Goal: Task Accomplishment & Management: Manage account settings

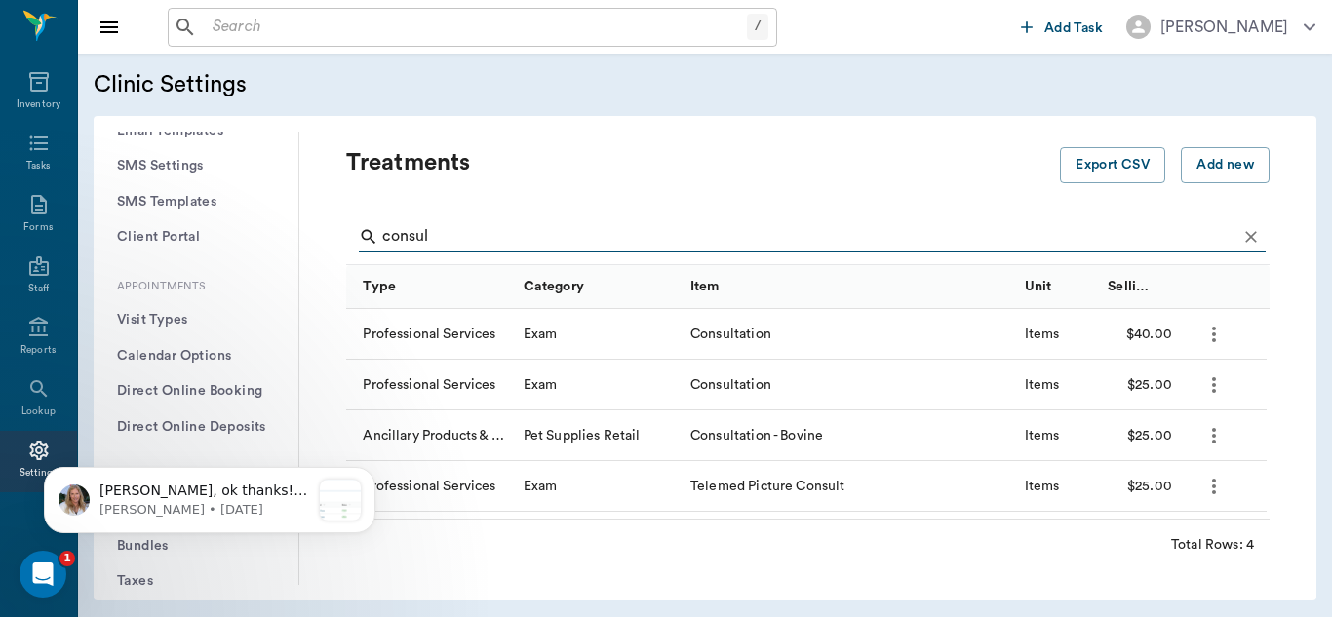
scroll to position [3, 0]
type input "c"
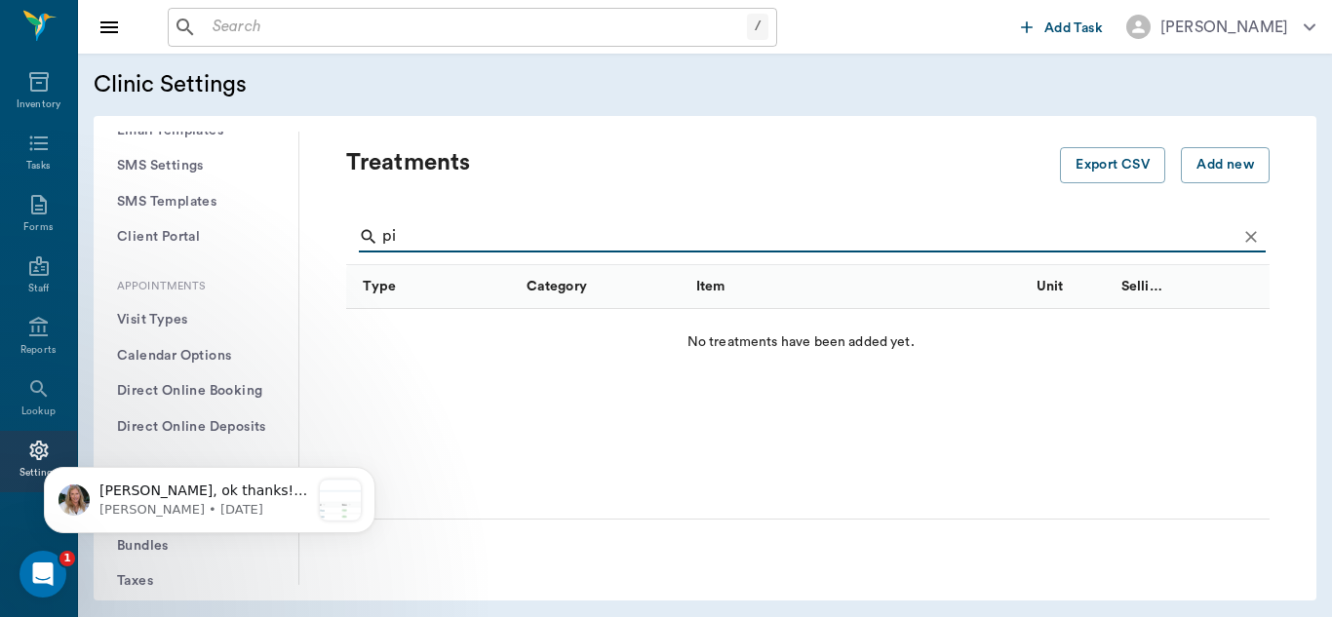
type input "p"
type input "i"
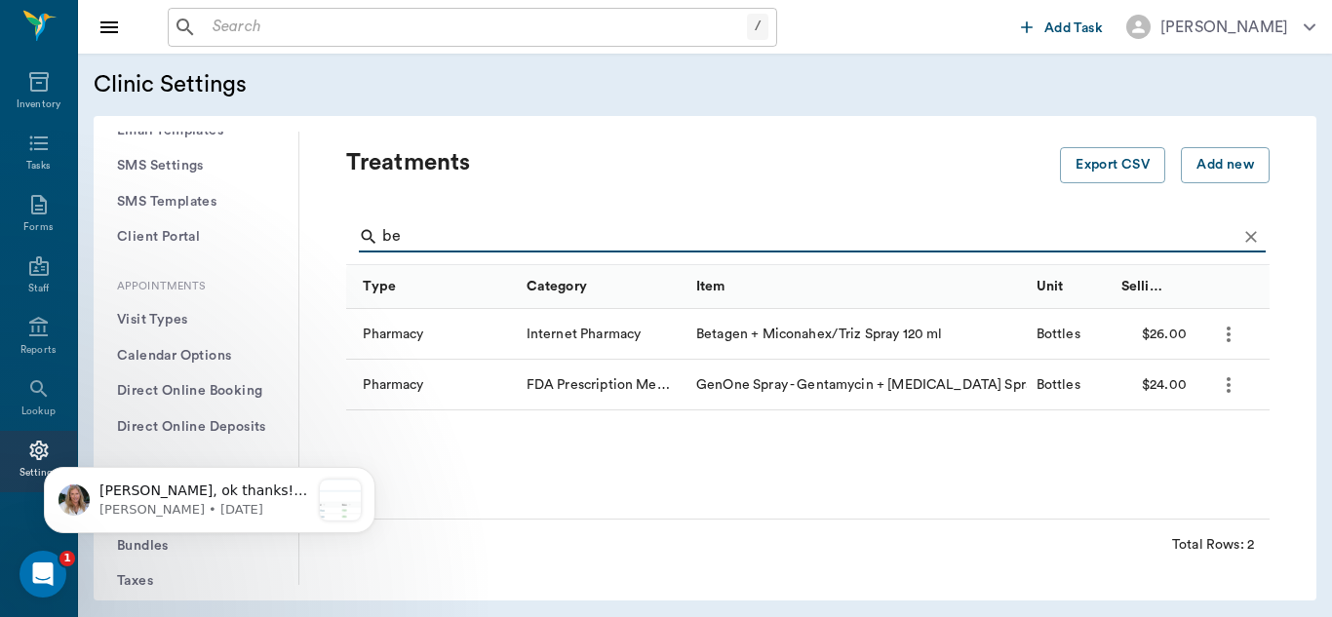
type input "b"
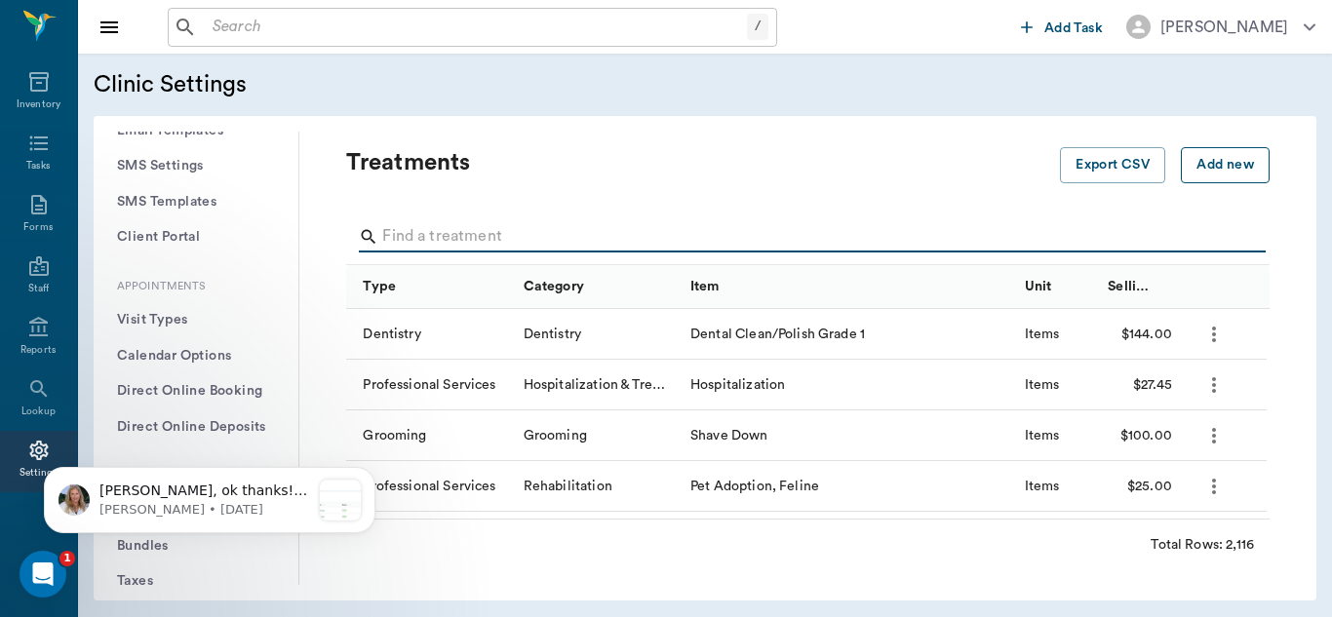
click at [1215, 164] on button "Add new" at bounding box center [1225, 165] width 89 height 36
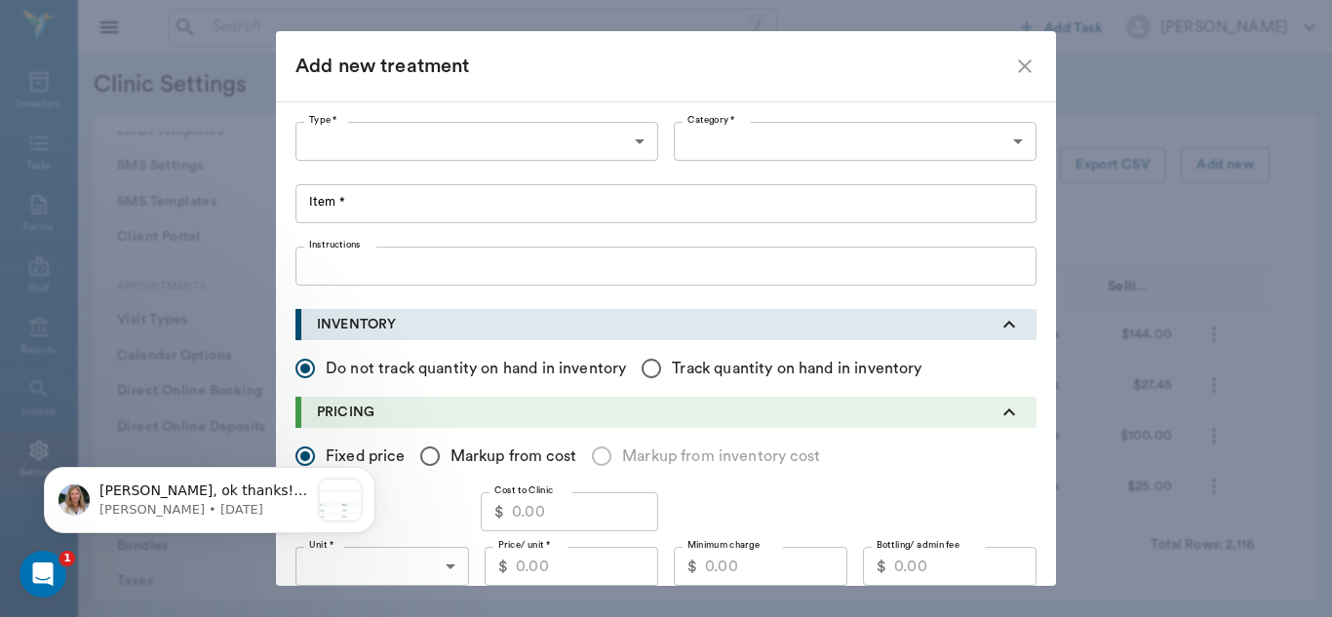
click at [630, 143] on body "/ ​ Add Task [PERSON_NAME] Nectar Messages Appts Labs Imaging Inventory Tasks F…" at bounding box center [666, 308] width 1332 height 617
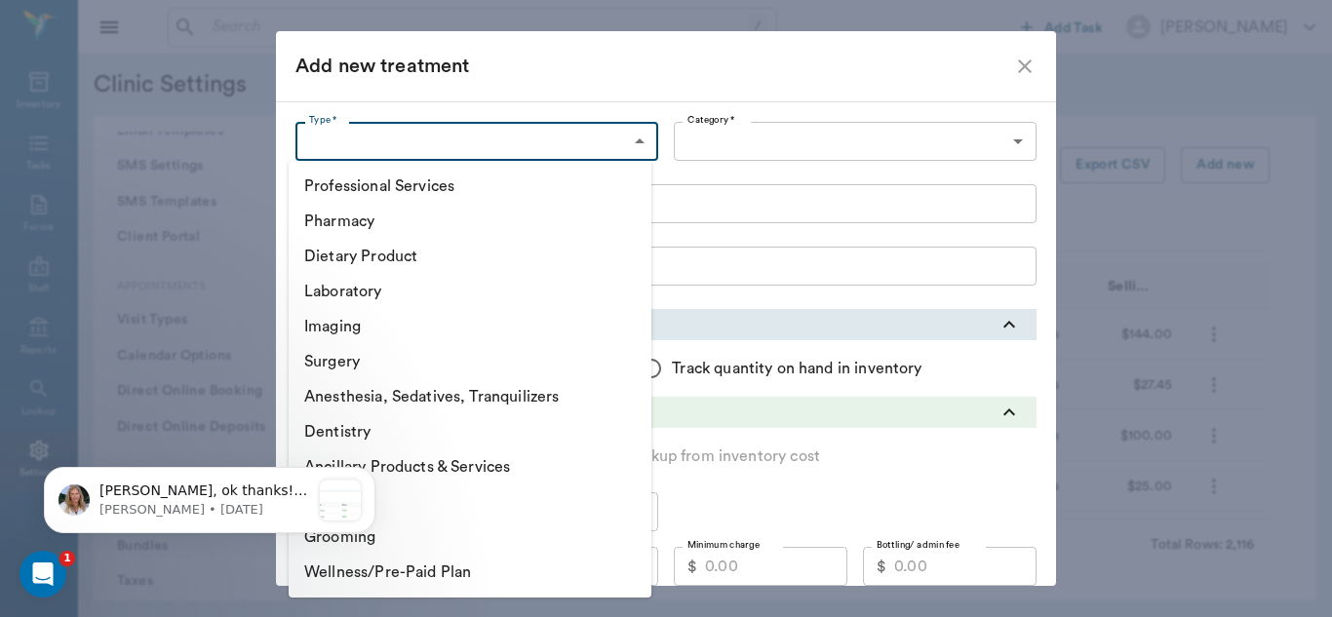
click at [382, 220] on li "Pharmacy" at bounding box center [470, 221] width 363 height 35
type input "5100"
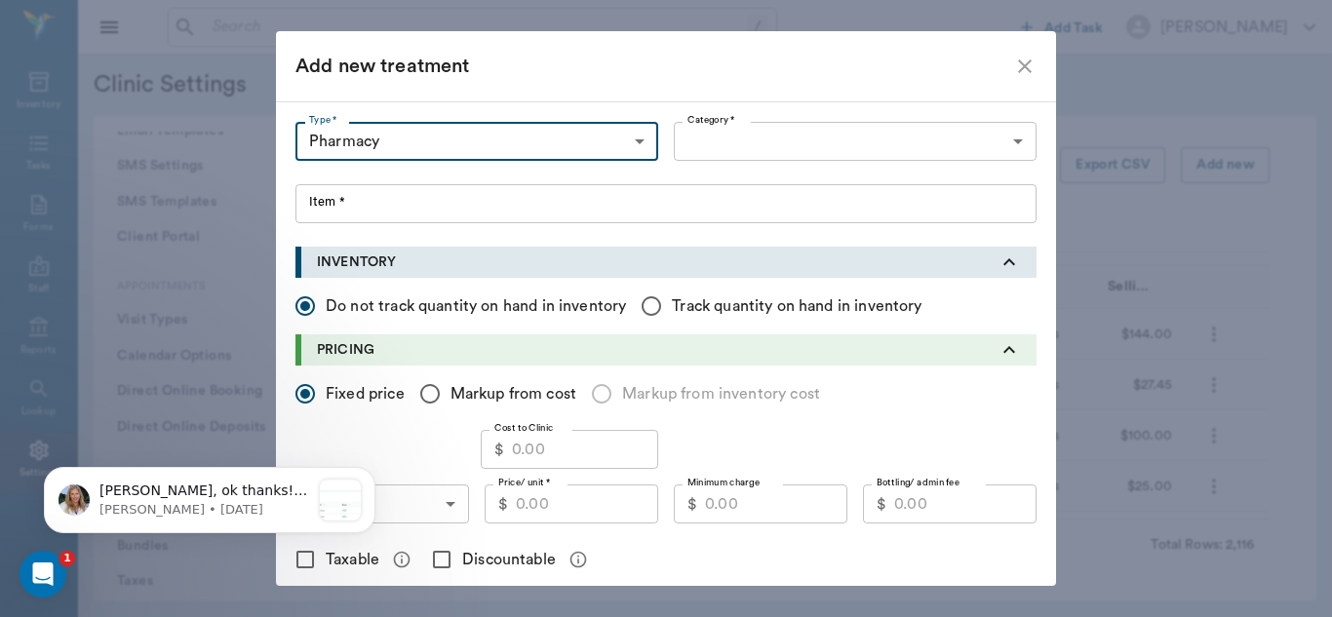
click at [1005, 134] on body "/ ​ Add Task [PERSON_NAME] Nectar Messages Appts Labs Imaging Inventory Tasks F…" at bounding box center [666, 308] width 1332 height 617
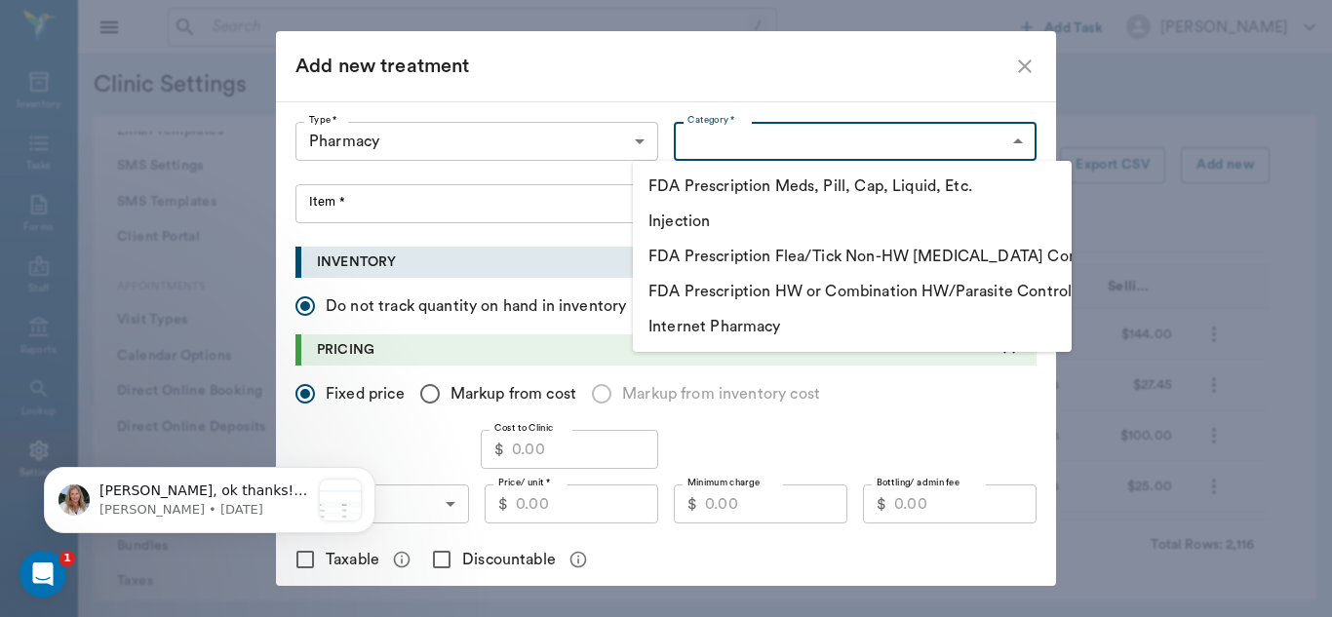
click at [894, 181] on li "FDA Prescription Meds, Pill, Cap, Liquid, Etc." at bounding box center [852, 186] width 439 height 35
type input "5105"
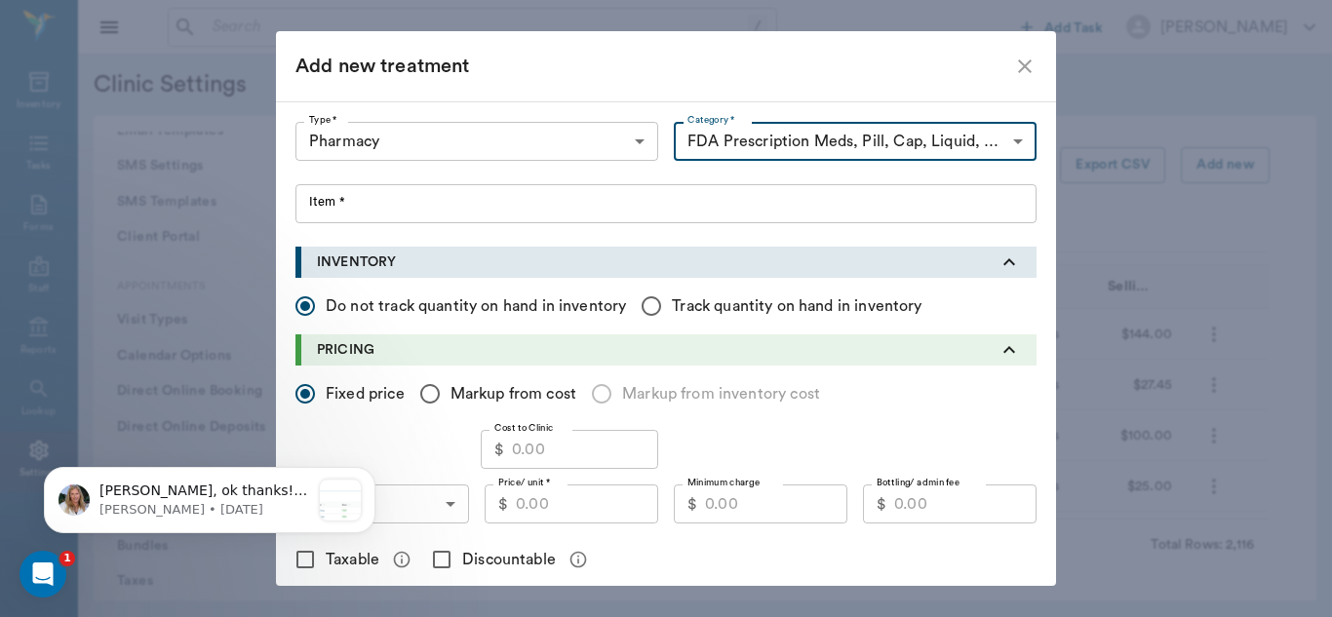
click at [360, 209] on input "Item *" at bounding box center [665, 203] width 741 height 39
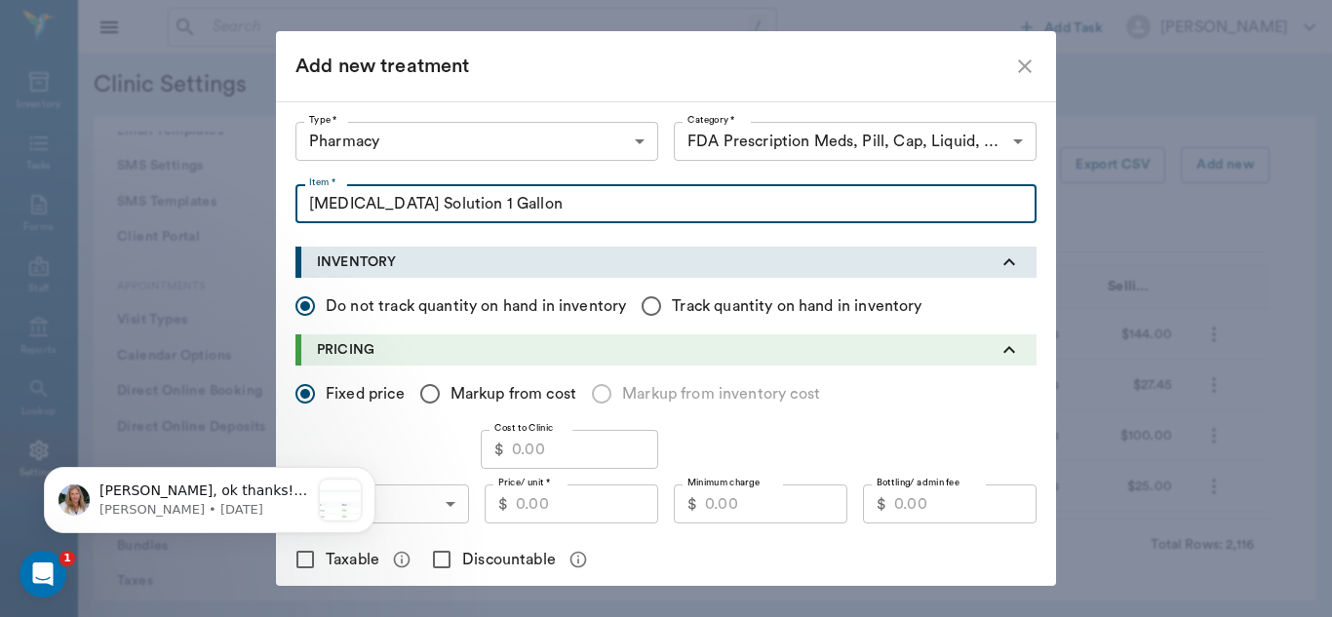
type input "[MEDICAL_DATA] Solution 1 Gallon"
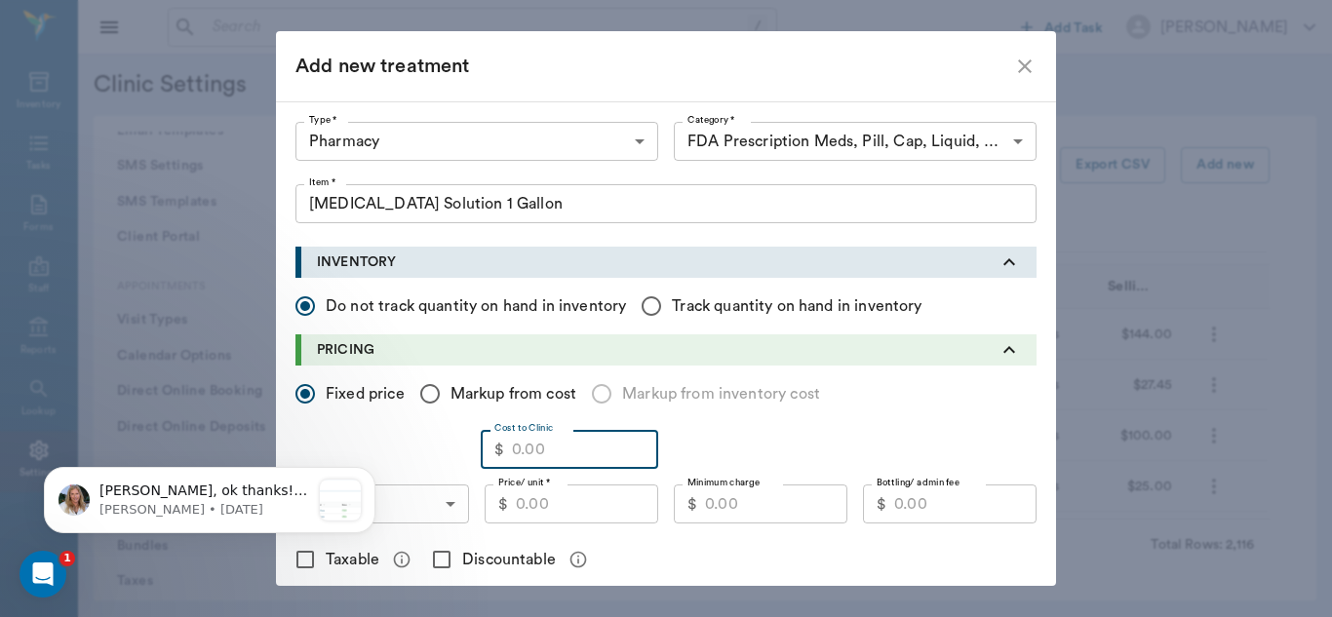
click at [551, 453] on input "Cost to Clinic" at bounding box center [585, 449] width 146 height 39
type input "43.17"
click at [551, 514] on input "Price/ unit *" at bounding box center [587, 504] width 142 height 39
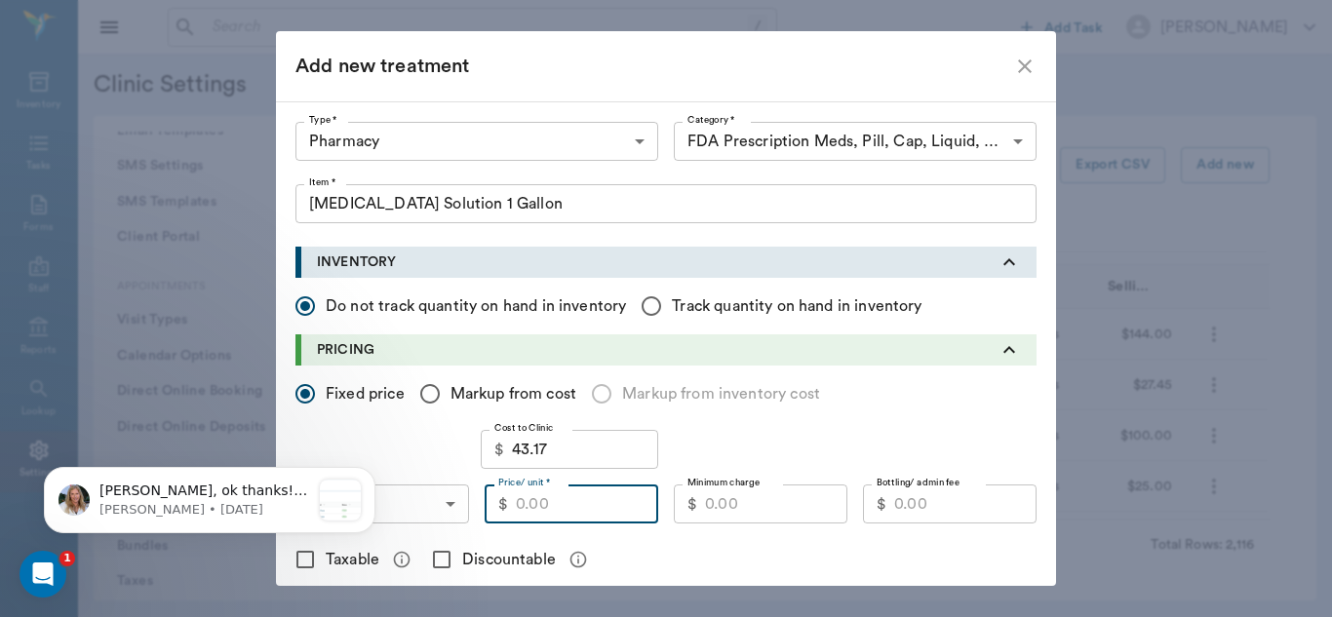
click at [428, 394] on input "Markup from cost" at bounding box center [430, 393] width 41 height 41
radio input "true"
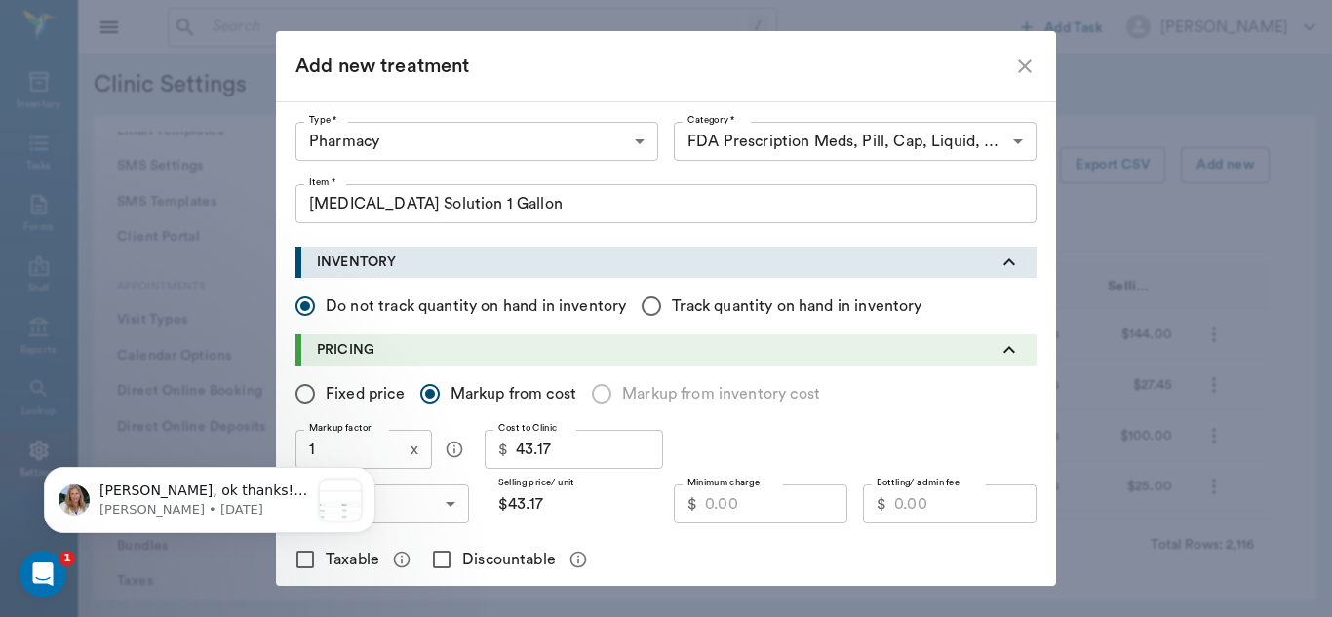
click at [368, 451] on body "[PERSON_NAME], ok thanks! Let me look at that one and I'll add it to the existi…" at bounding box center [209, 496] width 374 height 121
click at [338, 447] on body "[PERSON_NAME], ok thanks! Let me look at that one and I'll add it to the existi…" at bounding box center [209, 496] width 374 height 121
click at [320, 447] on body "[PERSON_NAME], ok thanks! Let me look at that one and I'll add it to the existi…" at bounding box center [209, 496] width 374 height 121
click at [383, 442] on body "[PERSON_NAME], ok thanks! Let me look at that one and I'll add it to the existi…" at bounding box center [209, 496] width 374 height 121
click at [48, 569] on icon "Open Intercom Messenger" at bounding box center [40, 572] width 32 height 32
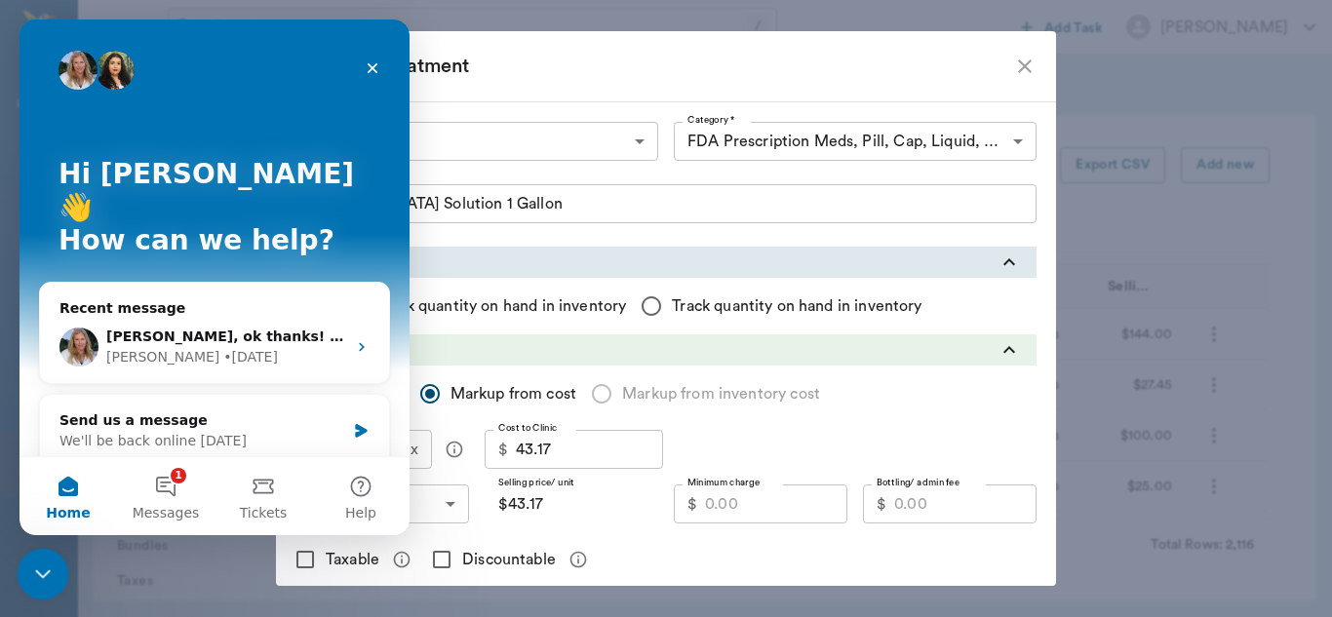
click at [34, 574] on icon "Close Intercom Messenger" at bounding box center [39, 571] width 23 height 23
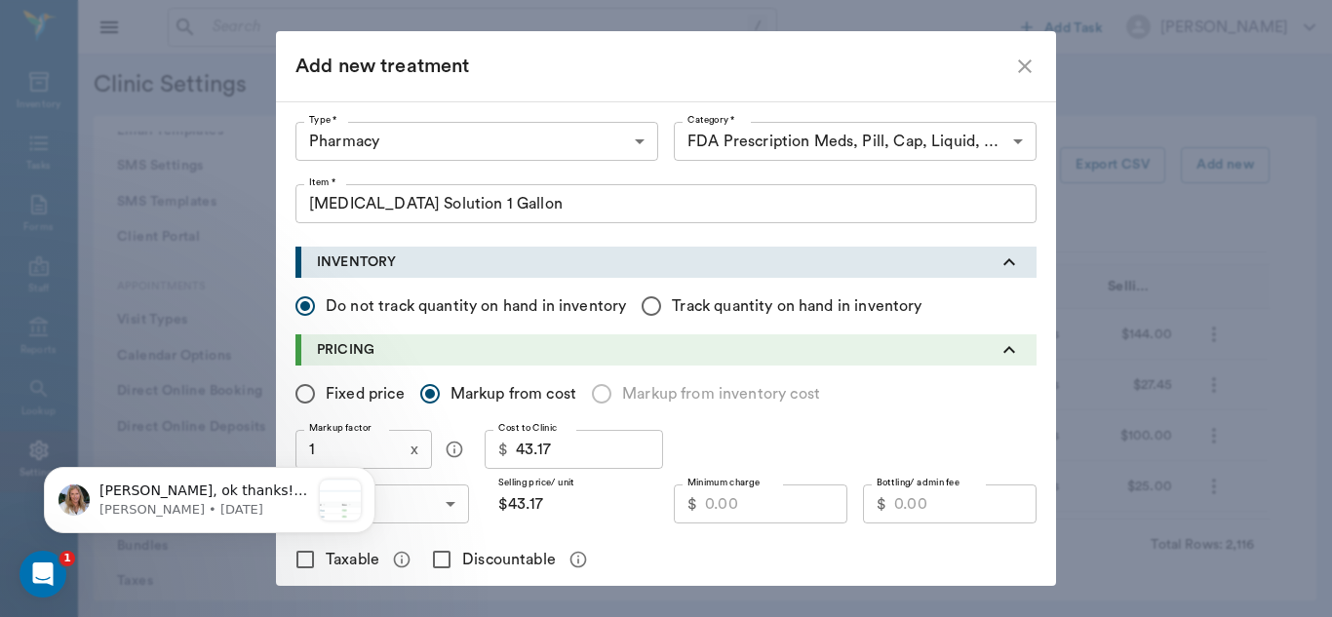
scroll to position [0, 0]
click at [335, 452] on div "[PERSON_NAME], ok thanks! Let me look at that one and I'll add it to the existi…" at bounding box center [209, 412] width 359 height 244
click at [369, 475] on icon "Dismiss notification" at bounding box center [370, 473] width 11 height 11
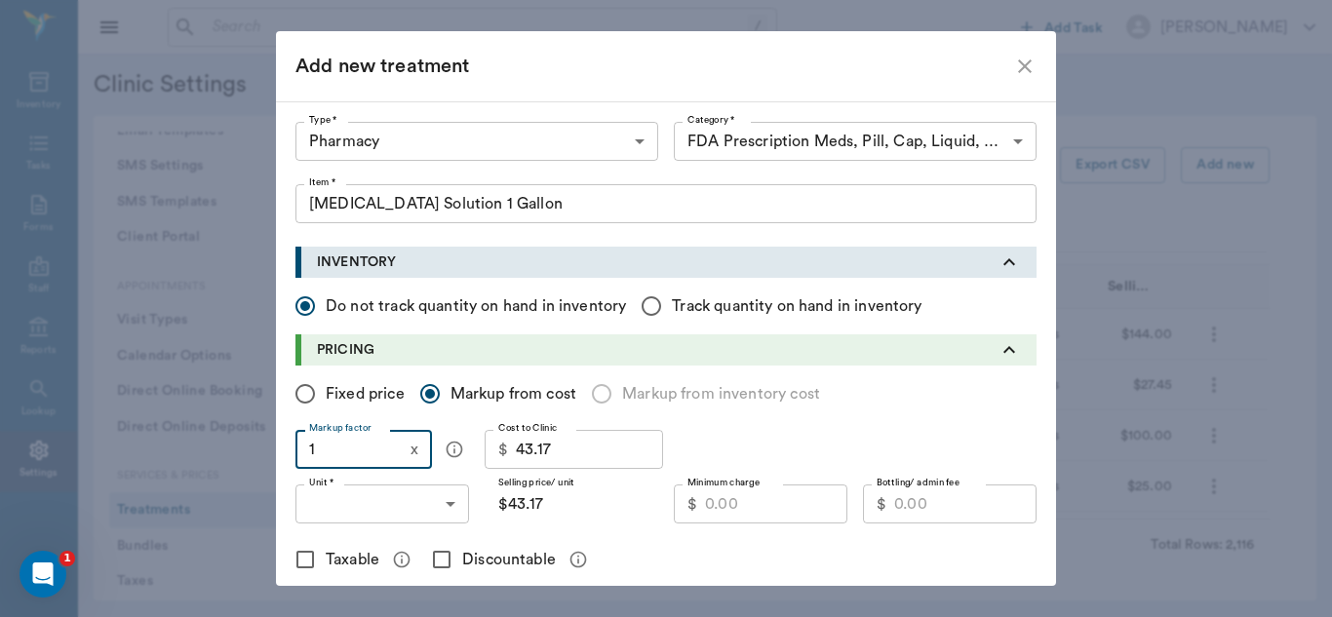
click at [327, 449] on input "1" at bounding box center [348, 449] width 107 height 39
type input "1.3"
type input "$56.12"
type input "1.3"
click at [552, 508] on input "$56.12" at bounding box center [572, 504] width 174 height 39
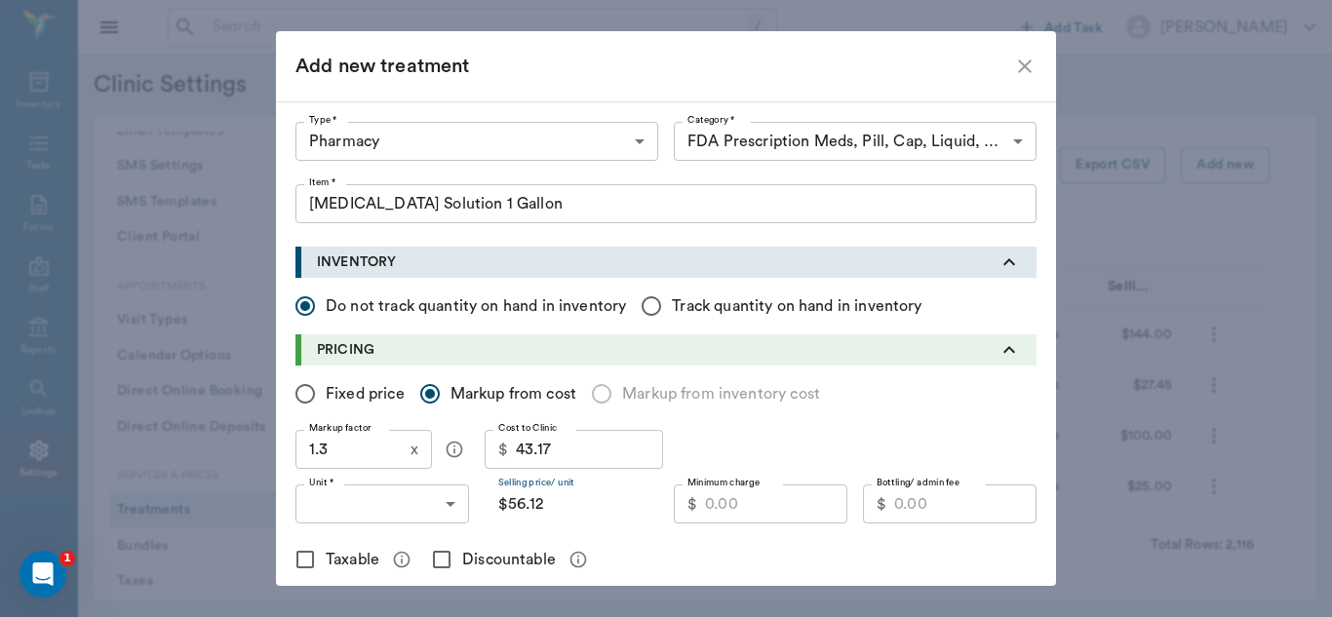
click at [552, 508] on input "$56.12" at bounding box center [572, 504] width 174 height 39
click at [300, 395] on input "Fixed price" at bounding box center [305, 393] width 41 height 41
radio input "true"
click at [542, 509] on input "Price/ unit *" at bounding box center [587, 504] width 142 height 39
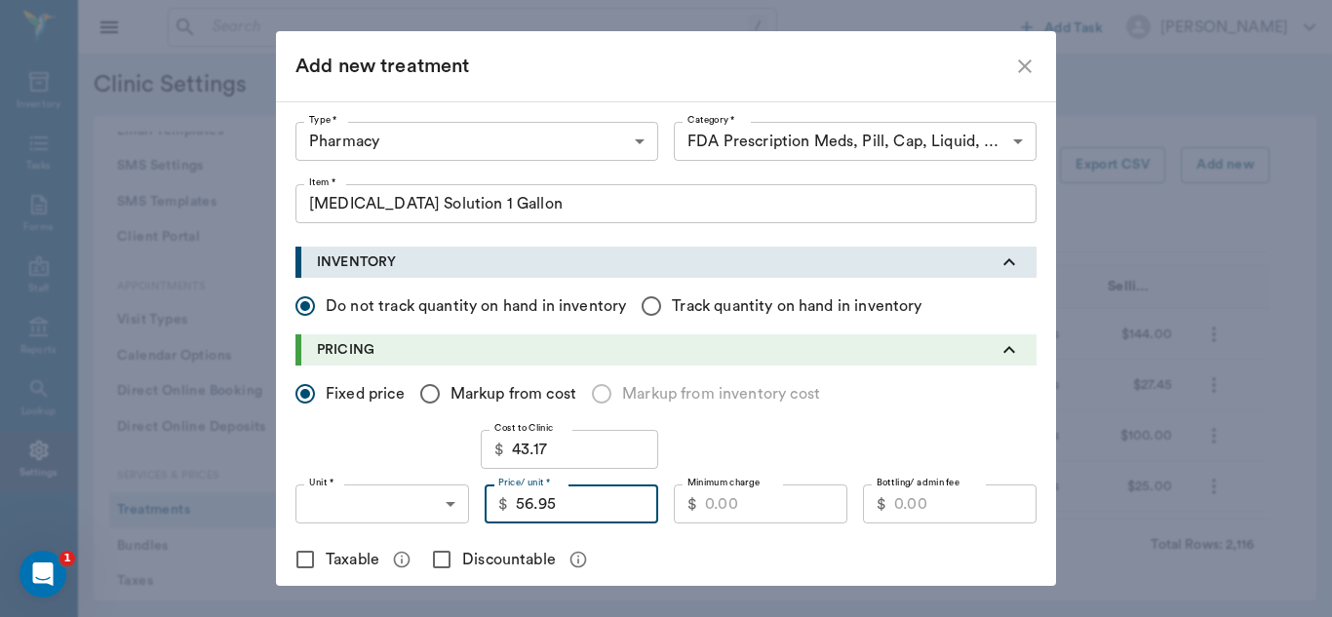
type input "56.95"
click at [443, 503] on body "/ ​ Add Task [PERSON_NAME] Nectar Messages Appts Labs Imaging Inventory Tasks F…" at bounding box center [666, 308] width 1332 height 617
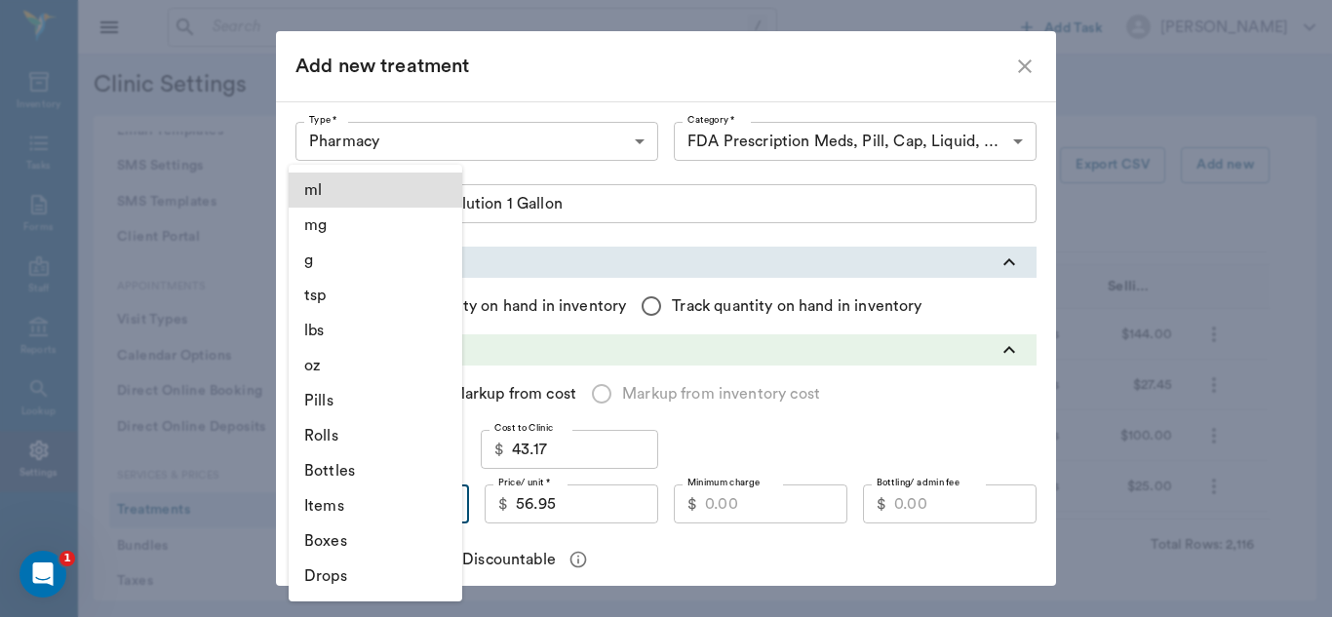
click at [339, 472] on li "Bottles" at bounding box center [376, 470] width 174 height 35
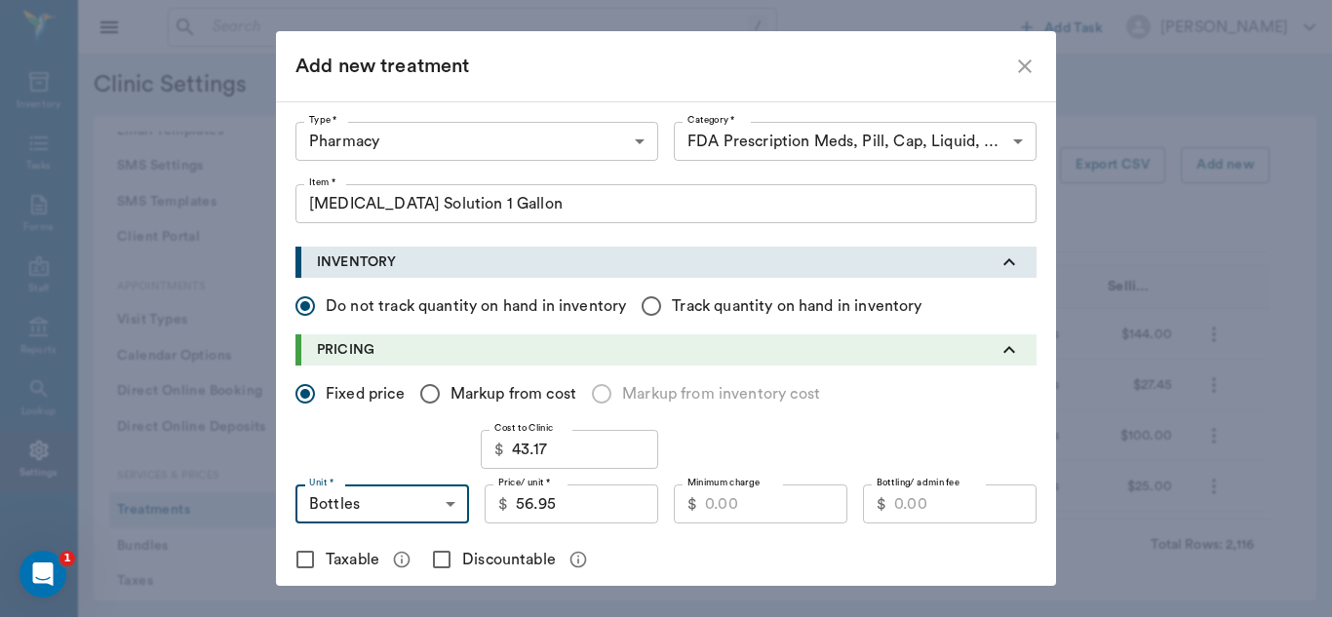
type input "BOTTLES"
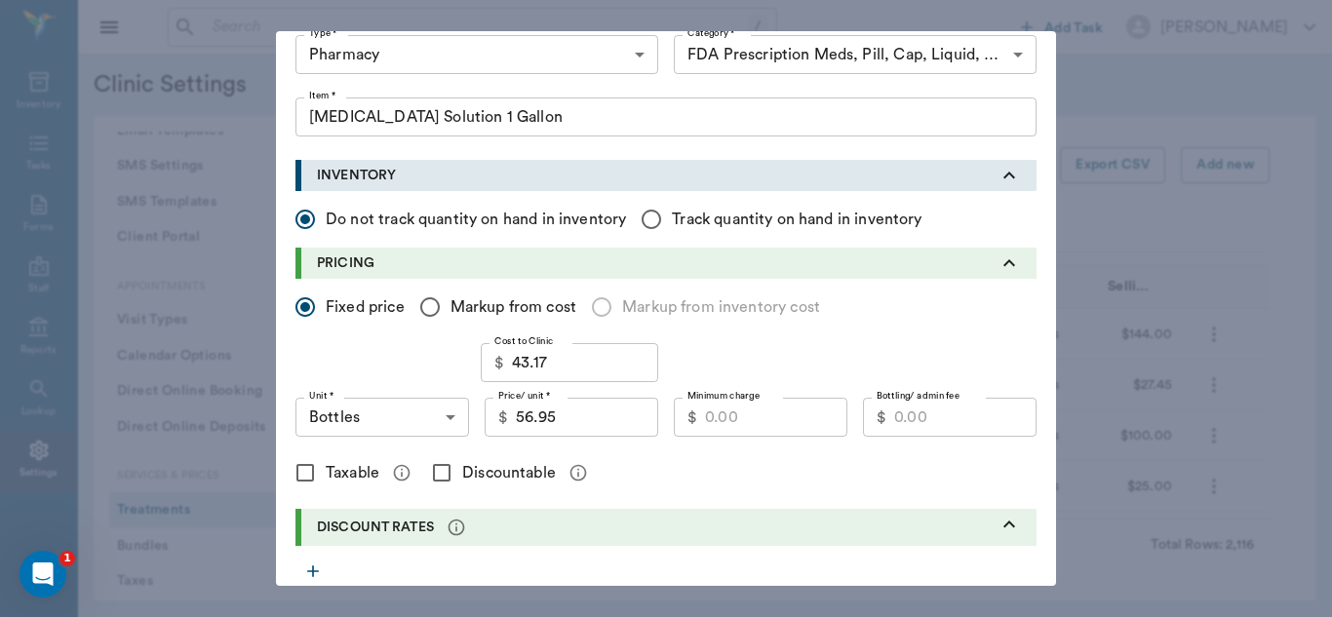
scroll to position [116, 0]
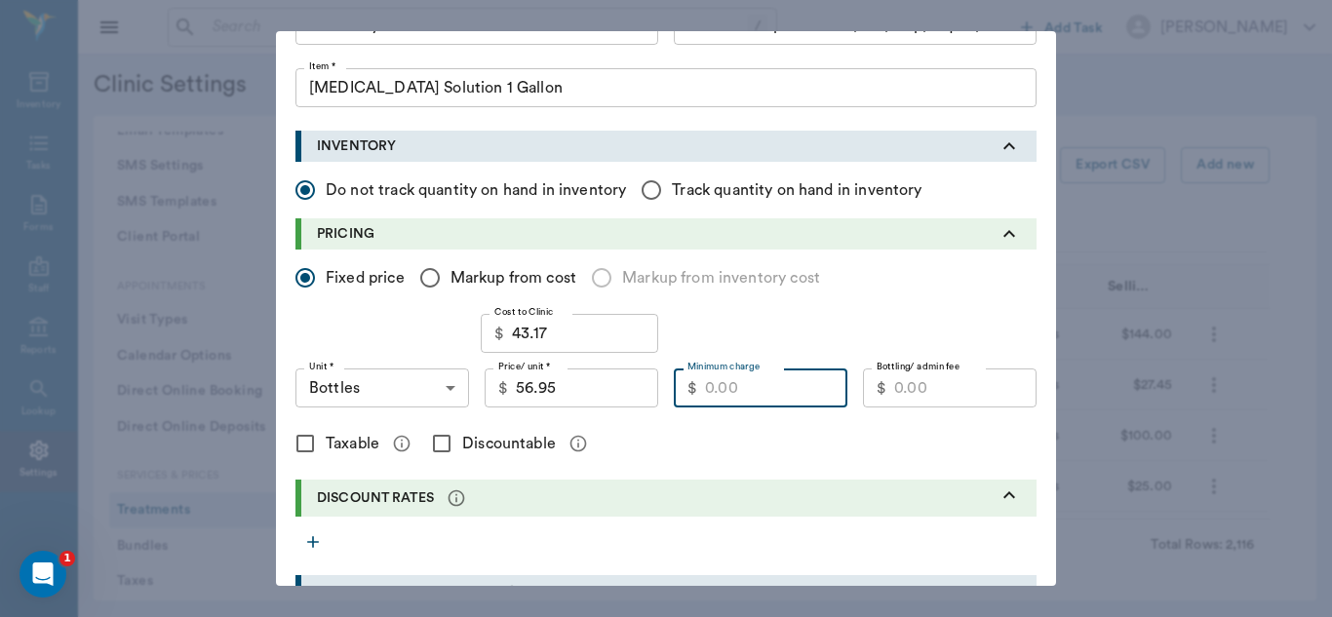
click at [746, 391] on input "Minimum charge" at bounding box center [776, 388] width 142 height 39
type input "50.00"
click at [435, 441] on input "Discountable" at bounding box center [441, 443] width 41 height 41
checkbox input "true"
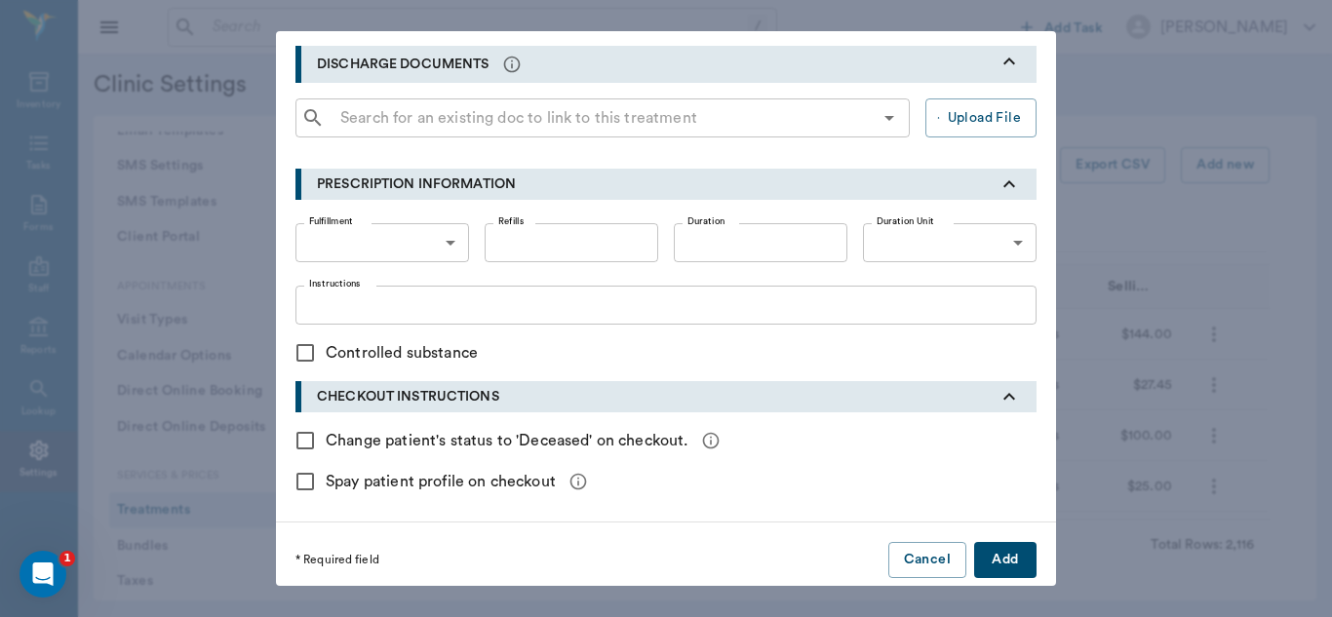
scroll to position [657, 0]
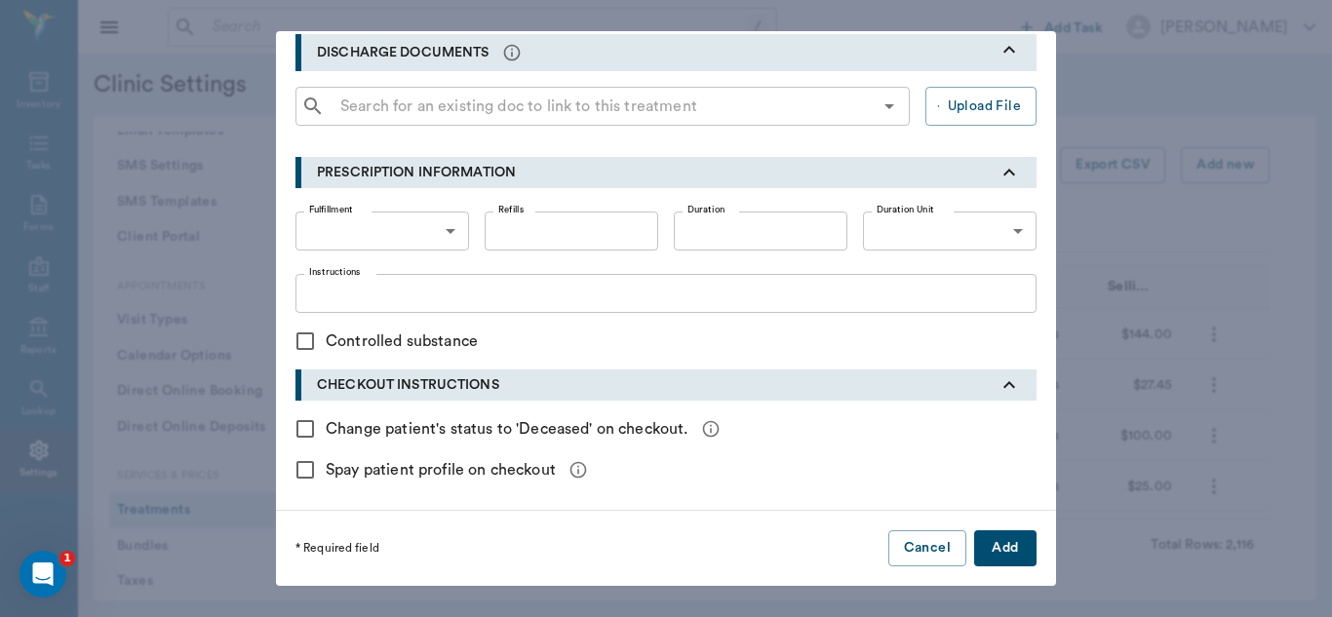
click at [990, 551] on button "Add" at bounding box center [1005, 548] width 62 height 36
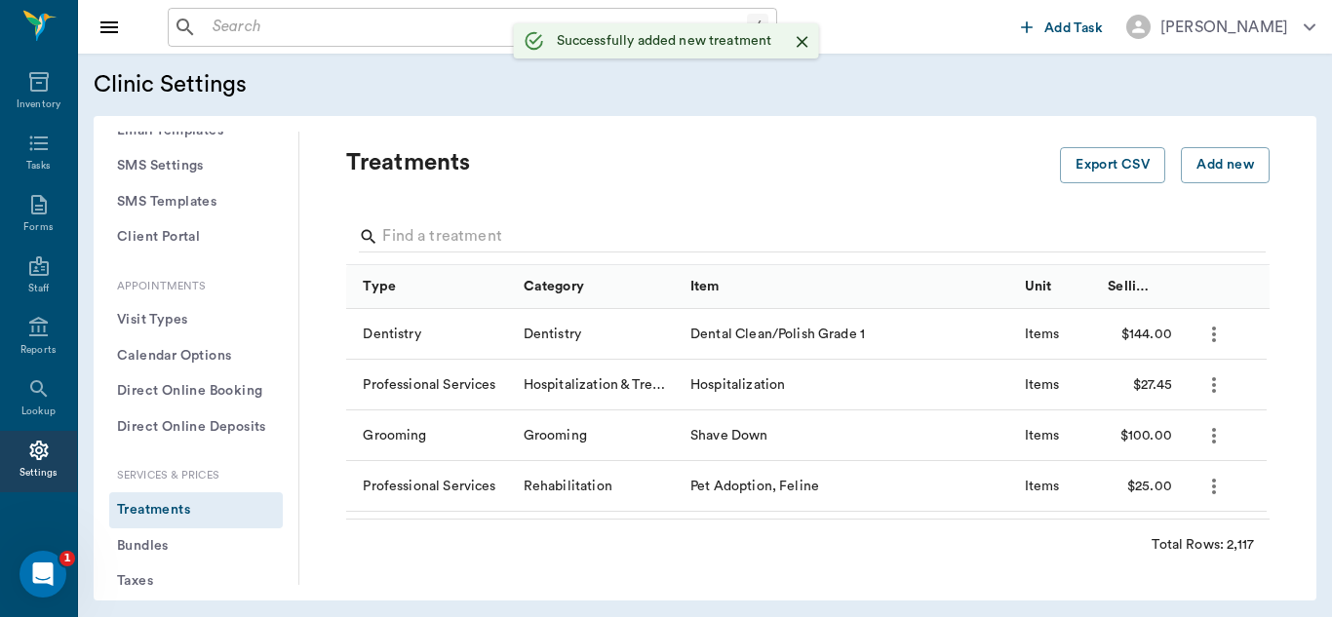
scroll to position [0, 0]
click at [1199, 171] on button "Add new" at bounding box center [1225, 165] width 89 height 36
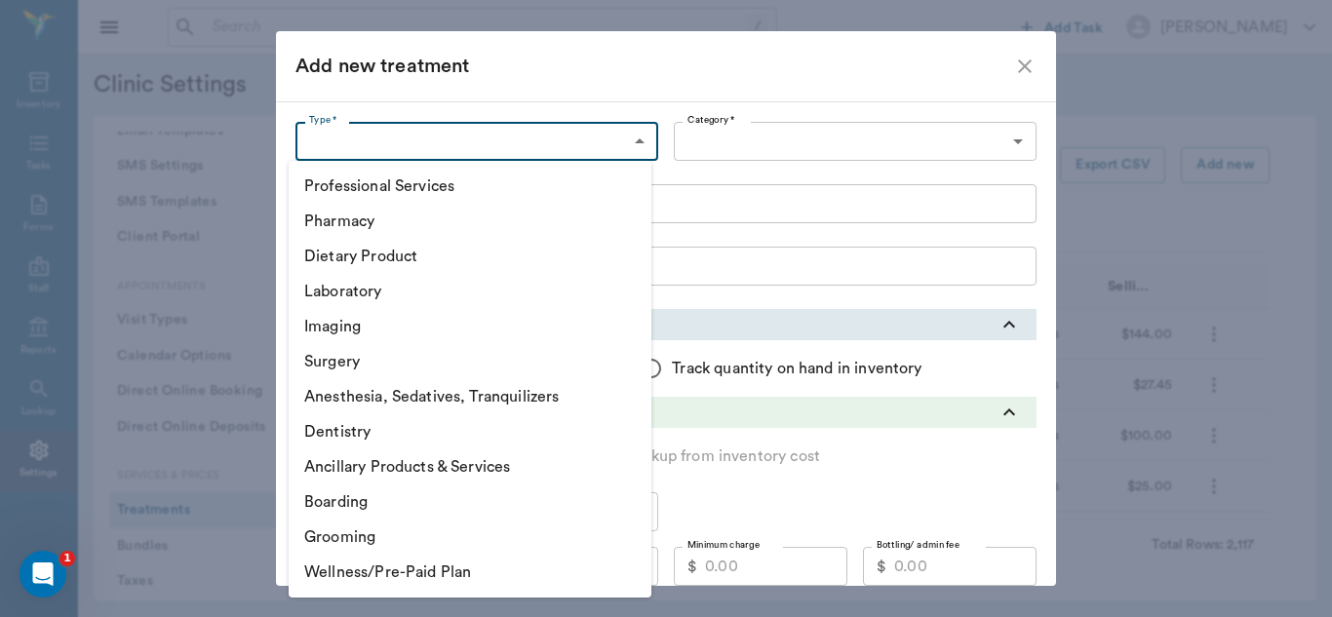
click at [627, 143] on body "/ ​ Add Task [PERSON_NAME] Nectar Messages Appts Labs Imaging Inventory Tasks F…" at bounding box center [666, 308] width 1332 height 617
click at [380, 219] on li "Pharmacy" at bounding box center [470, 221] width 363 height 35
type input "5100"
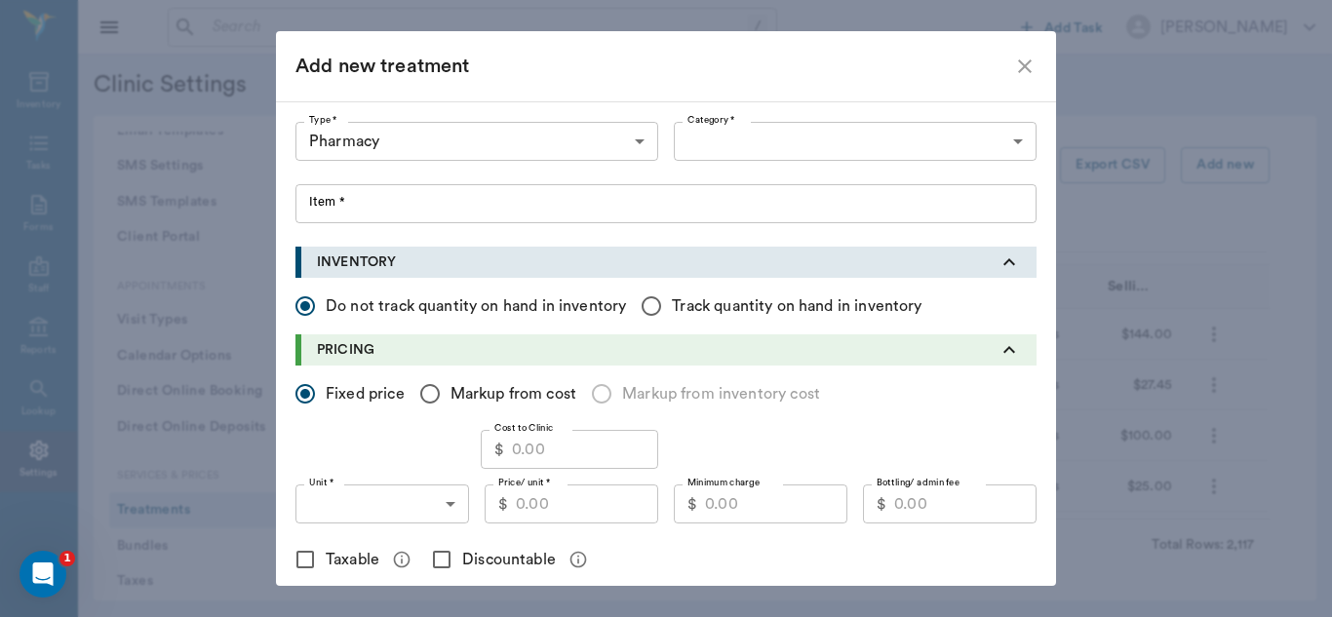
click at [380, 205] on li "Pharmacy" at bounding box center [470, 195] width 272 height 20
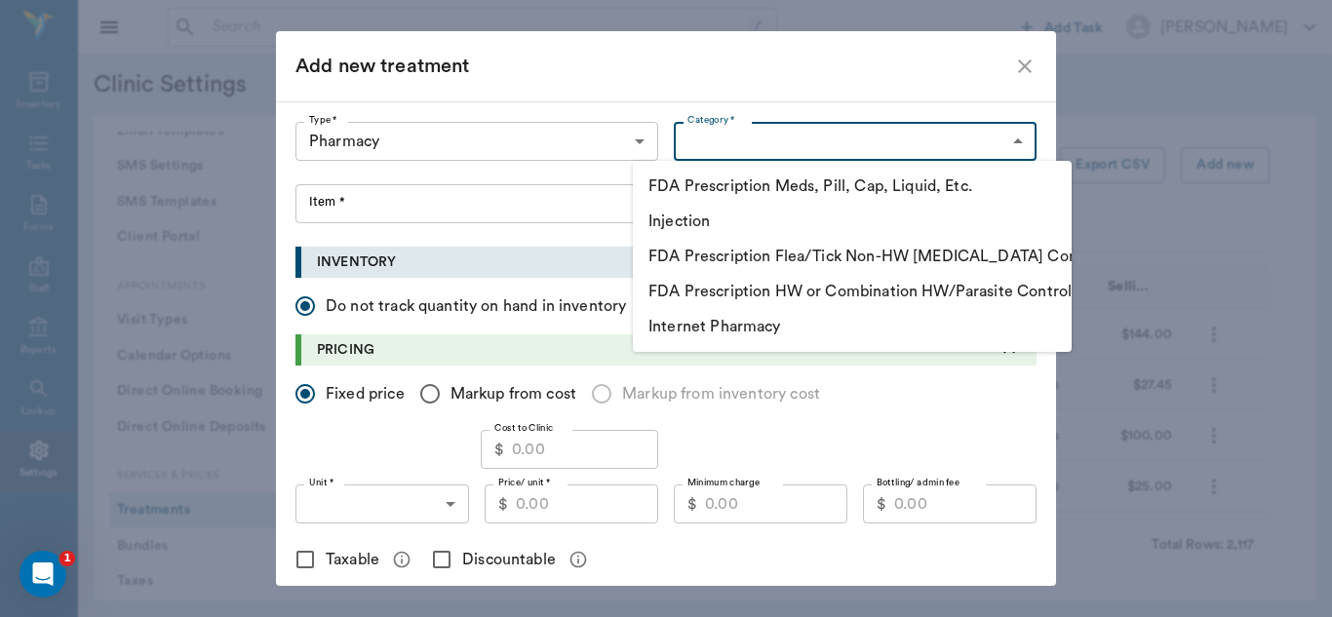
click at [1012, 145] on body "/ ​ Add Task [PERSON_NAME] Nectar Messages Appts Labs Imaging Inventory Tasks F…" at bounding box center [666, 308] width 1332 height 617
click at [753, 183] on li "FDA Prescription Meds, Pill, Cap, Liquid, Etc." at bounding box center [852, 186] width 439 height 35
type input "5105"
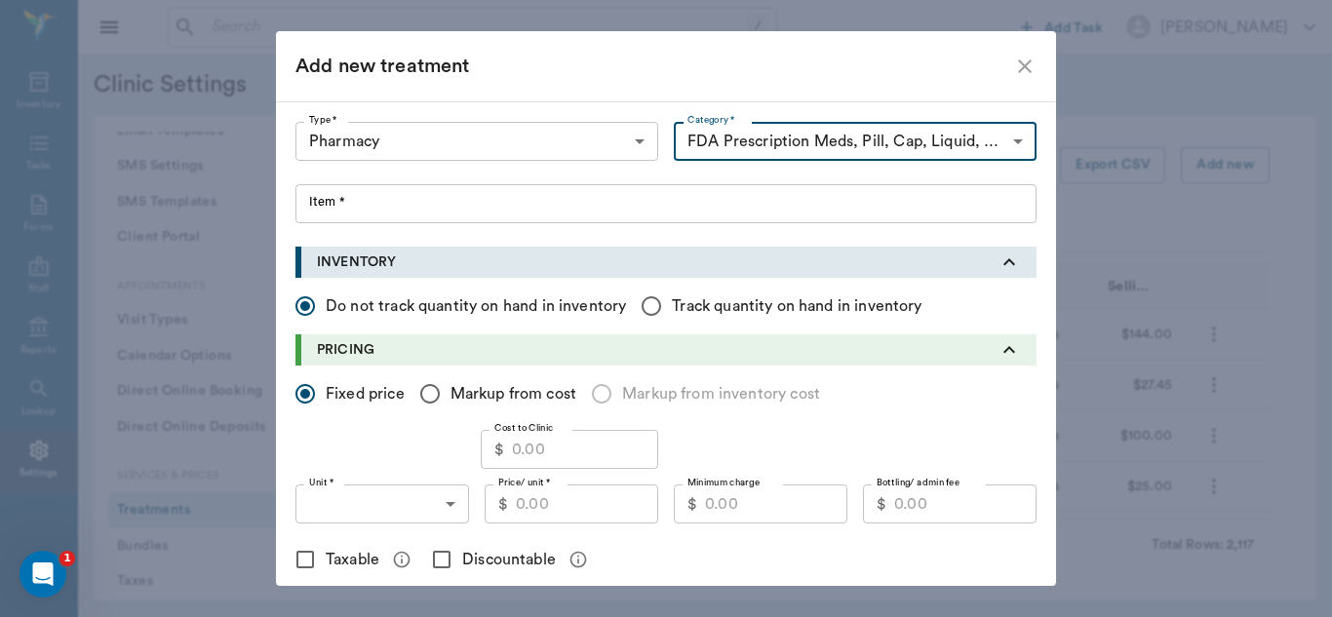
click at [340, 201] on input "Item *" at bounding box center [665, 203] width 741 height 39
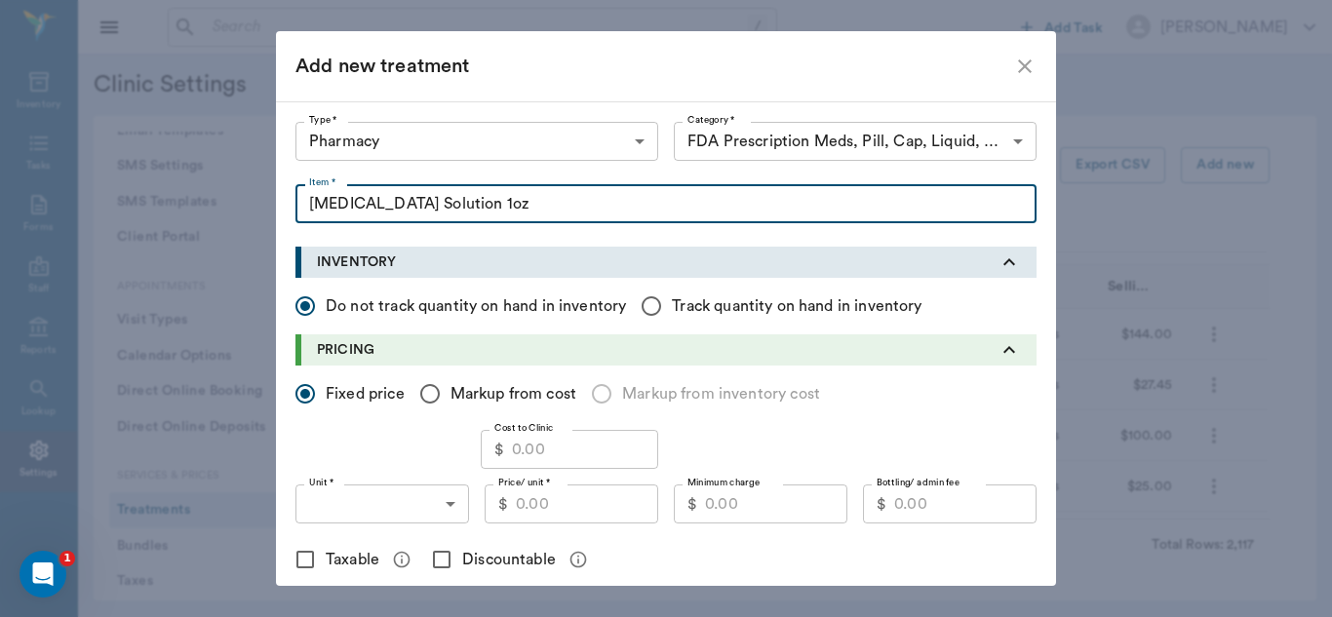
type input "[MEDICAL_DATA] Solution 1oz"
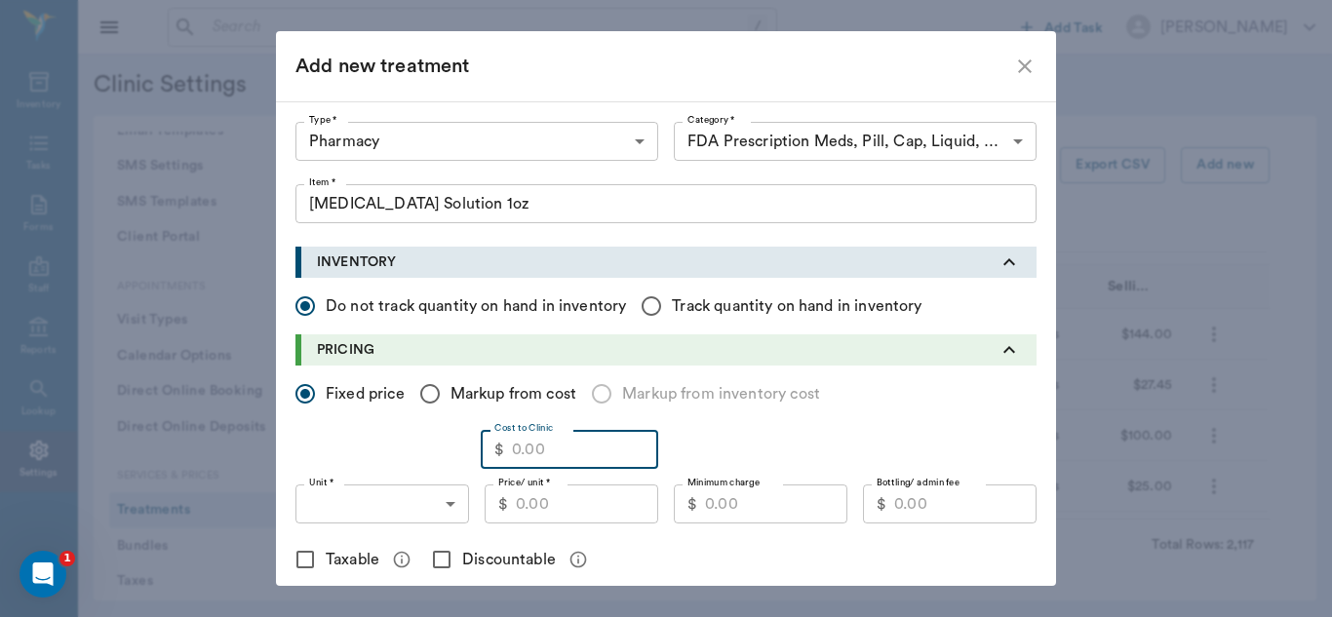
click at [547, 437] on input "Cost to Clinic" at bounding box center [585, 449] width 146 height 39
type input ".35"
click at [424, 396] on input "Markup from cost" at bounding box center [430, 393] width 41 height 41
radio input "true"
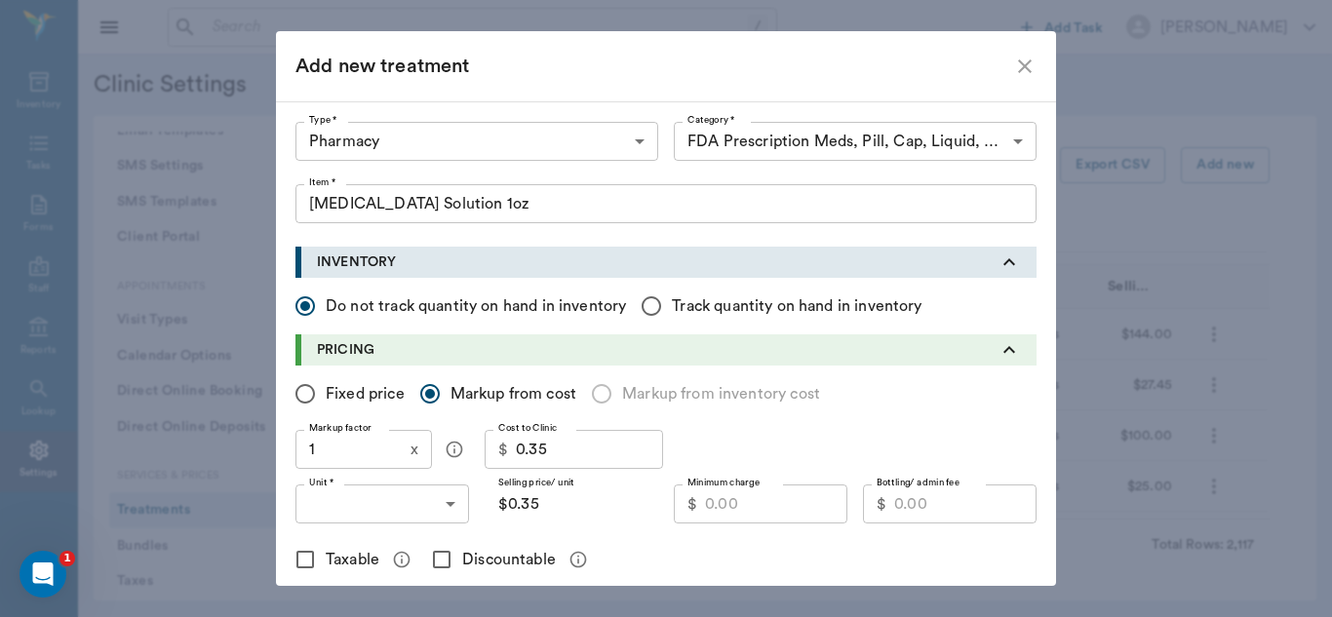
click at [358, 452] on input "1" at bounding box center [348, 449] width 107 height 39
type input "1.6"
type input "$0.56"
type input "1.6"
click at [541, 508] on input "$0.56" at bounding box center [572, 504] width 174 height 39
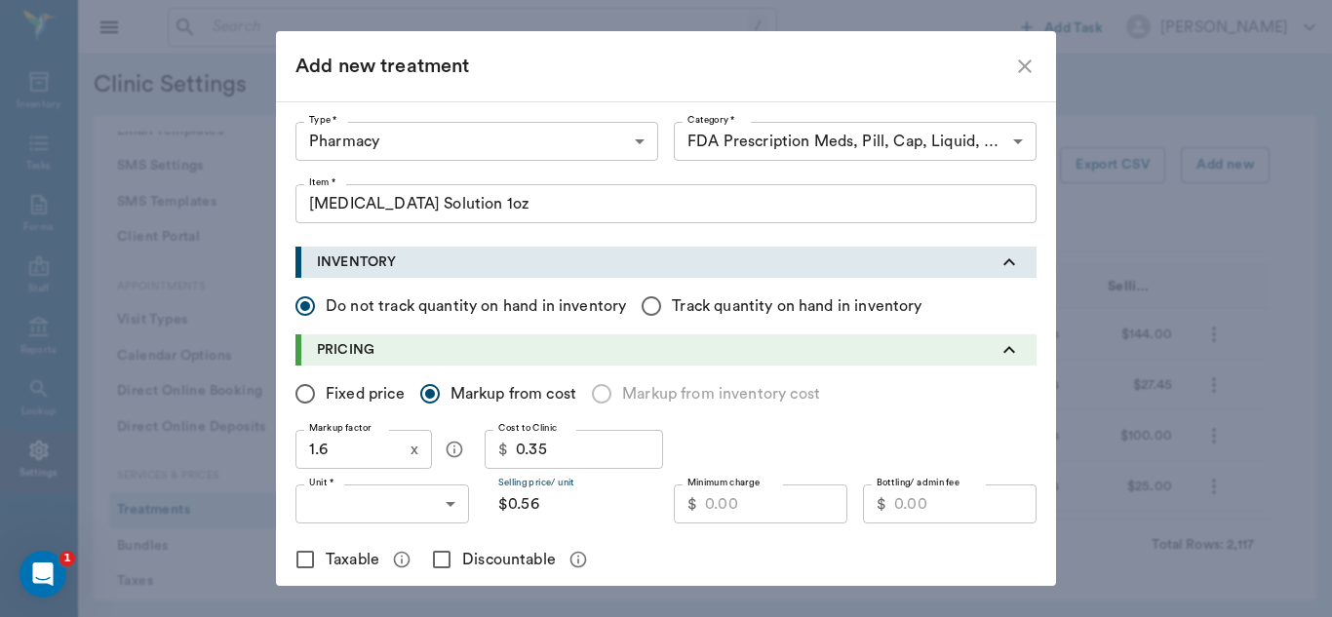
click at [298, 393] on input "Fixed price" at bounding box center [305, 393] width 41 height 41
radio input "true"
click at [527, 511] on input "Price/ unit *" at bounding box center [587, 504] width 142 height 39
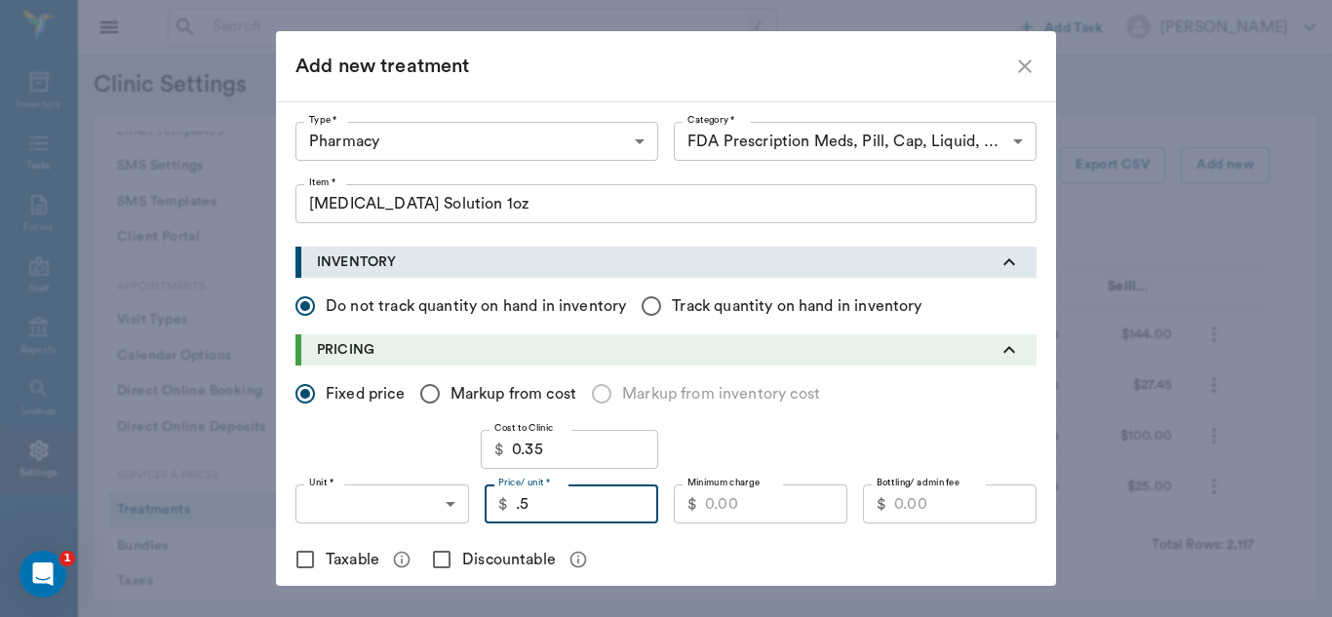
type input ".55"
click at [422, 395] on input "Markup from cost" at bounding box center [430, 393] width 41 height 41
radio input "true"
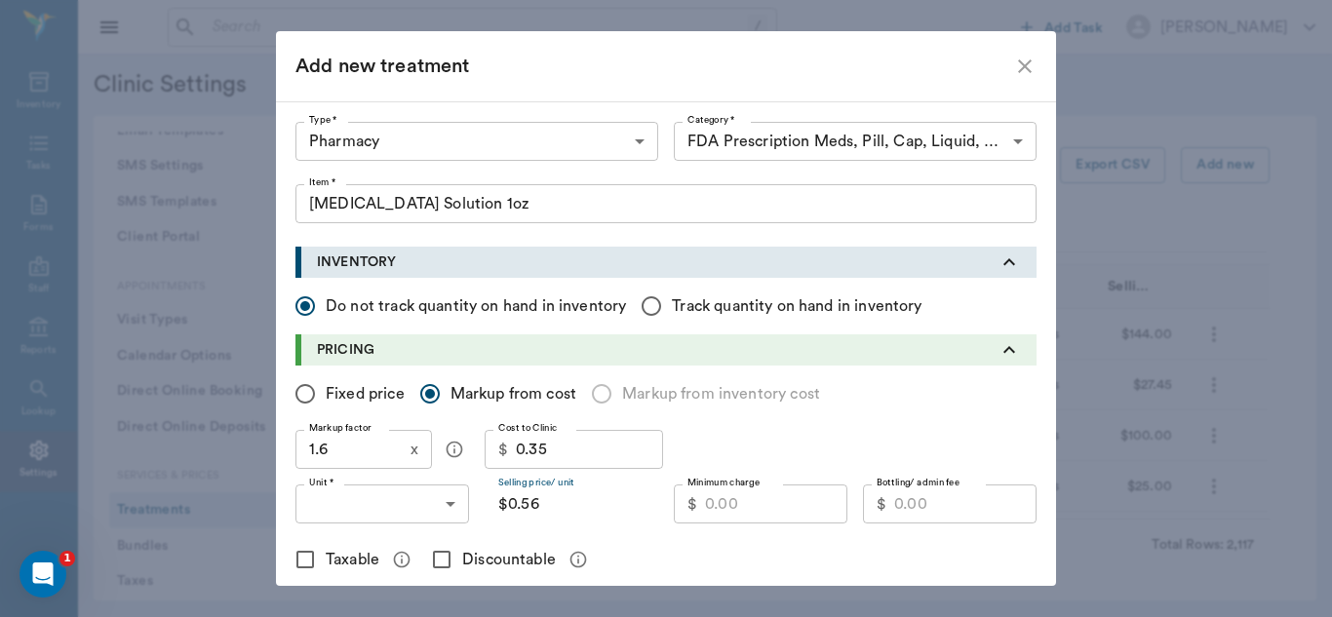
click at [552, 512] on input "$0.56" at bounding box center [572, 504] width 174 height 39
click at [301, 392] on input "Fixed price" at bounding box center [305, 393] width 41 height 41
radio input "true"
click at [748, 509] on input "Minimum charge" at bounding box center [776, 504] width 142 height 39
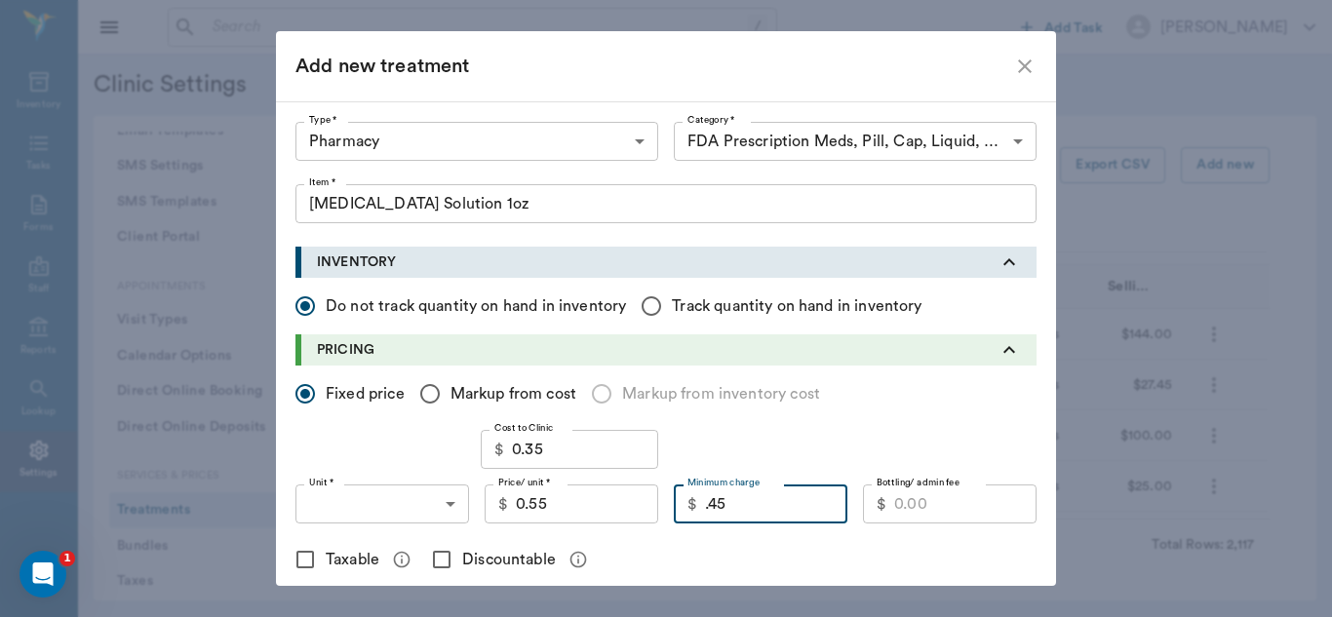
type input "0.45"
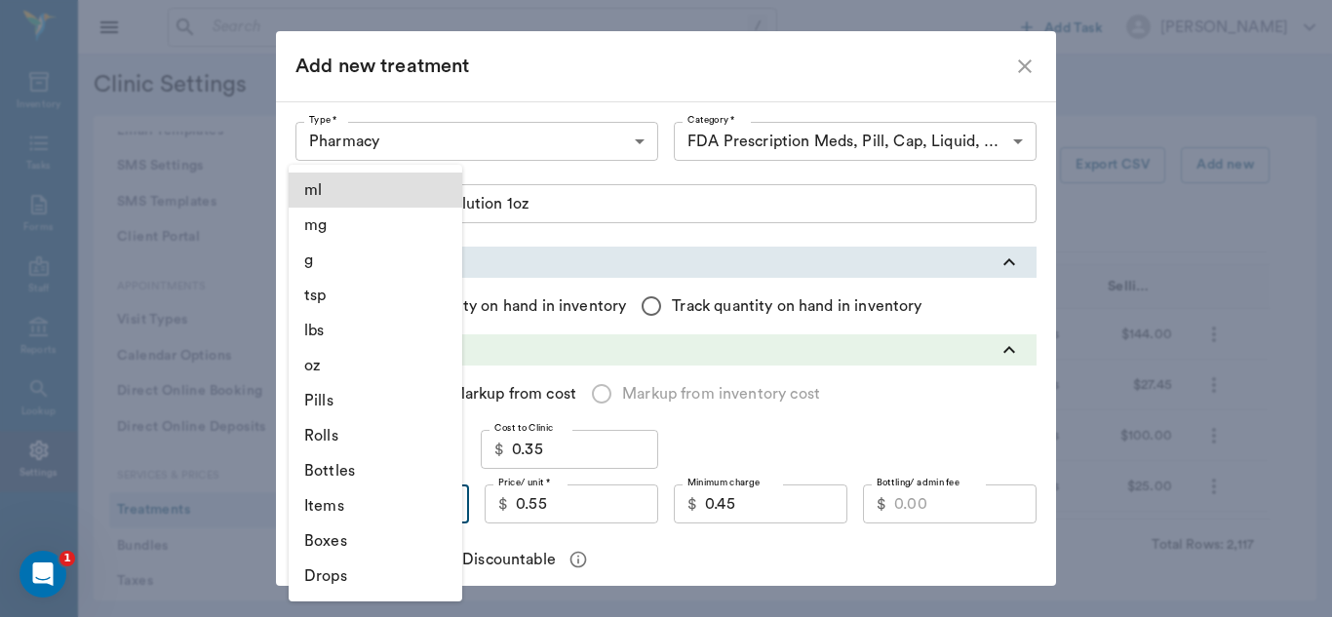
click at [444, 504] on body "/ ​ Add Task [PERSON_NAME] Nectar Messages Appts Labs Imaging Inventory Tasks F…" at bounding box center [666, 308] width 1332 height 617
click at [346, 367] on li "oz" at bounding box center [376, 365] width 174 height 35
type input "OZ"
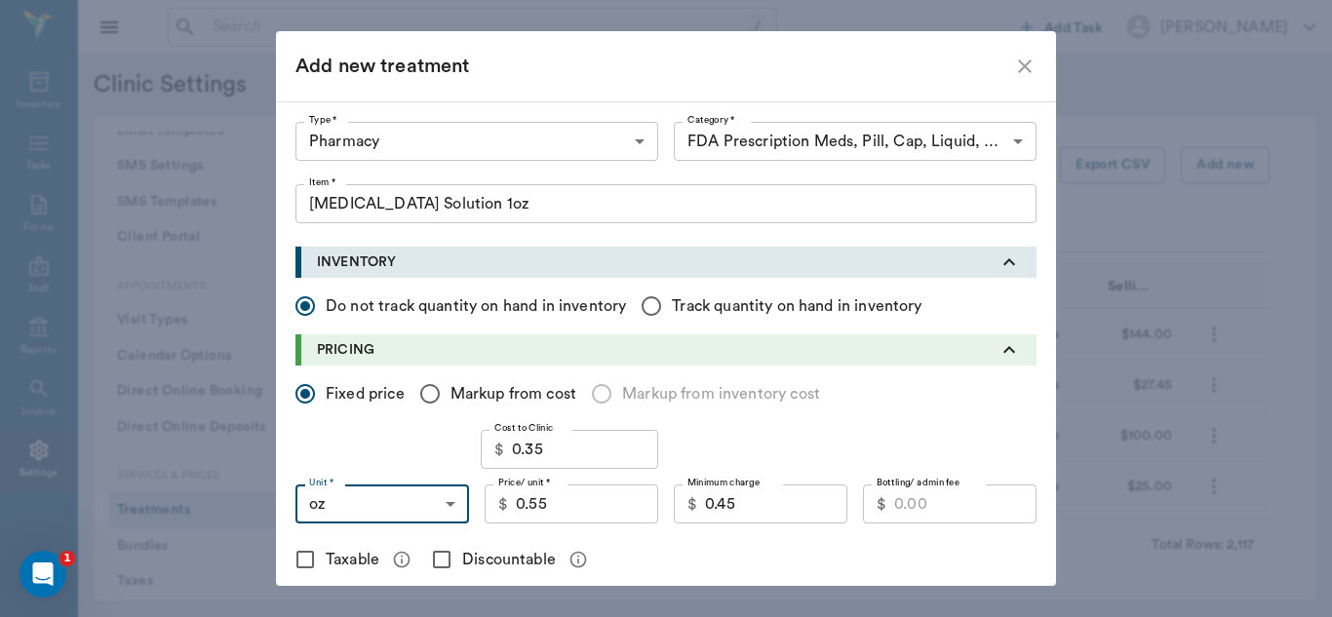
click at [434, 556] on input "Discountable" at bounding box center [441, 559] width 41 height 41
checkbox input "true"
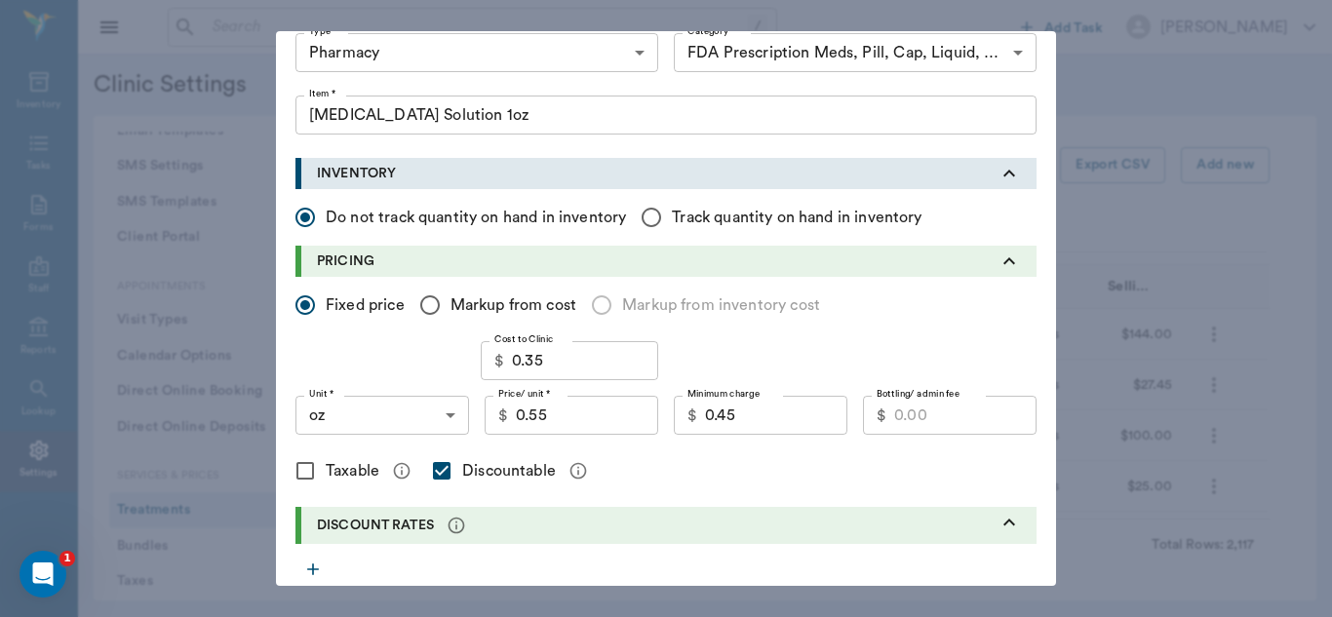
scroll to position [96, 0]
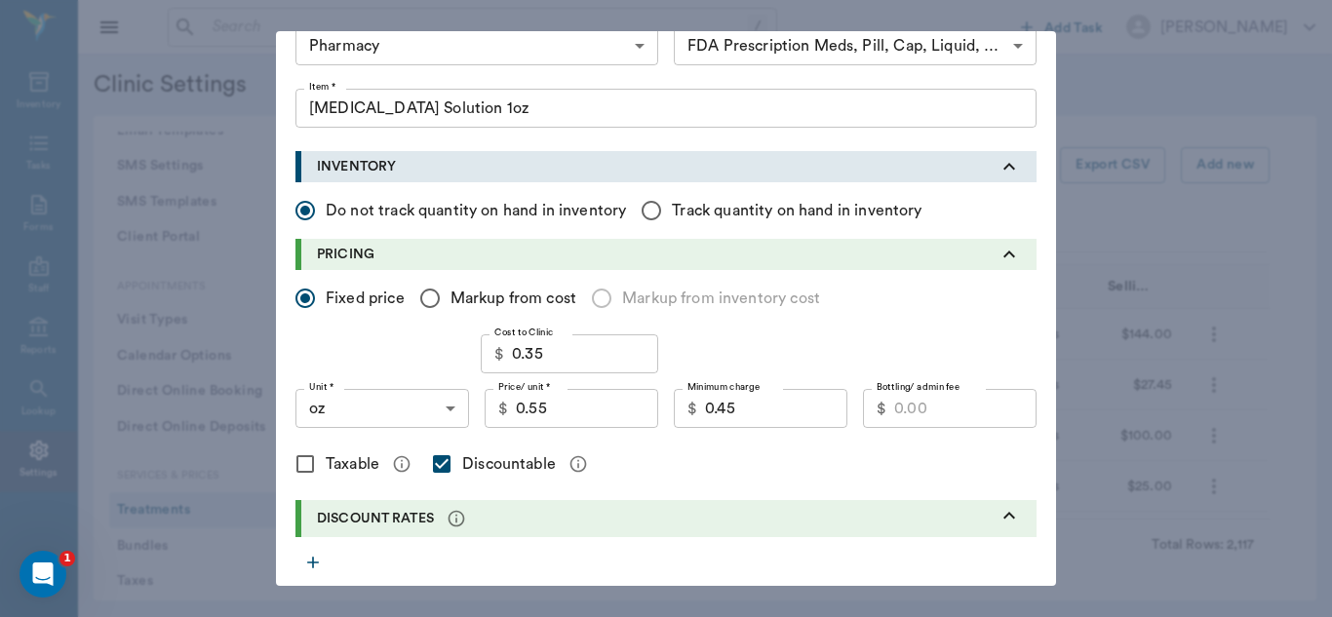
click at [894, 402] on input "Bottling/ admin fee" at bounding box center [965, 408] width 142 height 39
type input "7"
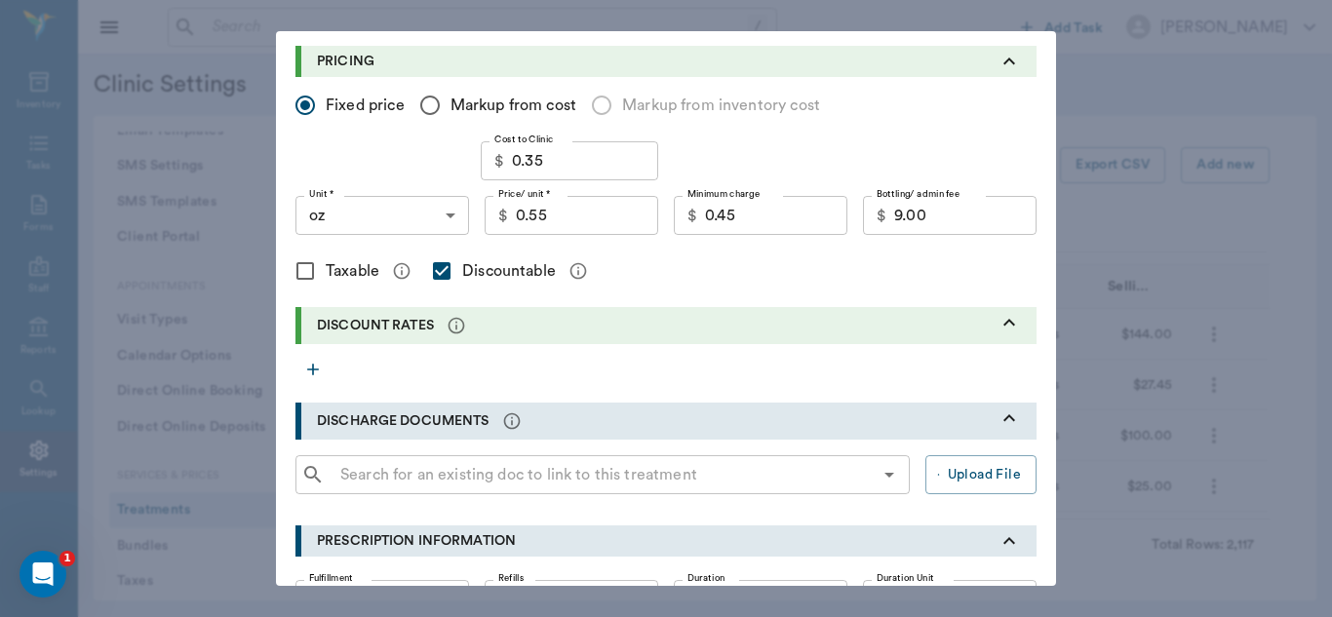
scroll to position [305, 0]
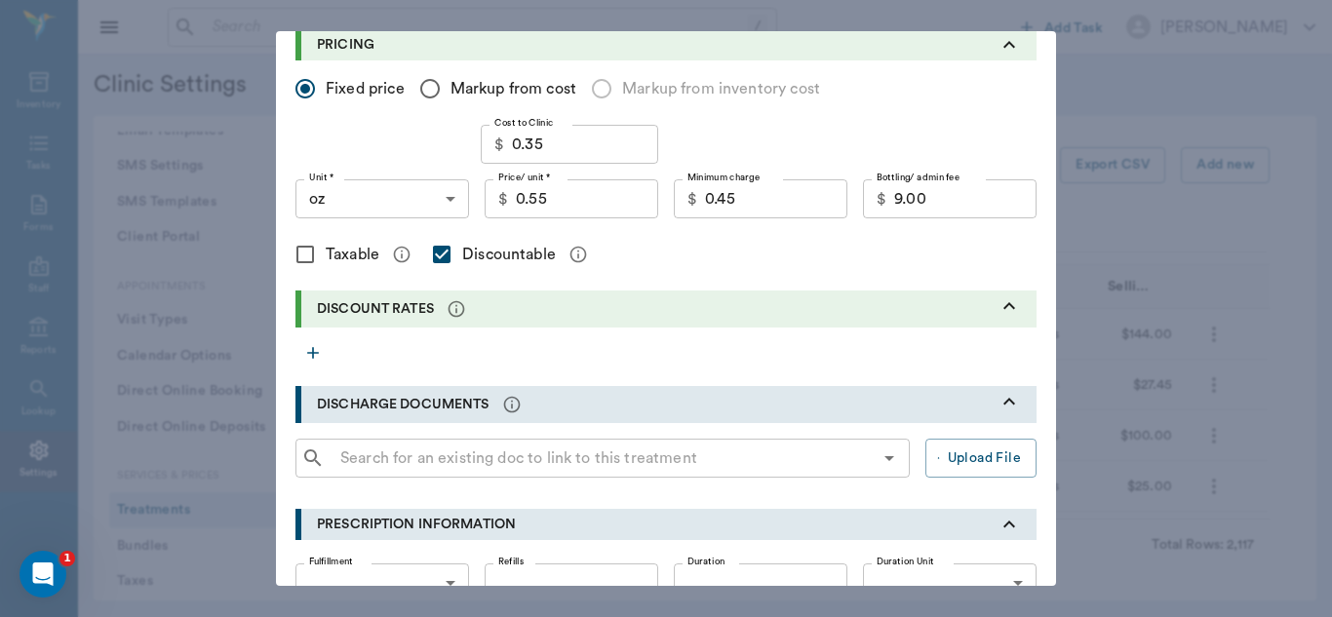
click at [935, 204] on input "9.00" at bounding box center [965, 198] width 142 height 39
type input "7.00"
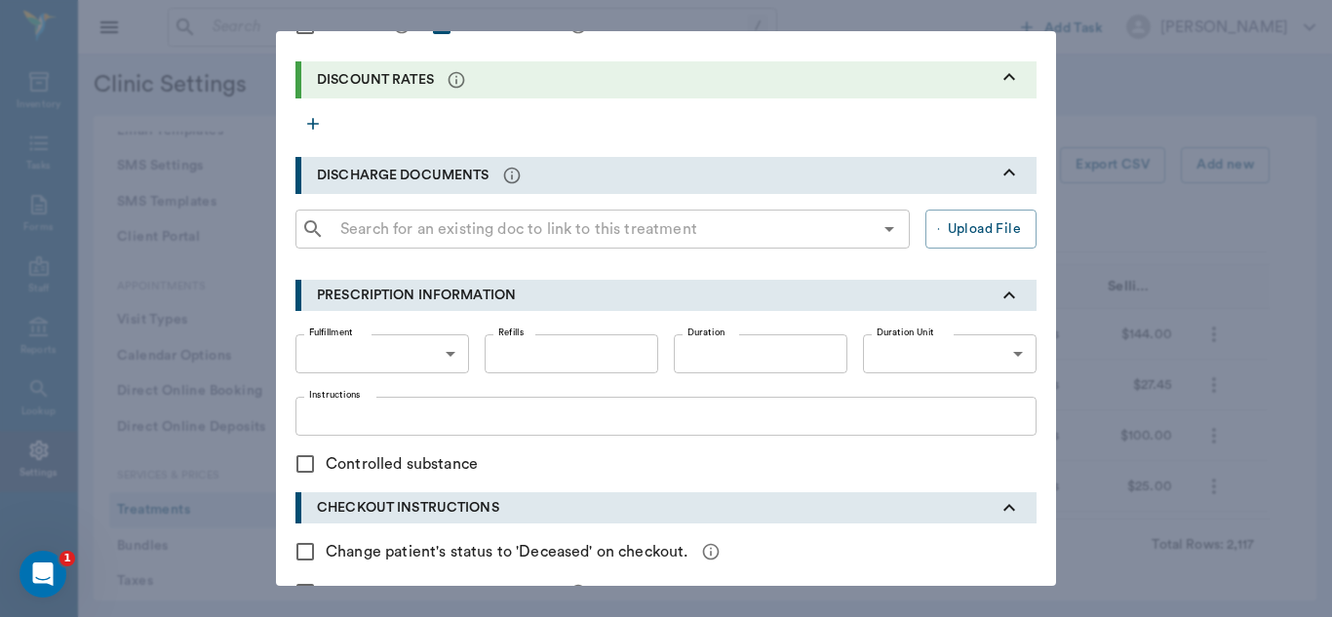
scroll to position [657, 0]
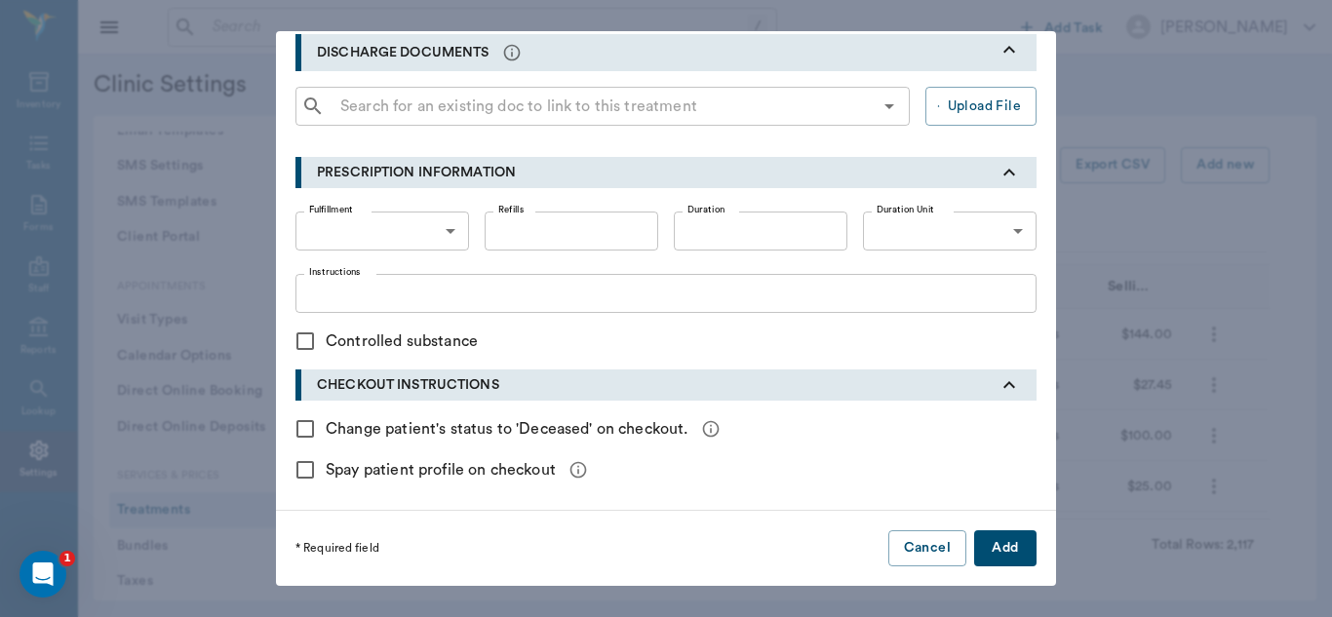
click at [1001, 544] on button "Add" at bounding box center [1005, 548] width 62 height 36
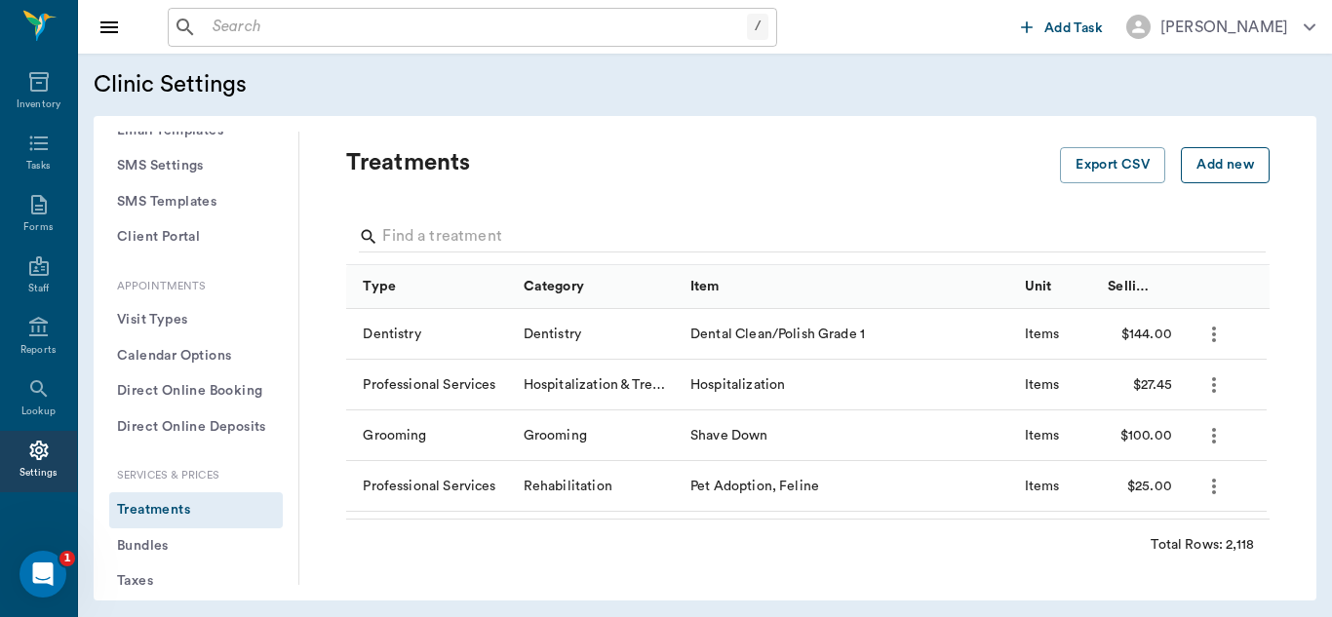
click at [1211, 170] on button "Add new" at bounding box center [1225, 165] width 89 height 36
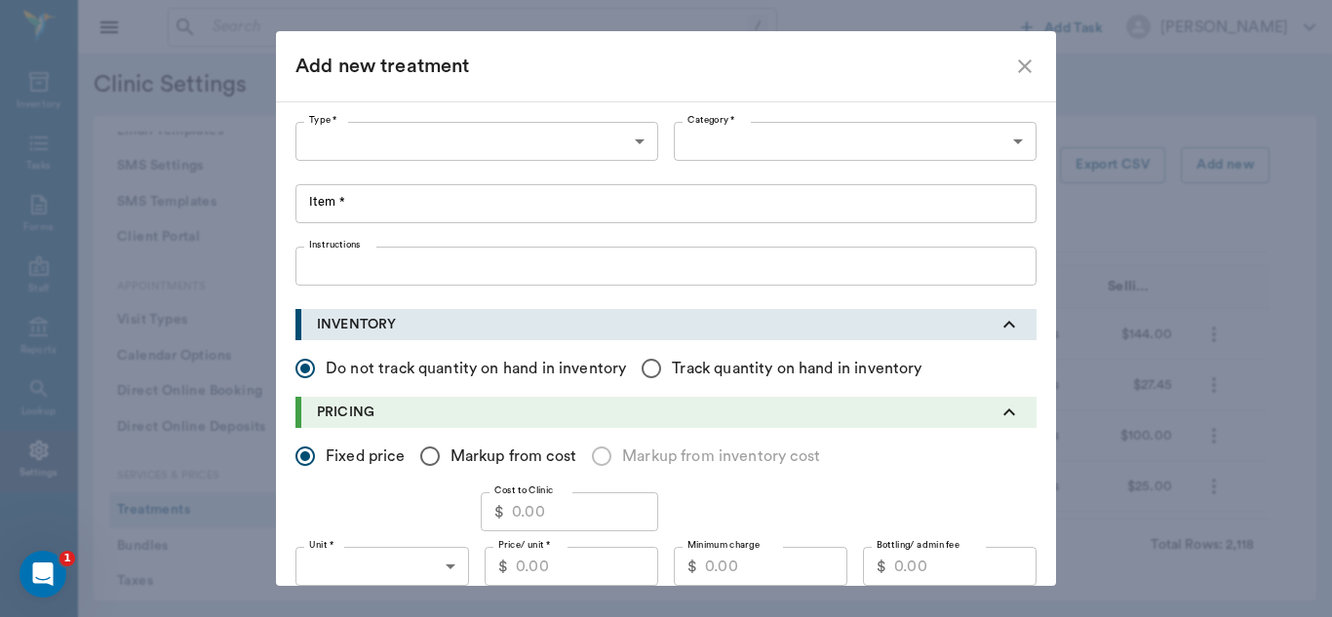
click at [637, 144] on body "/ ​ Add Task [PERSON_NAME] Nectar Messages Appts Labs Imaging Inventory Tasks F…" at bounding box center [666, 308] width 1332 height 617
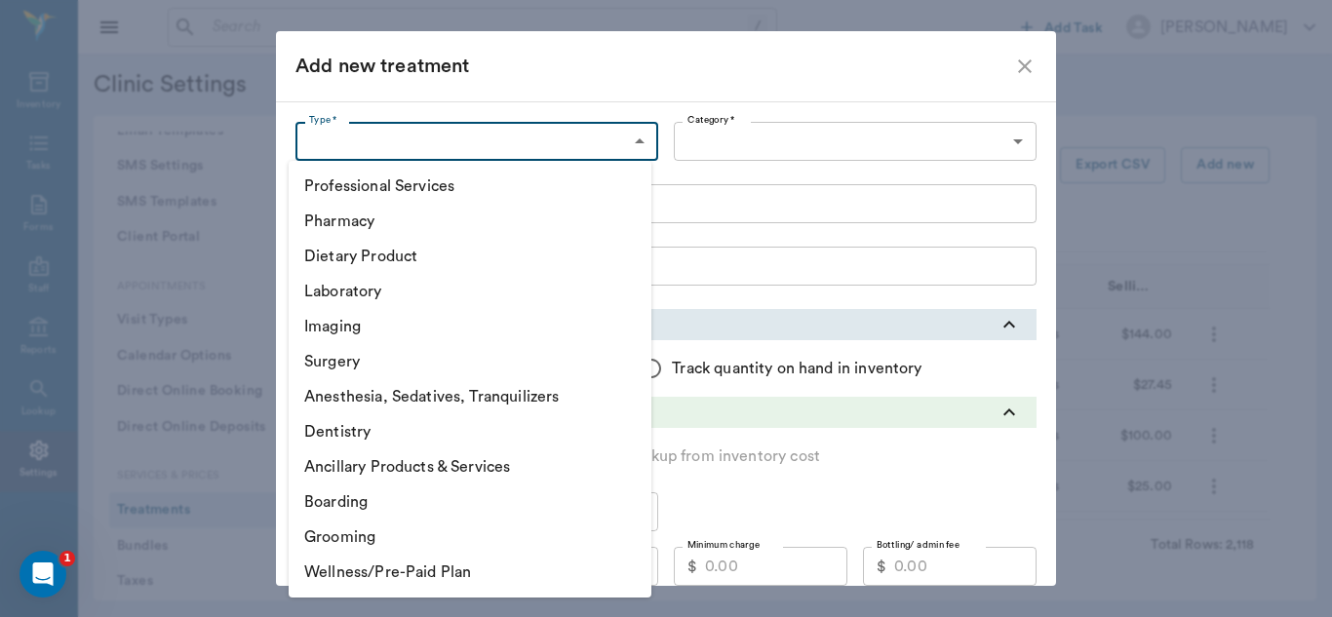
click at [432, 227] on li "Pharmacy" at bounding box center [470, 221] width 363 height 35
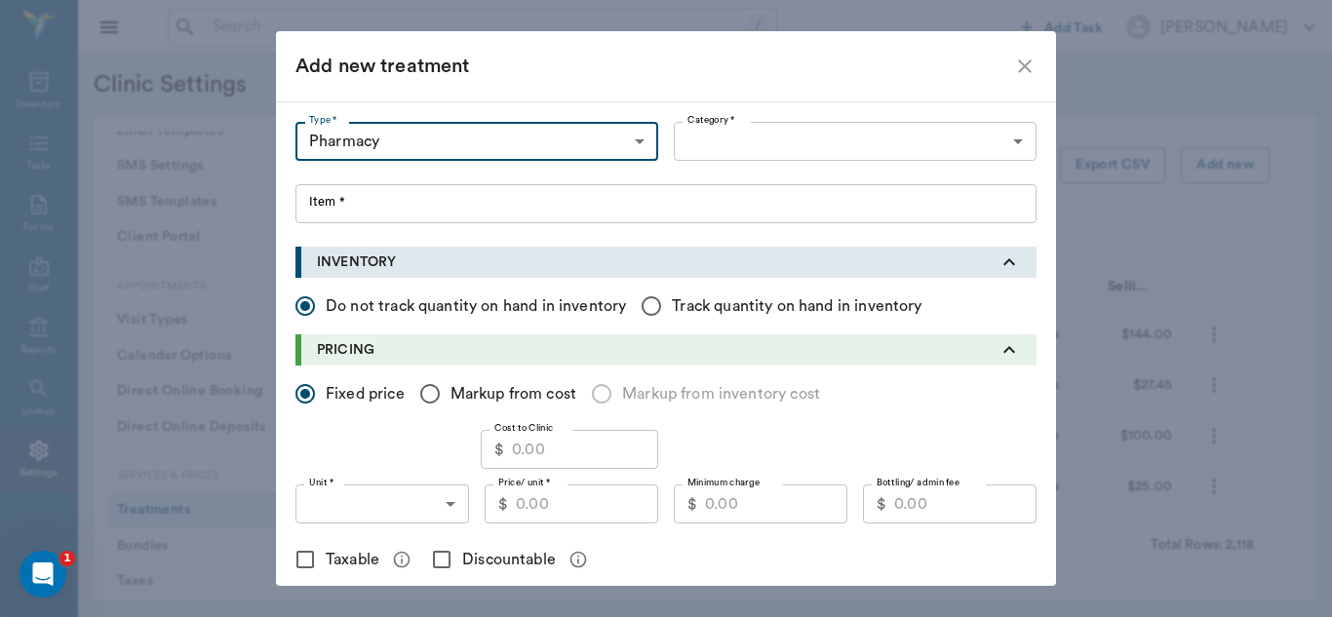
type input "5100"
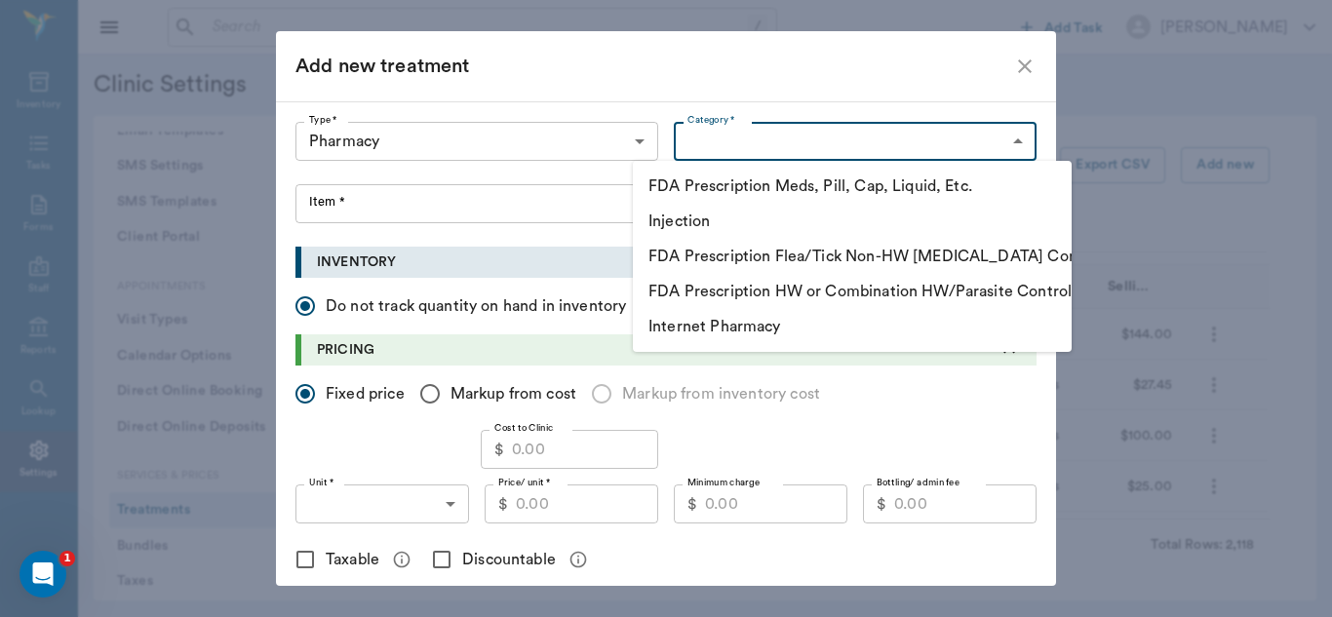
click at [1007, 141] on body "/ ​ Add Task [PERSON_NAME] Nectar Messages Appts Labs Imaging Inventory Tasks F…" at bounding box center [666, 308] width 1332 height 617
click at [759, 190] on li "FDA Prescription Meds, Pill, Cap, Liquid, Etc." at bounding box center [852, 186] width 439 height 35
type input "5105"
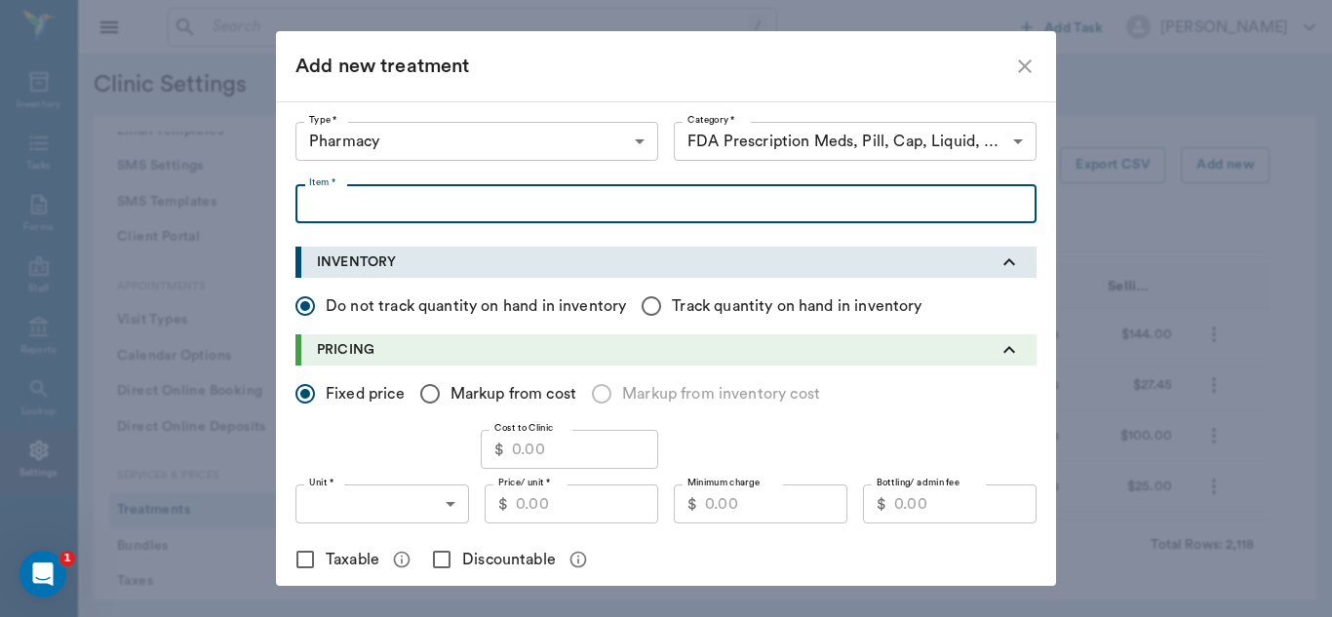
click at [429, 214] on input "Item *" at bounding box center [665, 203] width 741 height 39
type input "p"
click at [302, 205] on input "Pancreatic Enzyme Concentrate" at bounding box center [665, 203] width 741 height 39
click at [645, 212] on input "PancrePlus Pancreatic Enzyme Concentrate" at bounding box center [665, 203] width 741 height 39
type input "PancrePlus Pancreatic Enzyme Concentrate 4oz"
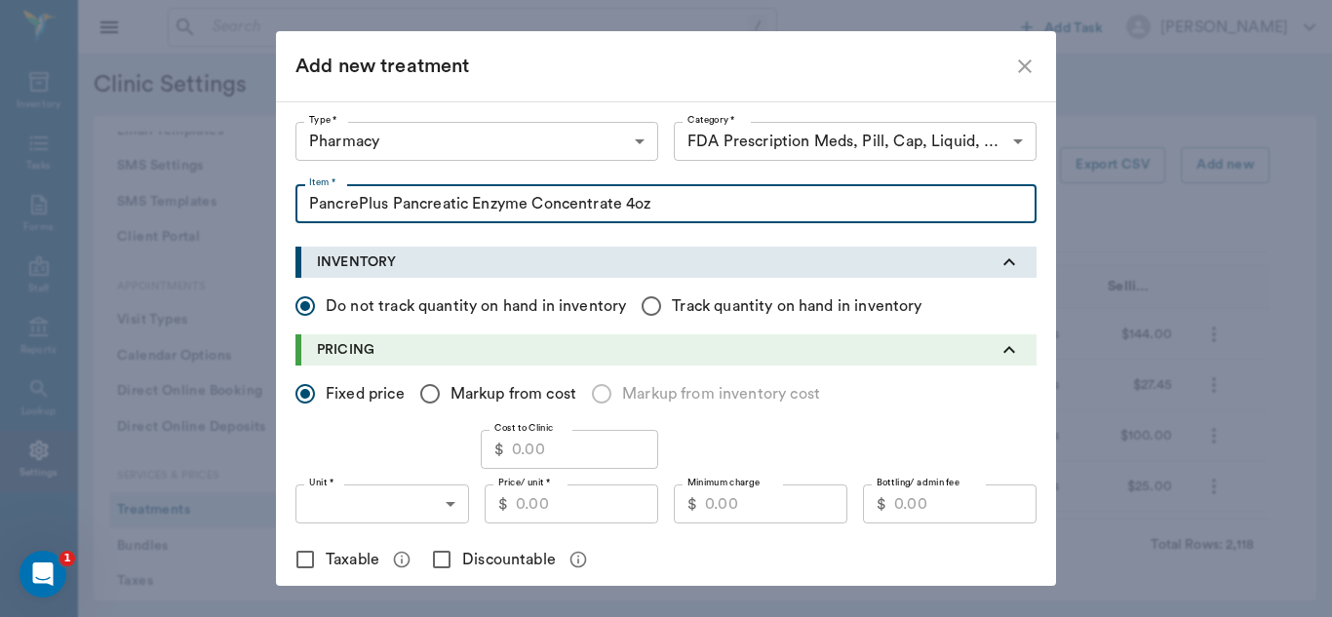
click at [537, 449] on input "Cost to Clinic" at bounding box center [585, 449] width 146 height 39
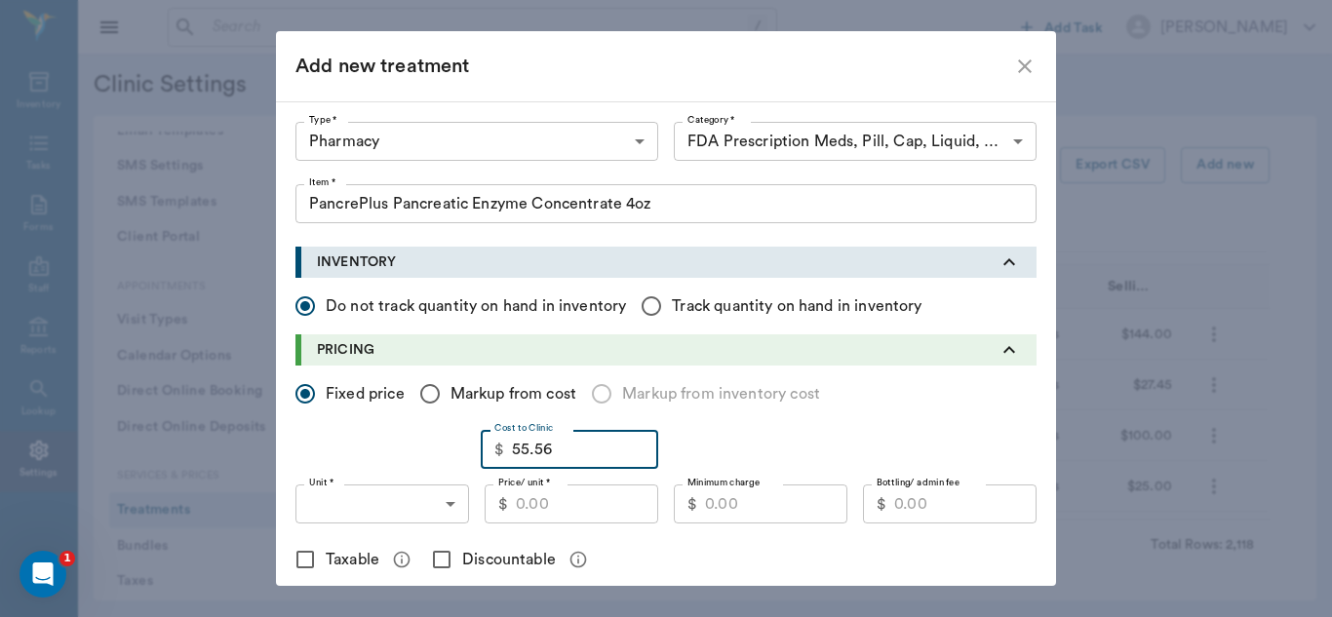
type input "55.56"
click at [538, 500] on input "Price/ unit *" at bounding box center [587, 504] width 142 height 39
click at [420, 395] on input "Markup from cost" at bounding box center [430, 393] width 41 height 41
radio input "true"
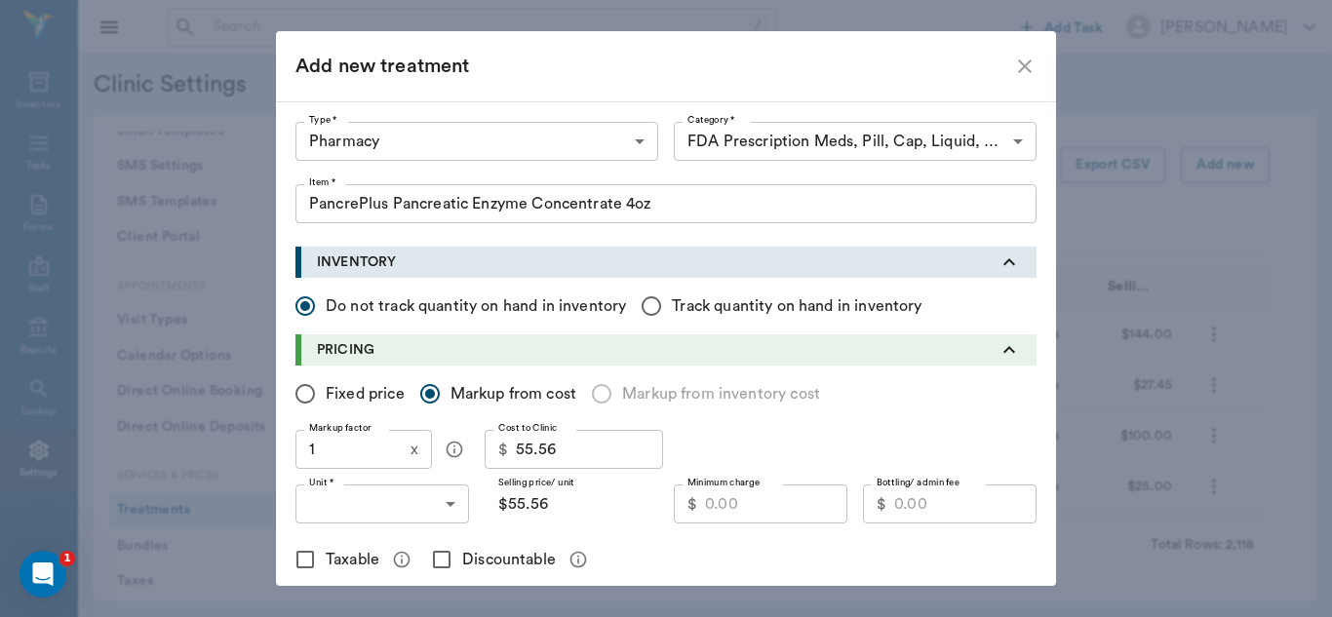
click at [326, 459] on input "1" at bounding box center [348, 449] width 107 height 39
type input "1.4"
type input "$77.78"
type input "1."
type input "$55.56"
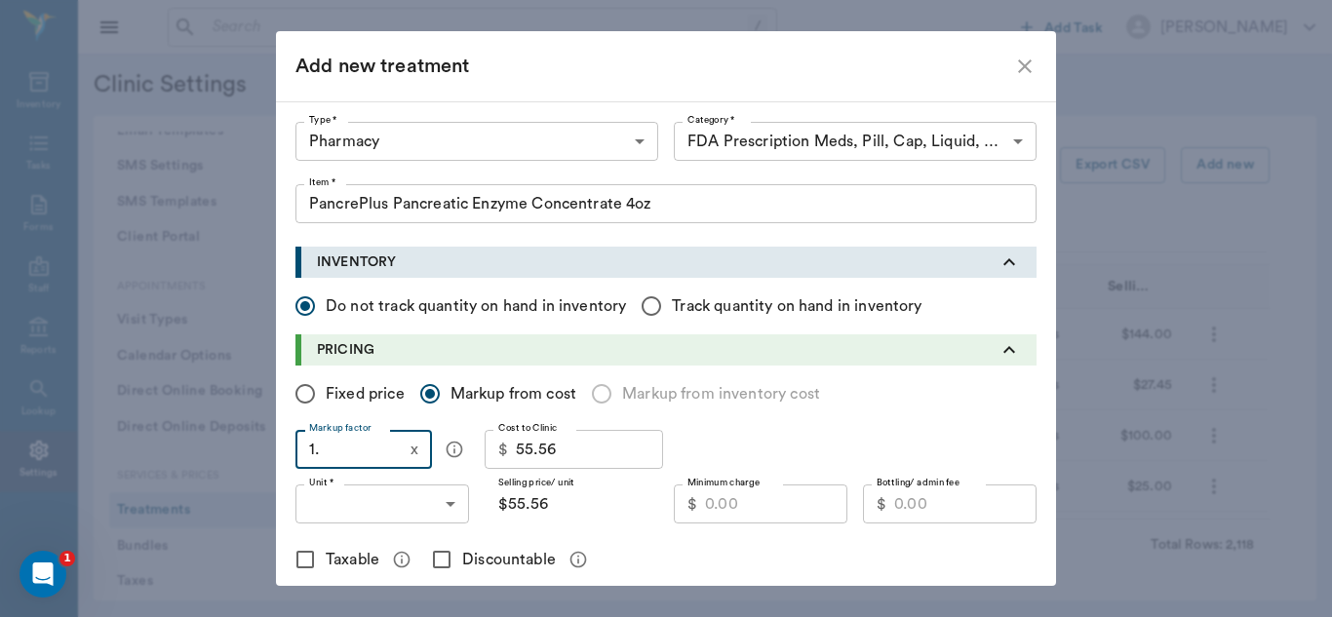
type input "1.5"
type input "$83.34"
type input "1.5"
click at [581, 508] on input "$83.34" at bounding box center [572, 504] width 174 height 39
click at [306, 392] on input "Fixed price" at bounding box center [305, 393] width 41 height 41
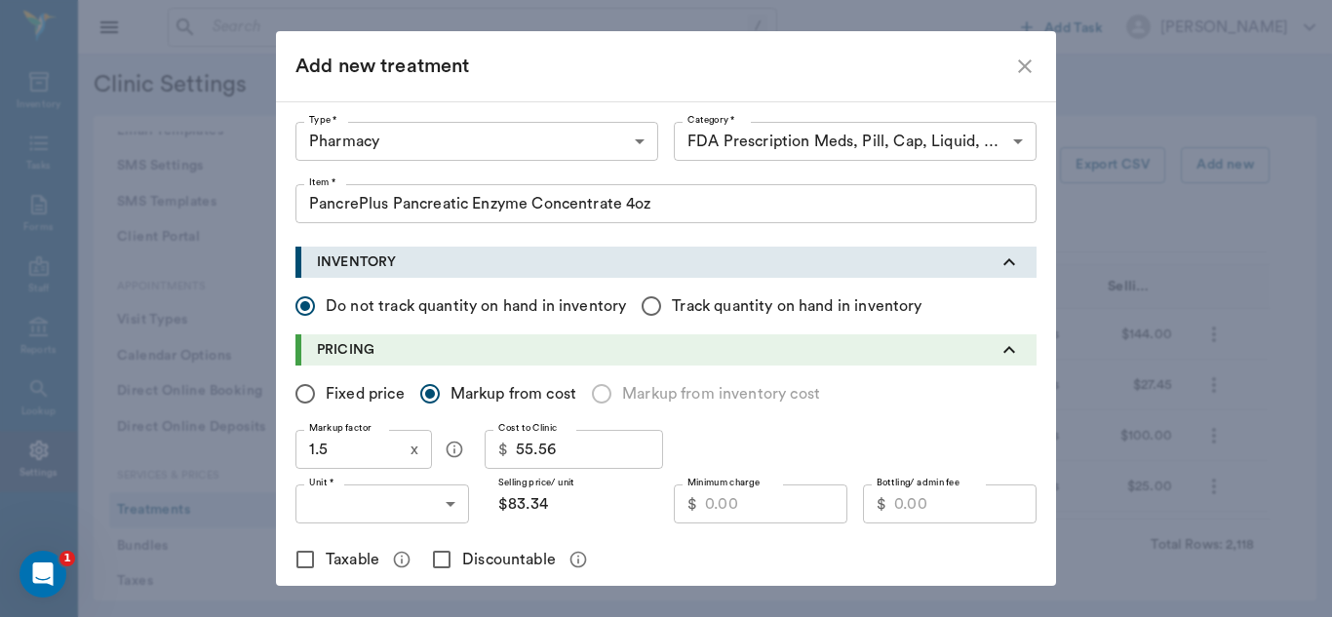
radio input "true"
click at [529, 503] on input "Price/ unit *" at bounding box center [587, 504] width 142 height 39
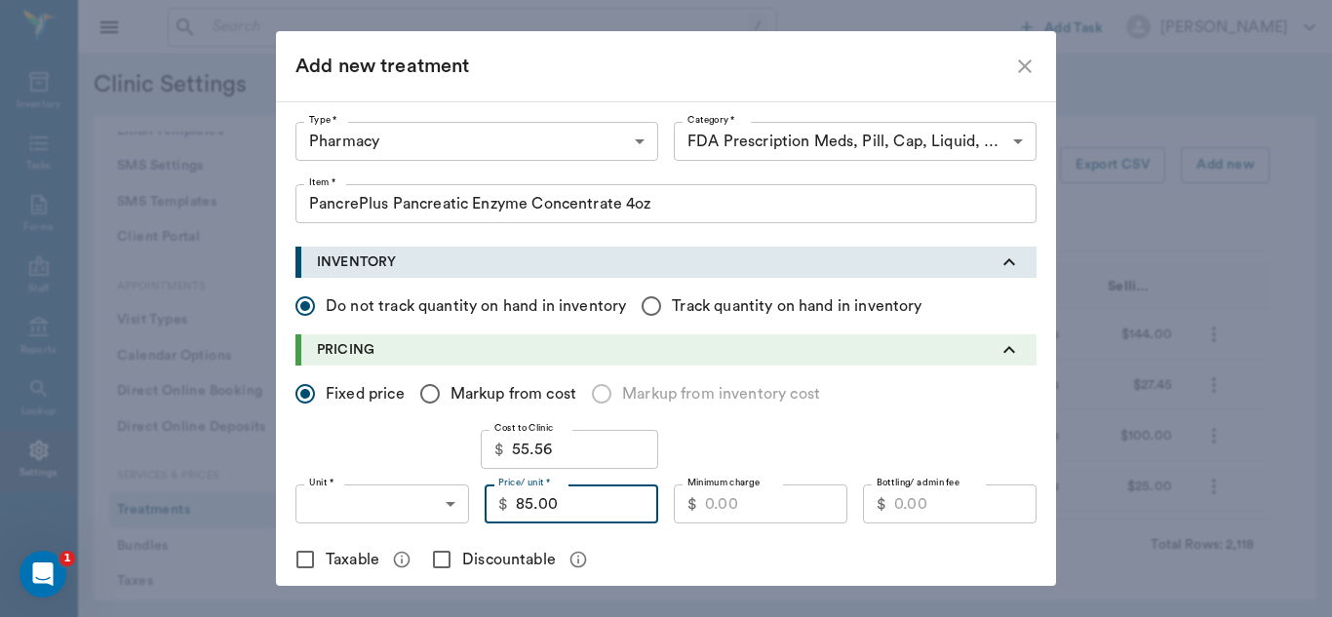
type input "85.00"
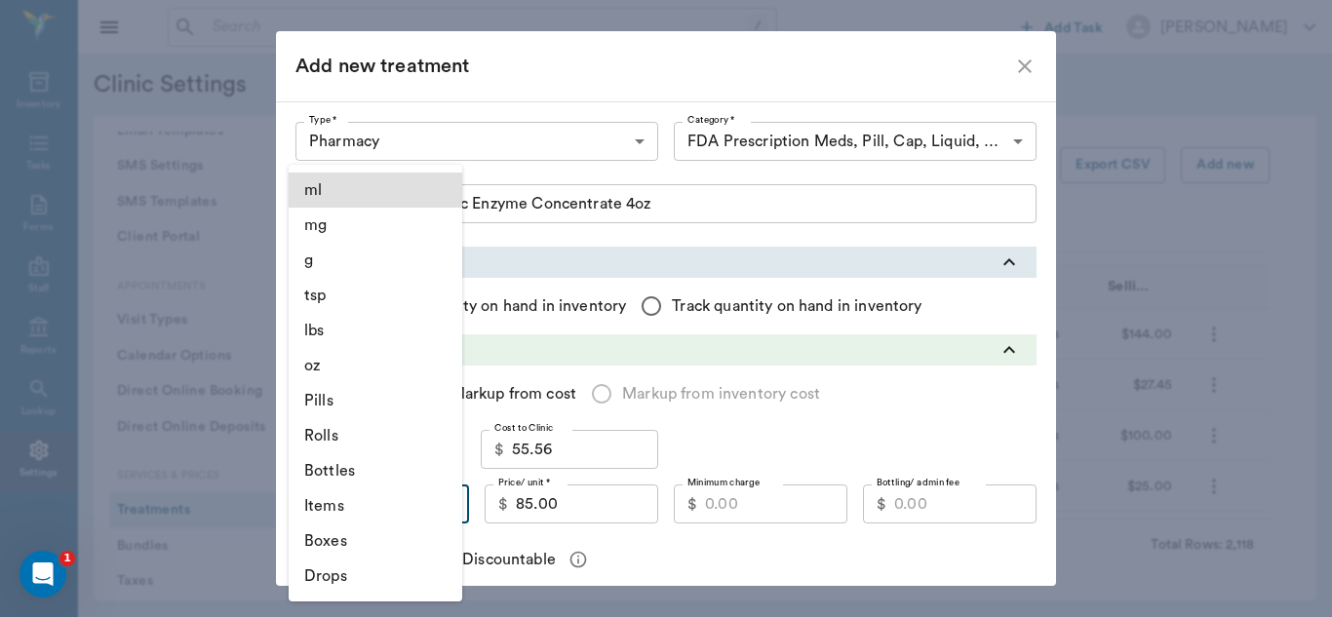
click at [445, 508] on body "/ ​ Add Task [PERSON_NAME] Nectar Messages Appts Labs Imaging Inventory Tasks F…" at bounding box center [666, 308] width 1332 height 617
click at [341, 466] on li "Bottles" at bounding box center [376, 470] width 174 height 35
type input "BOTTLES"
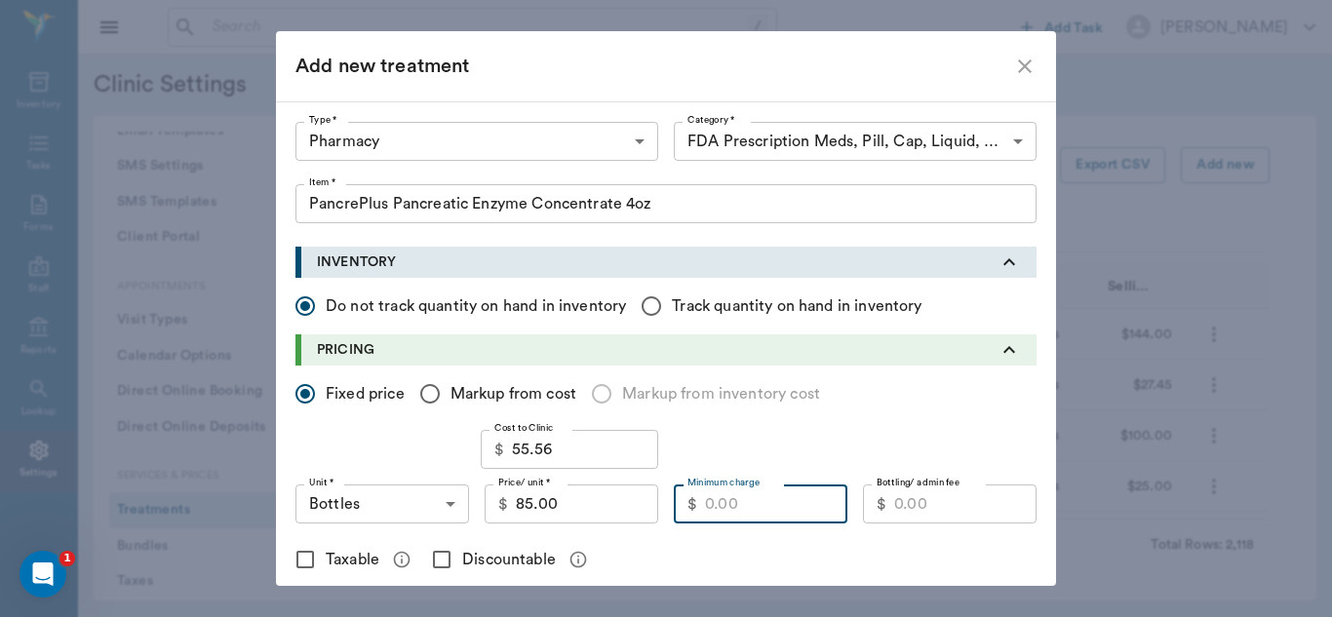
click at [723, 516] on input "Minimum charge" at bounding box center [776, 504] width 142 height 39
type input "66.00"
click at [433, 559] on input "Discountable" at bounding box center [441, 559] width 41 height 41
checkbox input "true"
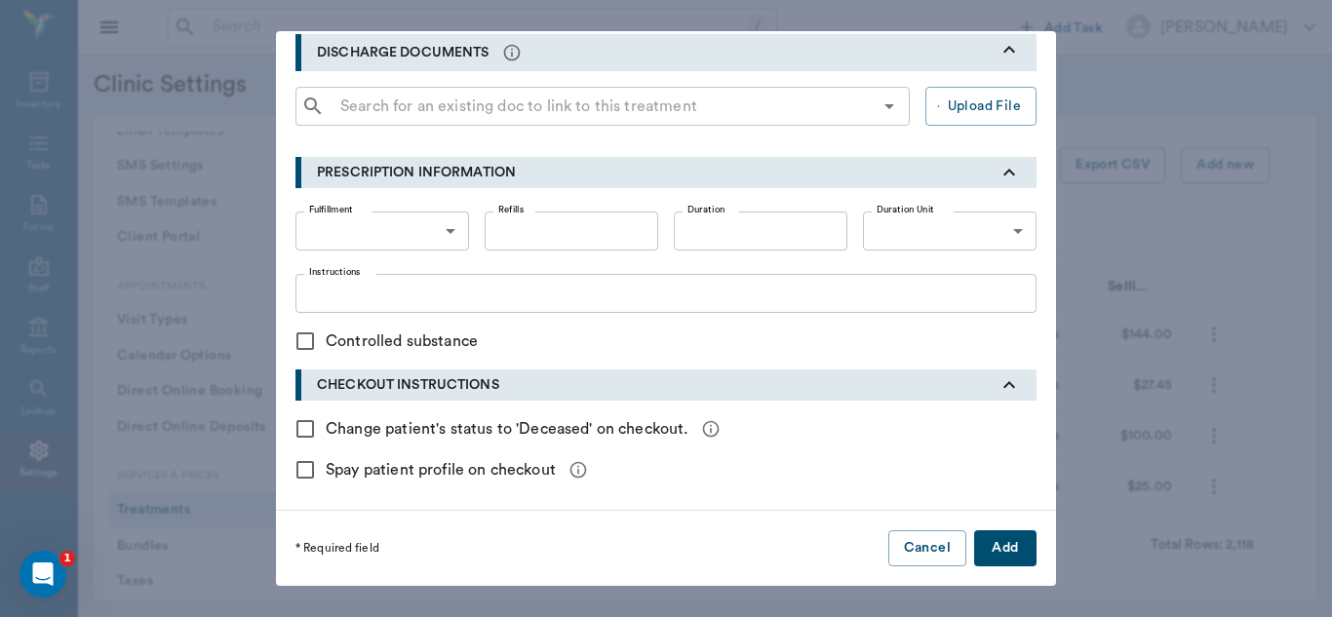
click at [986, 546] on button "Add" at bounding box center [1005, 548] width 62 height 36
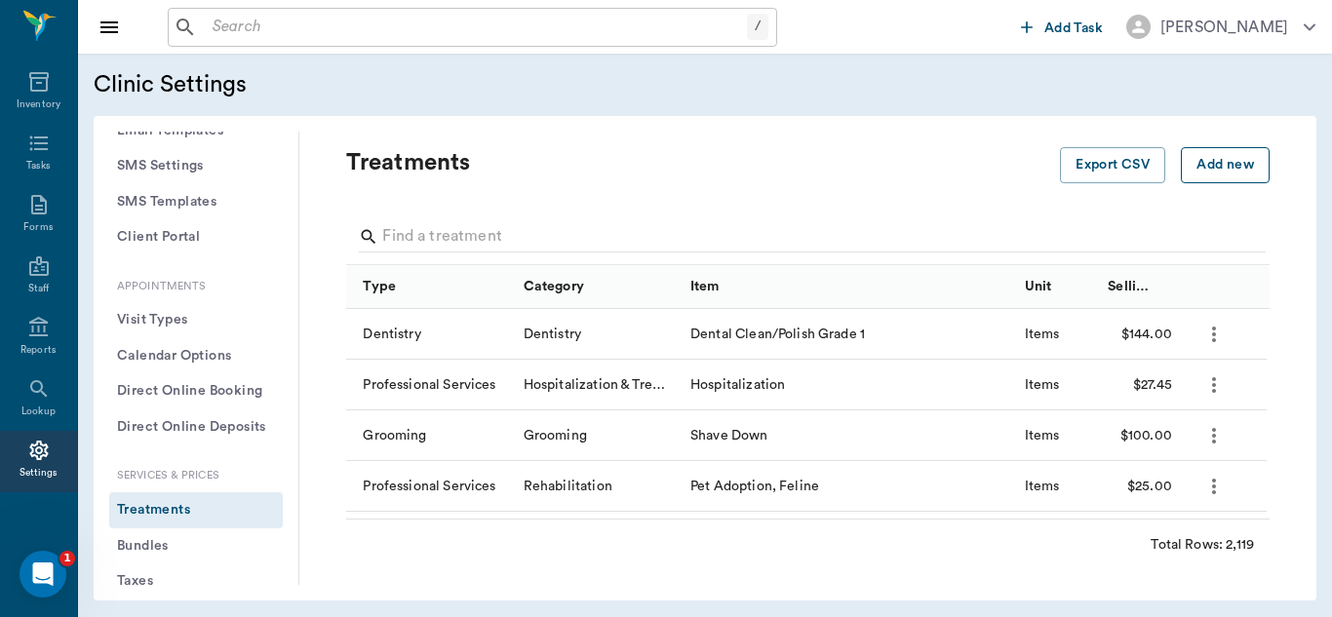
click at [1199, 159] on button "Add new" at bounding box center [1225, 165] width 89 height 36
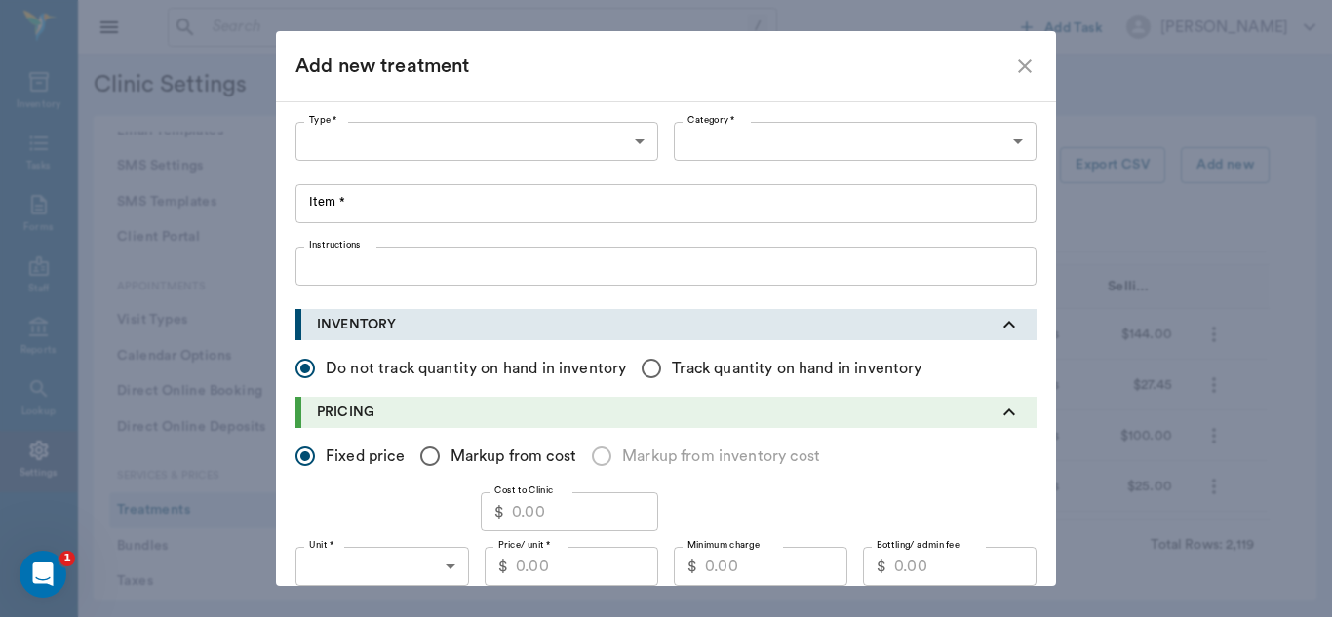
click at [639, 137] on body "/ ​ Add Task [PERSON_NAME] Nectar Messages Appts Labs Imaging Inventory Tasks F…" at bounding box center [666, 308] width 1332 height 617
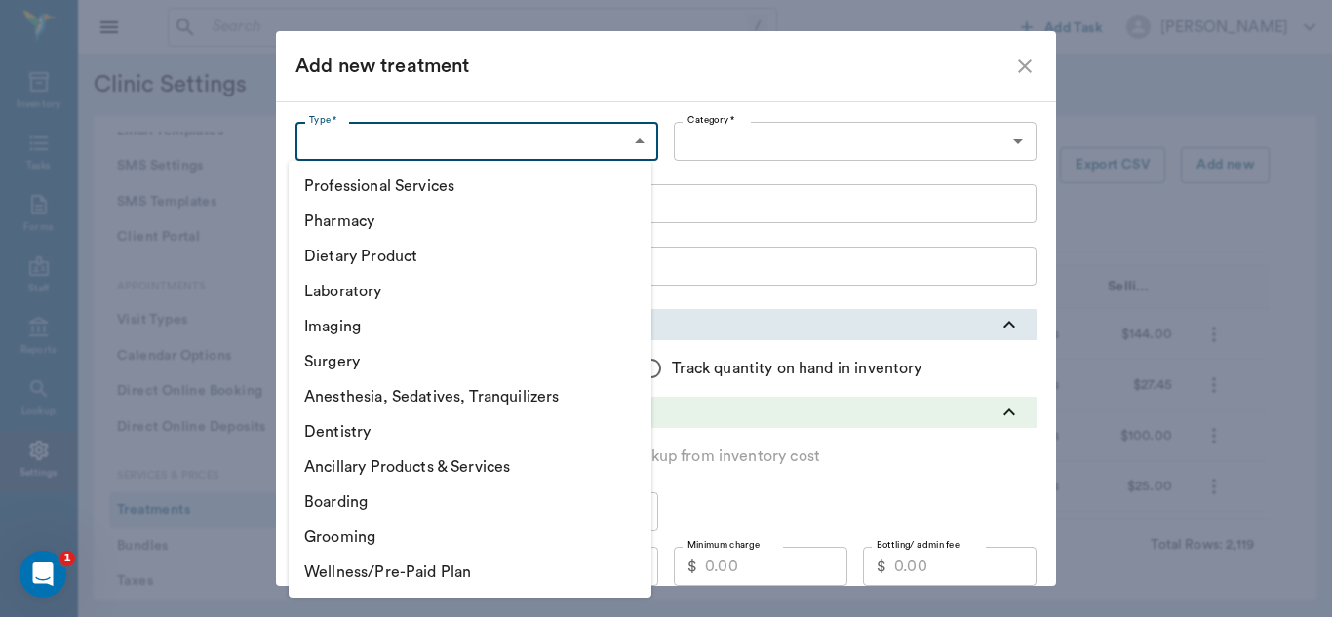
click at [426, 228] on li "Pharmacy" at bounding box center [470, 221] width 363 height 35
type input "5100"
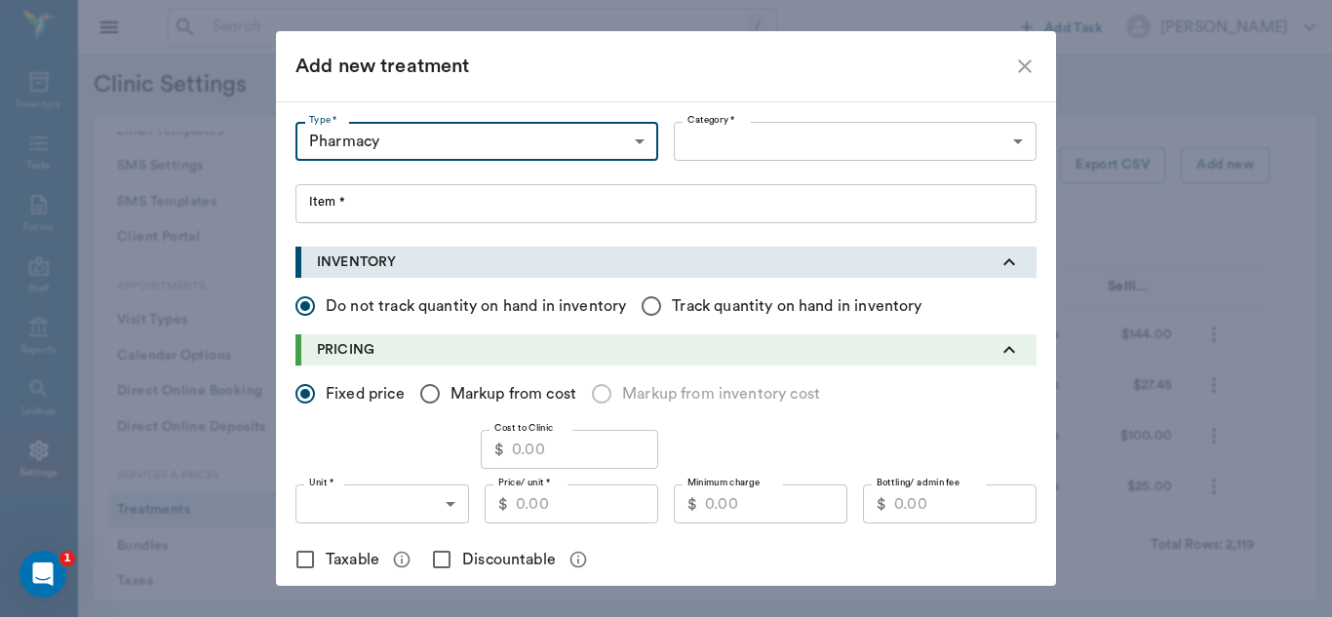
click at [996, 137] on body "/ ​ Add Task [PERSON_NAME] Nectar Messages Appts Labs Imaging Inventory Tasks F…" at bounding box center [666, 308] width 1332 height 617
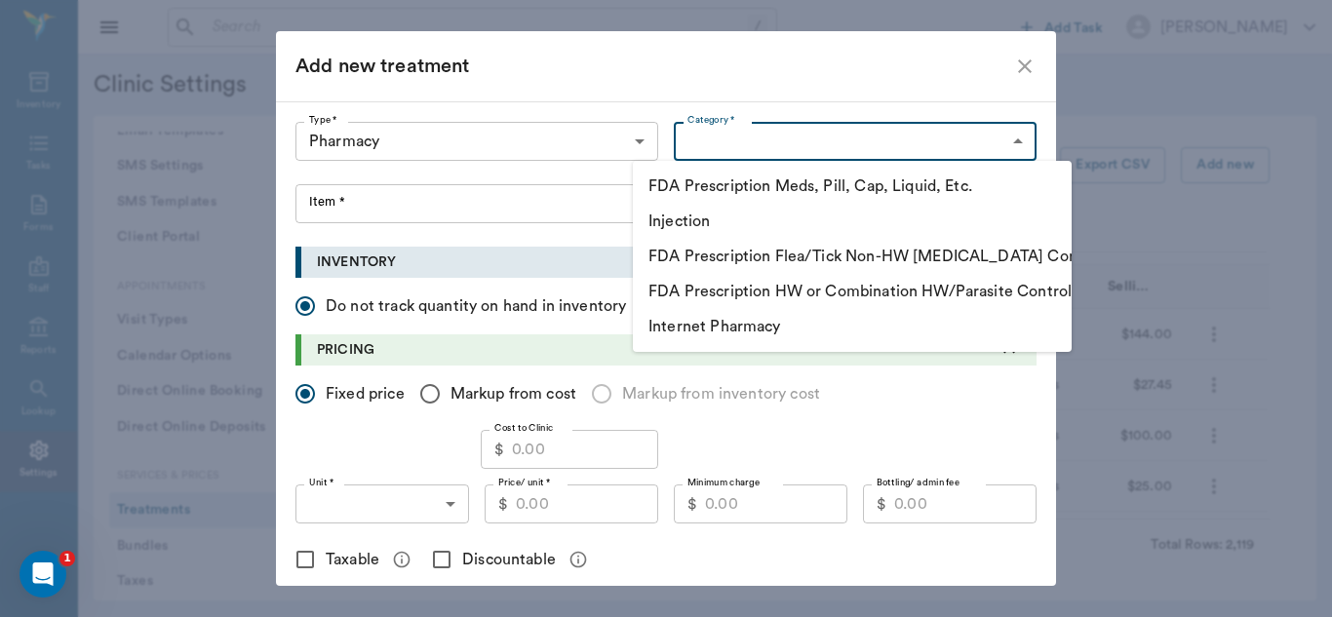
click at [751, 189] on li "FDA Prescription Meds, Pill, Cap, Liquid, Etc." at bounding box center [852, 186] width 439 height 35
type input "5105"
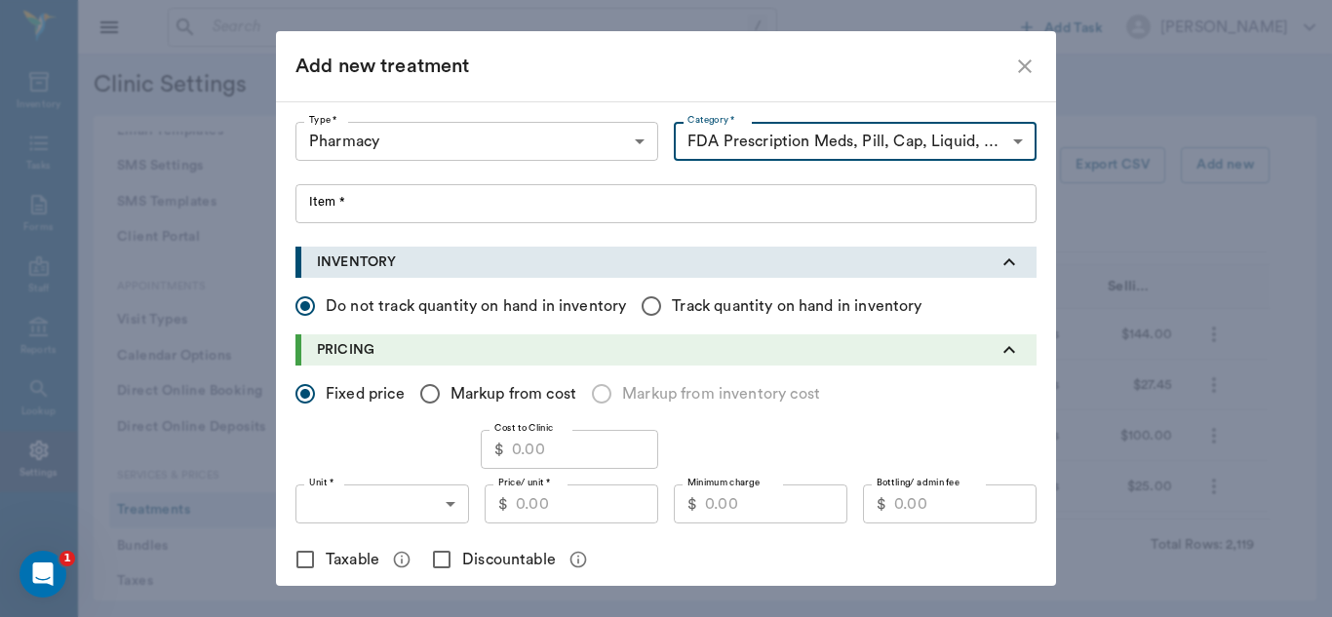
click at [321, 209] on input "Item *" at bounding box center [665, 203] width 741 height 39
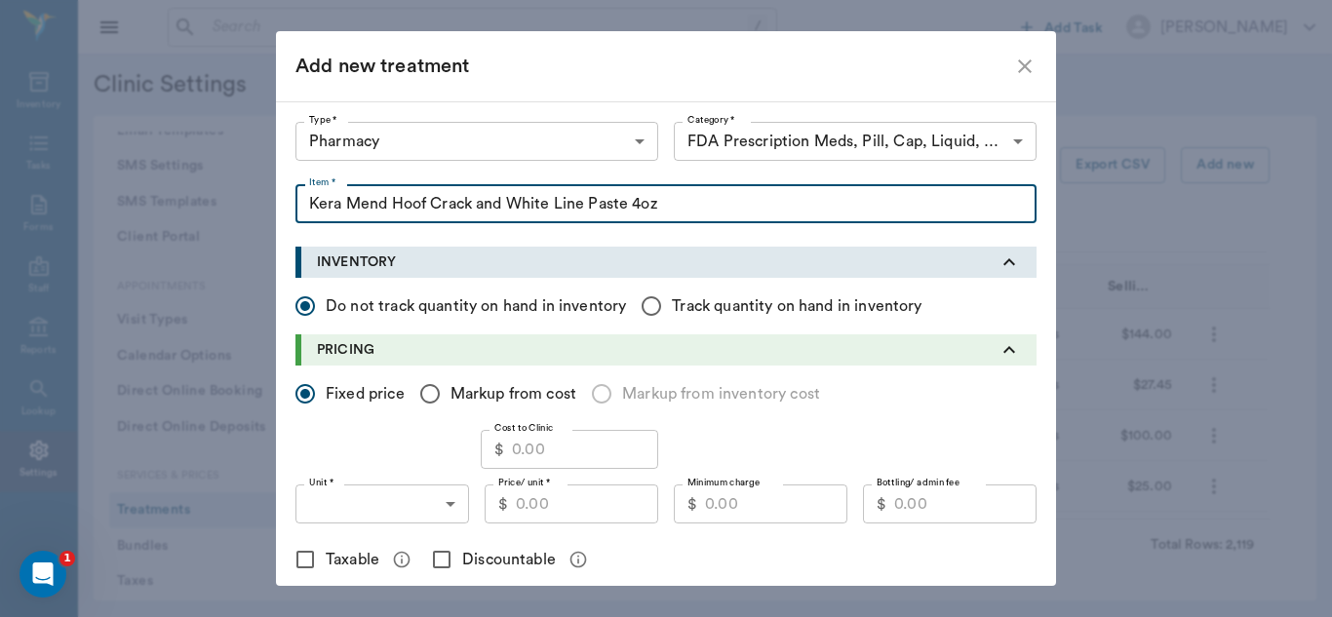
type input "Kera Mend Hoof Crack and White Line Paste 4oz"
click at [559, 453] on input "Cost to Clinic" at bounding box center [585, 449] width 146 height 39
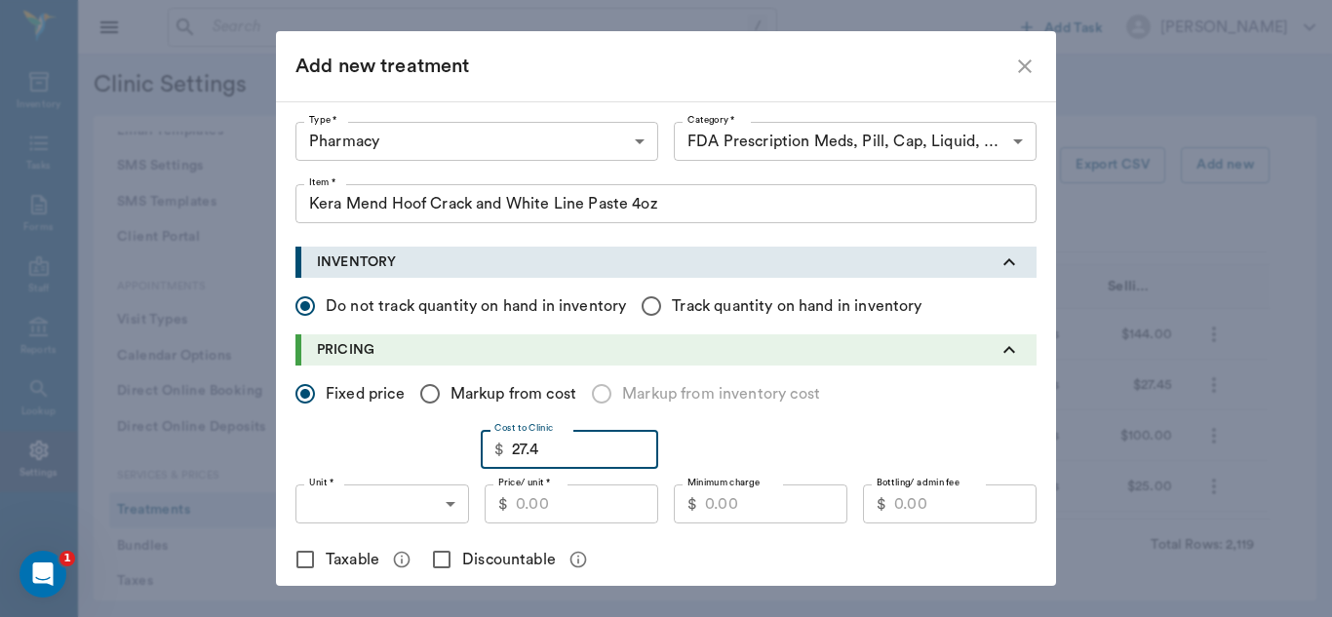
type input "27.45"
click at [425, 391] on input "Markup from cost" at bounding box center [430, 393] width 41 height 41
radio input "true"
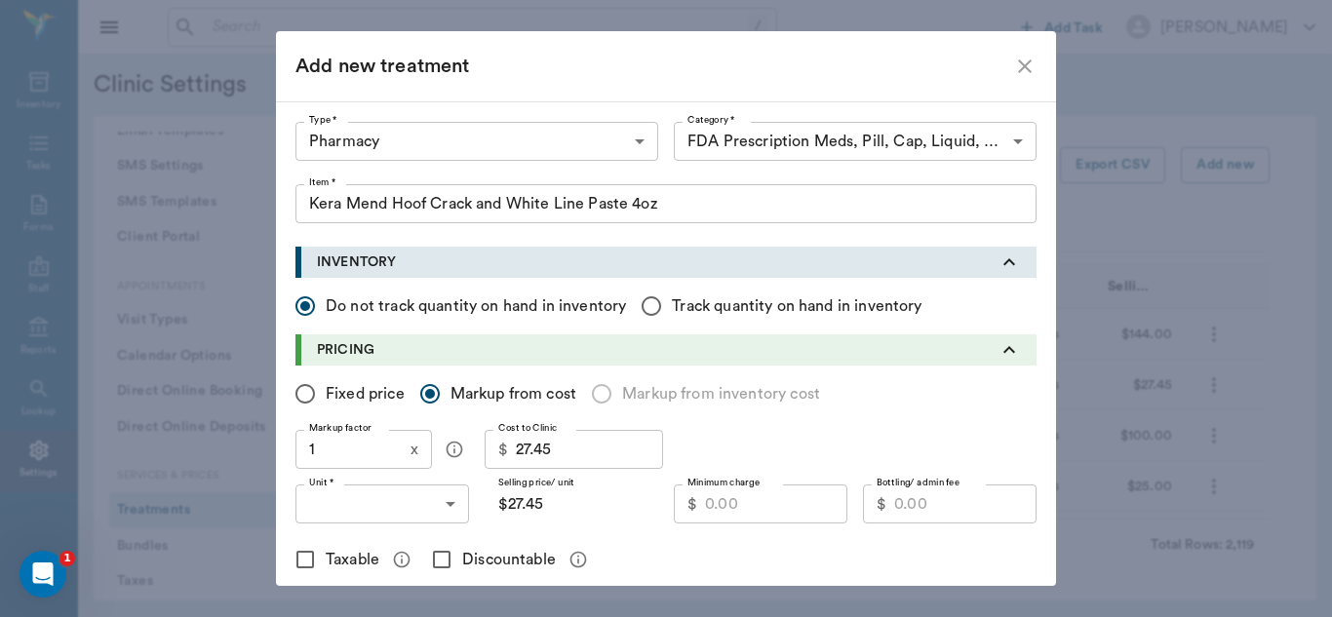
click at [356, 453] on input "1" at bounding box center [348, 449] width 107 height 39
type input "1.3"
type input "$35.69"
type input "1."
type input "$27.45"
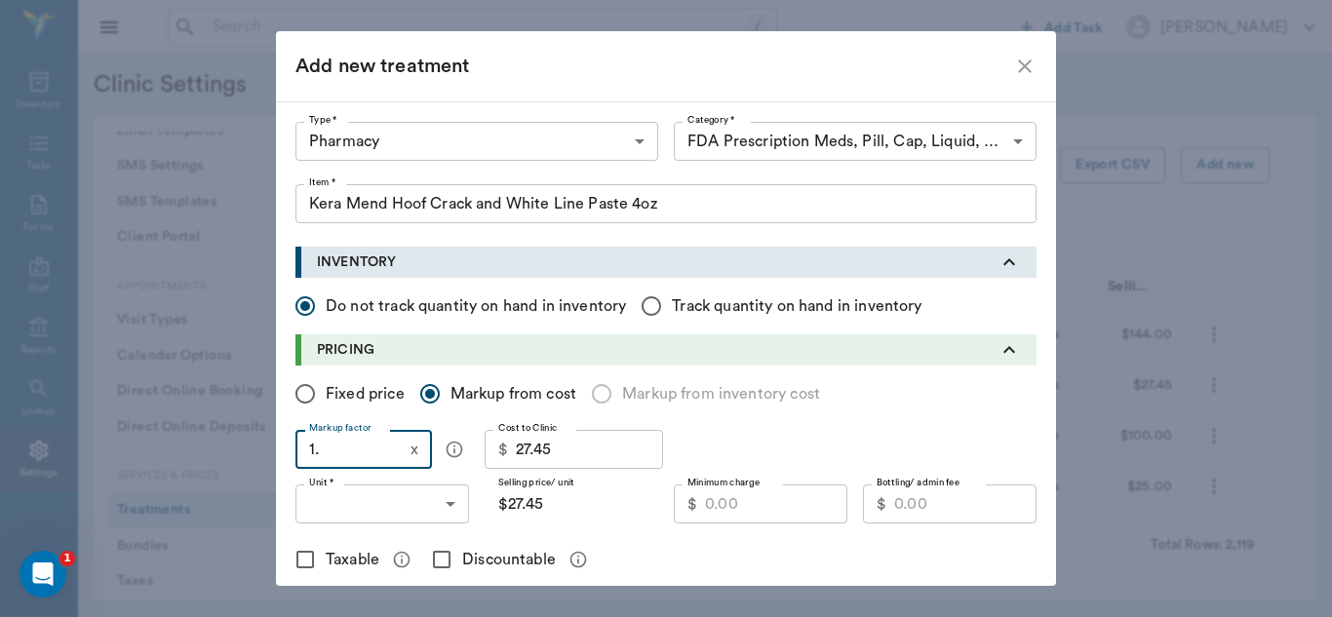
type input "1.4"
type input "$38.43"
type input "1.4"
click at [305, 389] on input "Fixed price" at bounding box center [305, 393] width 41 height 41
radio input "true"
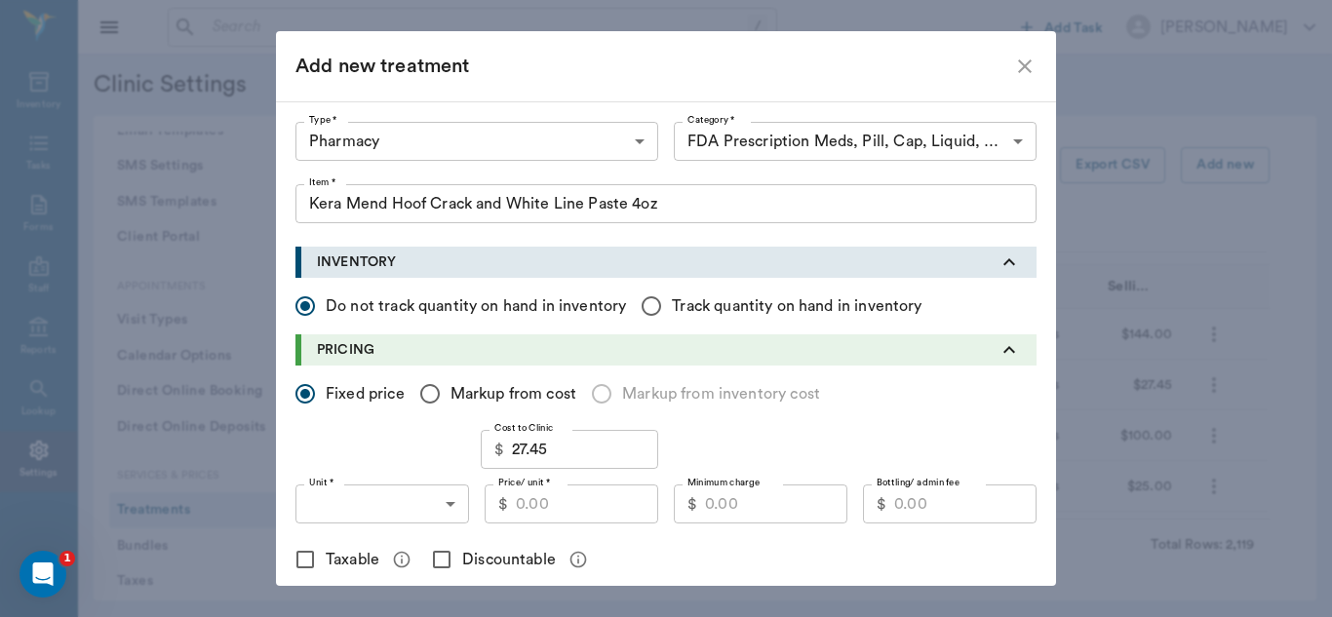
click at [527, 507] on input "Price/ unit *" at bounding box center [587, 504] width 142 height 39
type input "38.45"
click at [741, 505] on input "Minimum charge" at bounding box center [776, 504] width 142 height 39
type input "30.45"
click at [440, 559] on input "Discountable" at bounding box center [441, 559] width 41 height 41
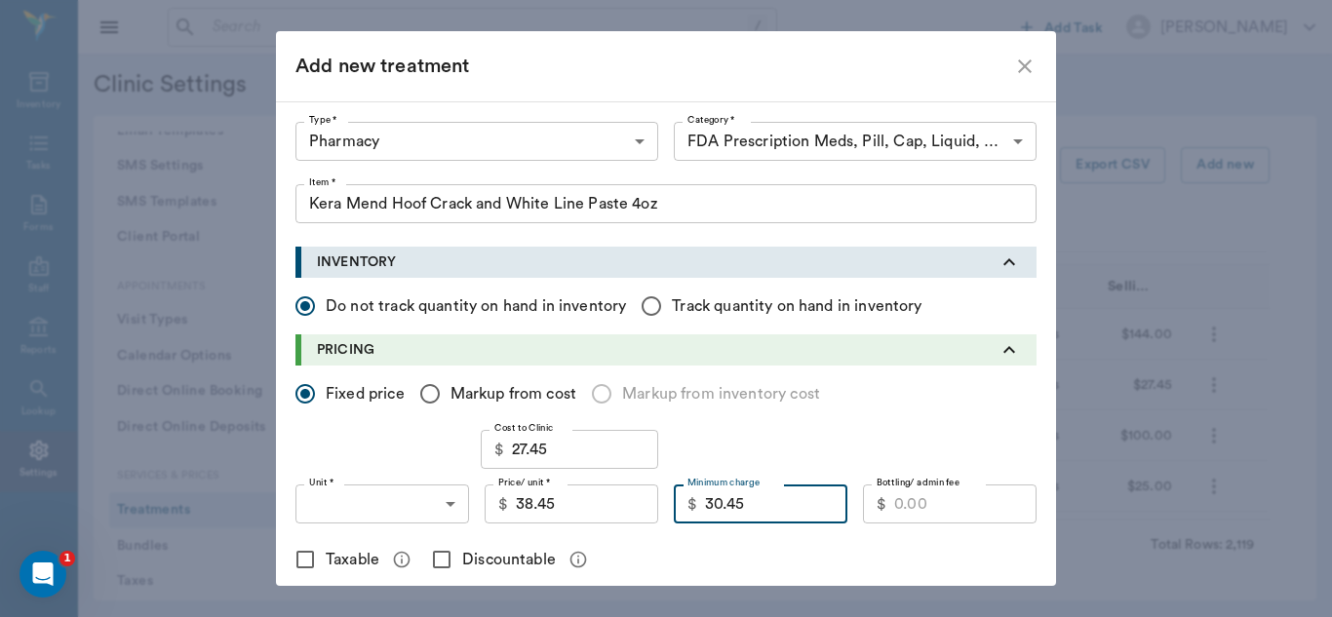
checkbox input "true"
click at [294, 561] on input "Taxable" at bounding box center [305, 559] width 41 height 41
checkbox input "true"
click at [442, 502] on body "/ ​ Add Task [PERSON_NAME] Nectar Messages Appts Labs Imaging Inventory Tasks F…" at bounding box center [666, 308] width 1332 height 617
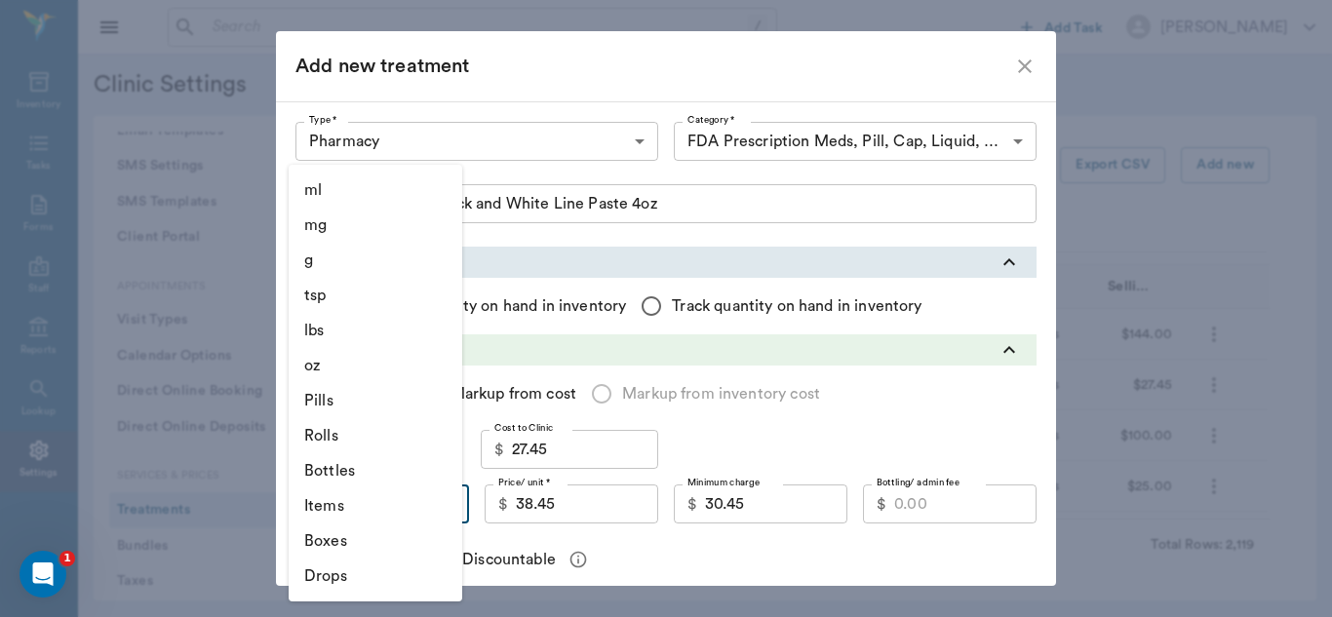
click at [358, 475] on li "Bottles" at bounding box center [376, 470] width 174 height 35
type input "BOTTLES"
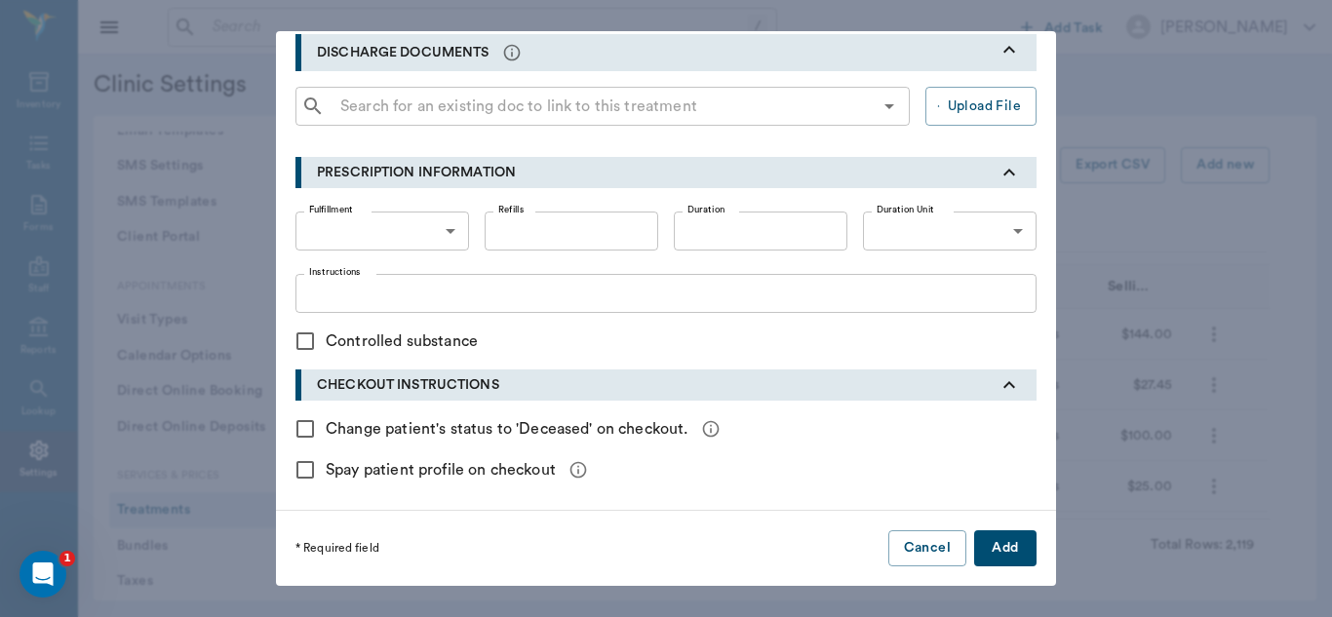
click at [1011, 548] on button "Add" at bounding box center [1005, 548] width 62 height 36
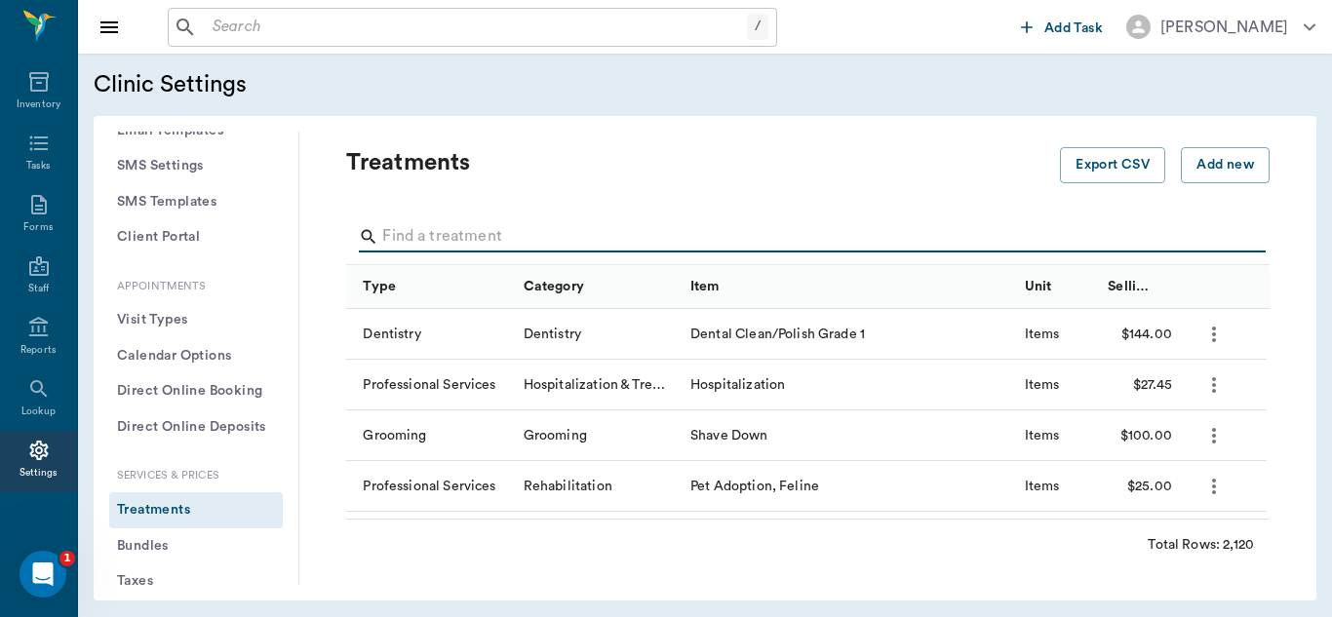
click at [498, 238] on input "Search" at bounding box center [809, 236] width 854 height 31
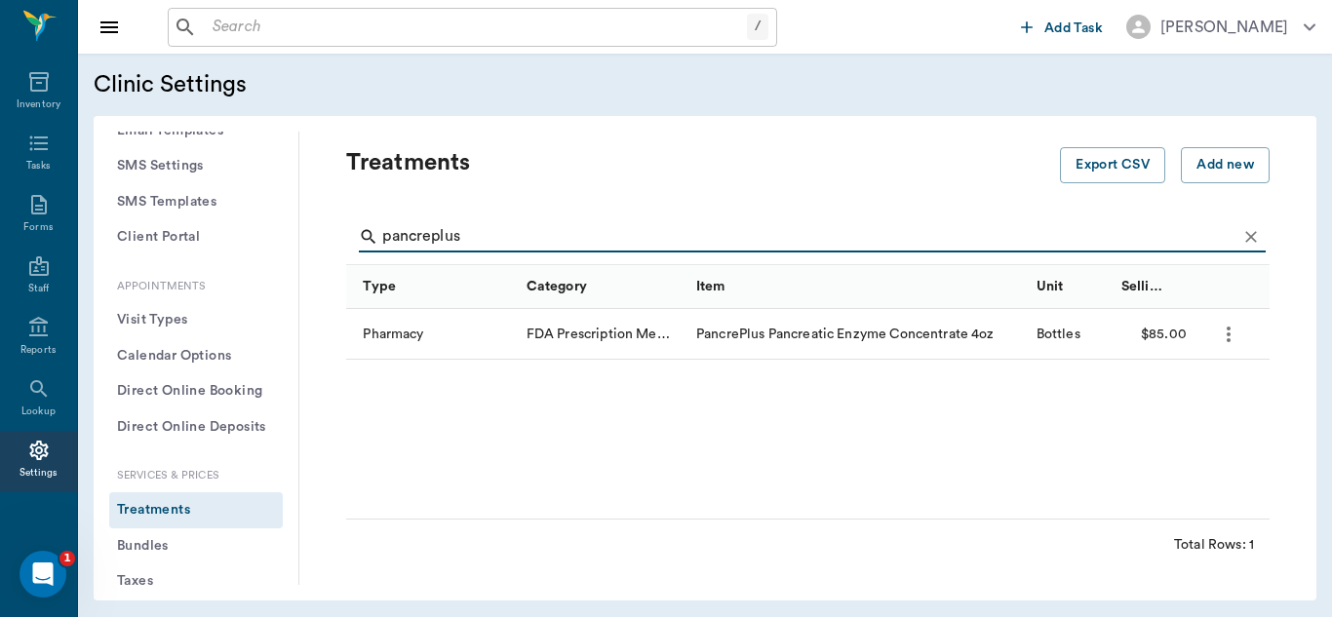
type input "pancreplus"
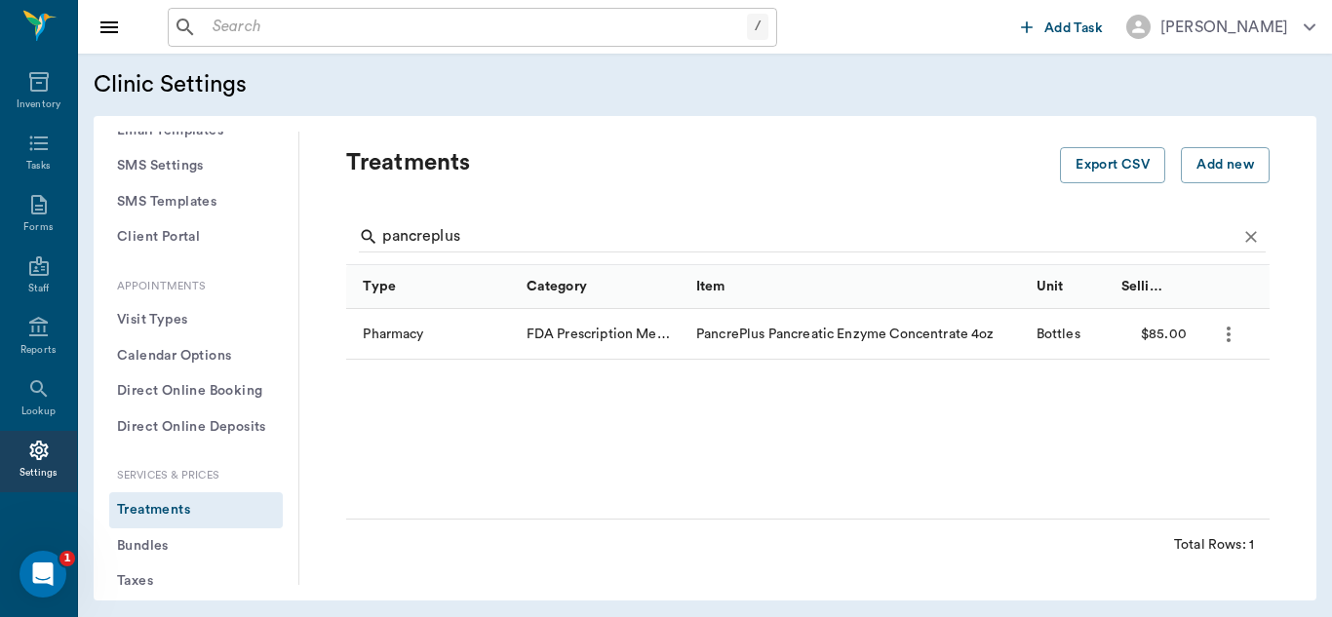
click at [1227, 329] on icon "more" at bounding box center [1229, 335] width 4 height 16
click at [1160, 388] on p "Edit Treatment" at bounding box center [1177, 386] width 106 height 23
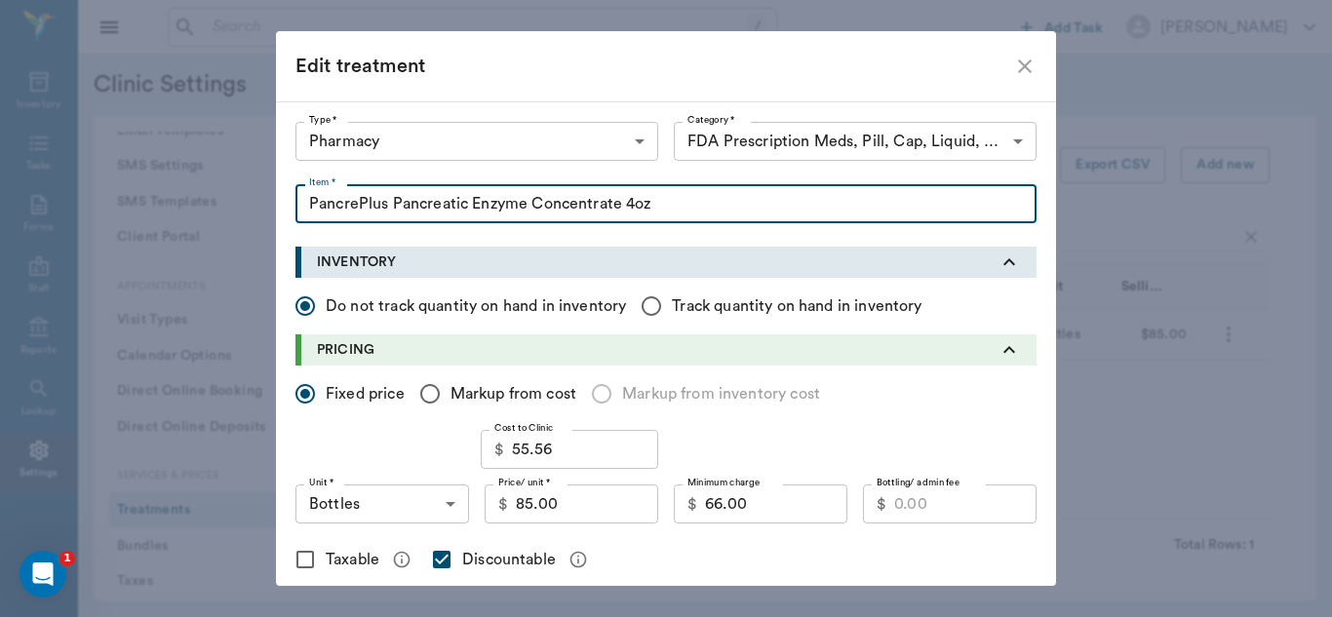
drag, startPoint x: 612, startPoint y: 205, endPoint x: 297, endPoint y: 207, distance: 314.9
click at [297, 207] on input "PancrePlus Pancreatic Enzyme Concentrate 4oz" at bounding box center [665, 203] width 741 height 39
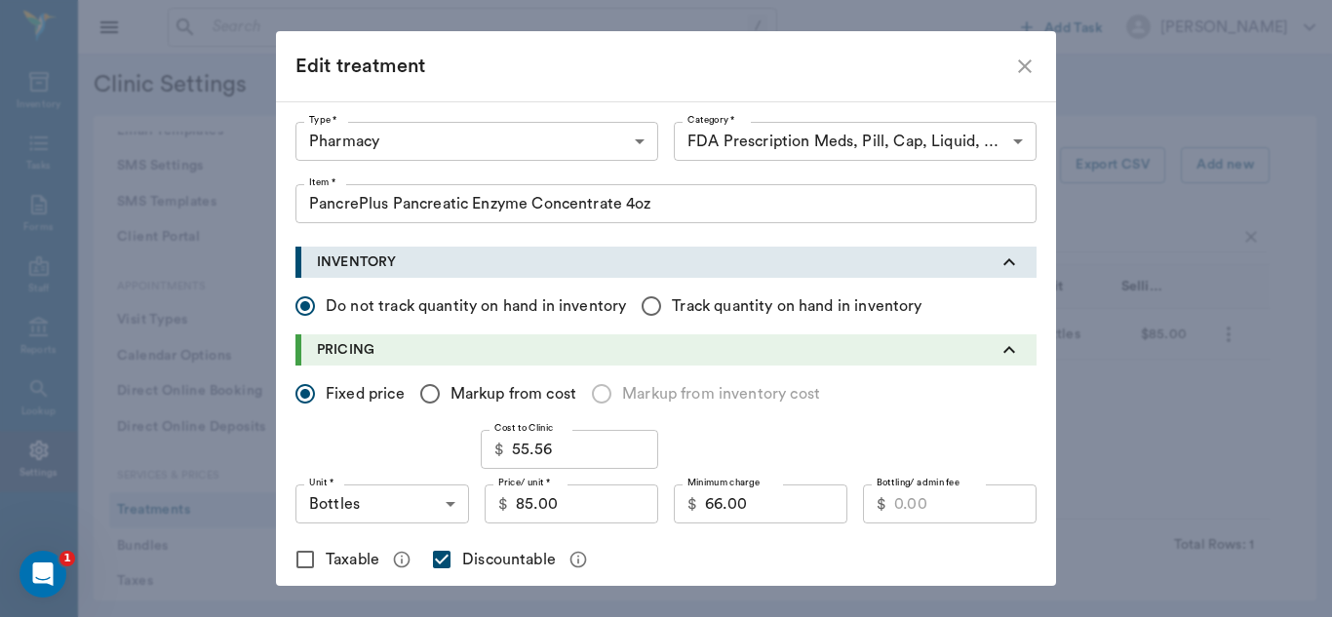
click at [971, 69] on div "Edit treatment" at bounding box center [654, 66] width 718 height 31
click at [1020, 70] on icon "close" at bounding box center [1024, 66] width 23 height 23
checkbox input "false"
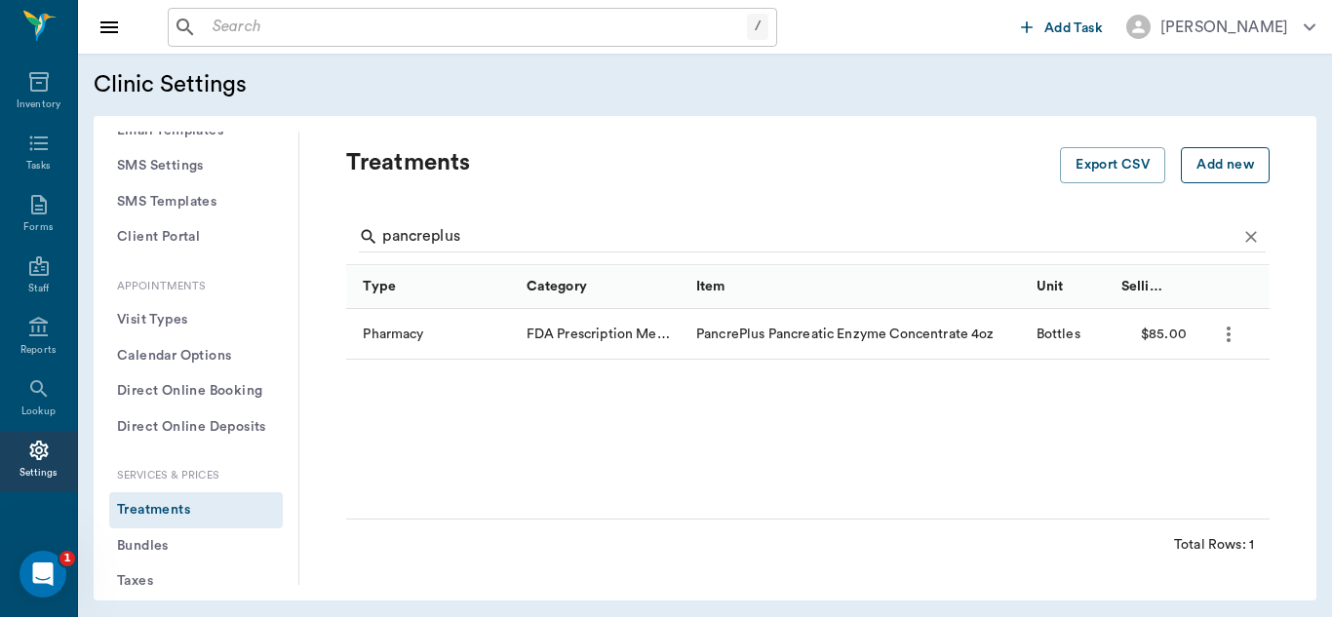
click at [1214, 165] on button "Add new" at bounding box center [1225, 165] width 89 height 36
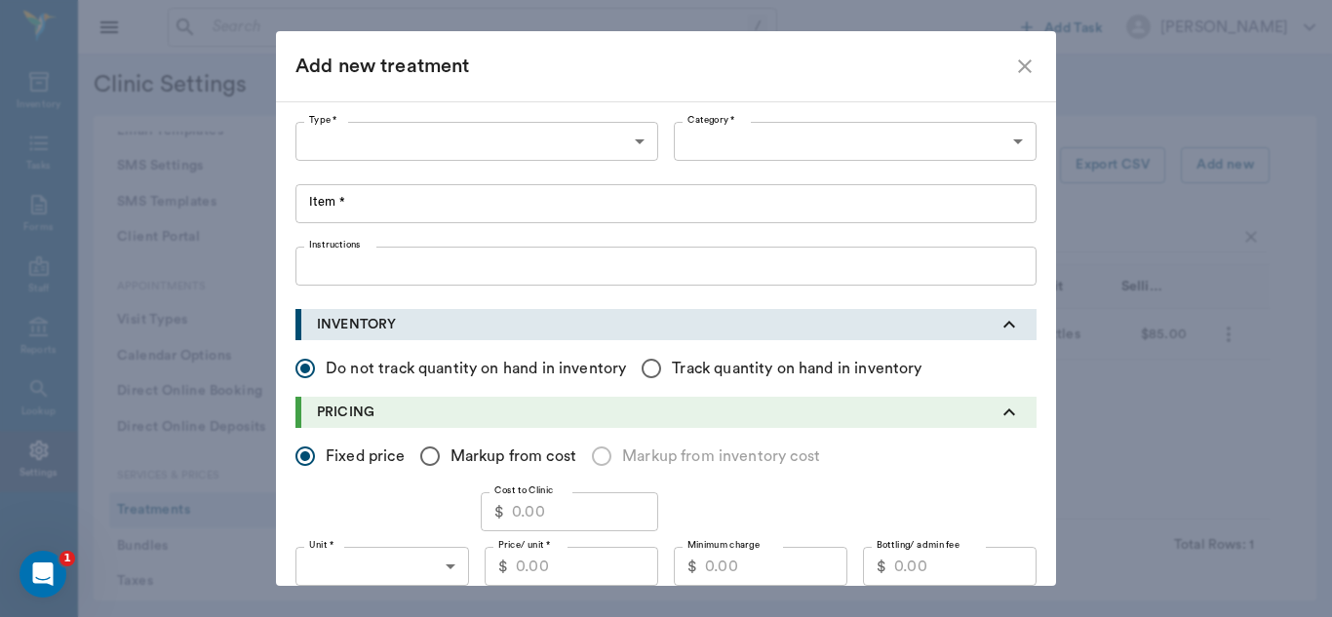
click at [628, 141] on body "/ ​ Add Task [PERSON_NAME] Nectar Messages Appts Labs Imaging Inventory Tasks F…" at bounding box center [666, 308] width 1332 height 617
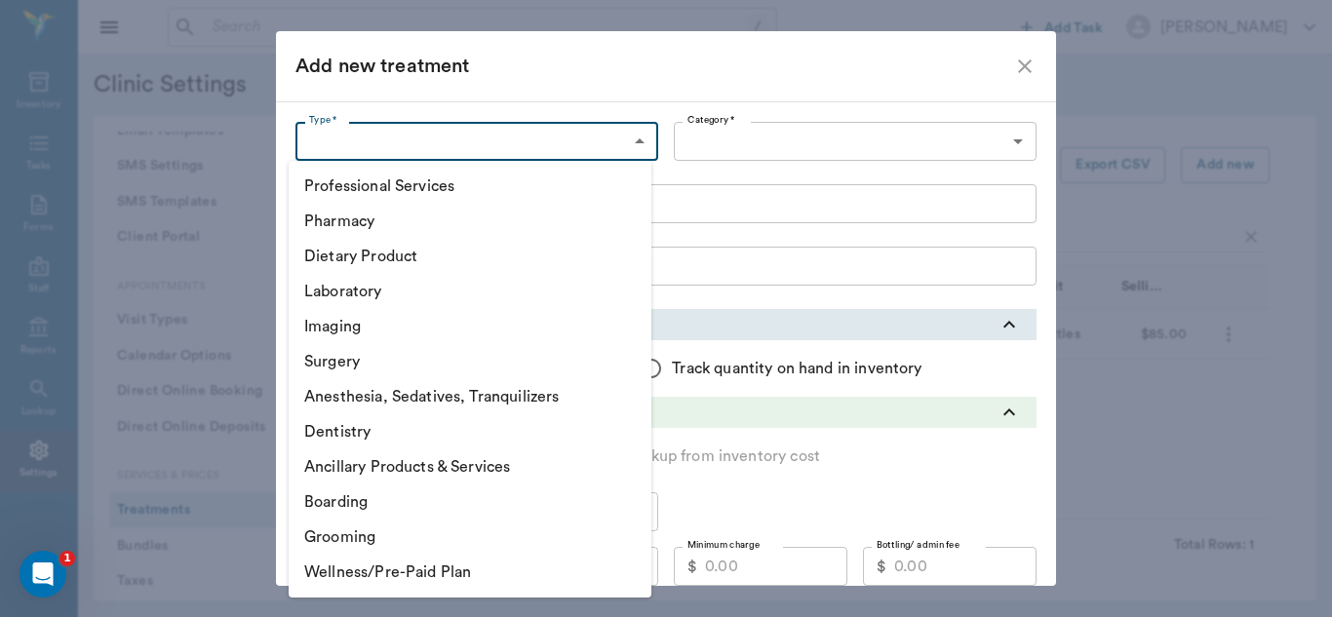
click at [345, 225] on li "Pharmacy" at bounding box center [470, 221] width 363 height 35
type input "5100"
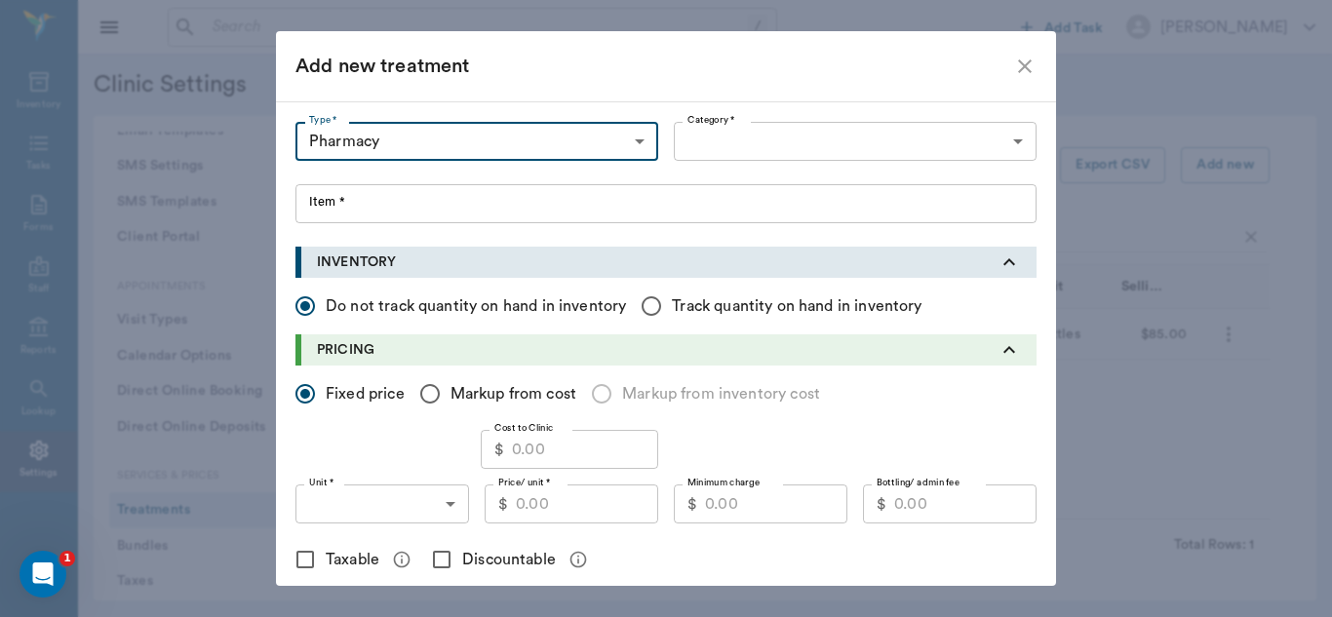
click at [1014, 135] on body "/ ​ Add Task [PERSON_NAME] Nectar Messages Appts Labs Imaging Inventory Tasks F…" at bounding box center [666, 308] width 1332 height 617
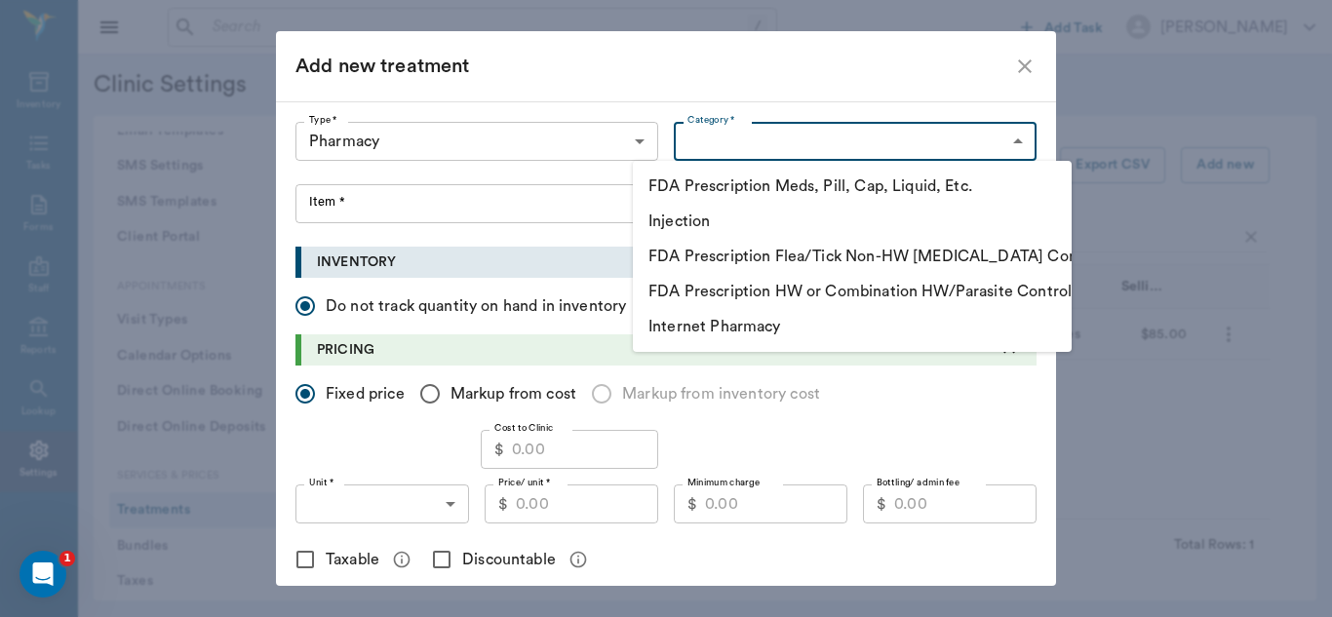
click at [825, 188] on li "FDA Prescription Meds, Pill, Cap, Liquid, Etc." at bounding box center [852, 186] width 439 height 35
type input "5105"
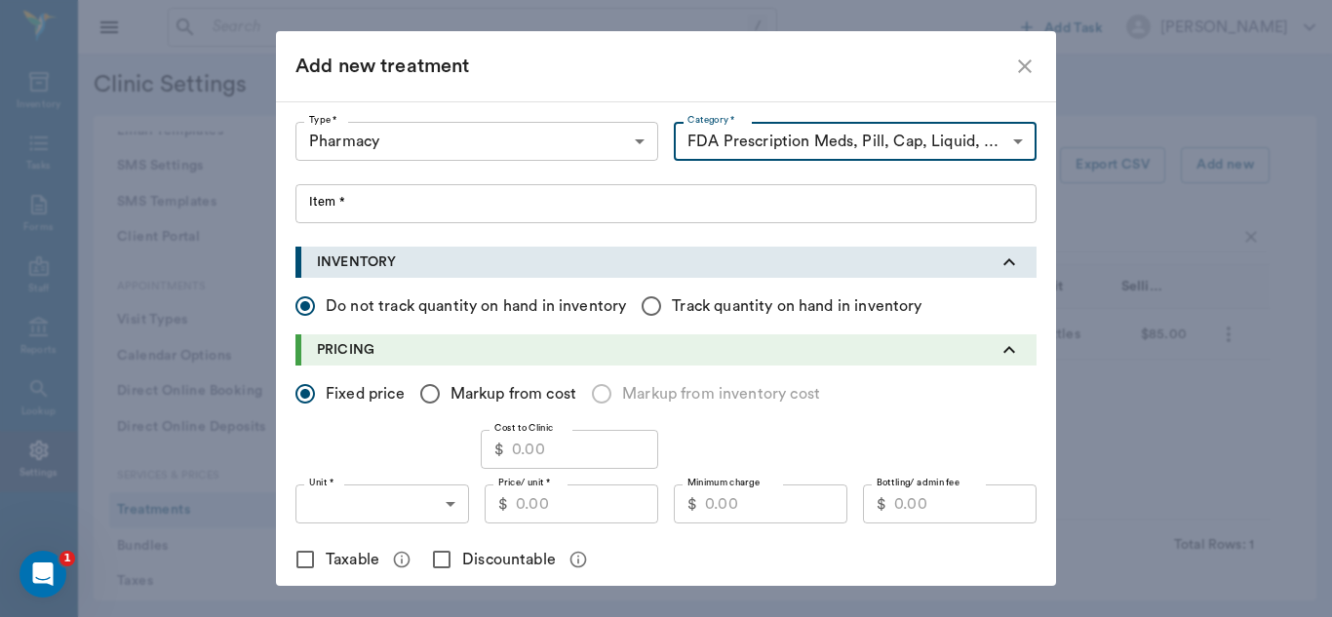
click at [306, 202] on input "Item *" at bounding box center [665, 203] width 741 height 39
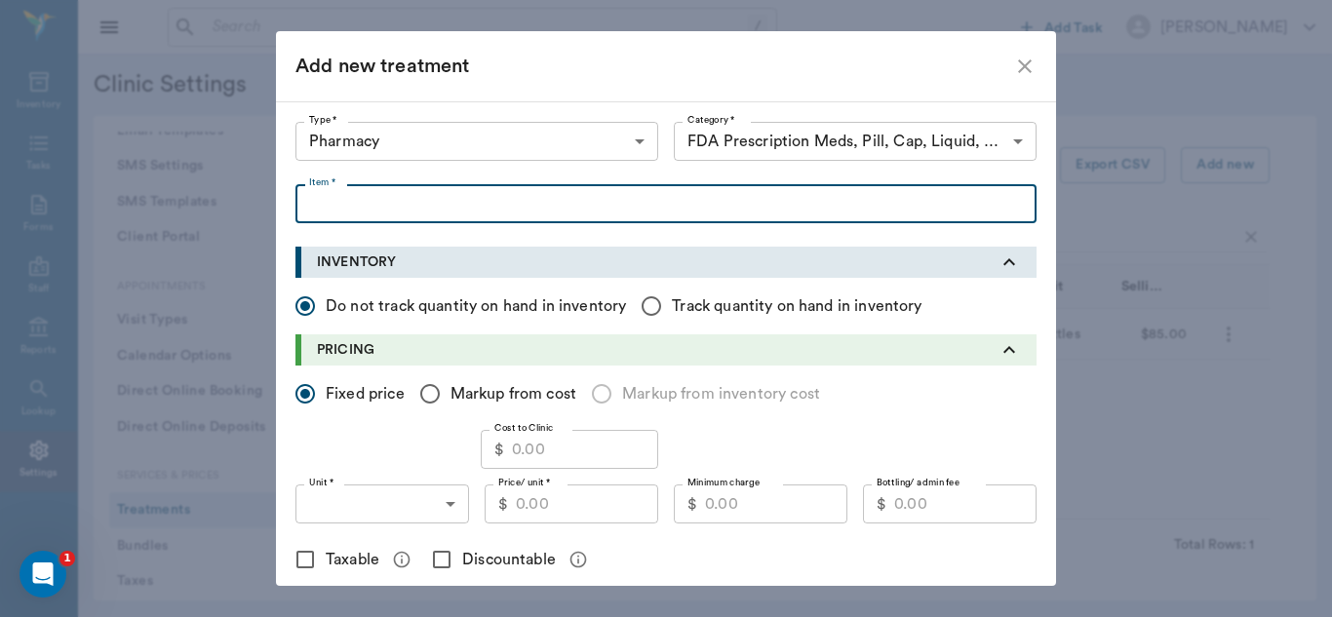
paste input "PancrePlus Pancreatic Enzyme Concentrate"
type input "PancrePlus Pancreatic Enzyme Concentrate 8oz"
click at [569, 453] on input "Cost to Clinic" at bounding box center [585, 449] width 146 height 39
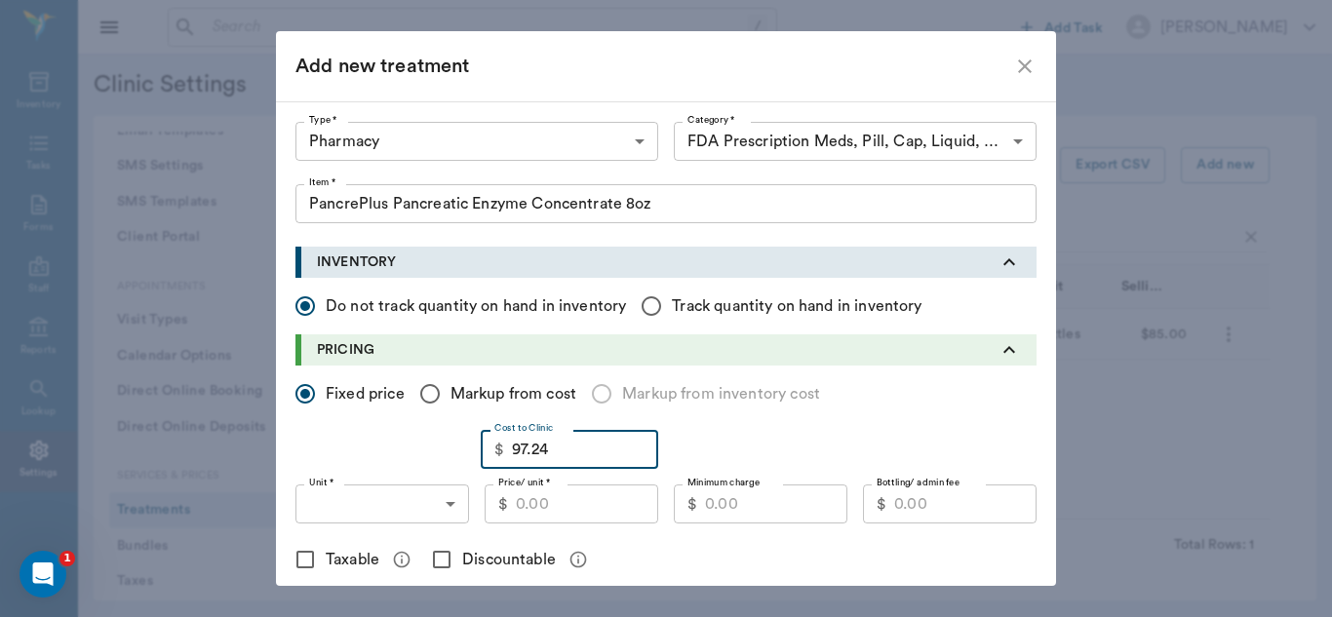
type input "97.24"
click at [533, 508] on input "Price/ unit *" at bounding box center [587, 504] width 142 height 39
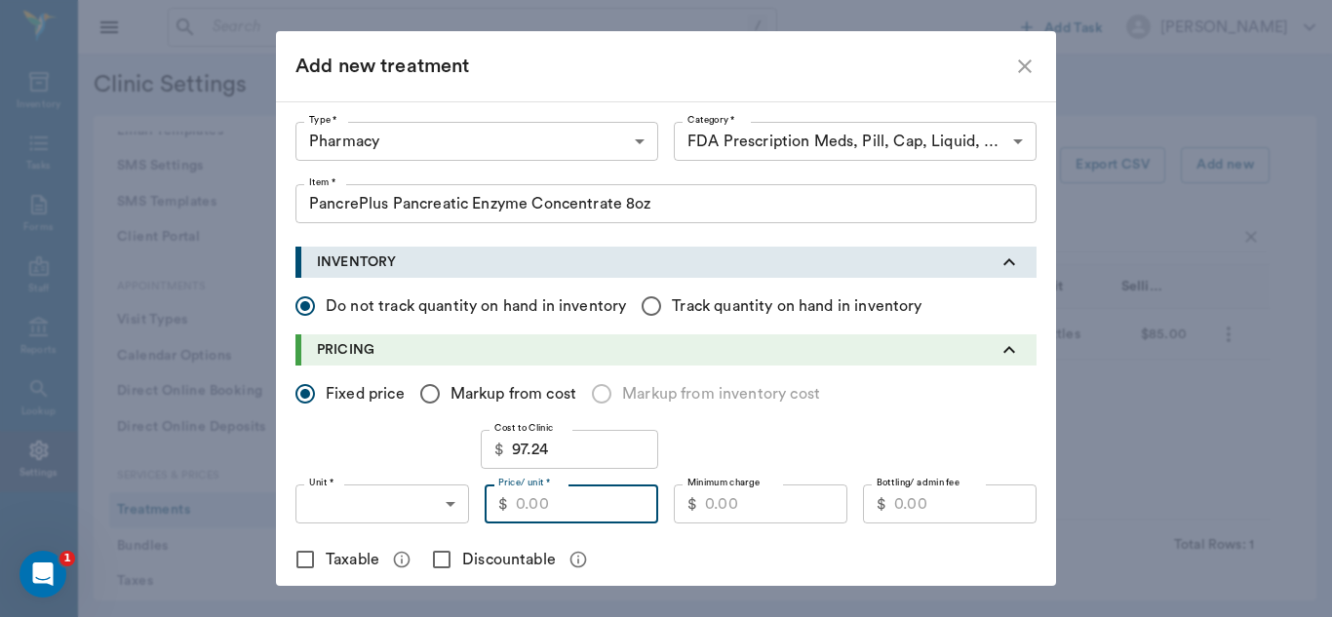
click at [561, 510] on input "Price/ unit *" at bounding box center [587, 504] width 142 height 39
type input "1"
click at [424, 392] on input "Markup from cost" at bounding box center [430, 393] width 41 height 41
radio input "true"
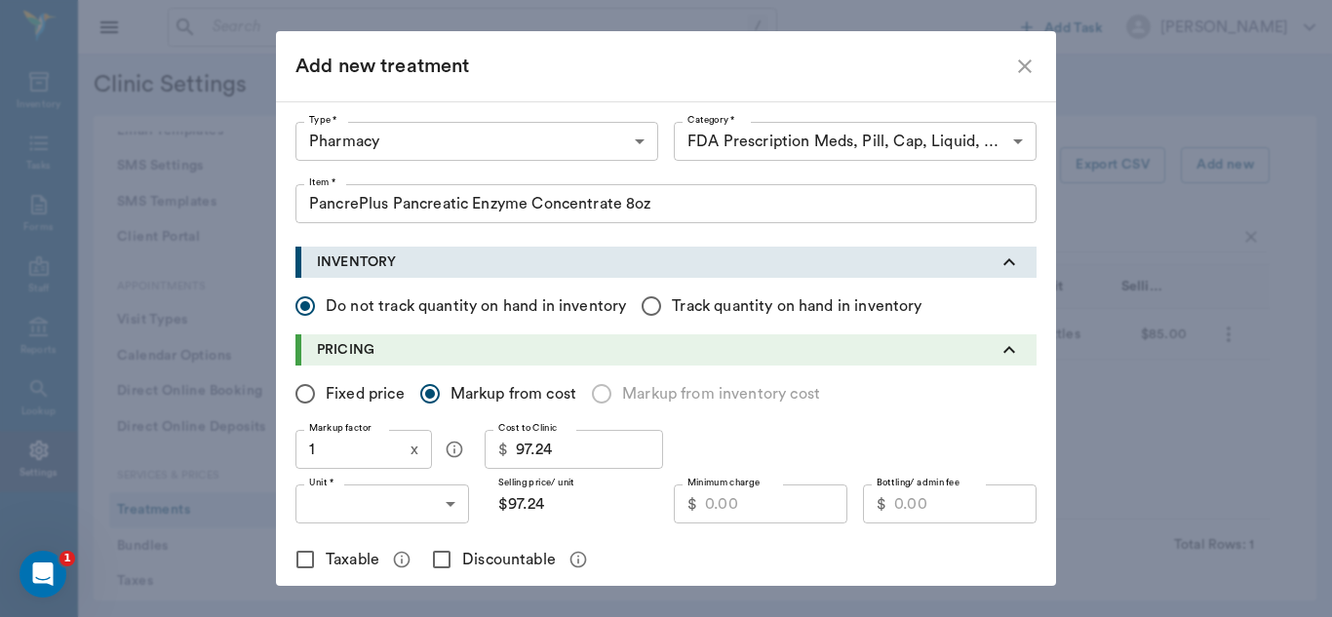
click at [348, 454] on input "1" at bounding box center [348, 449] width 107 height 39
type input "1.6"
type input "$155.58"
type input "1."
type input "$97.24"
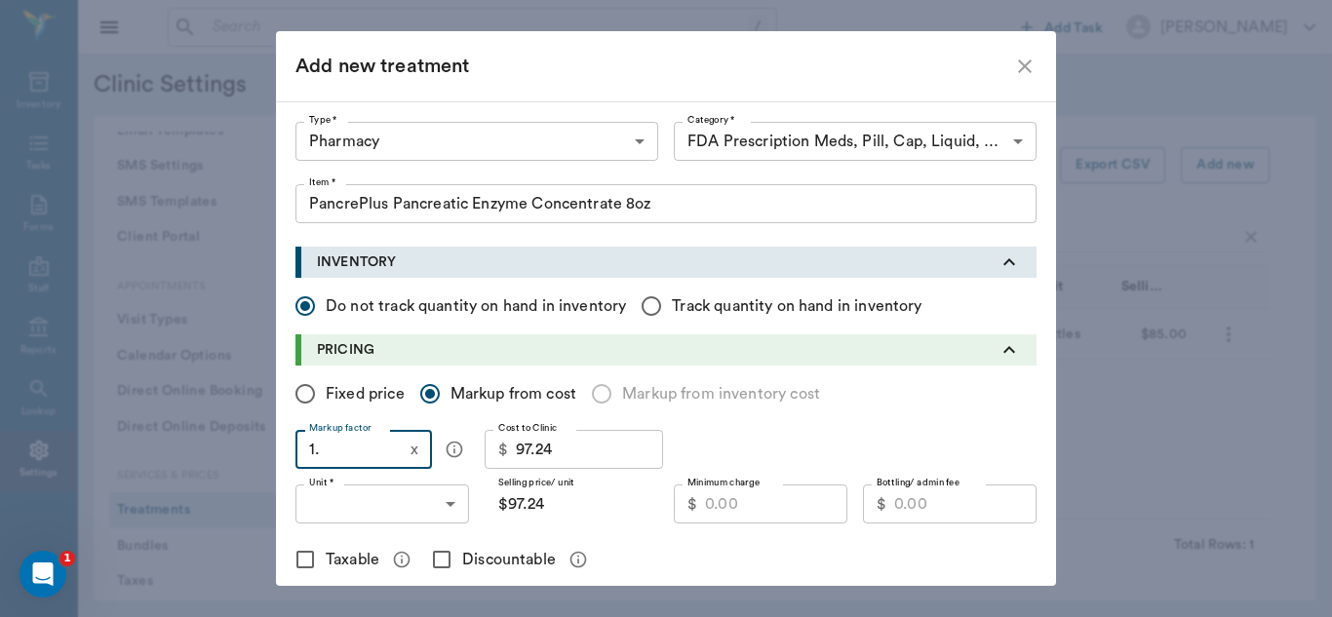
type input "1.7"
type input "$165.31"
type input "1."
type input "$97.24"
type input "1.6"
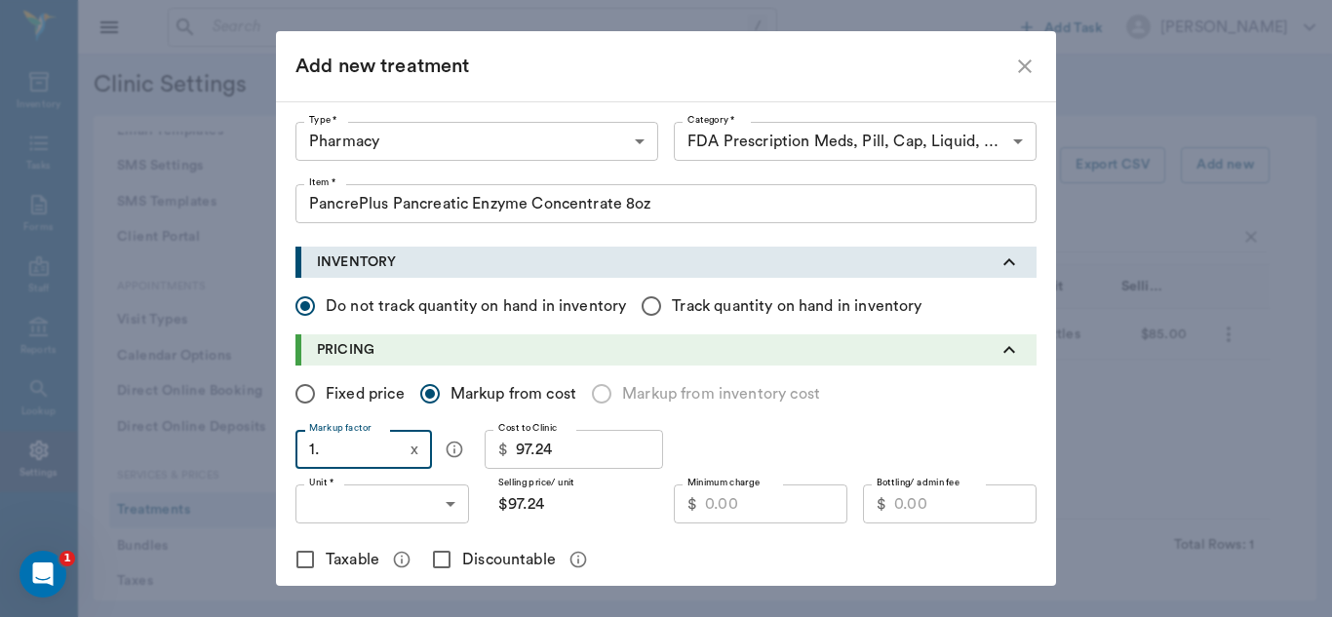
type input "$155.58"
type input "1.65"
type input "$160.45"
type input "1.65"
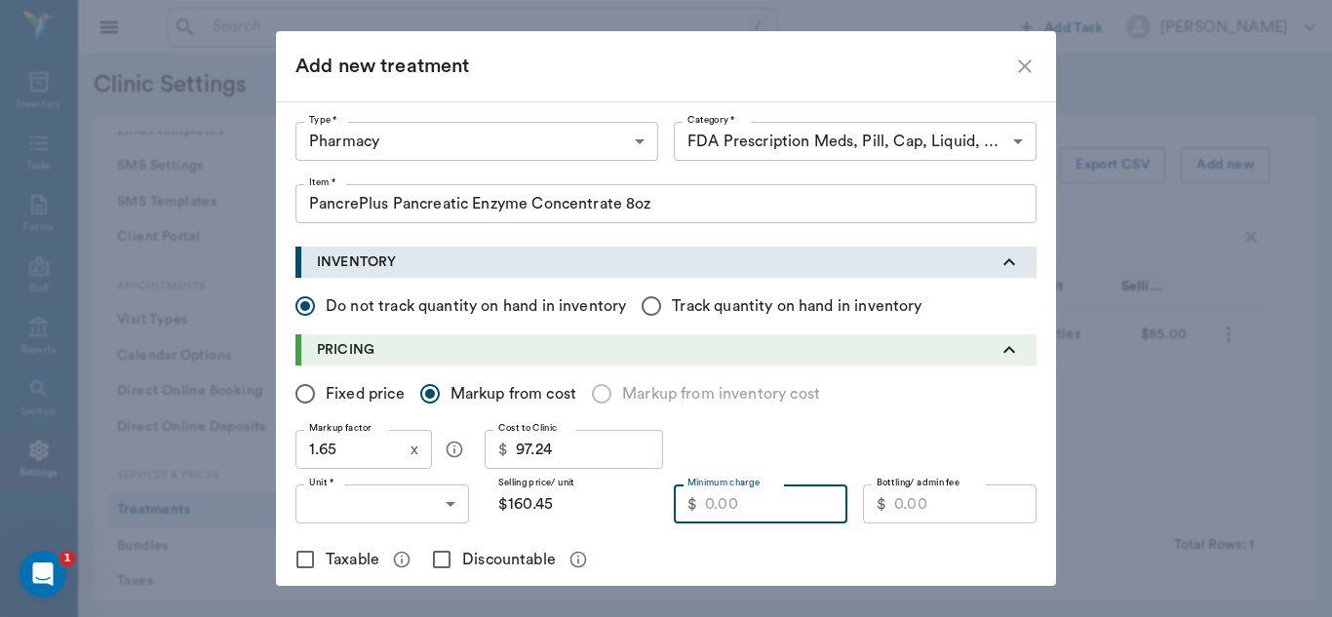
click at [723, 510] on input "Minimum charge" at bounding box center [776, 504] width 142 height 39
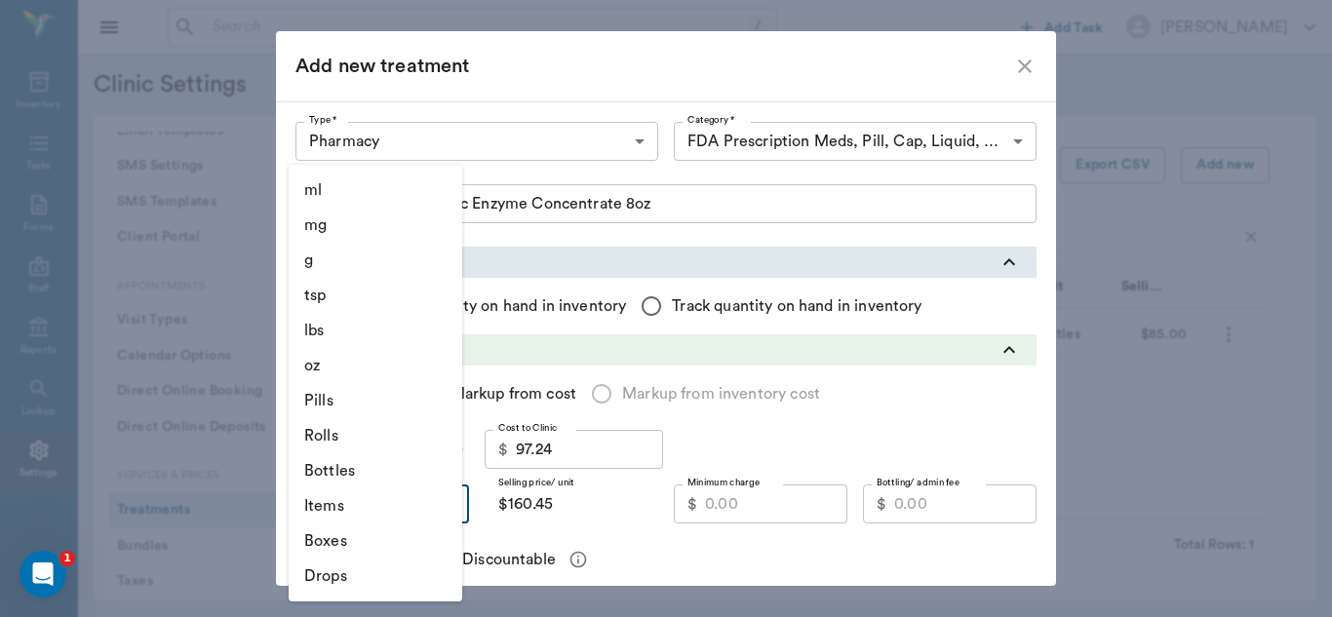
click at [441, 504] on body "/ ​ Add Task [PERSON_NAME] Nectar Messages Appts Labs Imaging Inventory Tasks F…" at bounding box center [666, 308] width 1332 height 617
click at [363, 473] on li "Bottles" at bounding box center [376, 470] width 174 height 35
type input "BOTTLES"
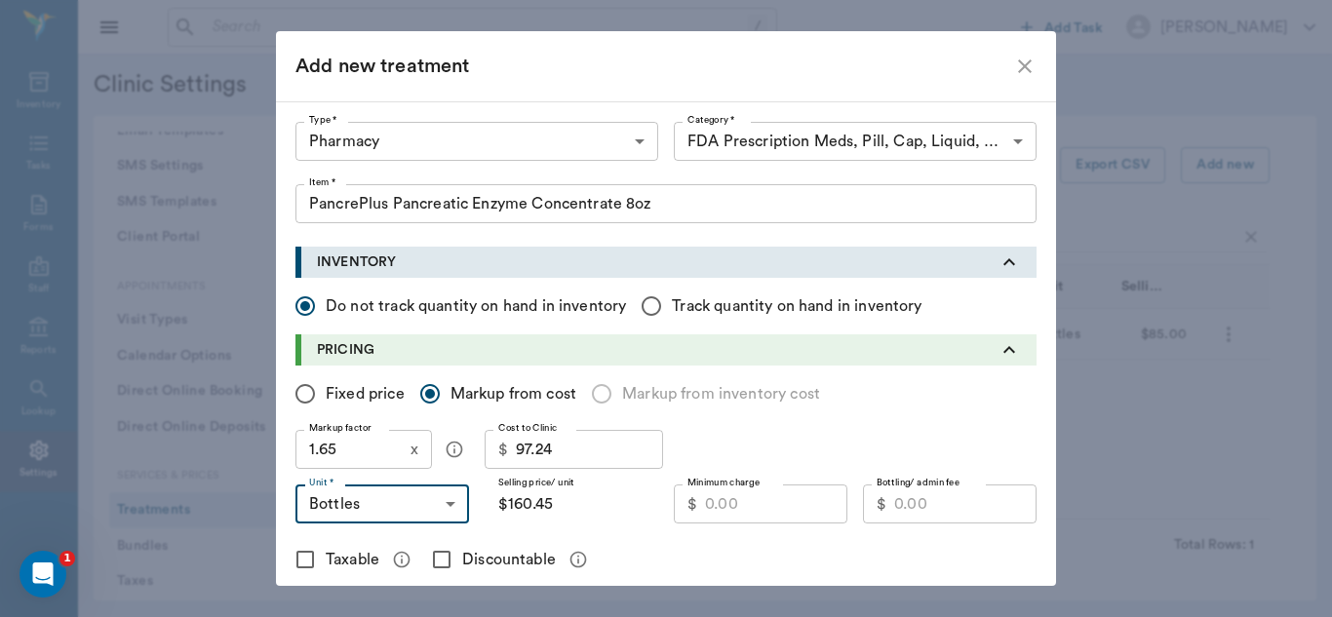
click at [729, 510] on input "Minimum charge" at bounding box center [776, 504] width 142 height 39
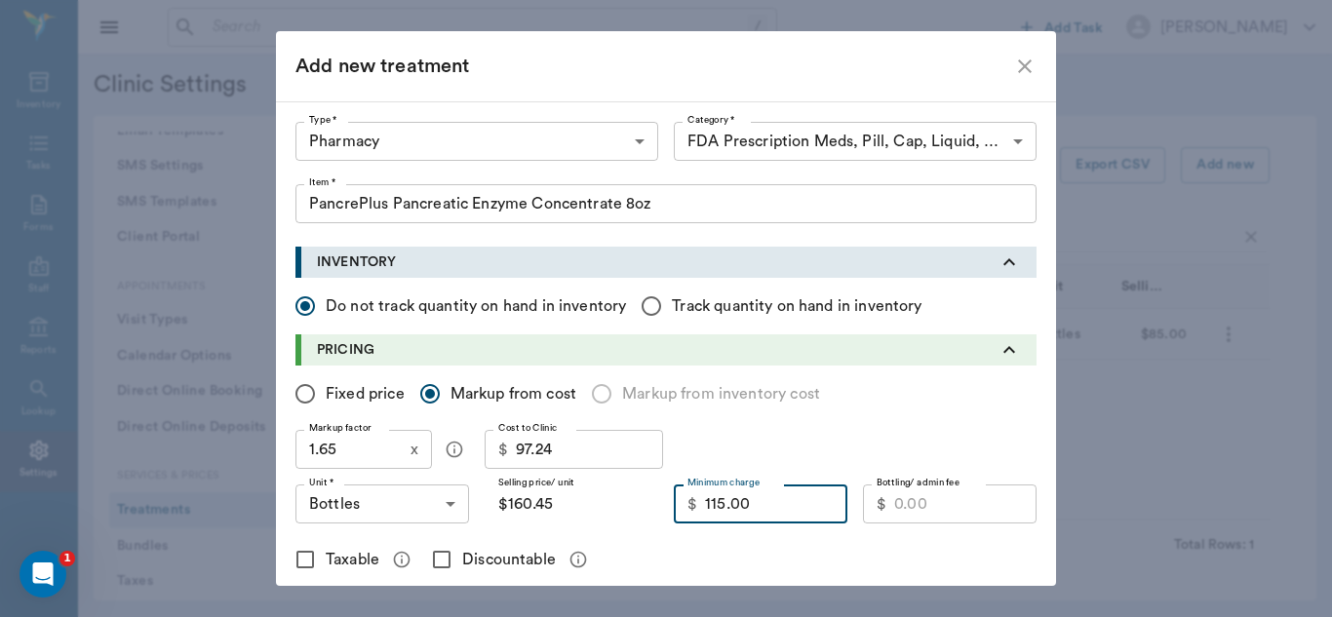
type input "115.00"
click at [436, 563] on input "Discountable" at bounding box center [441, 559] width 41 height 41
checkbox input "true"
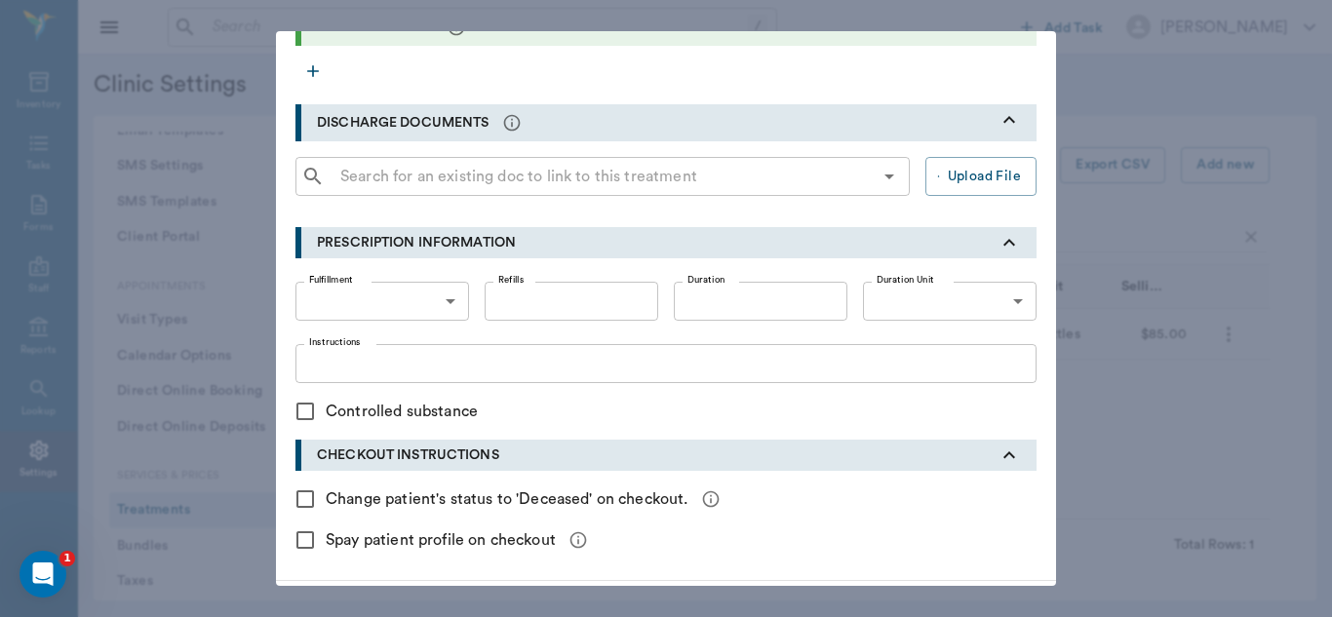
scroll to position [644, 0]
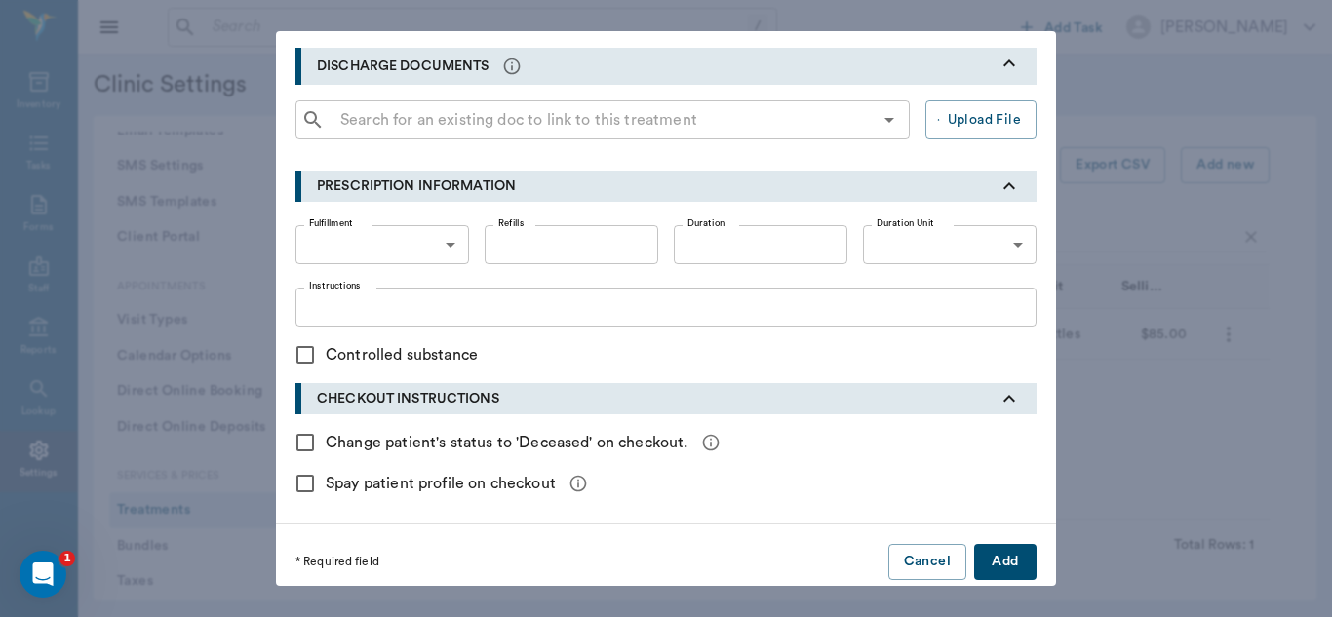
click at [1002, 566] on button "Add" at bounding box center [1005, 562] width 62 height 36
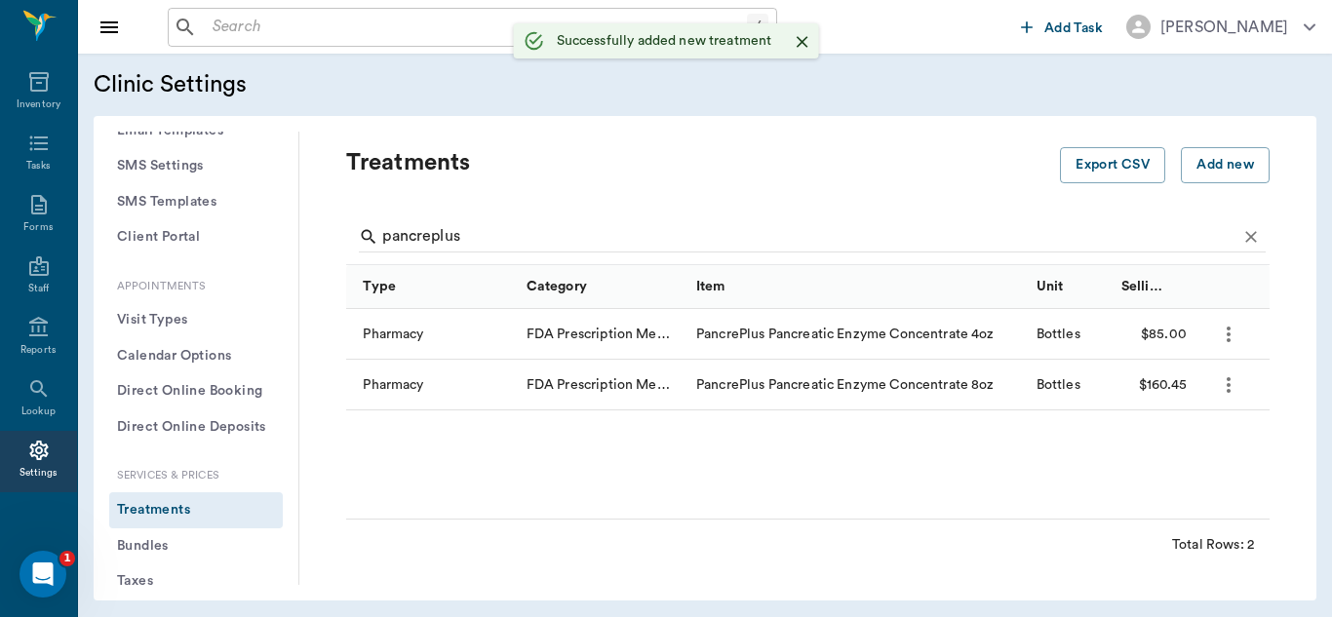
radio input "true"
checkbox input "false"
click at [1224, 343] on icon "more" at bounding box center [1228, 334] width 23 height 23
click at [1171, 391] on p "Edit Treatment" at bounding box center [1177, 386] width 106 height 23
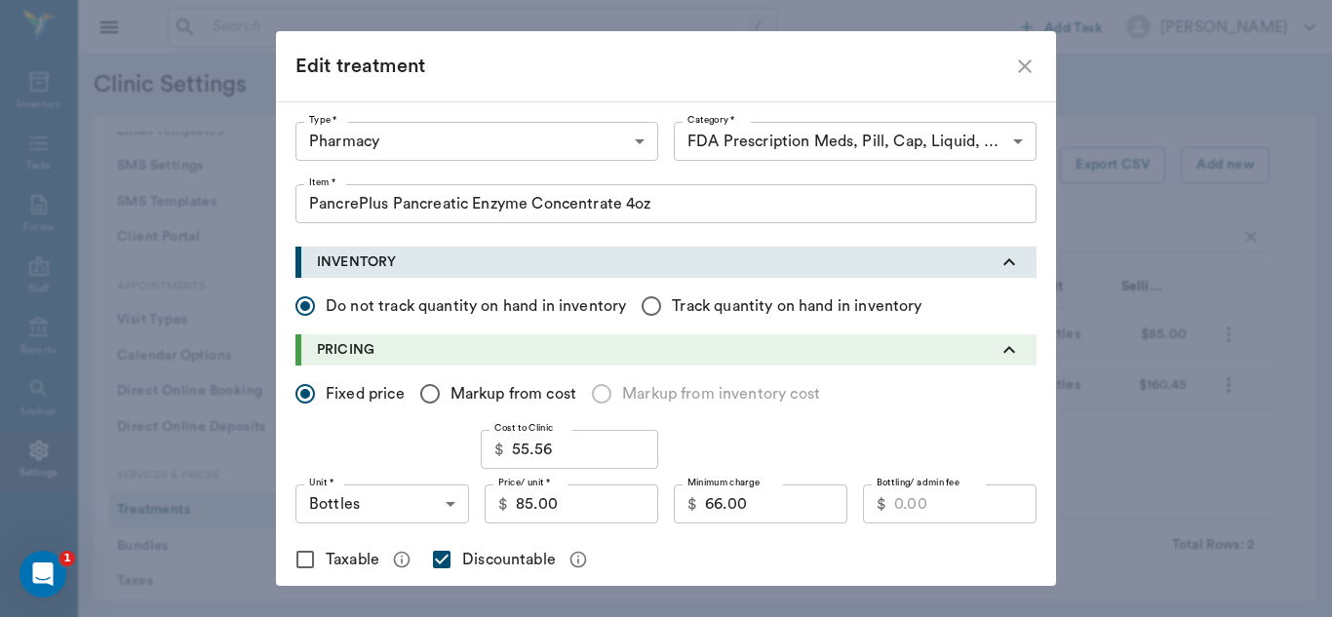
click at [419, 392] on input "Markup from cost" at bounding box center [430, 393] width 41 height 41
radio input "true"
click at [353, 449] on input "1.50" at bounding box center [348, 449] width 107 height 39
type input "1"
type input "$55.56"
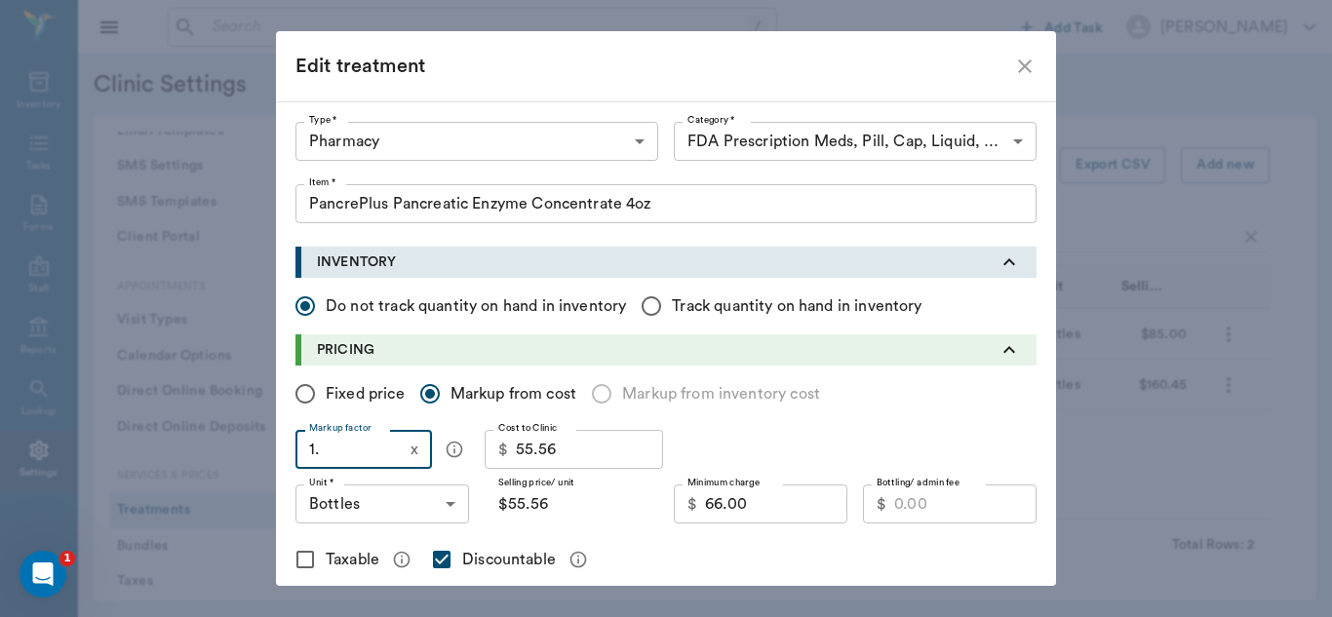
type input "1.7"
type input "$94.45"
type input "1.75"
type input "$97.23"
click at [356, 452] on input "1.75" at bounding box center [348, 449] width 107 height 39
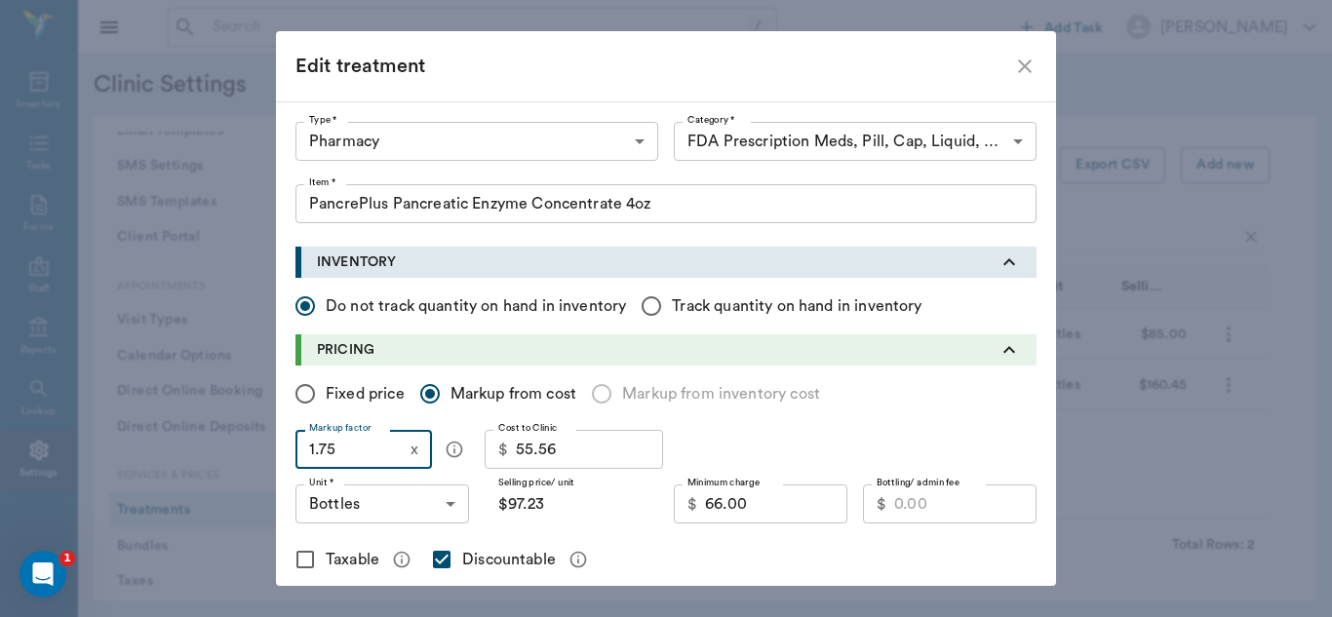
type input "1.7"
type input "$94.45"
type input "1."
type input "$55.56"
type input "1.6"
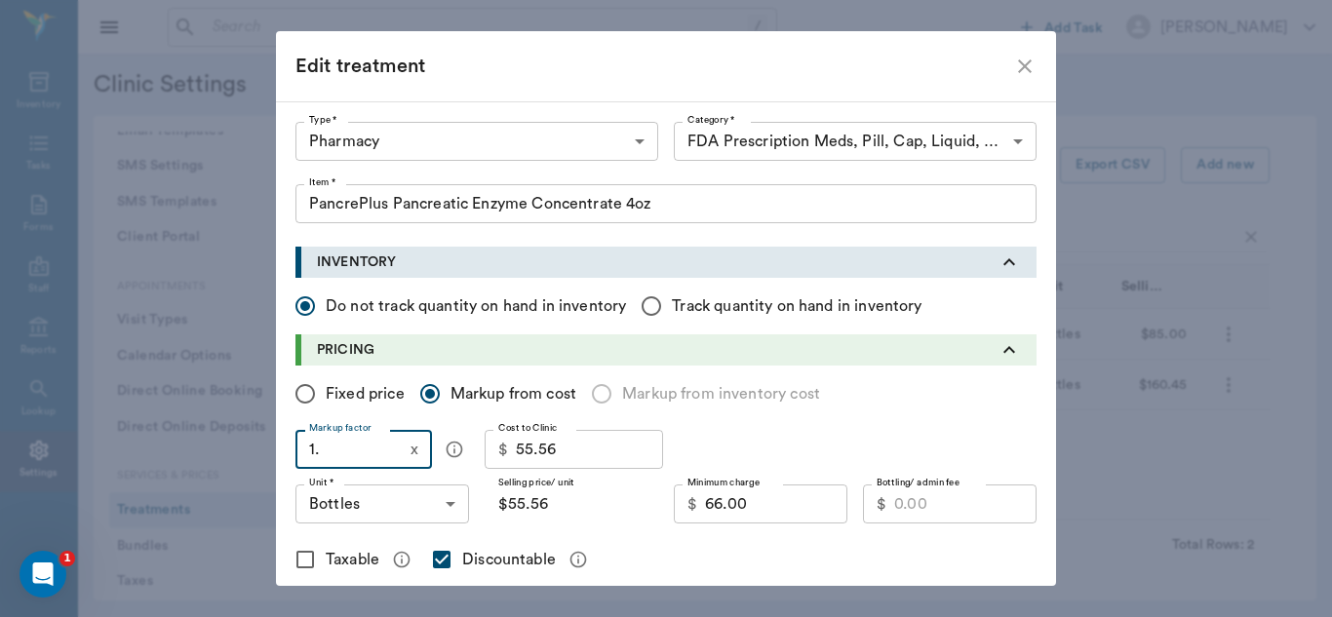
type input "$88.90"
type input "1."
type input "$55.56"
type input "1.5"
type input "$83.34"
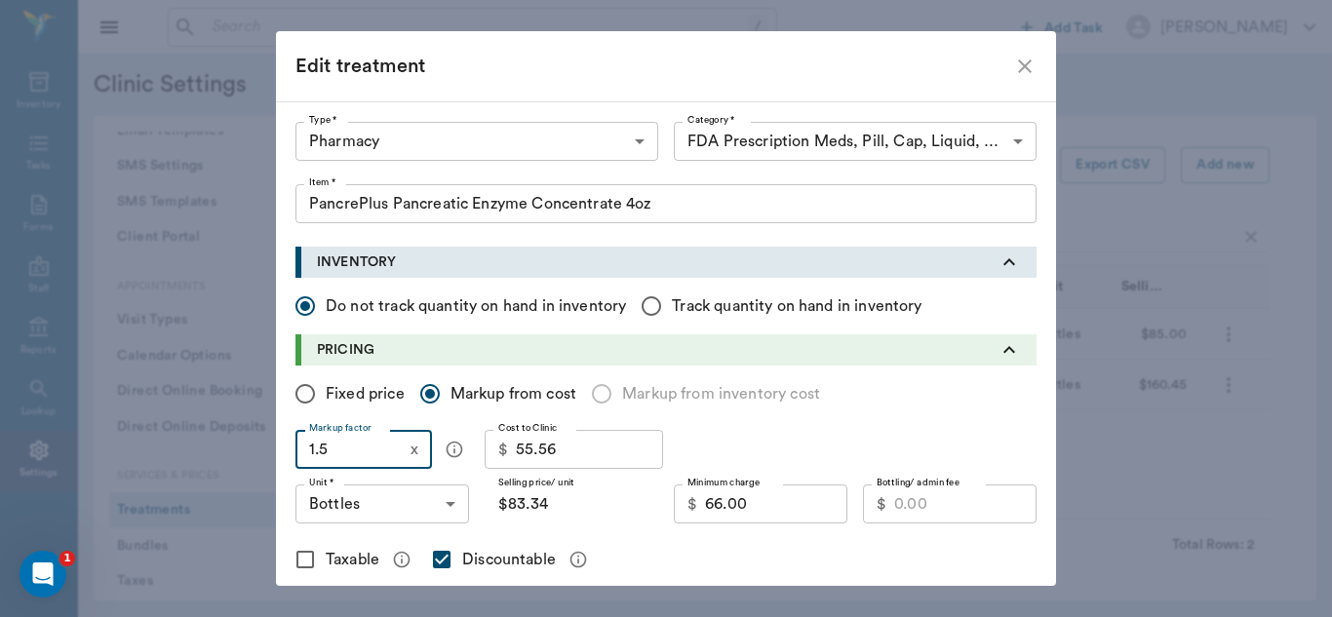
type input "1.51"
type input "$83.90"
type input "1.51"
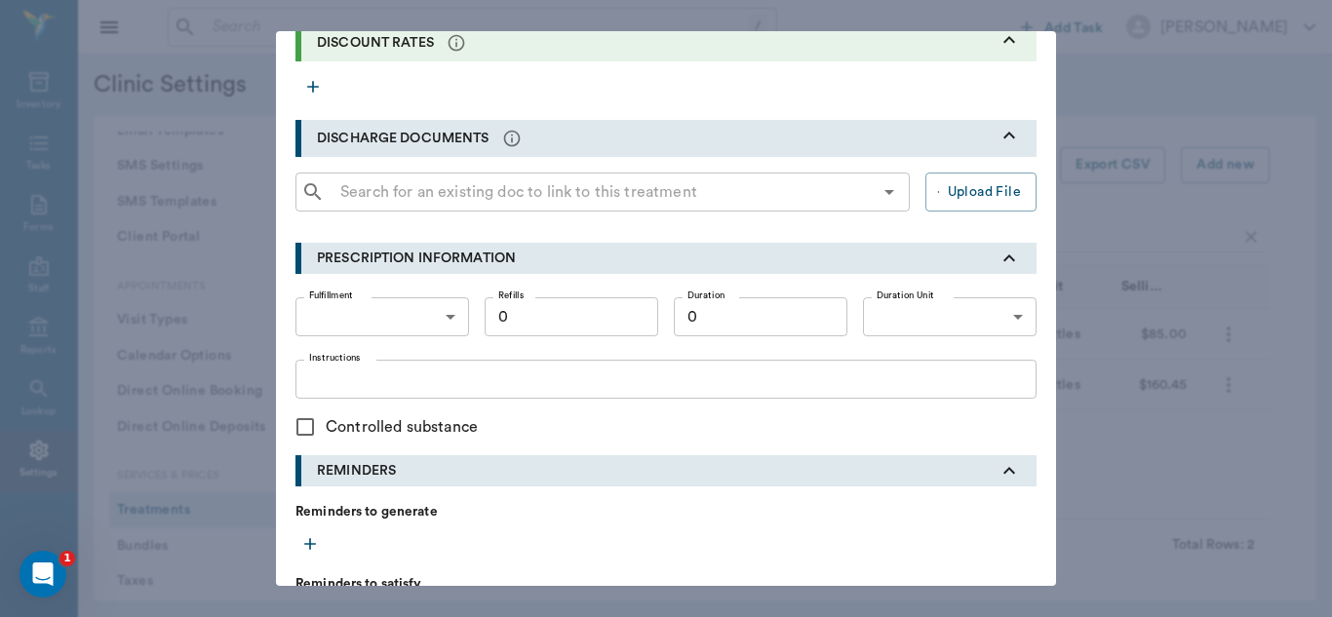
scroll to position [848, 0]
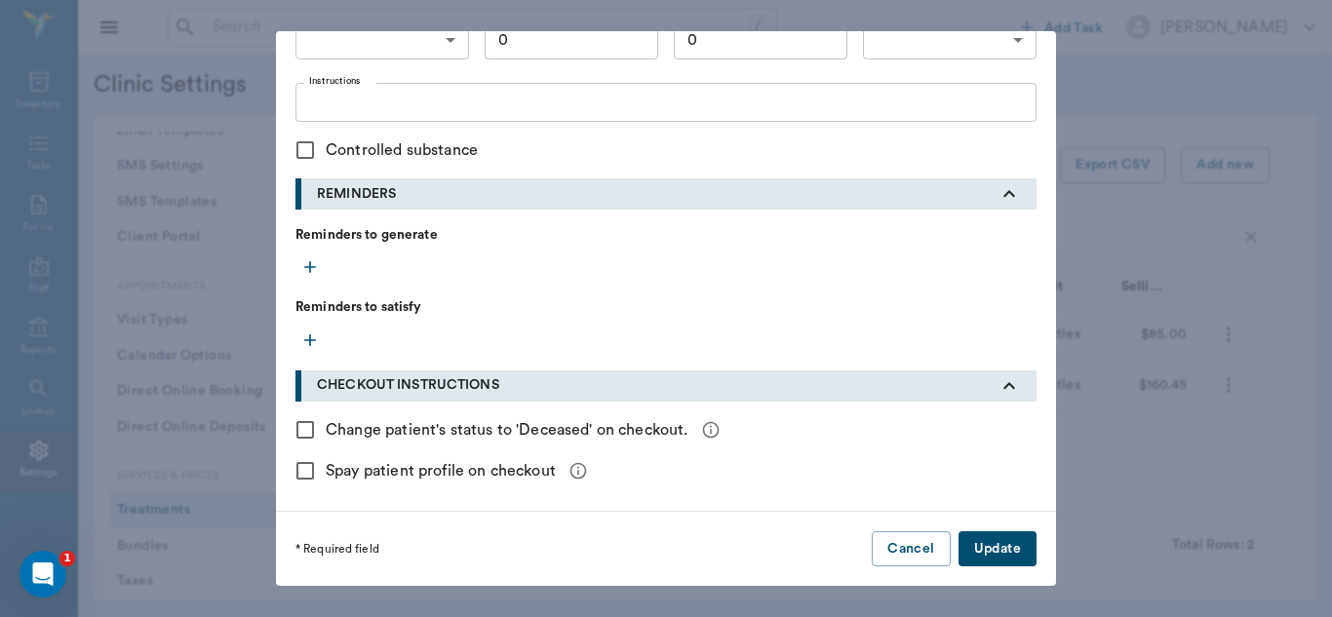
click at [1002, 548] on button "Update" at bounding box center [997, 549] width 78 height 36
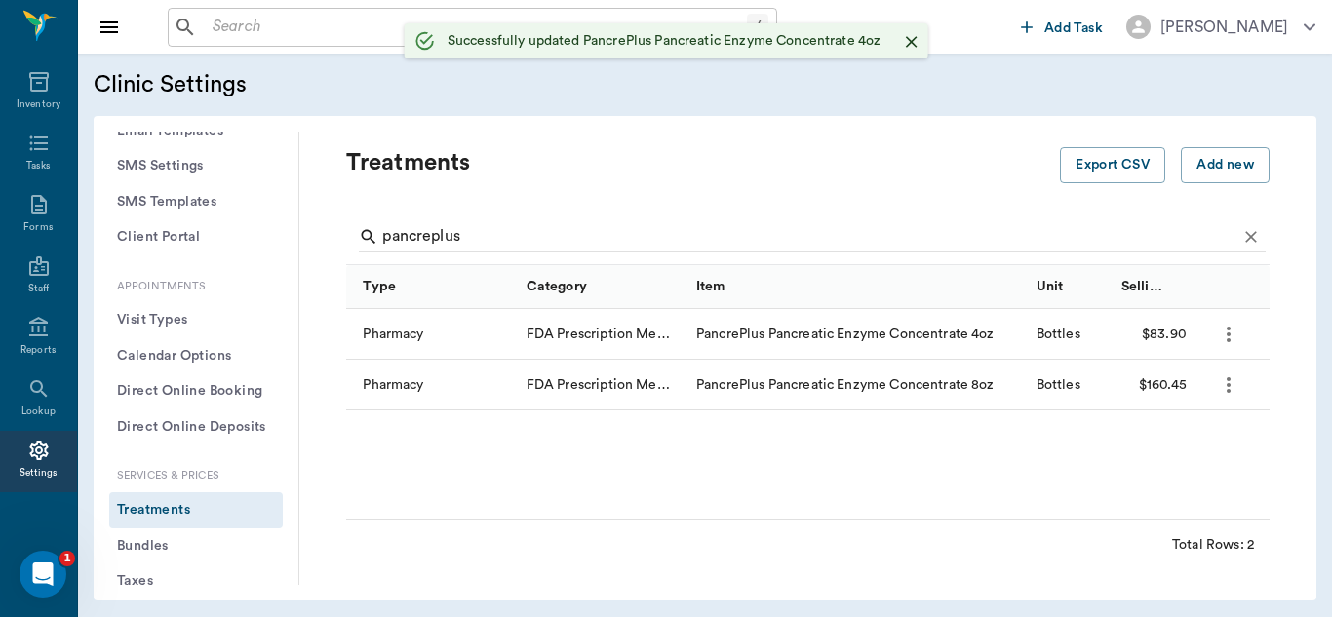
click at [1233, 379] on div "Add new treatment Type * ​ Type * Category * ​ Category * Item * Item * Instruc…" at bounding box center [666, 308] width 1332 height 617
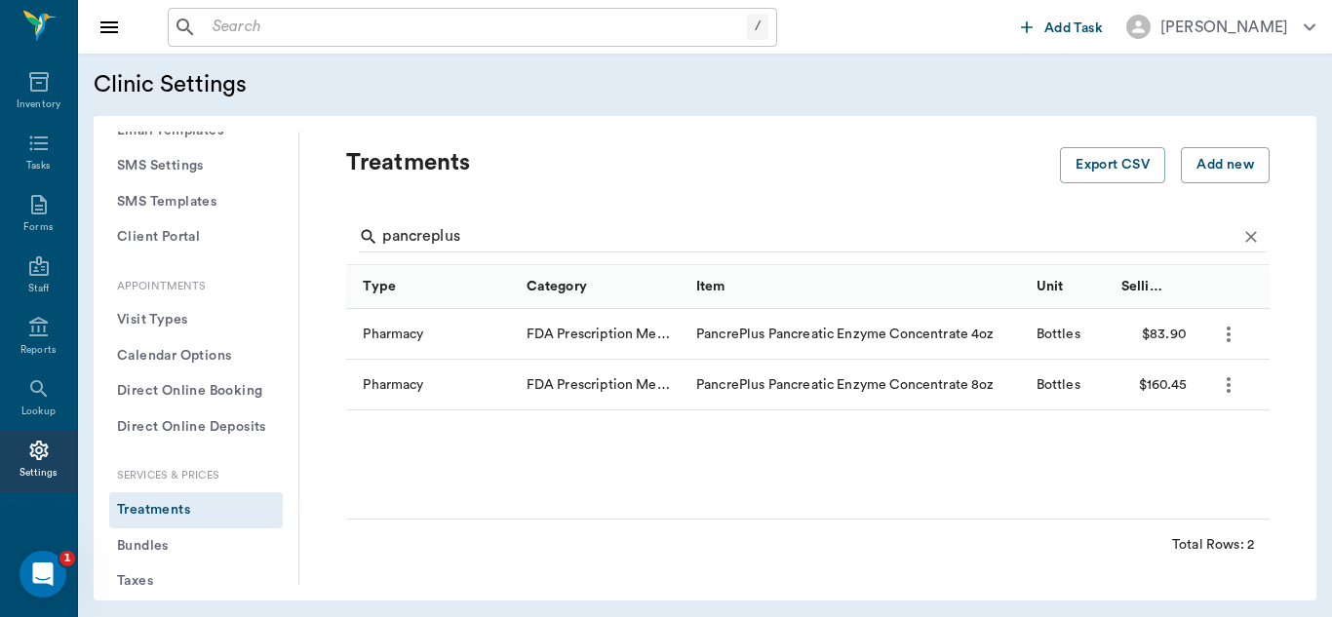
click at [1231, 389] on icon "more" at bounding box center [1228, 384] width 23 height 23
click at [1183, 439] on p "Edit Treatment" at bounding box center [1177, 437] width 106 height 23
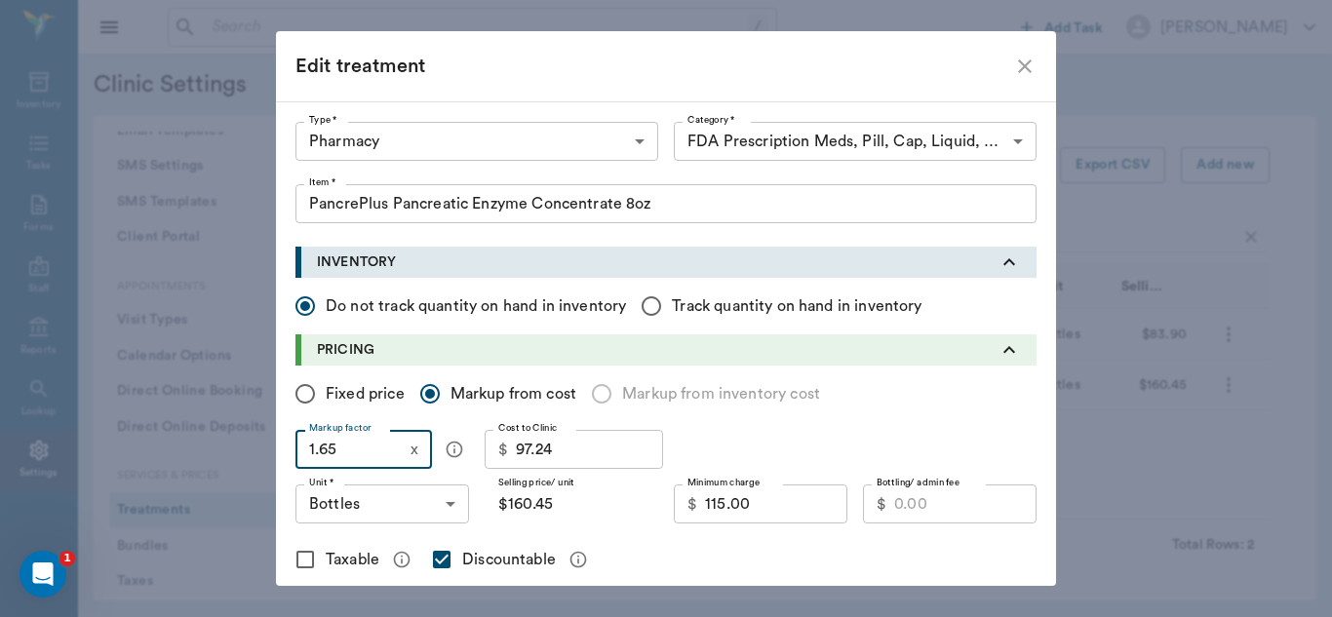
click at [330, 448] on input "1.65" at bounding box center [348, 449] width 107 height 39
type input "1"
type input "$97.24"
type input "1.4"
type input "$136.14"
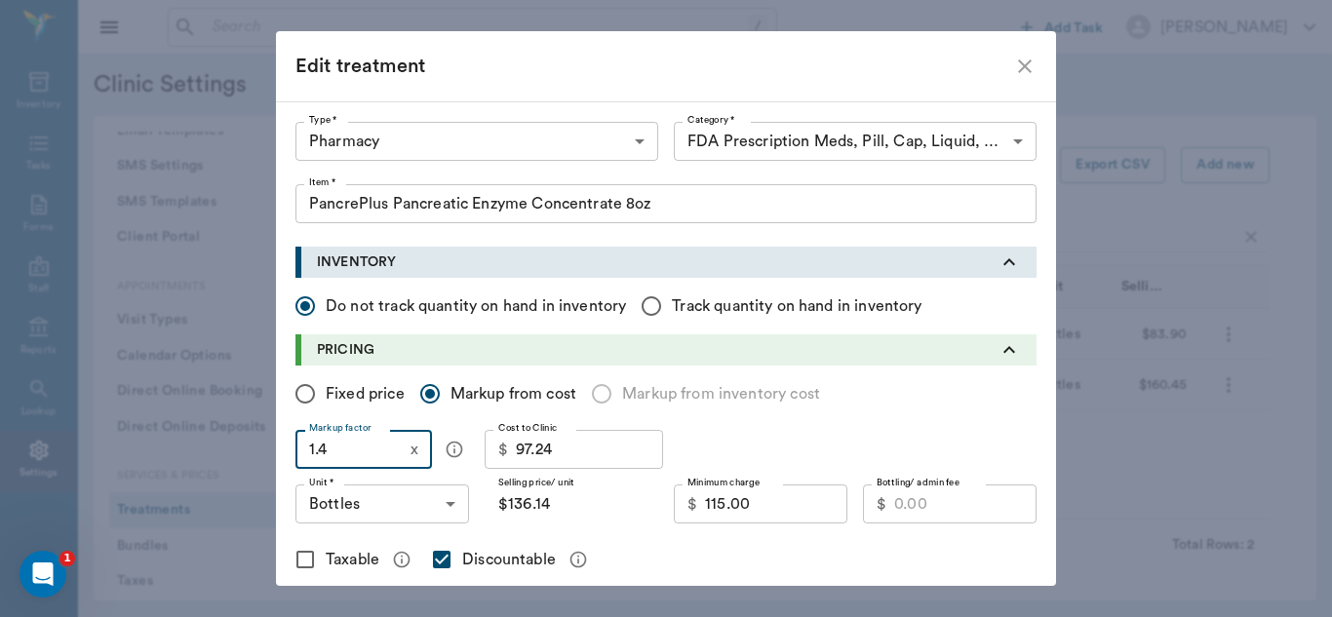
type input "1.45"
type input "$141.00"
type input "1.4"
type input "$136.14"
type input "1"
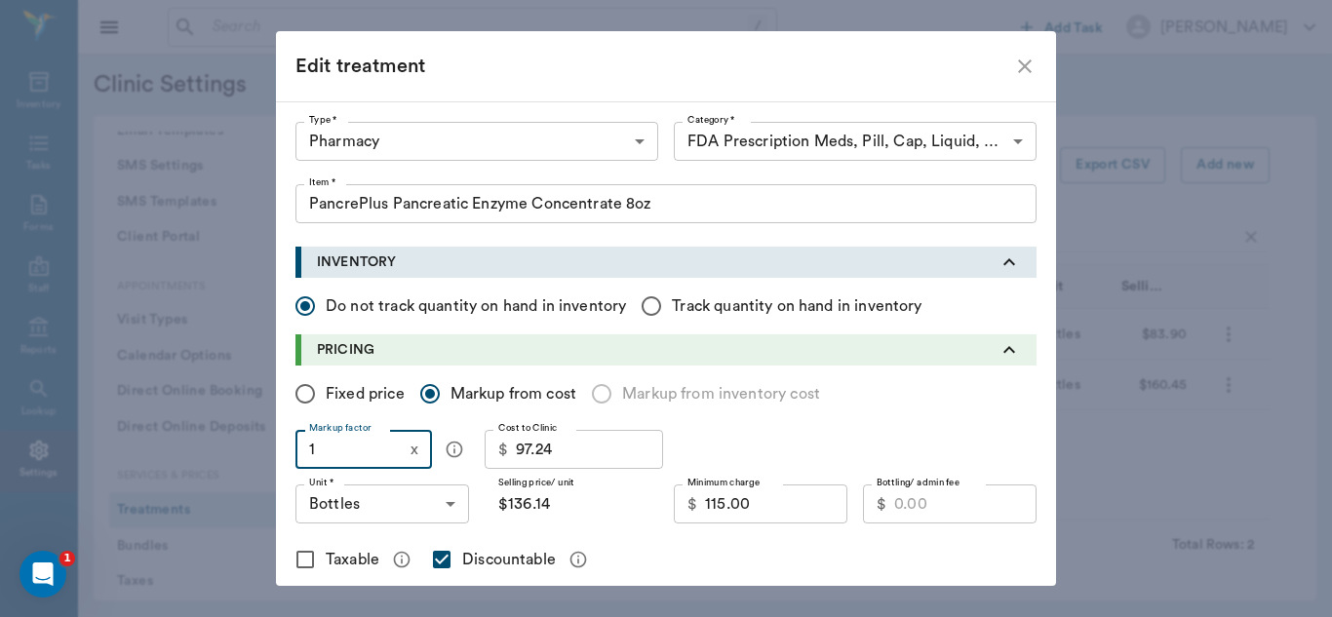
type input "$97.24"
type input "14"
type input "$1,361.36"
type input "148"
type input "$14,391.52"
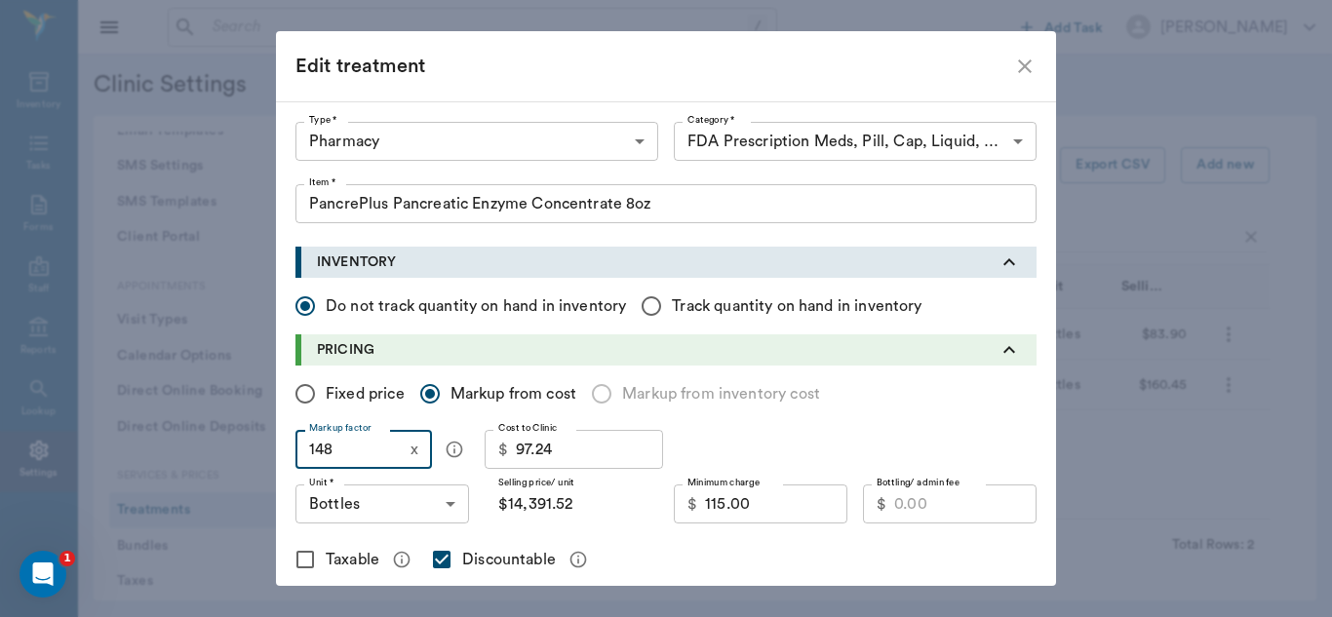
type input "14"
type input "$1,361.36"
type input "1"
type input "$97.24"
type input "1.4"
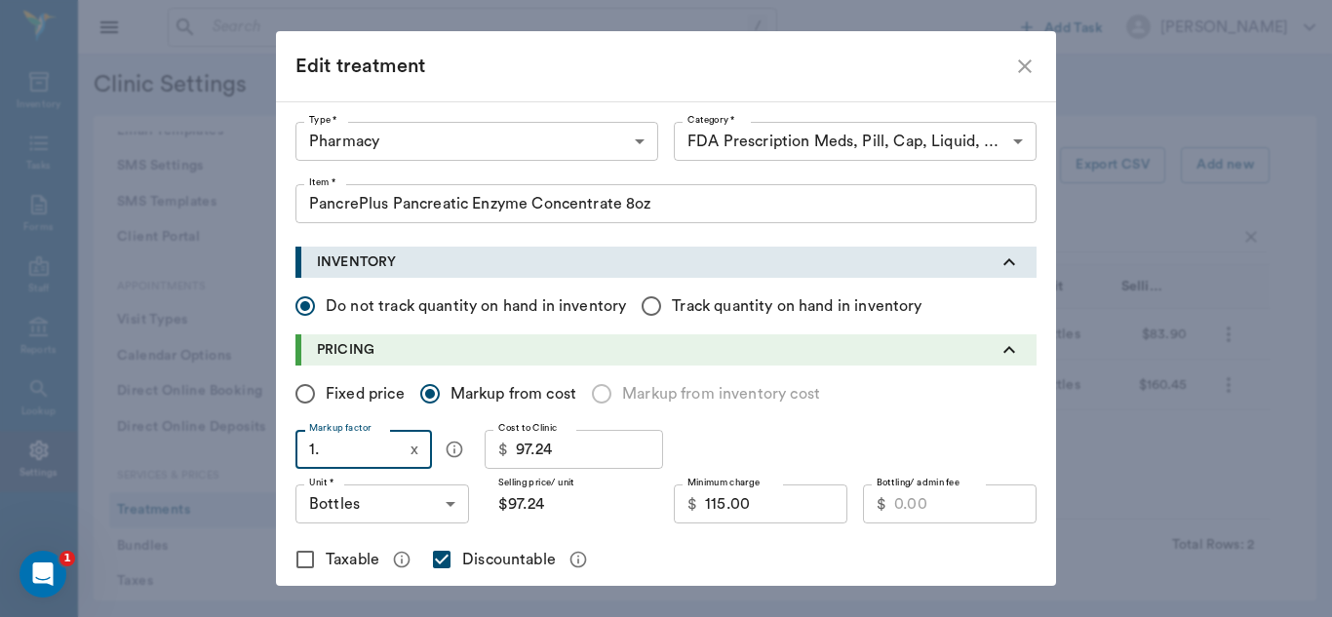
type input "$136.14"
type input "1.48"
type input "$143.92"
type input "1.4"
type input "$136.14"
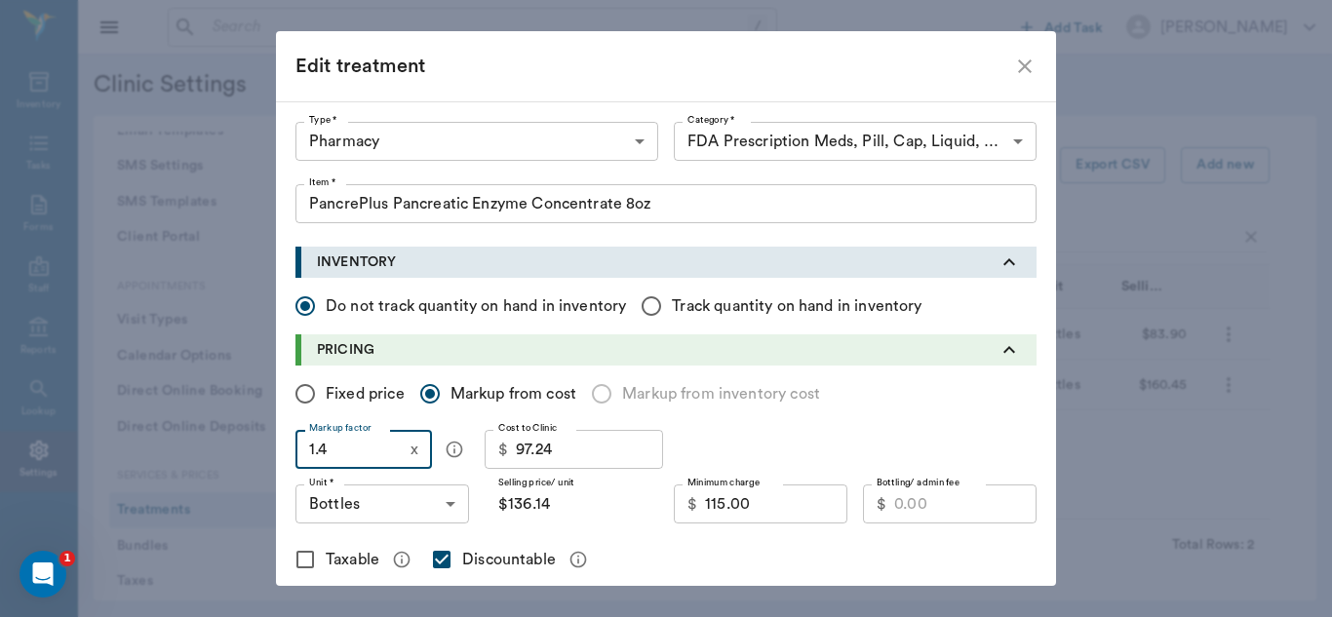
type input "1.45"
type input "$141.00"
type input "1.45"
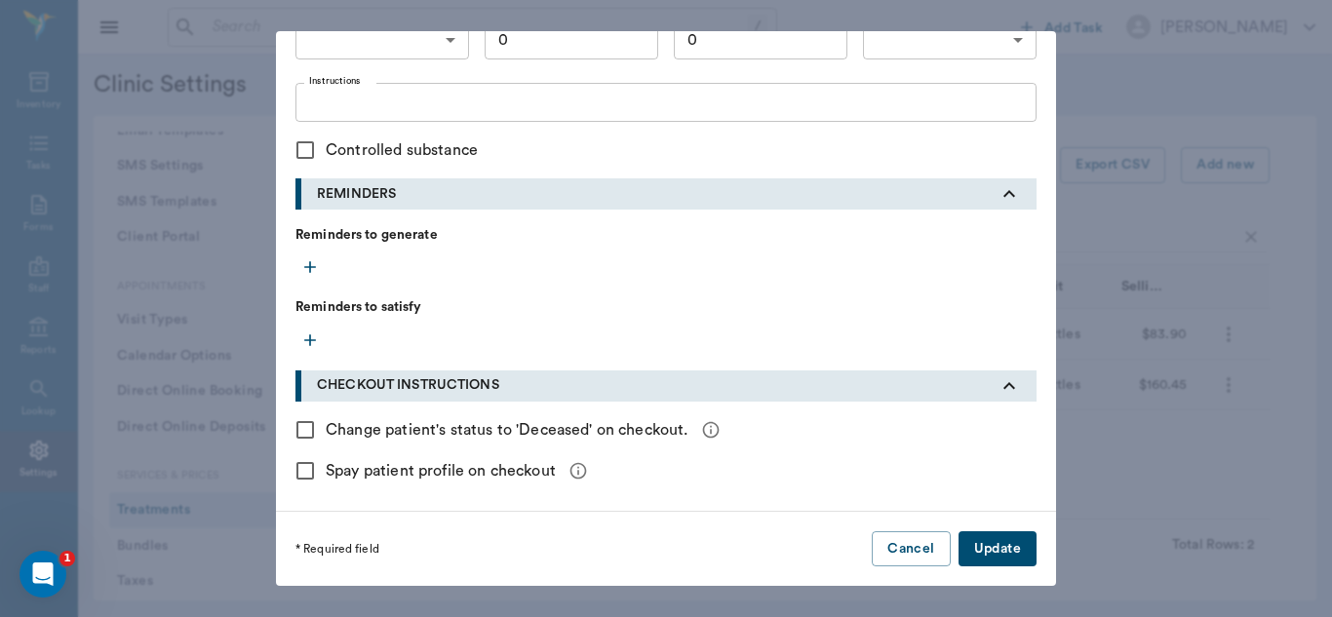
click at [1001, 549] on button "Update" at bounding box center [997, 549] width 78 height 36
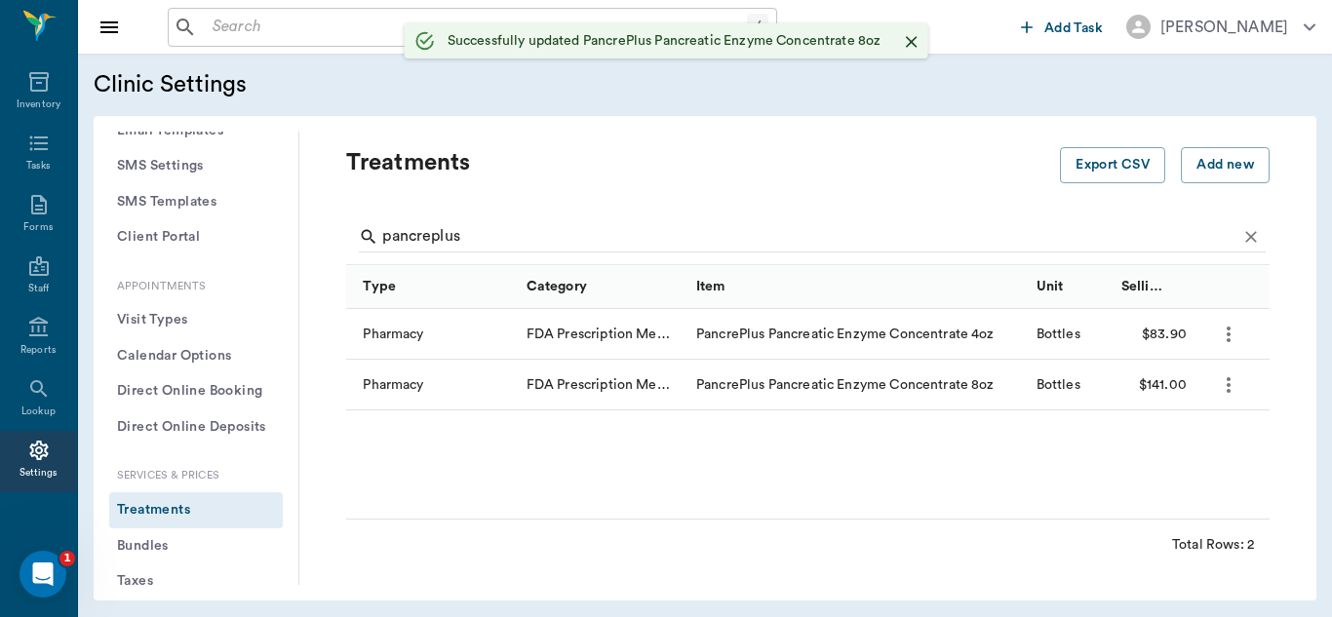
scroll to position [0, 0]
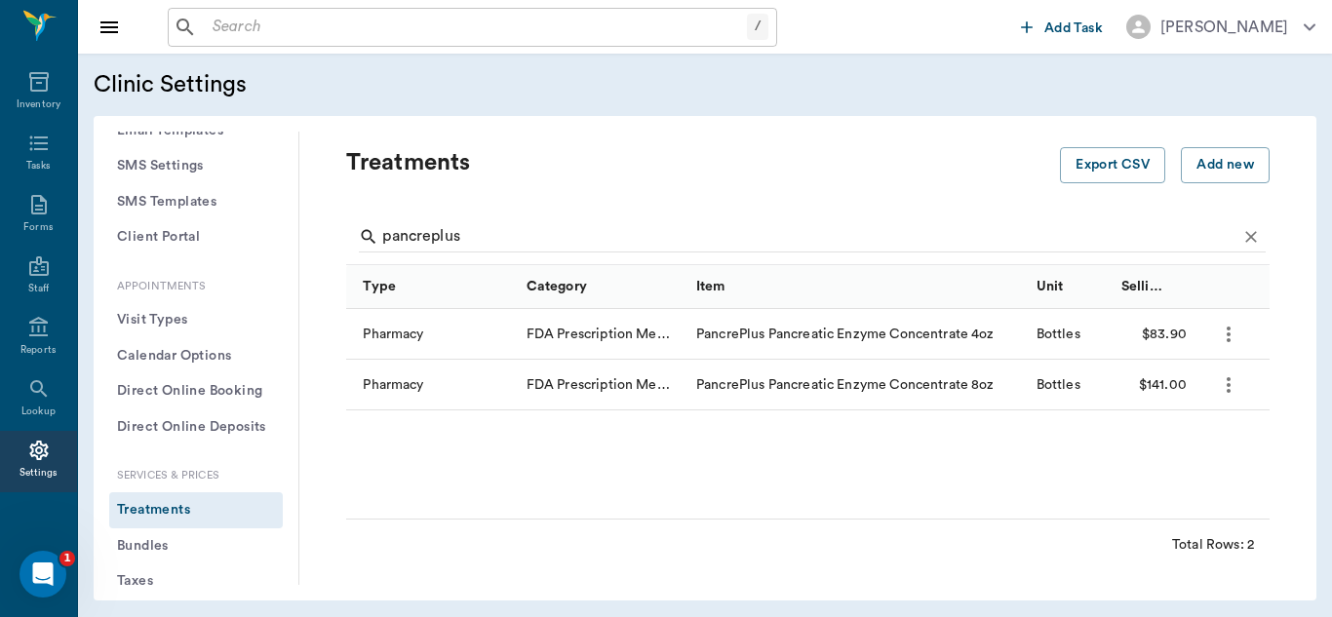
click at [1236, 340] on icon "more" at bounding box center [1228, 334] width 23 height 23
click at [1191, 386] on p "Edit Treatment" at bounding box center [1177, 386] width 106 height 23
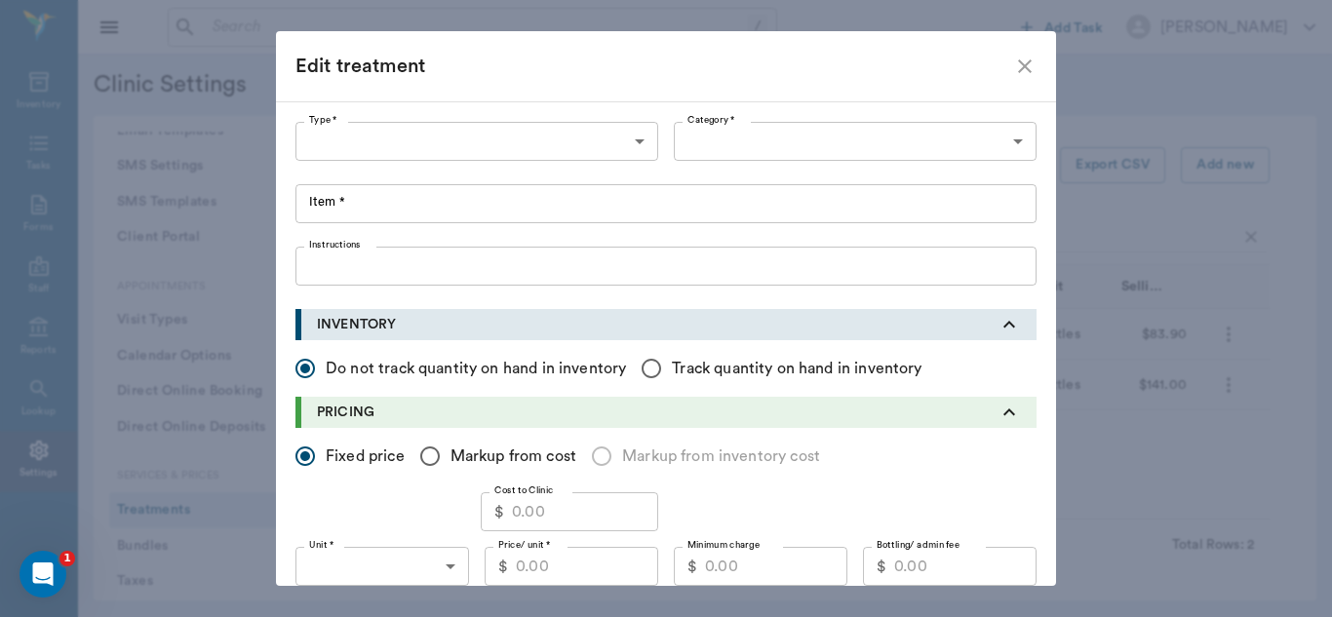
type input "5100"
type input "5105"
type input "PancrePlus Pancreatic Enzyme Concentrate 4oz"
radio input "false"
radio input "true"
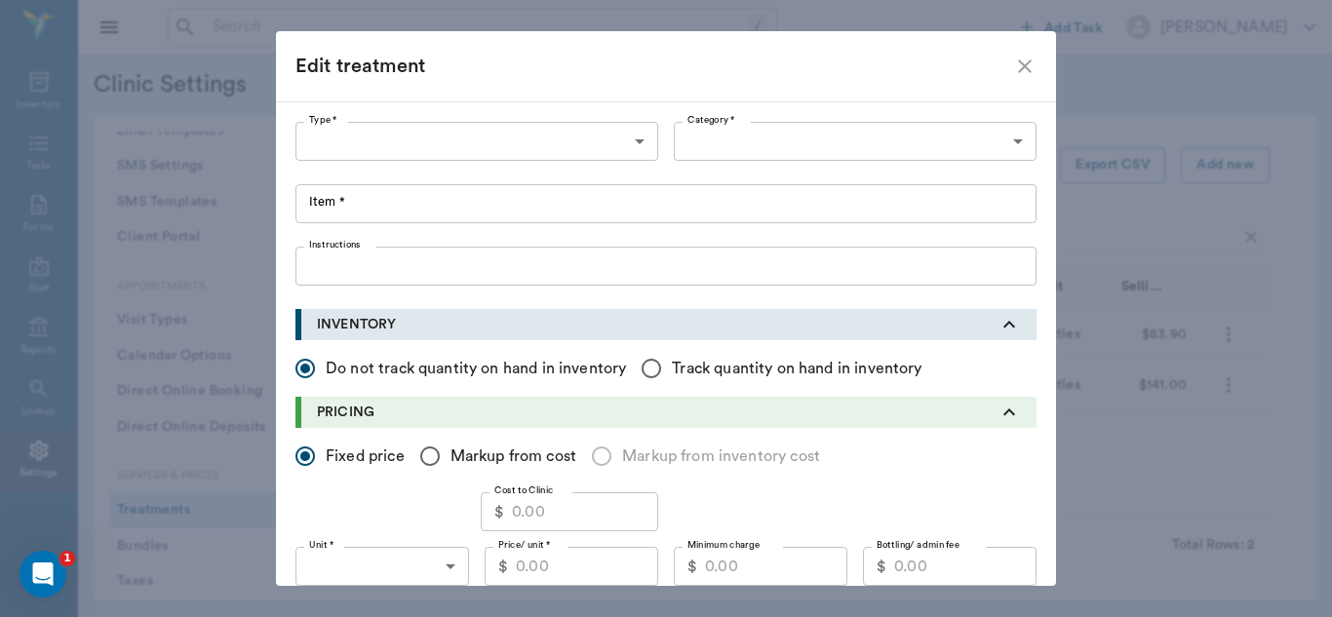
type input "BOTTLES"
type input "66.00"
checkbox input "true"
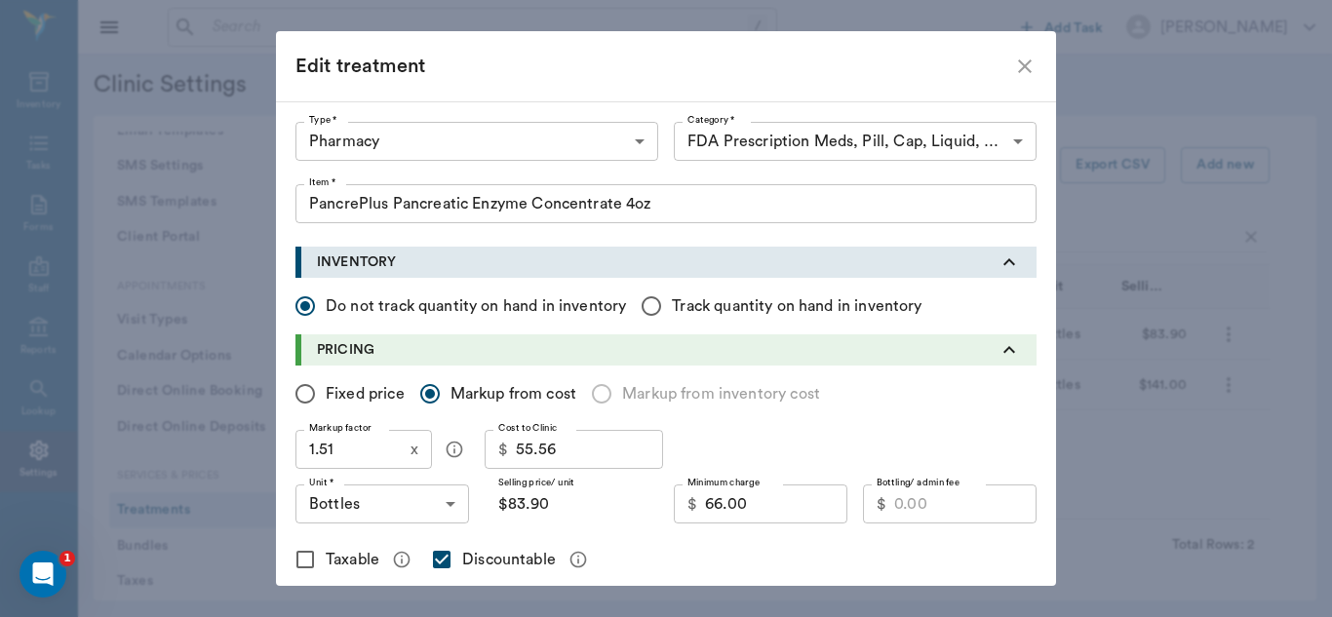
click at [1018, 68] on icon "close" at bounding box center [1025, 66] width 14 height 14
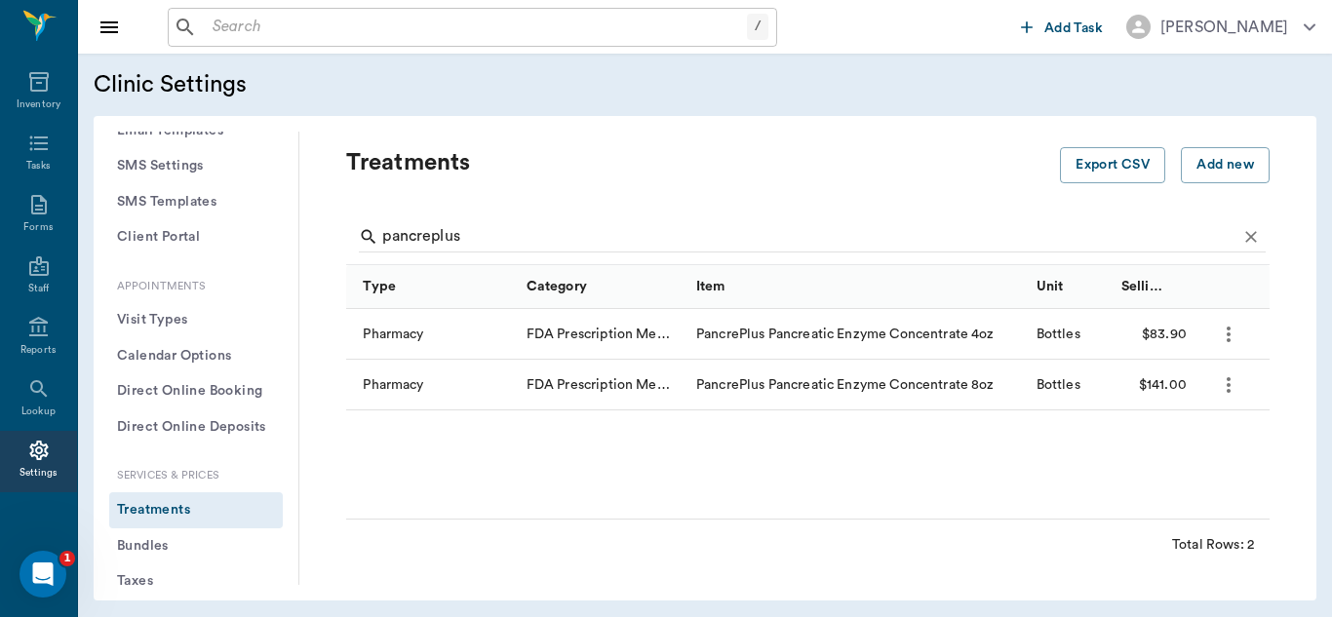
click at [1228, 387] on icon "more" at bounding box center [1228, 384] width 23 height 23
click at [1171, 445] on p "Edit Treatment" at bounding box center [1177, 437] width 106 height 23
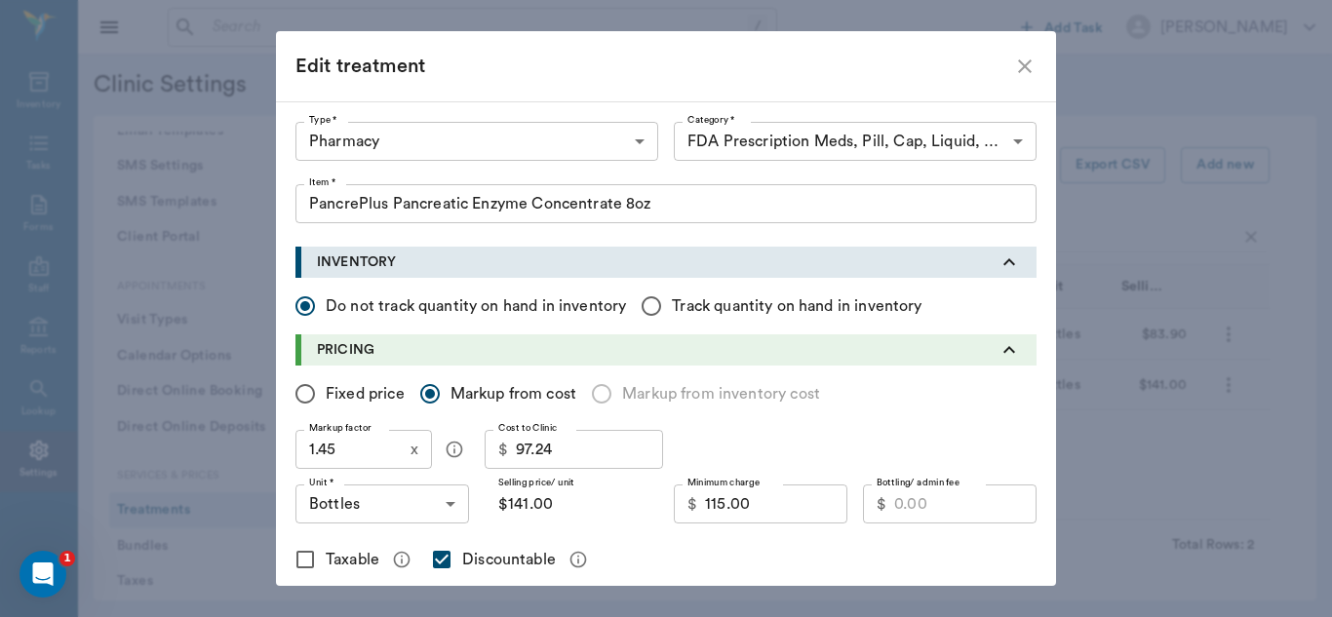
click at [342, 449] on input "1.45" at bounding box center [348, 449] width 107 height 39
type input "1"
type input "$97.24"
type input "1.5"
type input "$145.86"
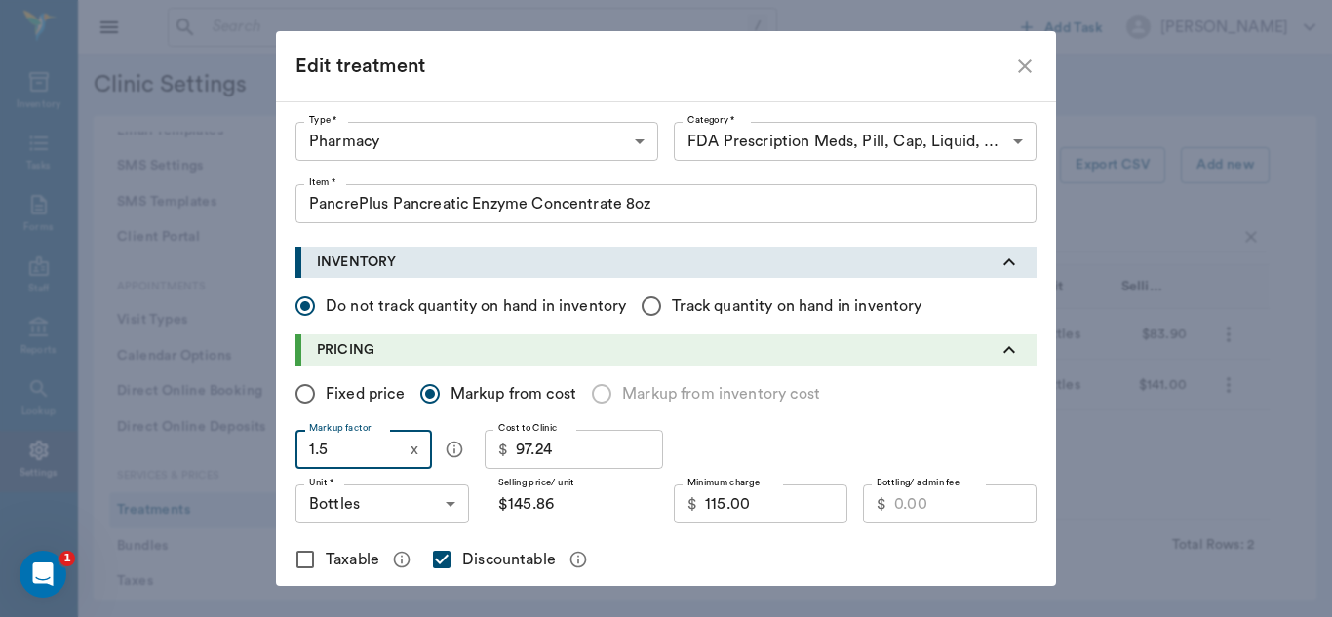
type input "1.51"
type input "$146.83"
type input "1.5"
type input "$145.86"
type input "1.52"
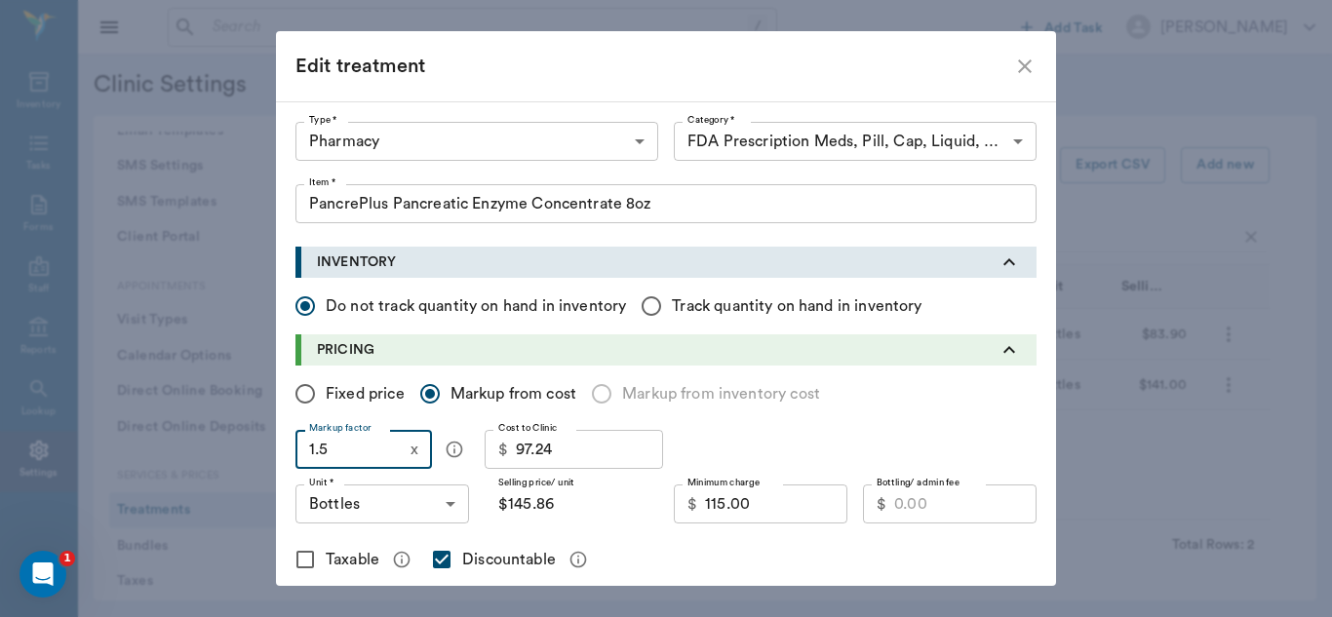
type input "$147.80"
type input "1.52"
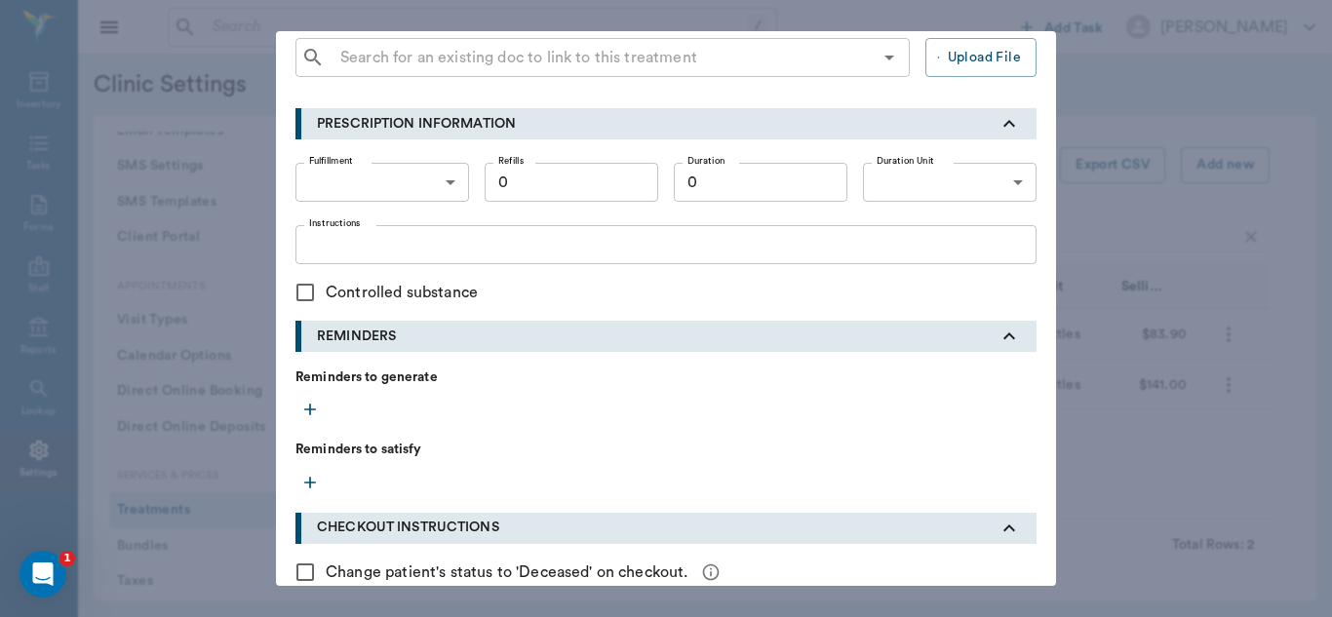
scroll to position [848, 0]
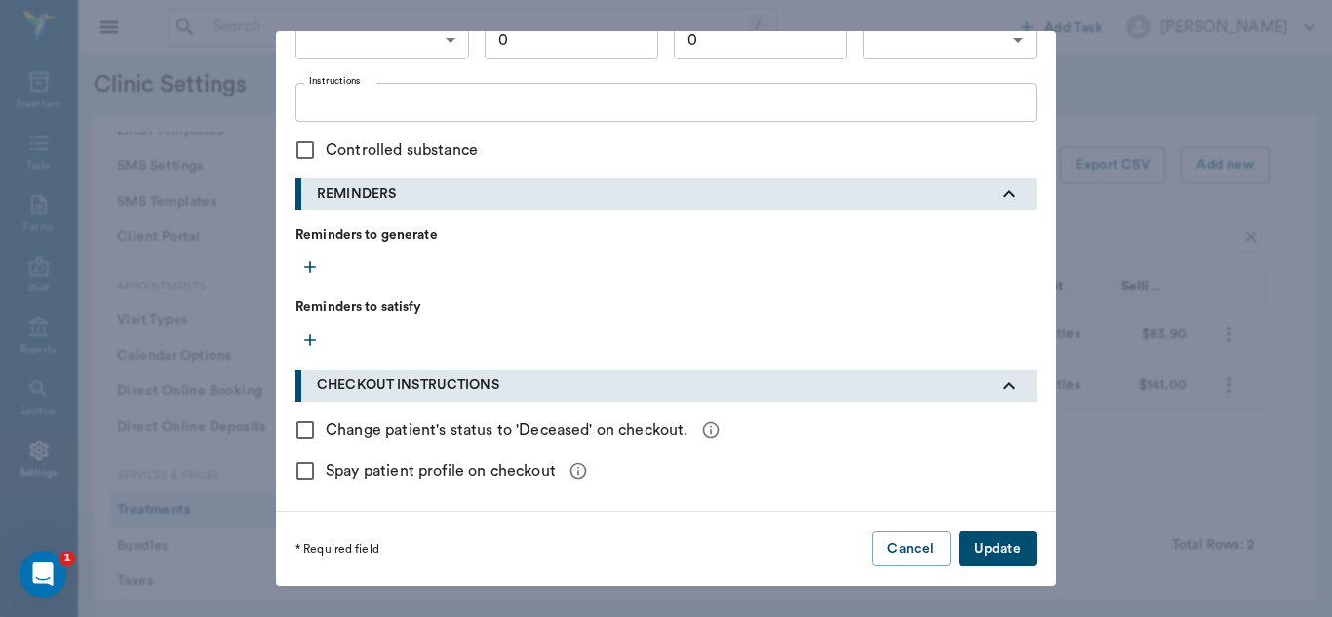
click at [1019, 540] on button "Update" at bounding box center [997, 549] width 78 height 36
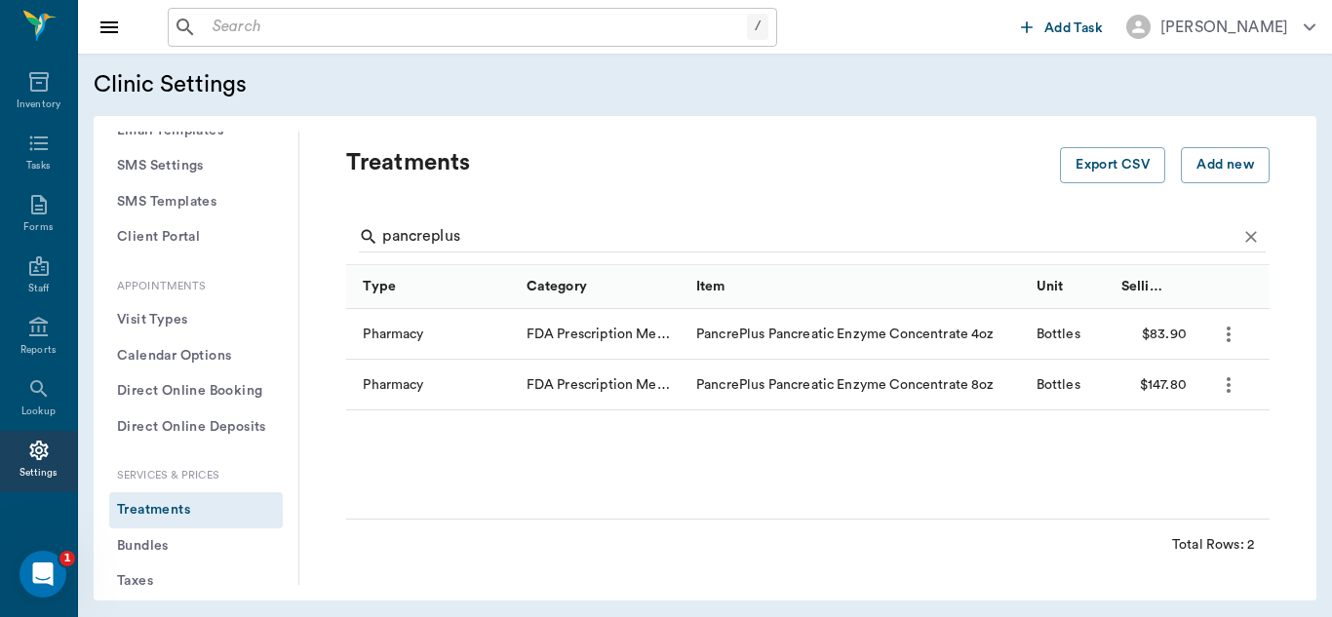
click at [1229, 334] on icon "more" at bounding box center [1229, 335] width 4 height 16
click at [1167, 387] on p "Edit Treatment" at bounding box center [1177, 386] width 106 height 23
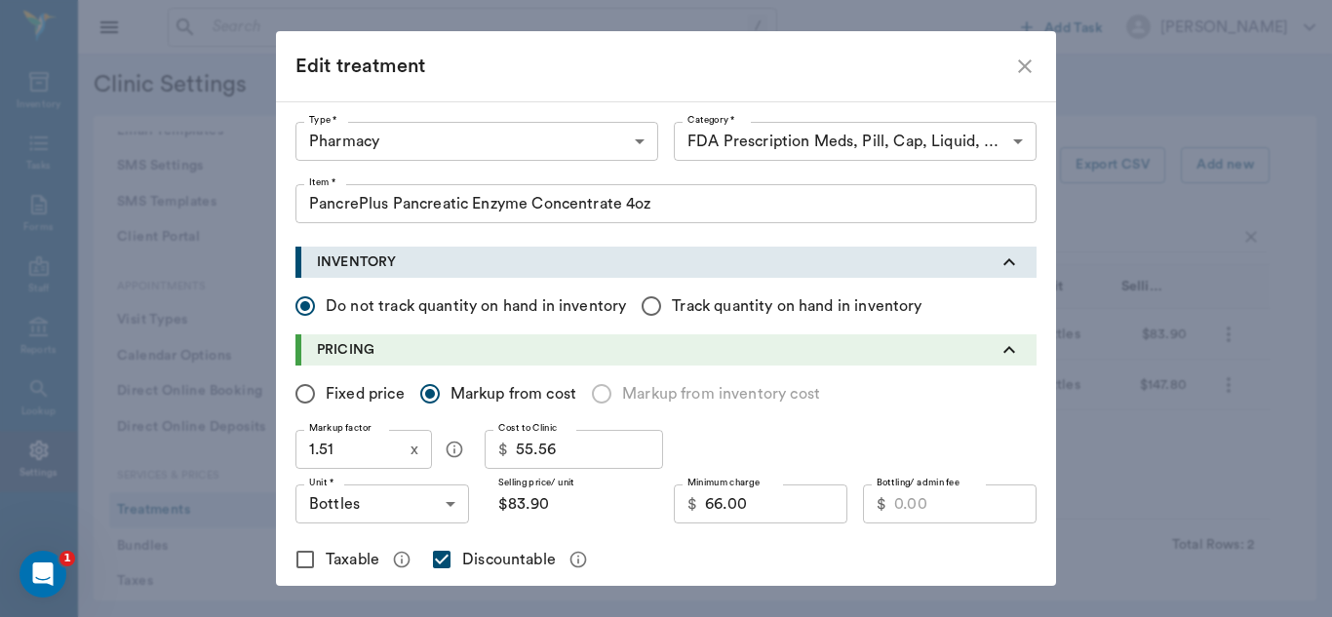
click at [354, 454] on input "1.51" at bounding box center [348, 449] width 107 height 39
type input "1"
type input "$55.56"
type input "1.6"
type input "$88.90"
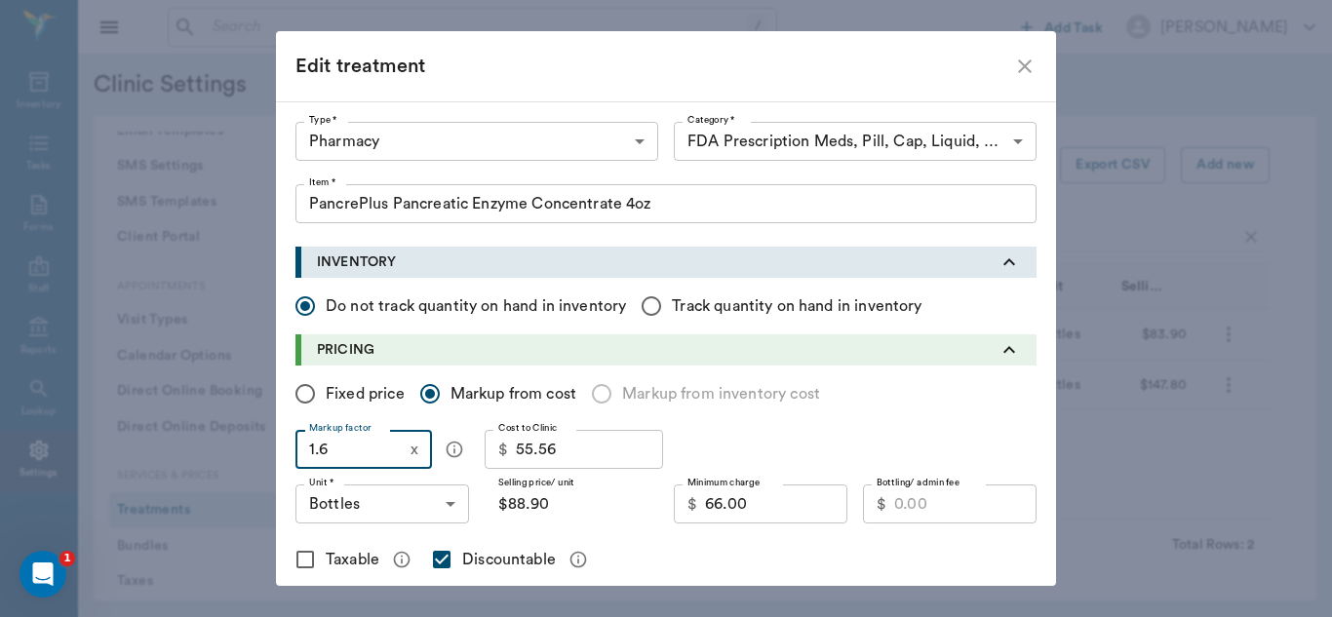
type input "1.65"
type input "$91.67"
type input "1.6"
type input "$88.90"
type input "1.66"
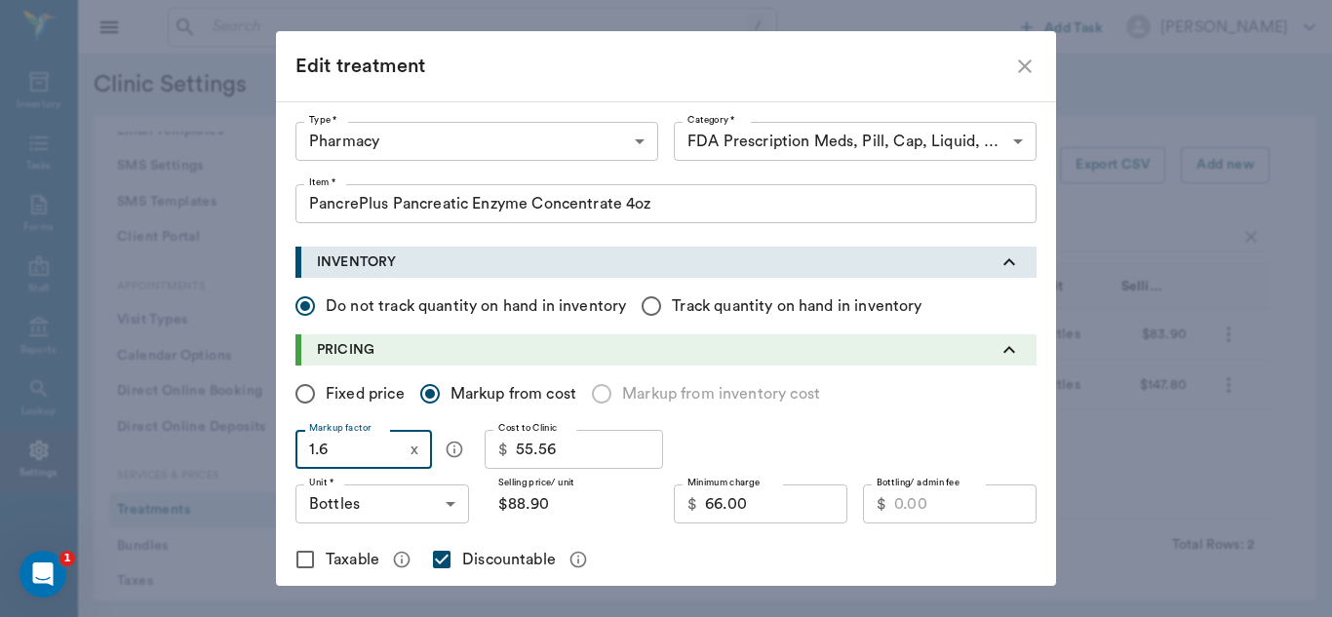
type input "$92.23"
type input "1.6"
type input "$88.90"
type input "1.67"
type input "$92.79"
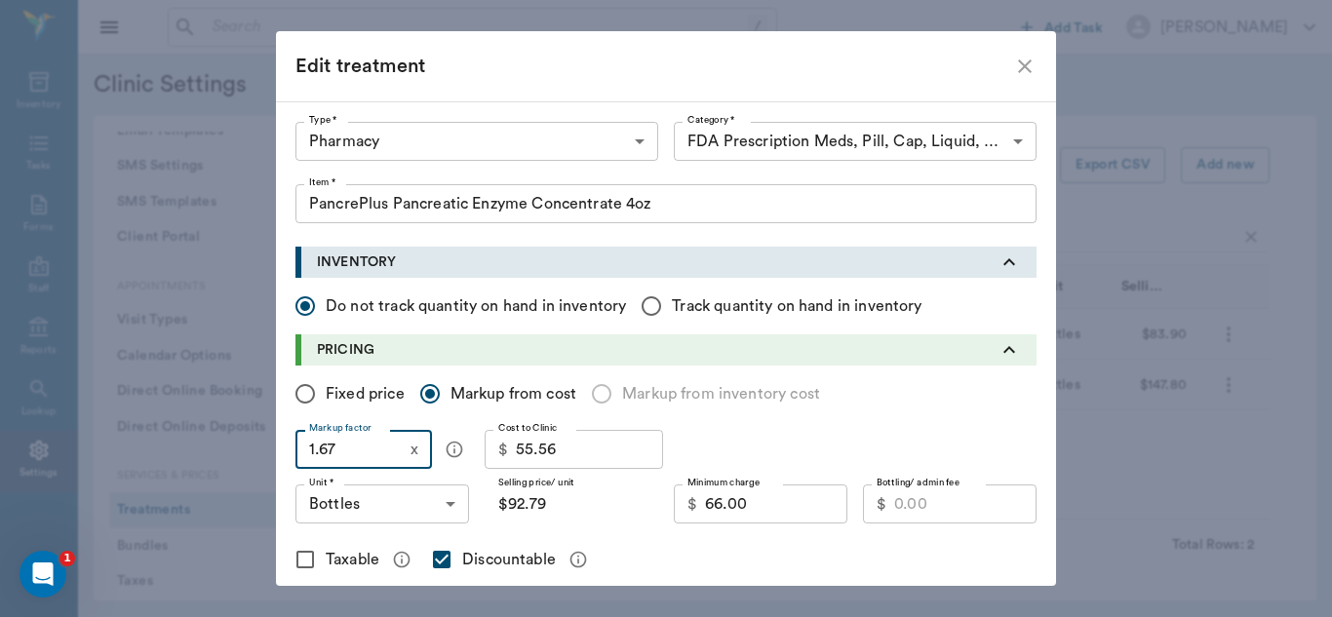
type input "1.6"
type input "$88.90"
type input "1.68"
type input "$93.34"
type input "1.6"
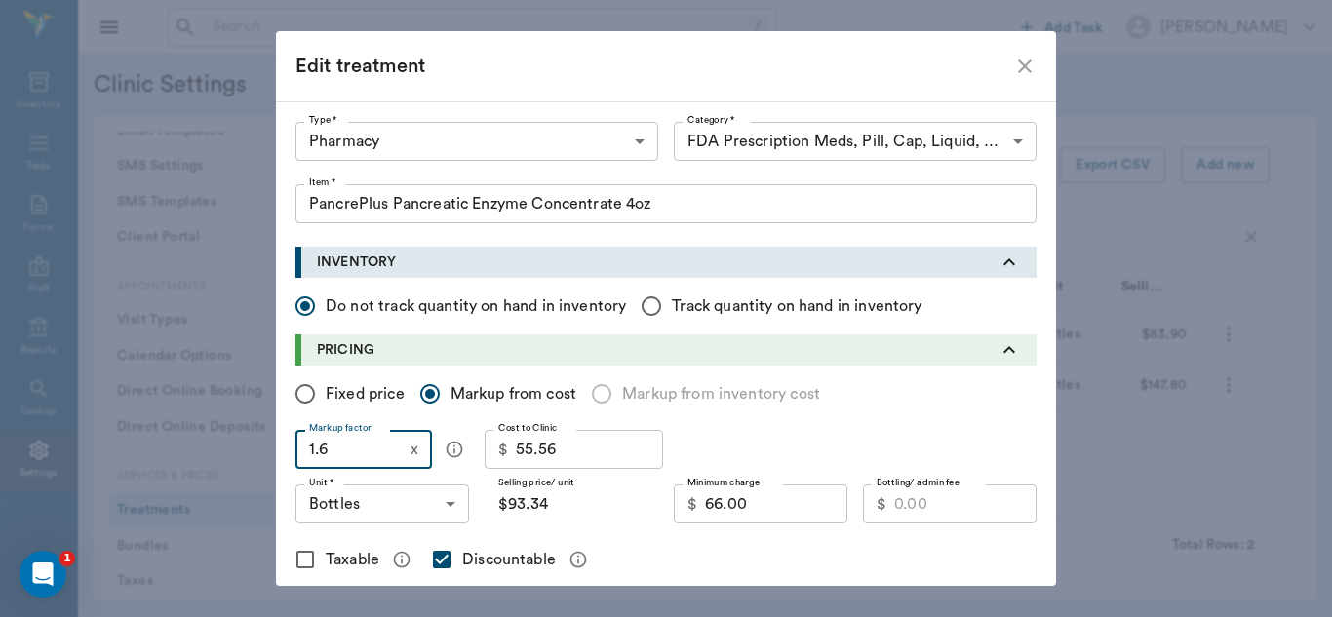
type input "$88.90"
type input "1.69"
type input "$93.90"
type input "1.69"
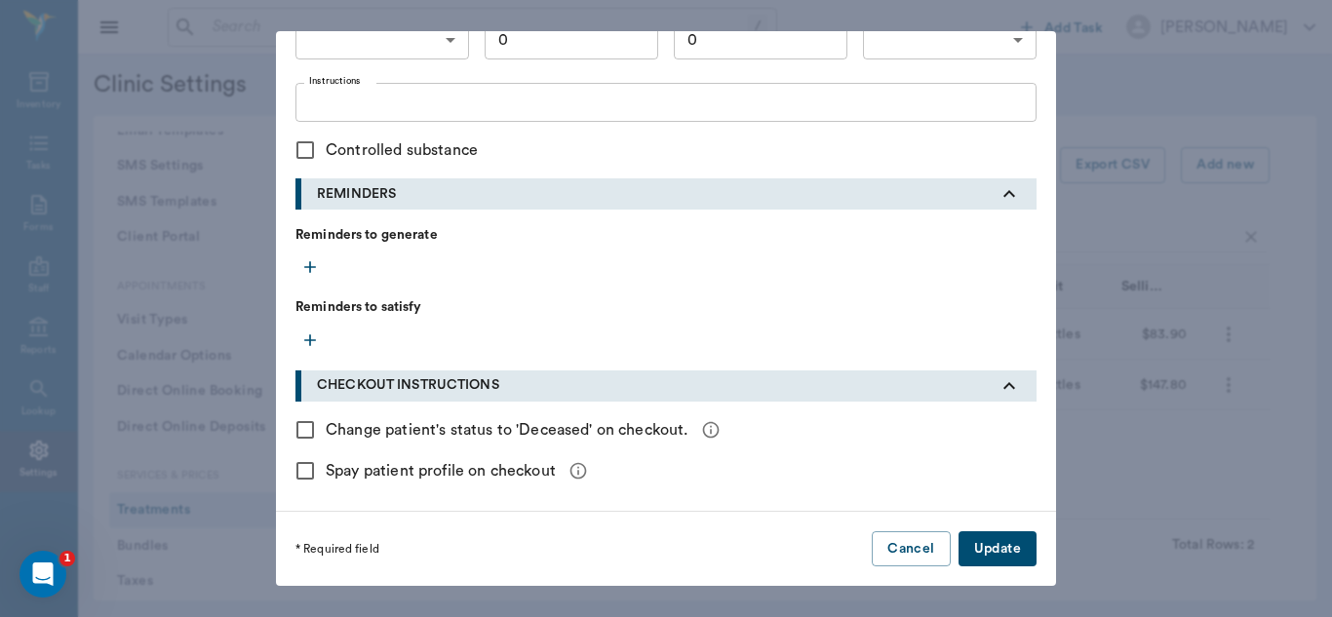
click at [996, 548] on button "Update" at bounding box center [997, 549] width 78 height 36
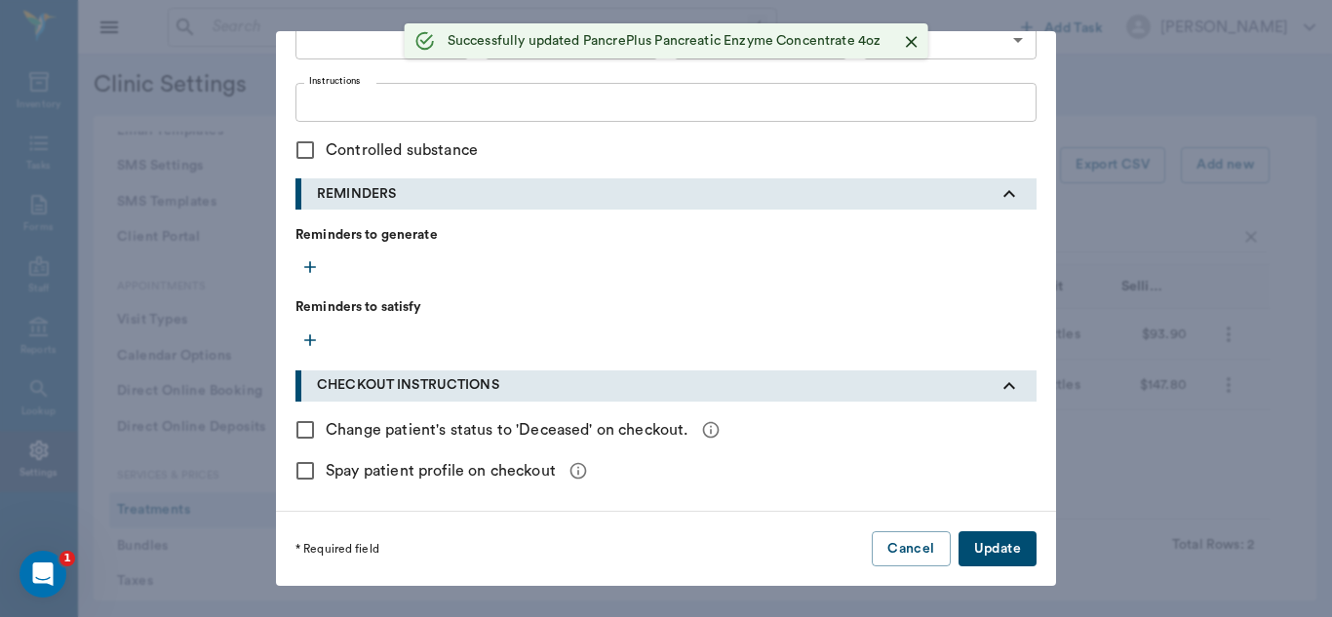
click at [996, 548] on button "Update" at bounding box center [997, 549] width 78 height 36
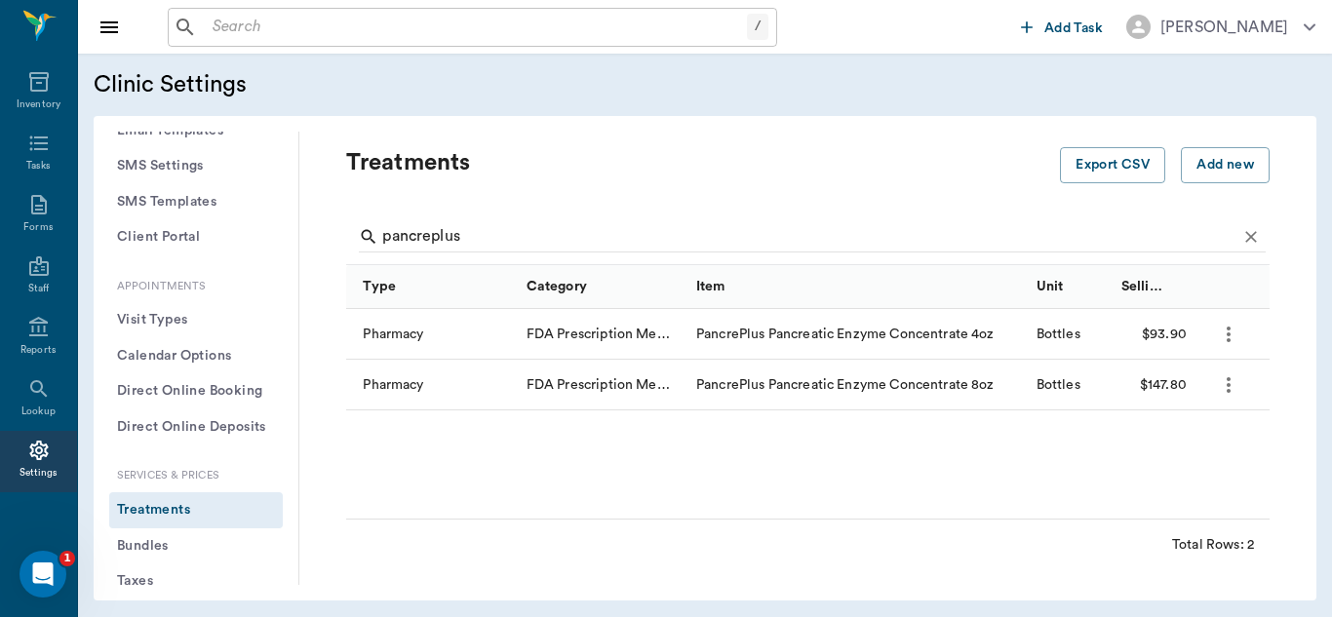
scroll to position [0, 0]
click at [1008, 455] on div "Pharmacy FDA Prescription Meds, Pill, Cap, Liquid, Etc. PancrePlus Pancreatic E…" at bounding box center [807, 414] width 923 height 210
click at [1235, 391] on icon "more" at bounding box center [1228, 384] width 23 height 23
click at [1168, 448] on p "Edit Treatment" at bounding box center [1177, 437] width 106 height 23
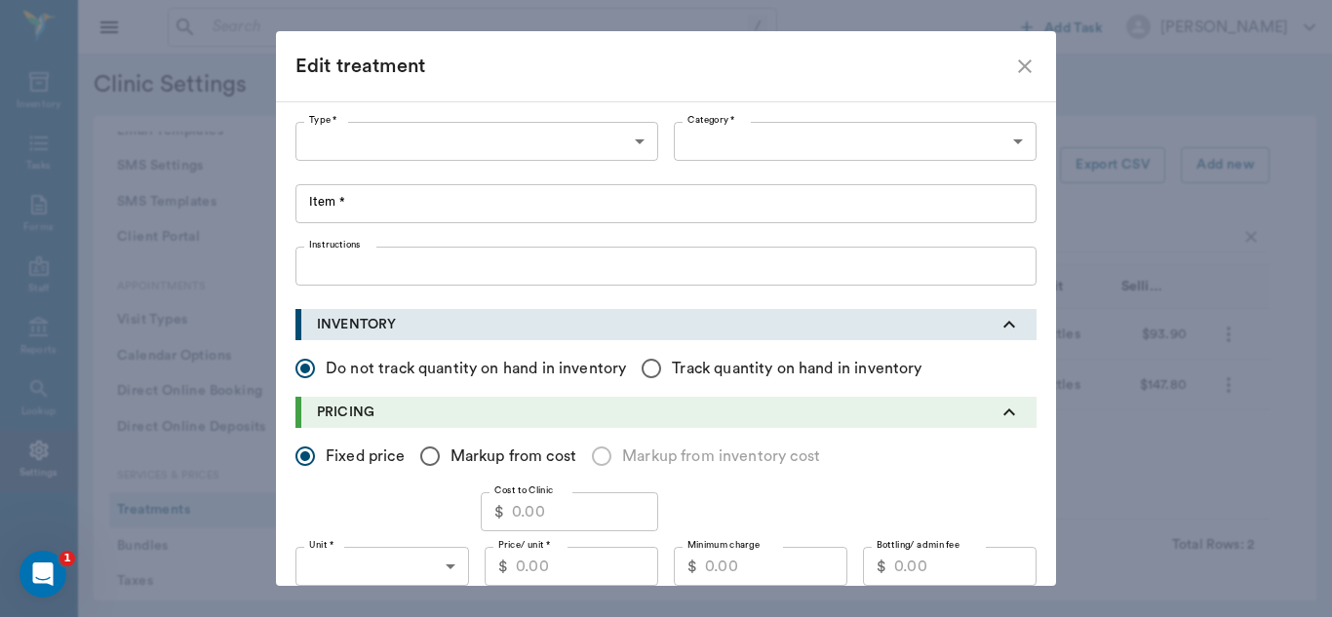
type input "5100"
type input "5105"
type input "PancrePlus Pancreatic Enzyme Concentrate 8oz"
radio input "false"
radio input "true"
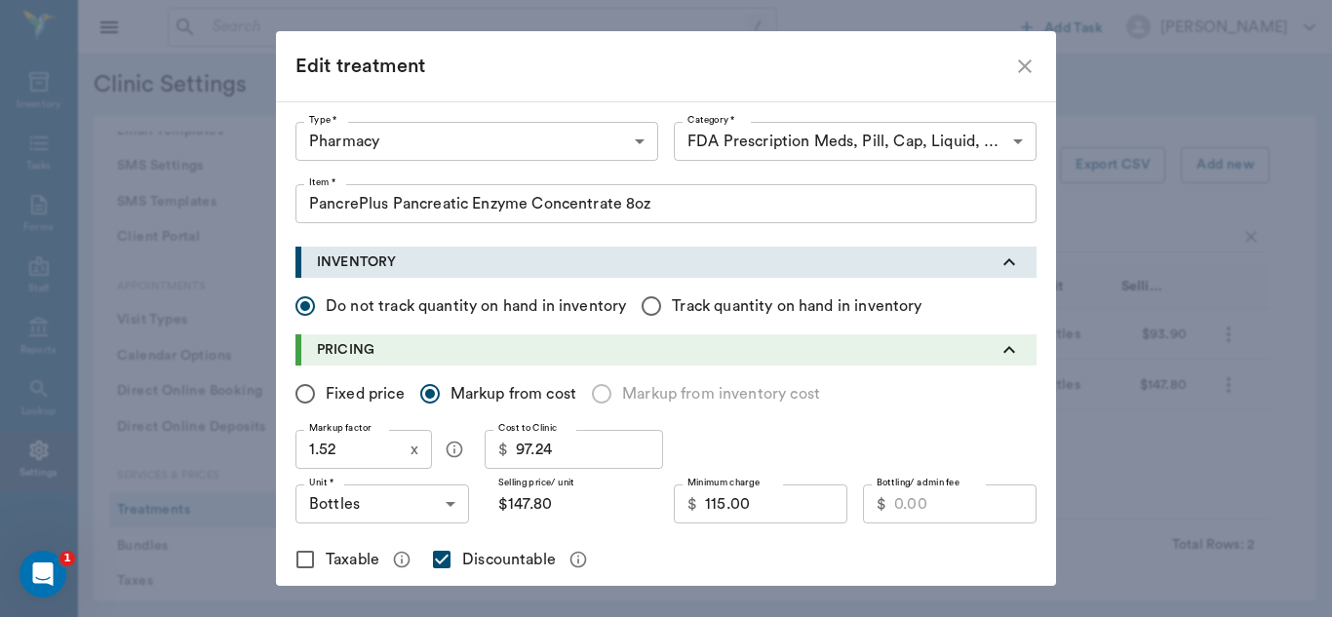
click at [362, 456] on input "1.52" at bounding box center [348, 449] width 107 height 39
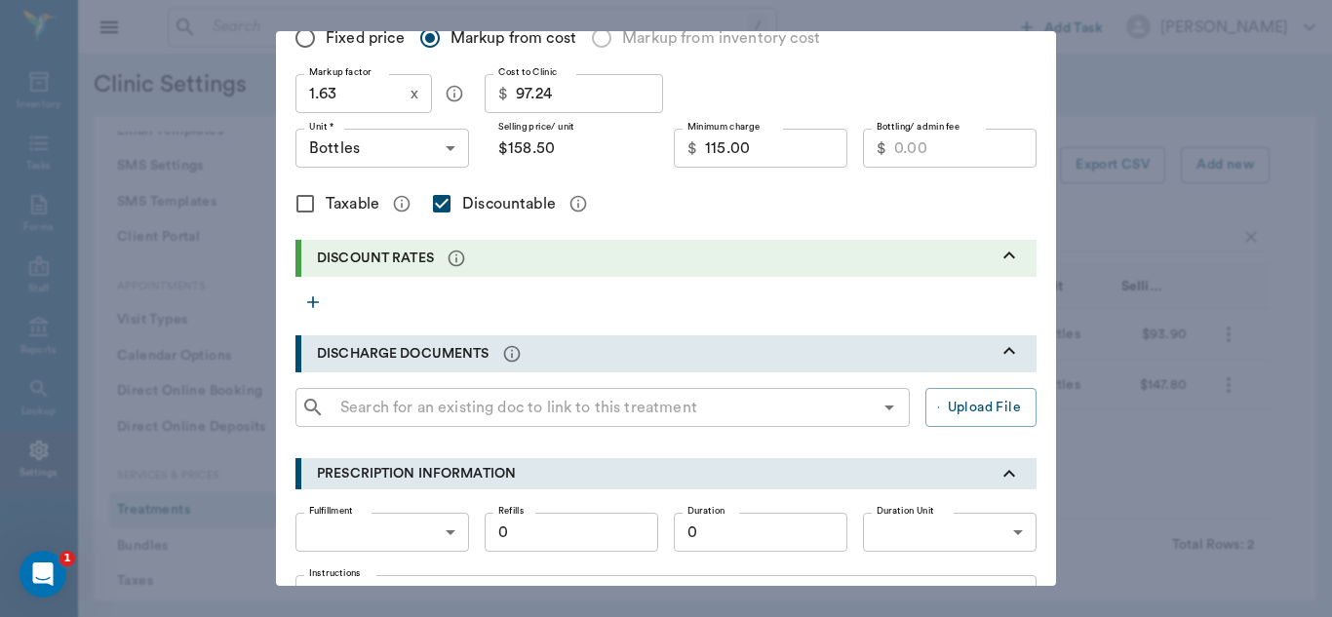
scroll to position [361, 0]
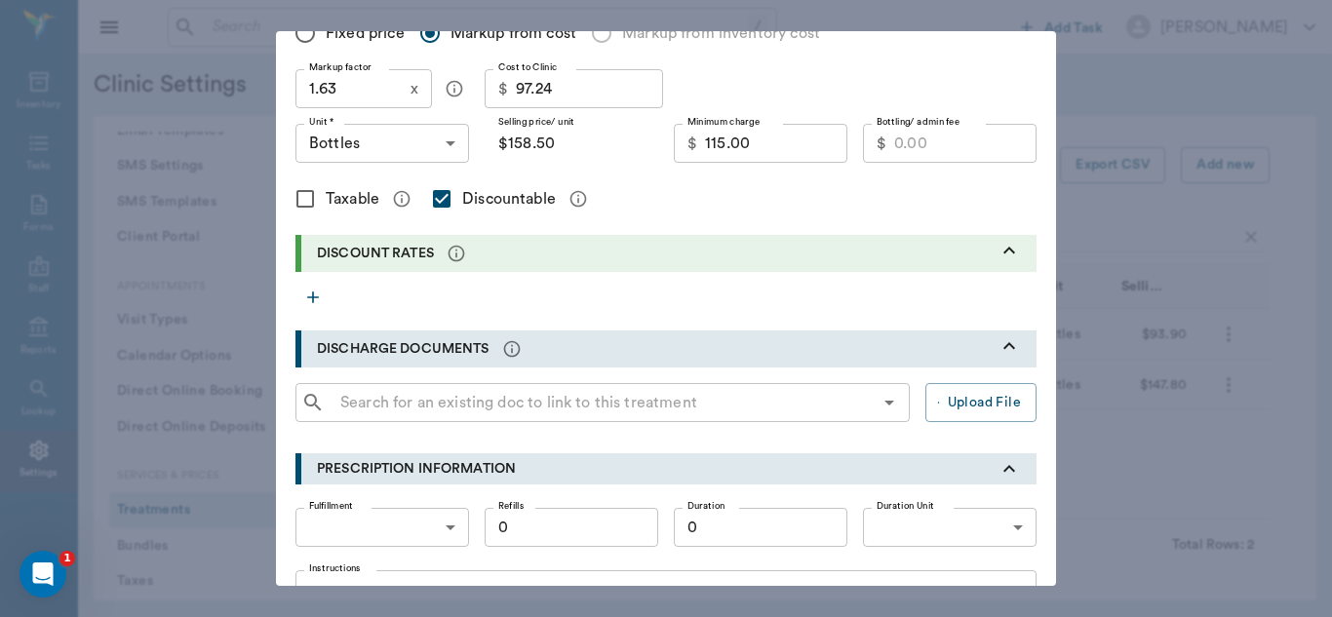
click at [760, 150] on input "115.00" at bounding box center [776, 143] width 142 height 39
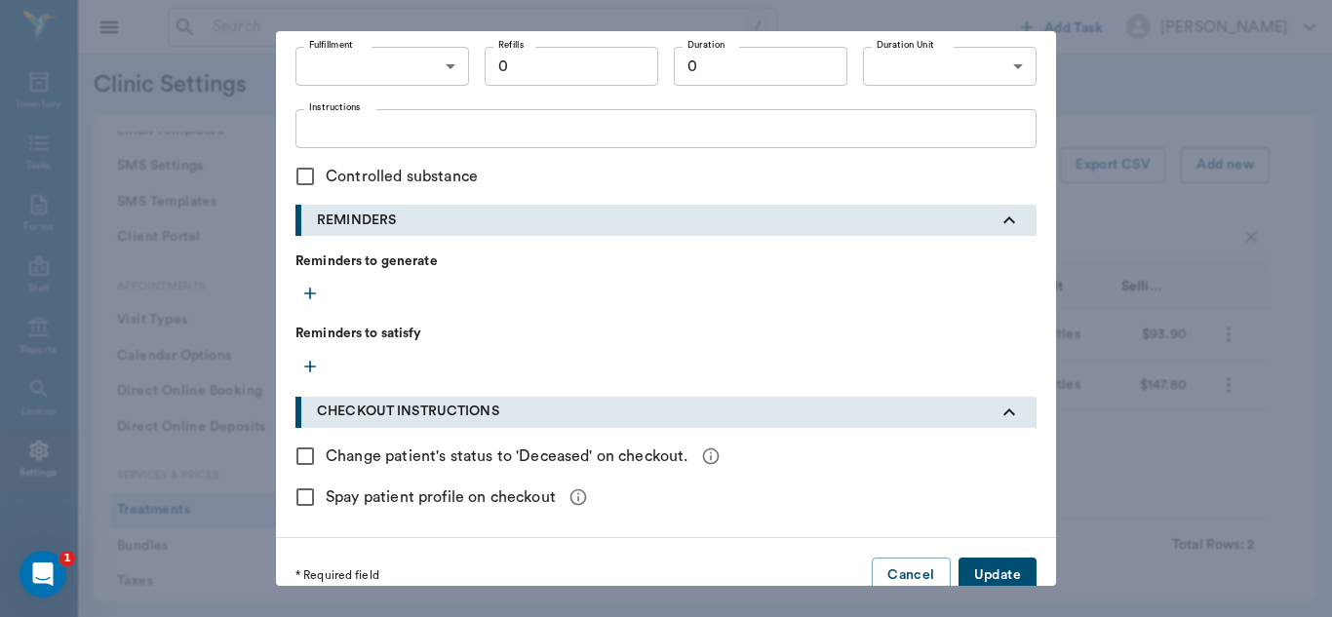
scroll to position [848, 0]
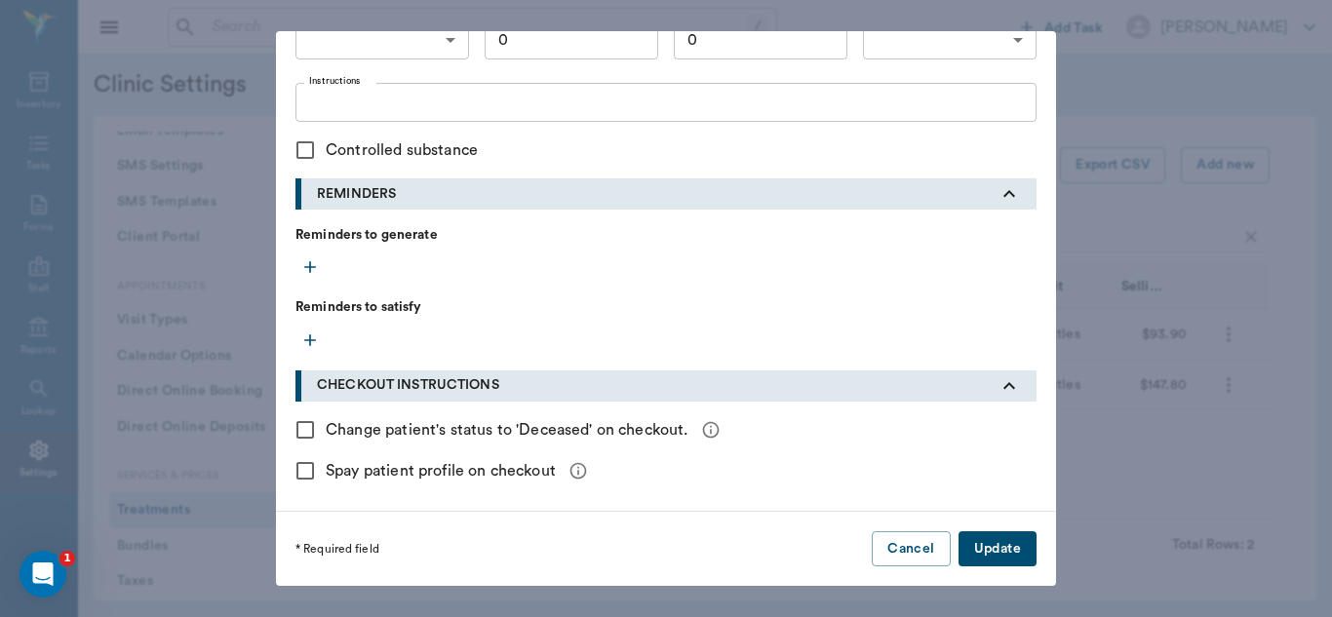
click at [1004, 551] on button "Update" at bounding box center [997, 549] width 78 height 36
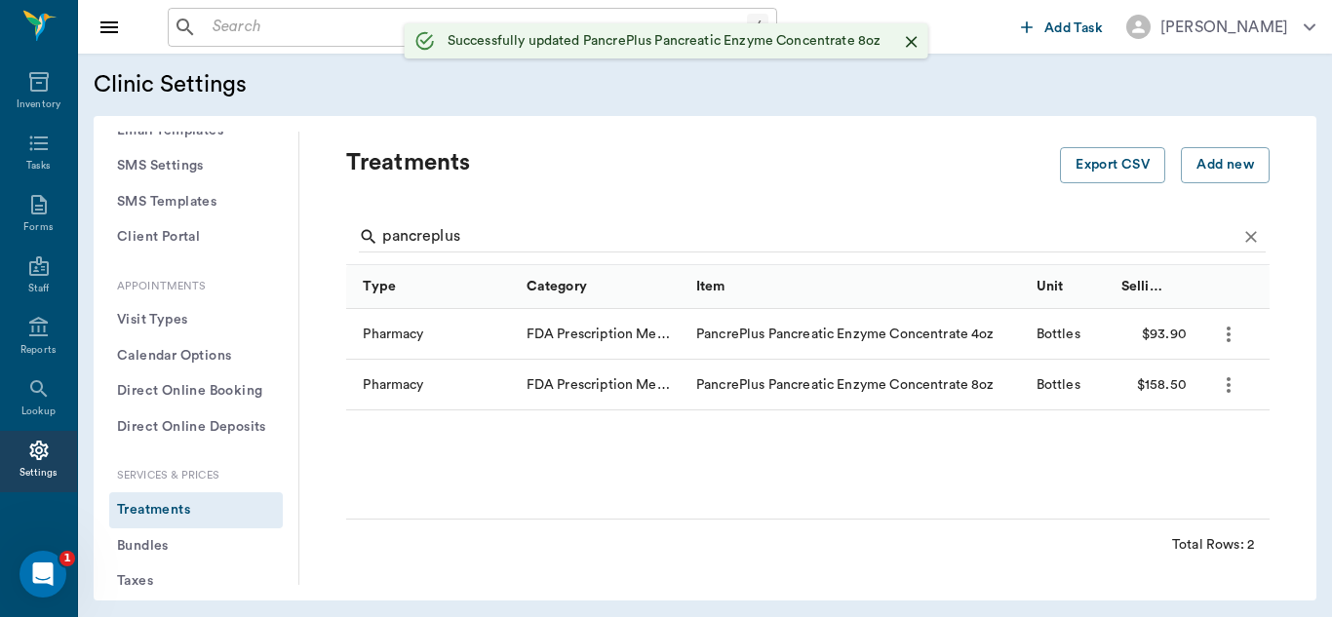
scroll to position [0, 0]
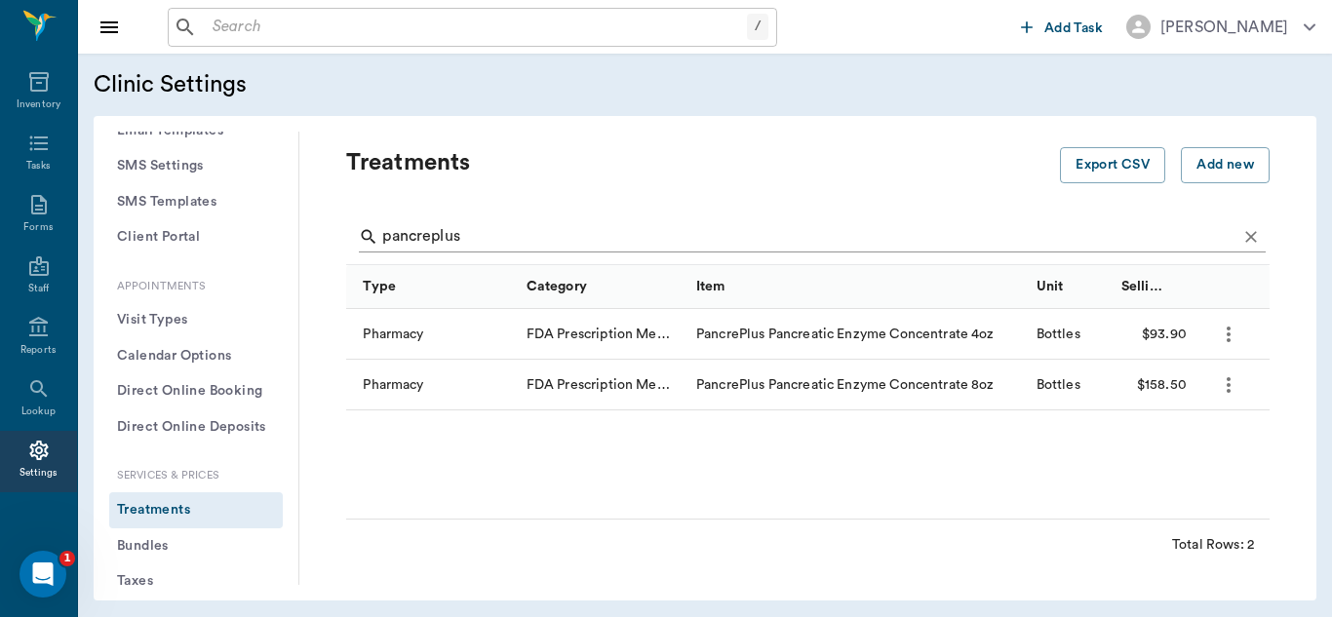
click at [508, 235] on input "pancreplus" at bounding box center [809, 236] width 854 height 31
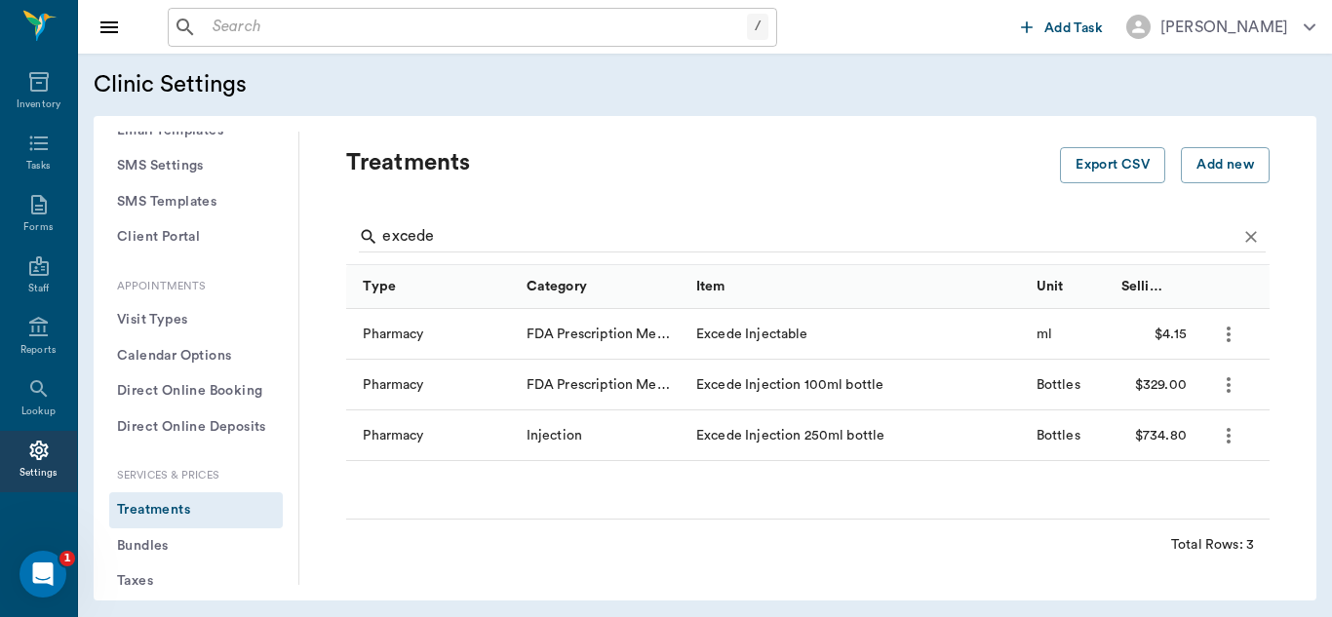
click at [1230, 388] on icon "more" at bounding box center [1228, 384] width 23 height 23
click at [1181, 437] on p "Edit Treatment" at bounding box center [1177, 437] width 106 height 23
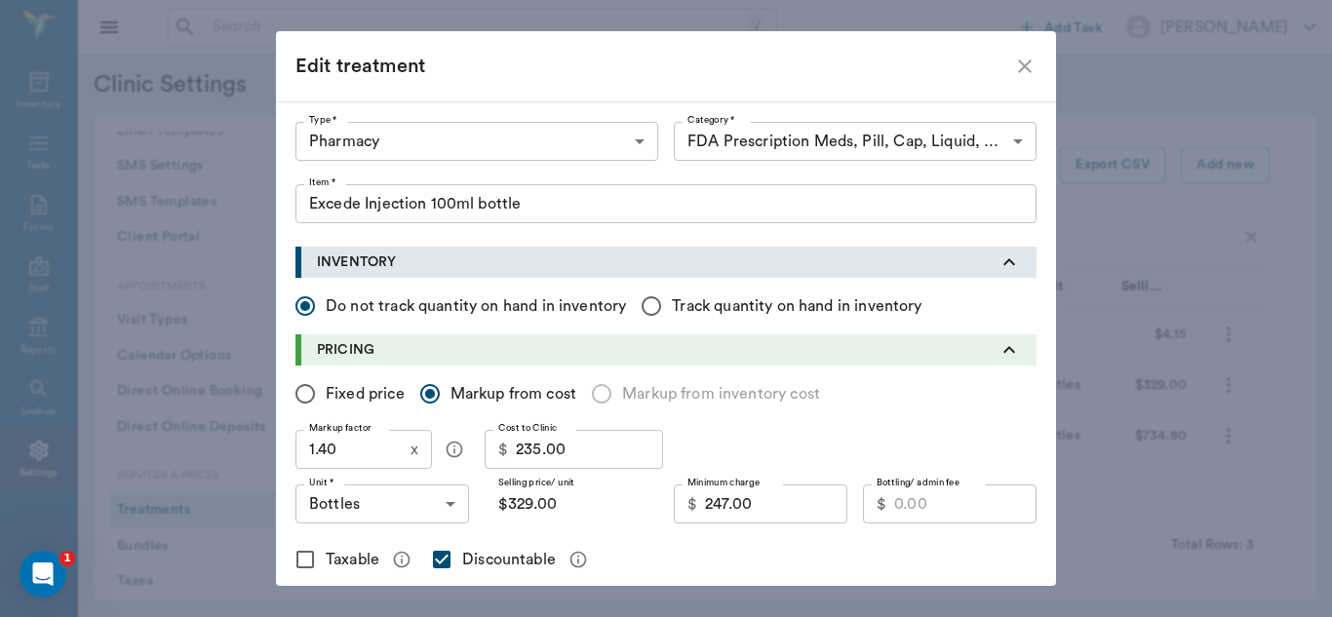
click at [343, 452] on input "1.40" at bounding box center [348, 449] width 107 height 39
click at [392, 455] on input "1.40" at bounding box center [348, 449] width 107 height 39
click at [761, 501] on input "247.00" at bounding box center [776, 504] width 142 height 39
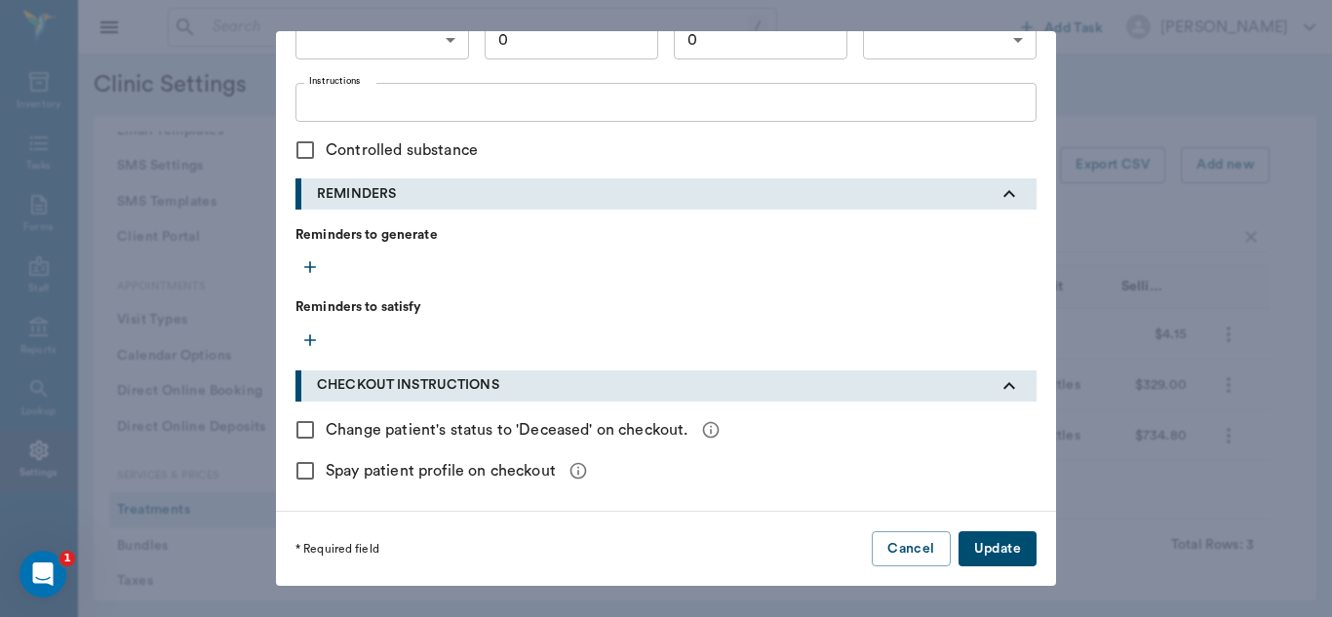
click at [1014, 551] on button "Update" at bounding box center [997, 549] width 78 height 36
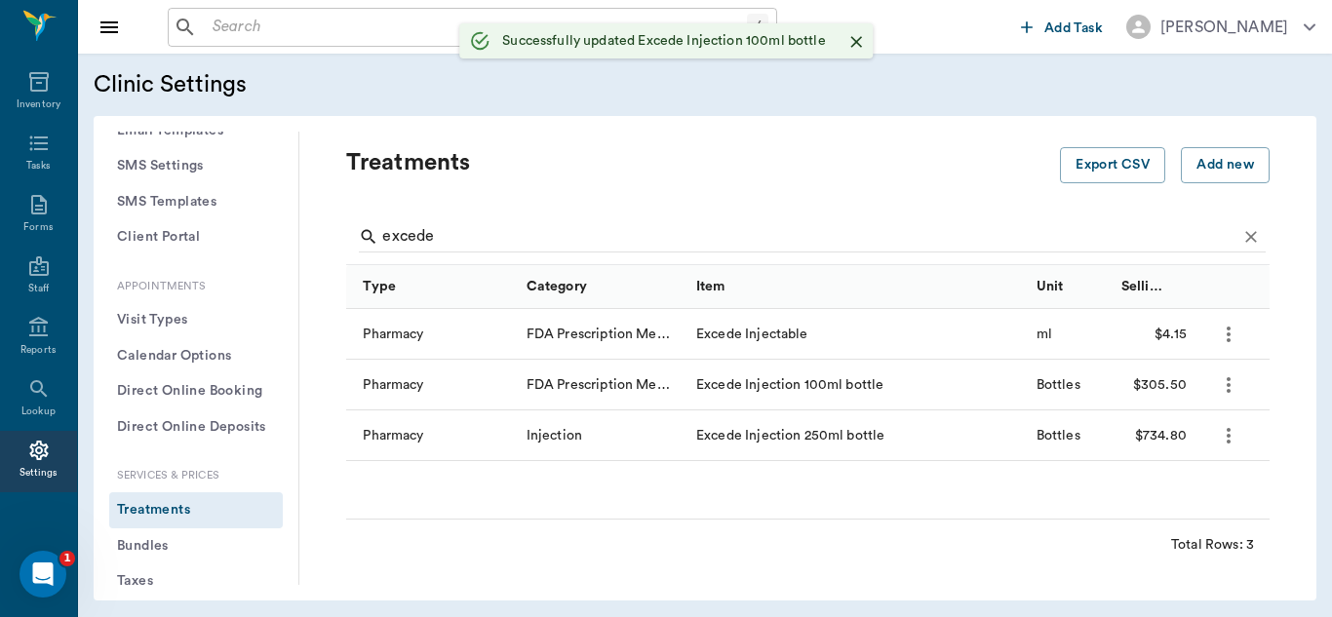
scroll to position [506, 0]
click at [1230, 443] on icon "more" at bounding box center [1228, 435] width 23 height 23
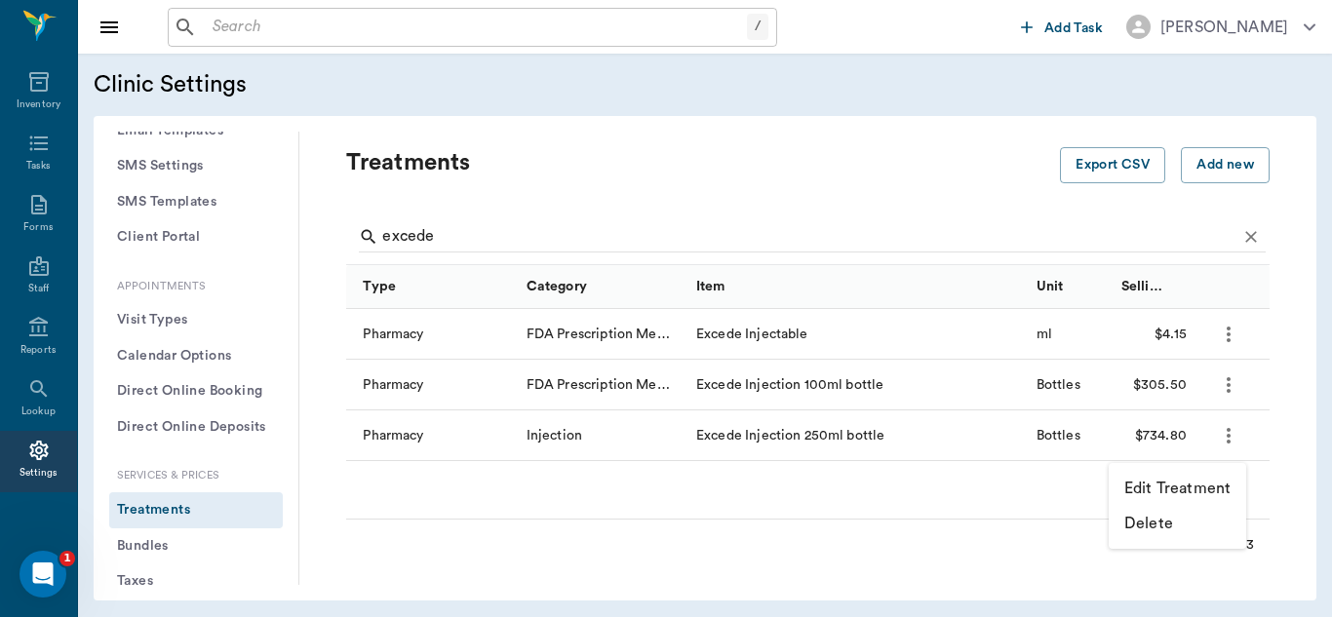
click at [1186, 488] on p "Edit Treatment" at bounding box center [1177, 488] width 106 height 23
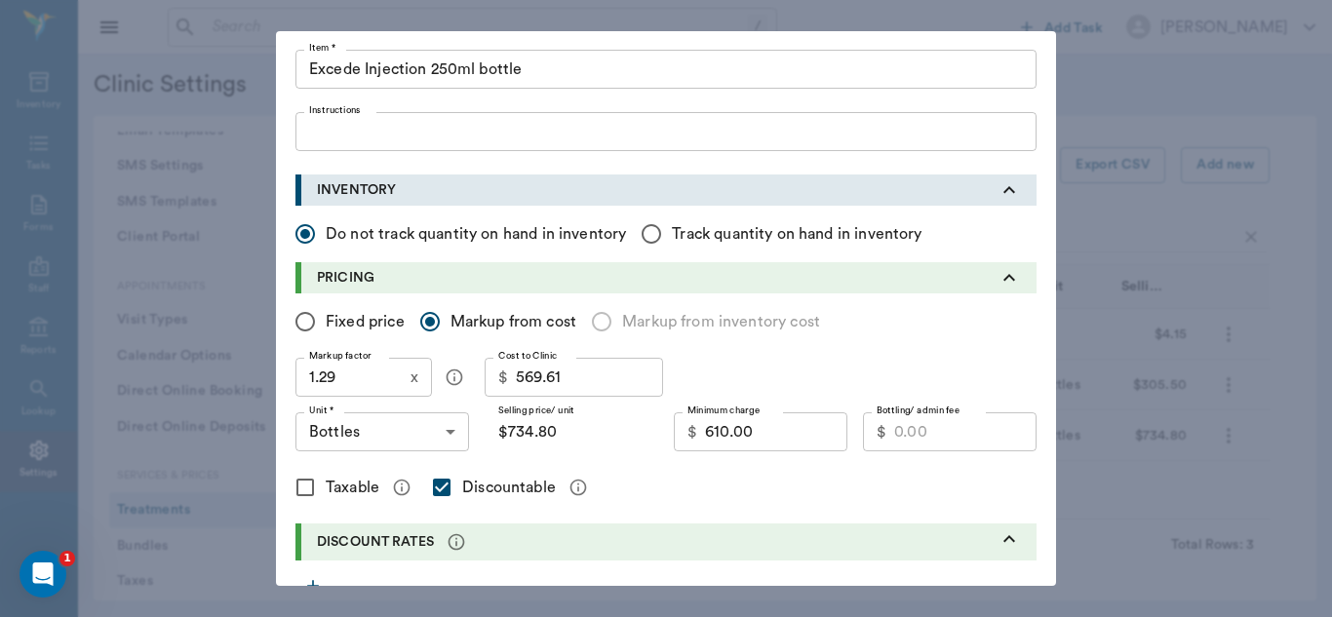
scroll to position [0, 0]
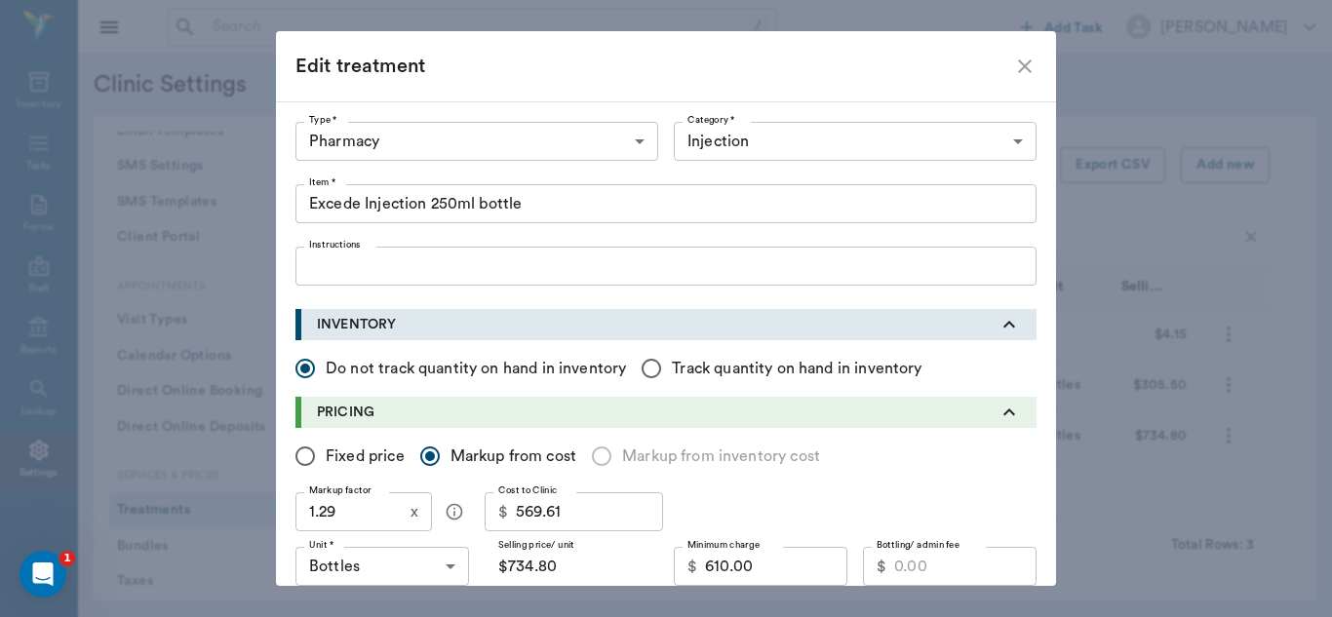
click at [1272, 202] on div "Edit treatment Type * Pharmacy 5100 Type * Category * Injection 5110 Category *…" at bounding box center [666, 308] width 1332 height 617
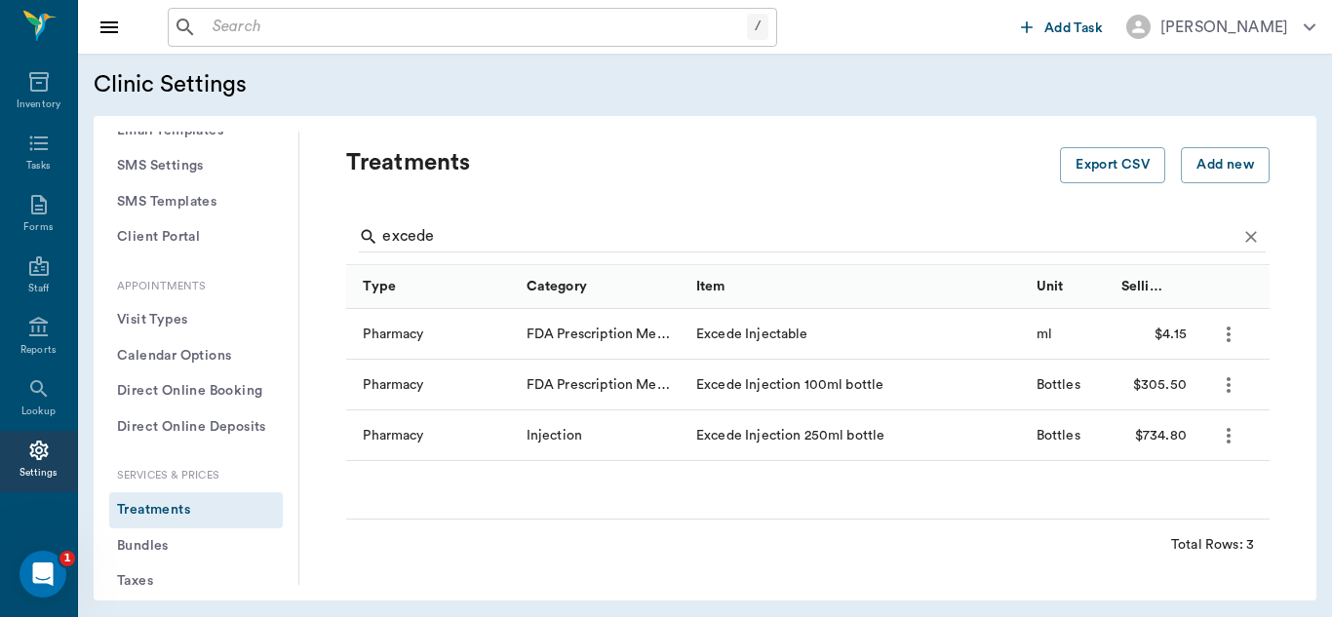
click at [1227, 334] on icon "more" at bounding box center [1229, 335] width 4 height 16
click at [1154, 389] on p "Edit Treatment" at bounding box center [1177, 386] width 106 height 23
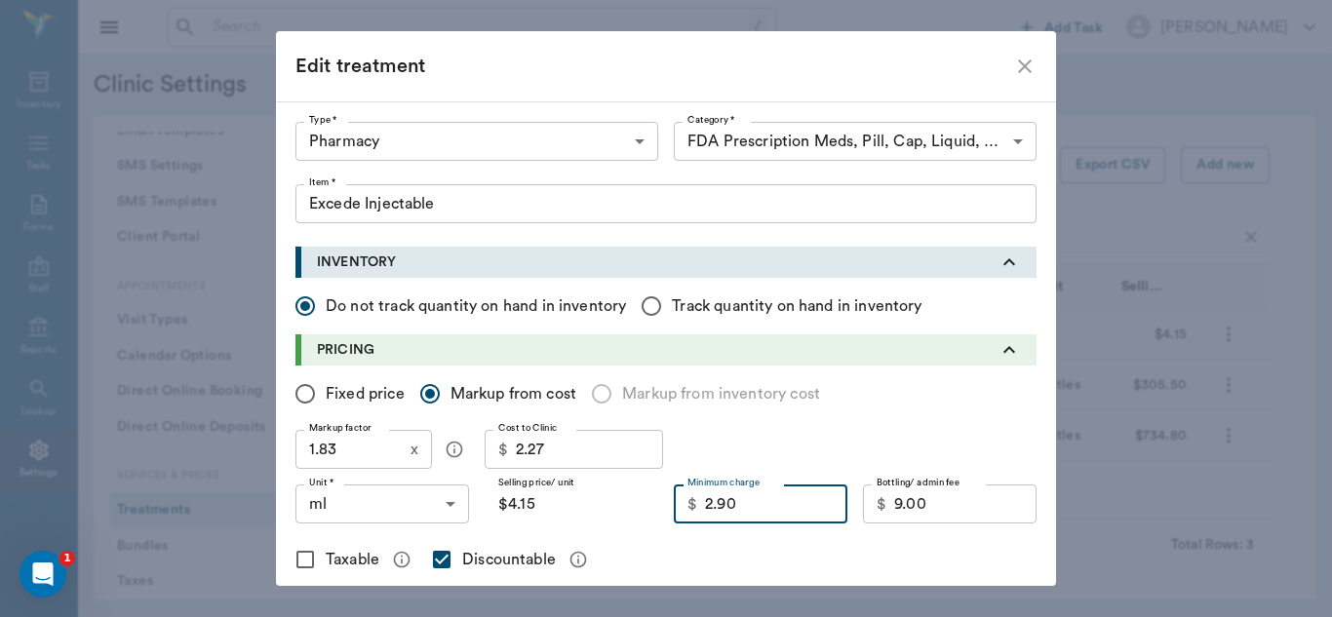
click at [750, 501] on input "2.90" at bounding box center [776, 504] width 142 height 39
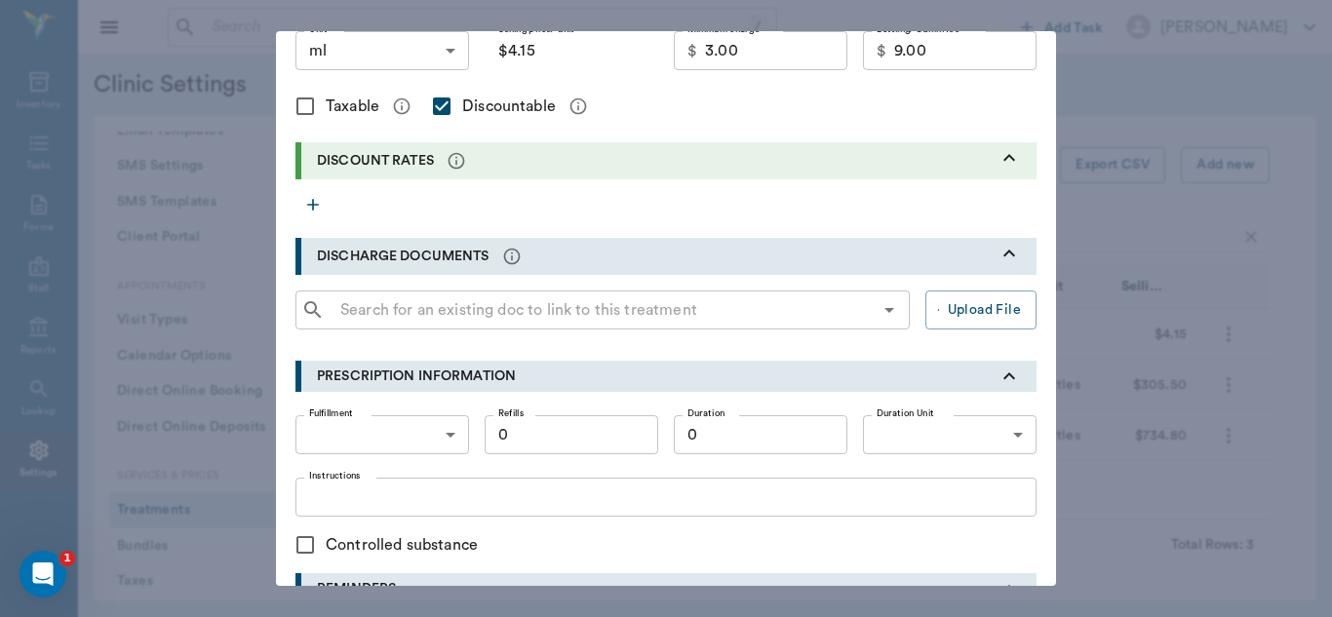
scroll to position [848, 0]
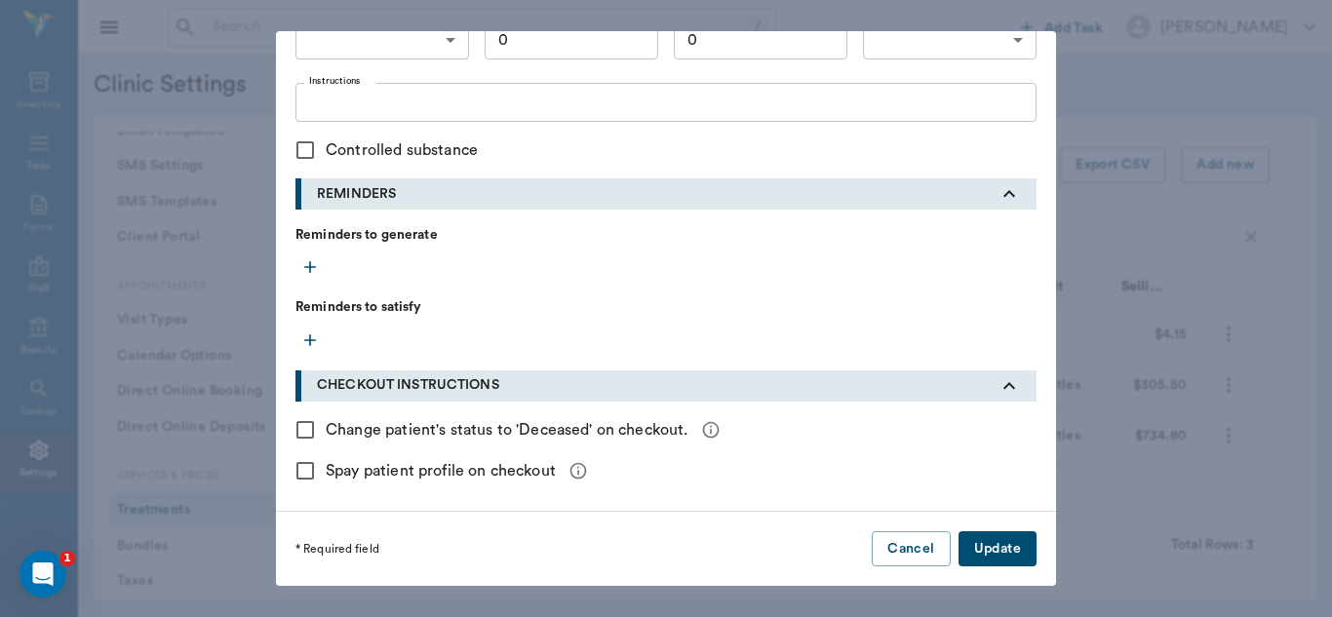
click at [1014, 549] on button "Update" at bounding box center [997, 549] width 78 height 36
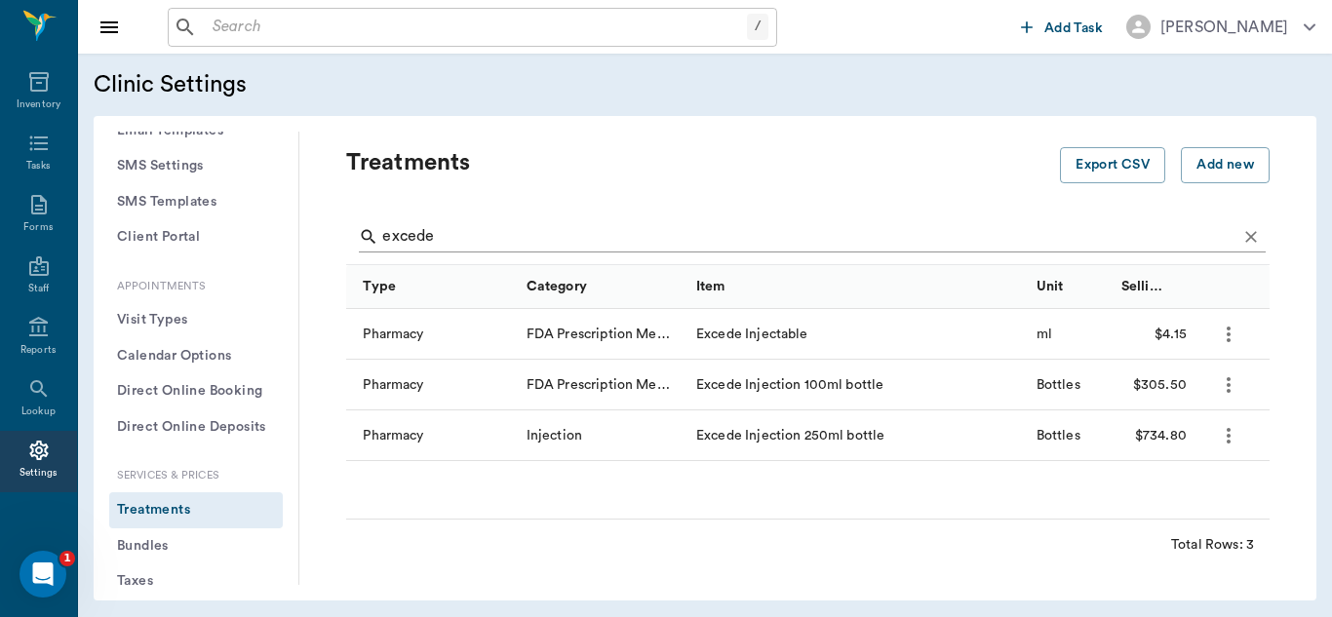
click at [481, 237] on input "excede" at bounding box center [809, 236] width 854 height 31
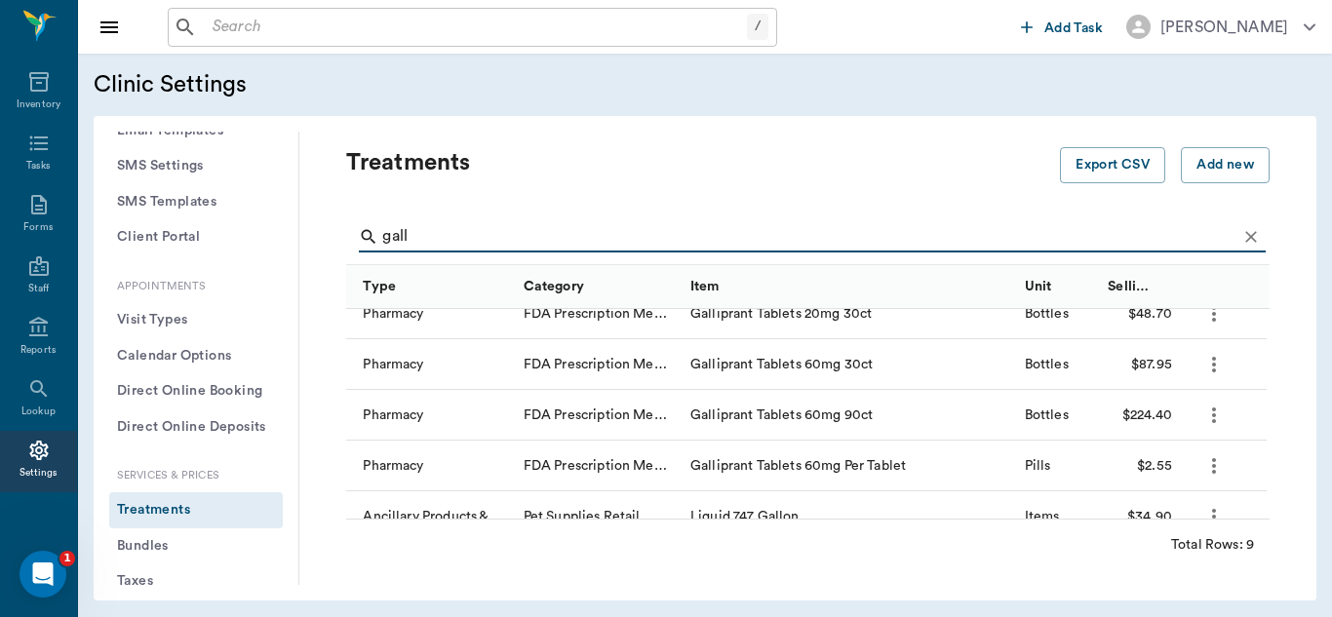
scroll to position [247, 0]
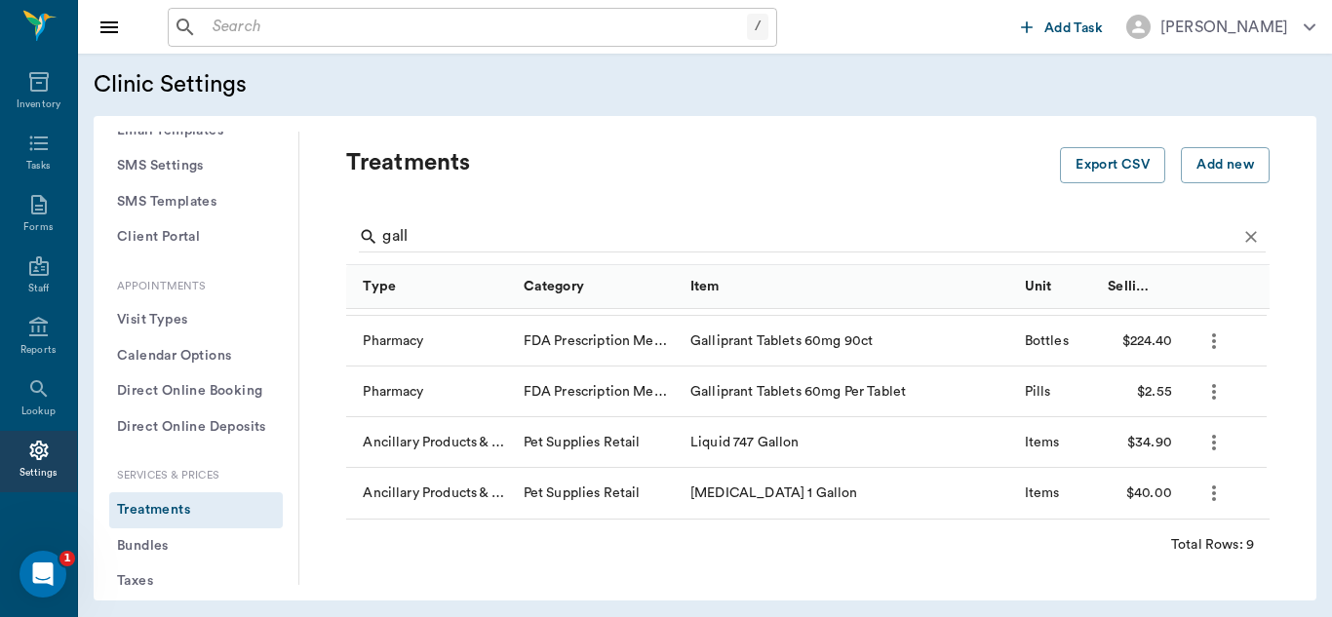
drag, startPoint x: 1235, startPoint y: 461, endPoint x: 1250, endPoint y: 414, distance: 49.0
click at [1250, 414] on div "Pharmacy FDA Prescription Meds, Pill, Cap, Liquid, Etc. Galliprant Tablets 100m…" at bounding box center [807, 414] width 923 height 210
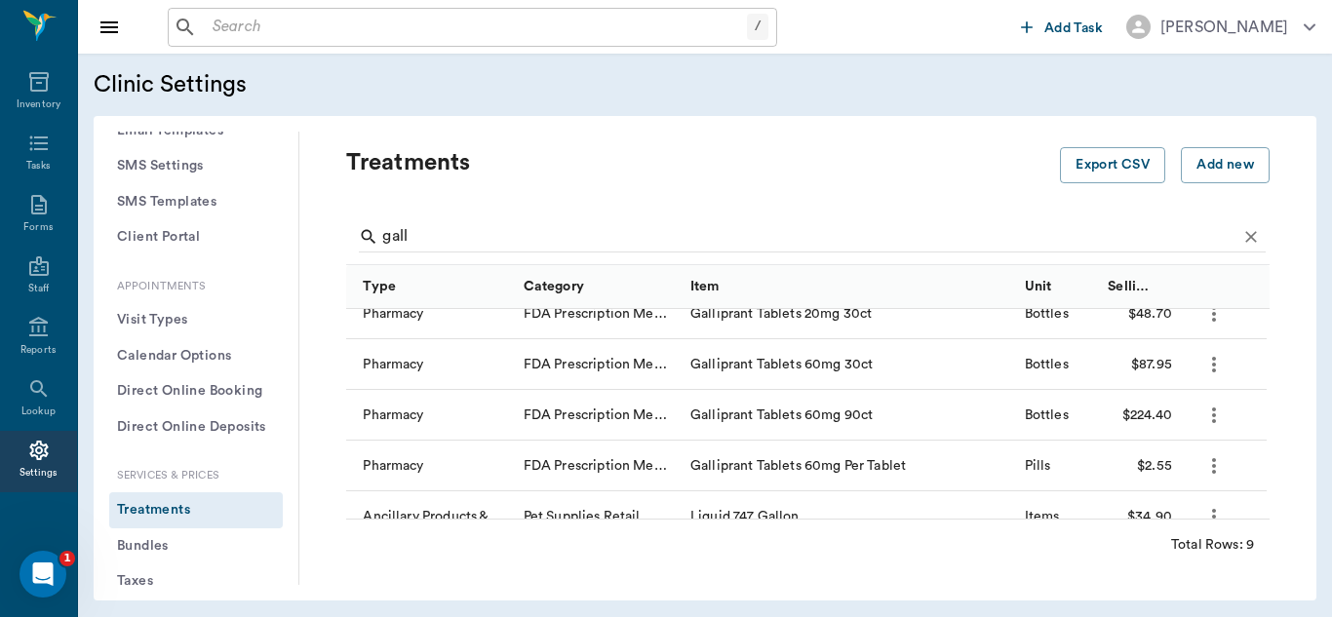
scroll to position [147, 0]
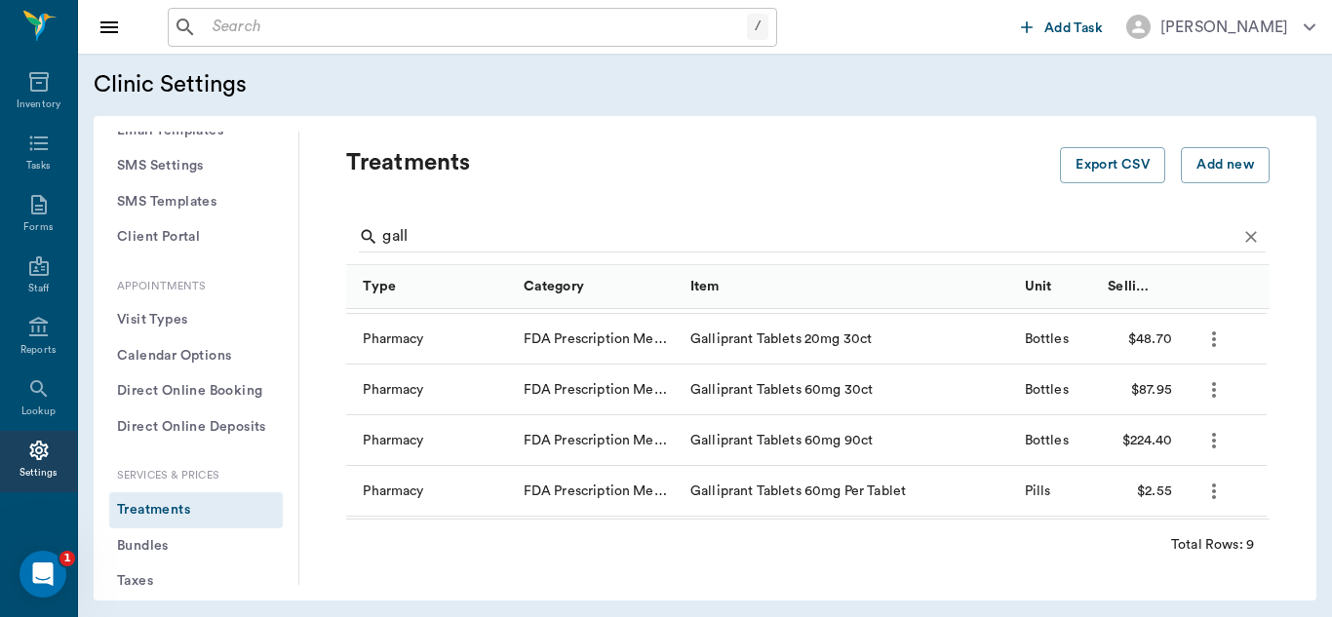
click at [1221, 388] on icon "more" at bounding box center [1213, 389] width 23 height 23
click at [1171, 443] on p "Edit Treatment" at bounding box center [1163, 442] width 106 height 23
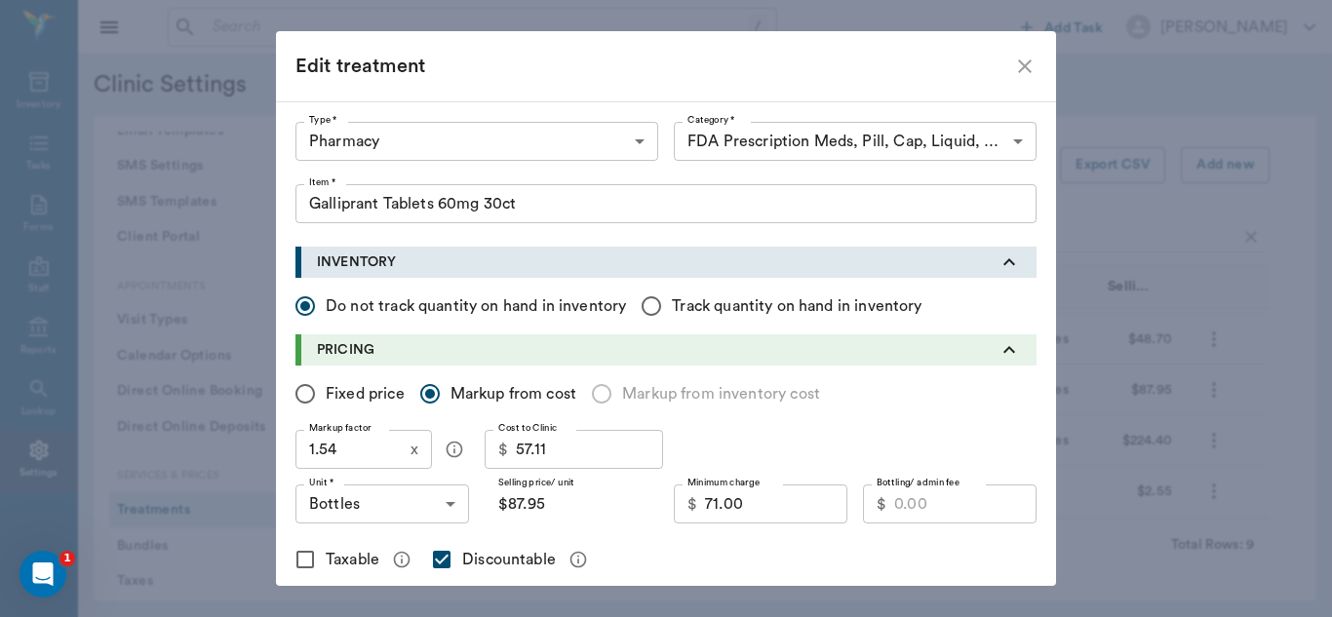
click at [1018, 64] on icon "close" at bounding box center [1024, 66] width 23 height 23
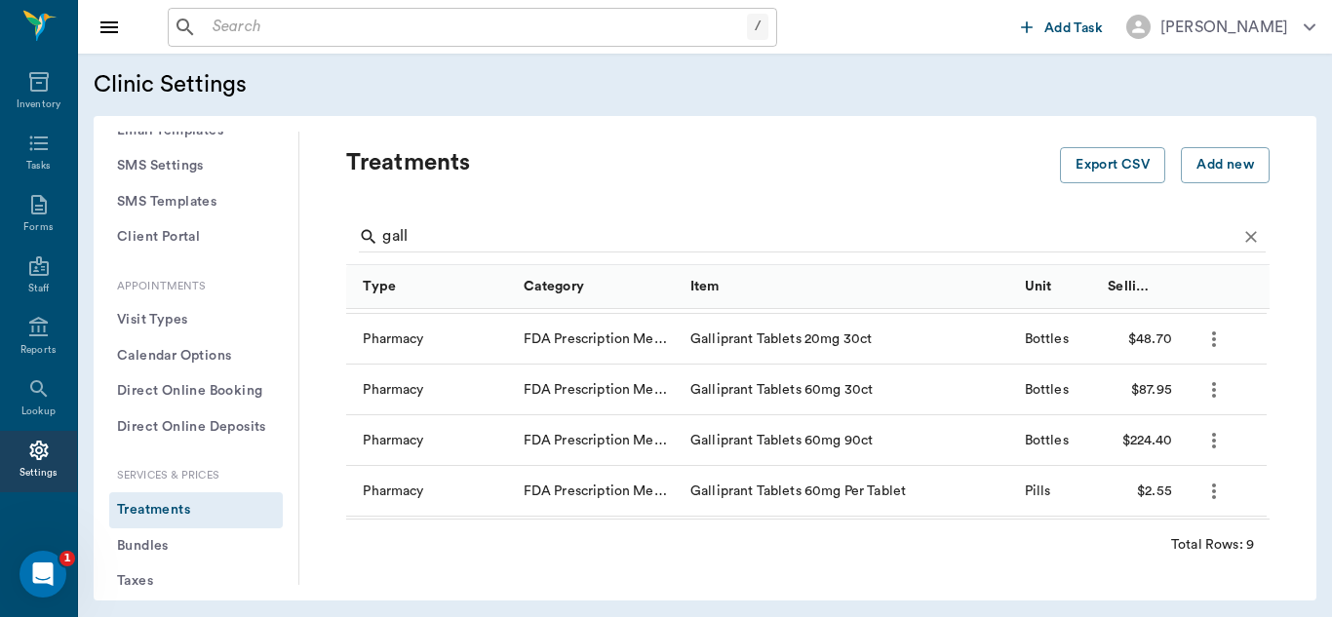
click at [1212, 445] on icon "more" at bounding box center [1213, 440] width 23 height 23
click at [1165, 487] on p "Edit Treatment" at bounding box center [1163, 493] width 106 height 23
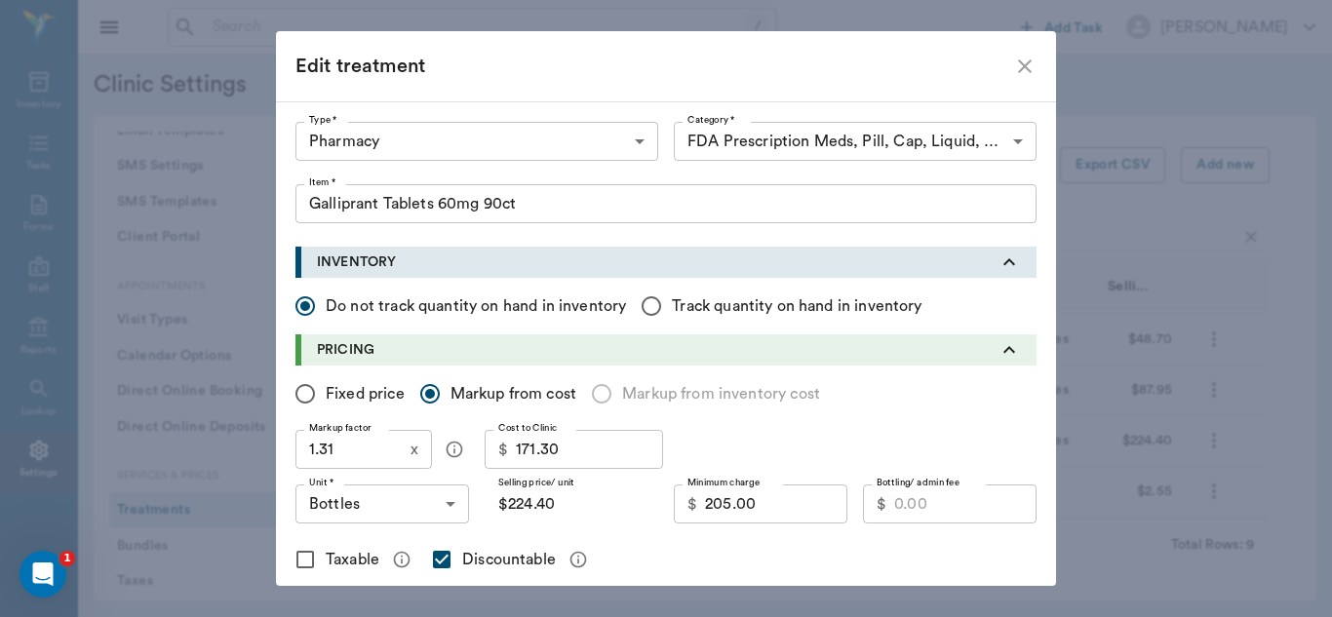
click at [337, 452] on input "1.31" at bounding box center [348, 449] width 107 height 39
click at [299, 399] on input "Fixed price" at bounding box center [305, 393] width 41 height 41
click at [568, 513] on input "Price/ unit *" at bounding box center [587, 504] width 142 height 39
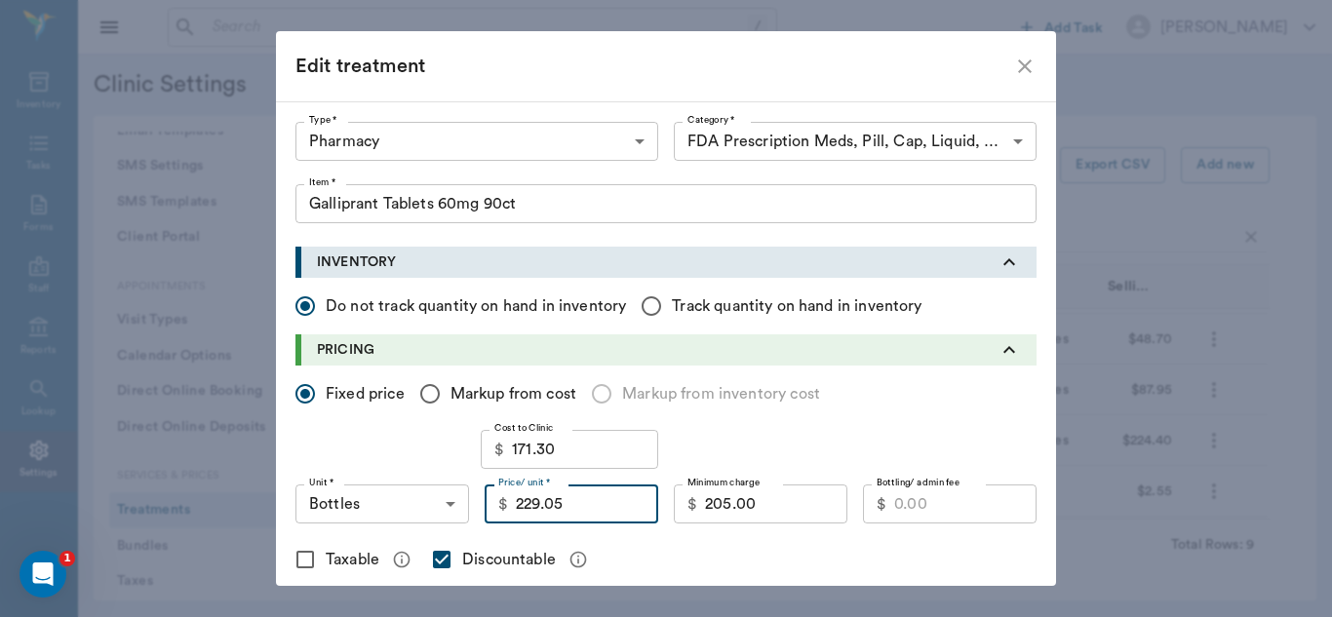
click at [581, 518] on input "229.05" at bounding box center [587, 504] width 142 height 39
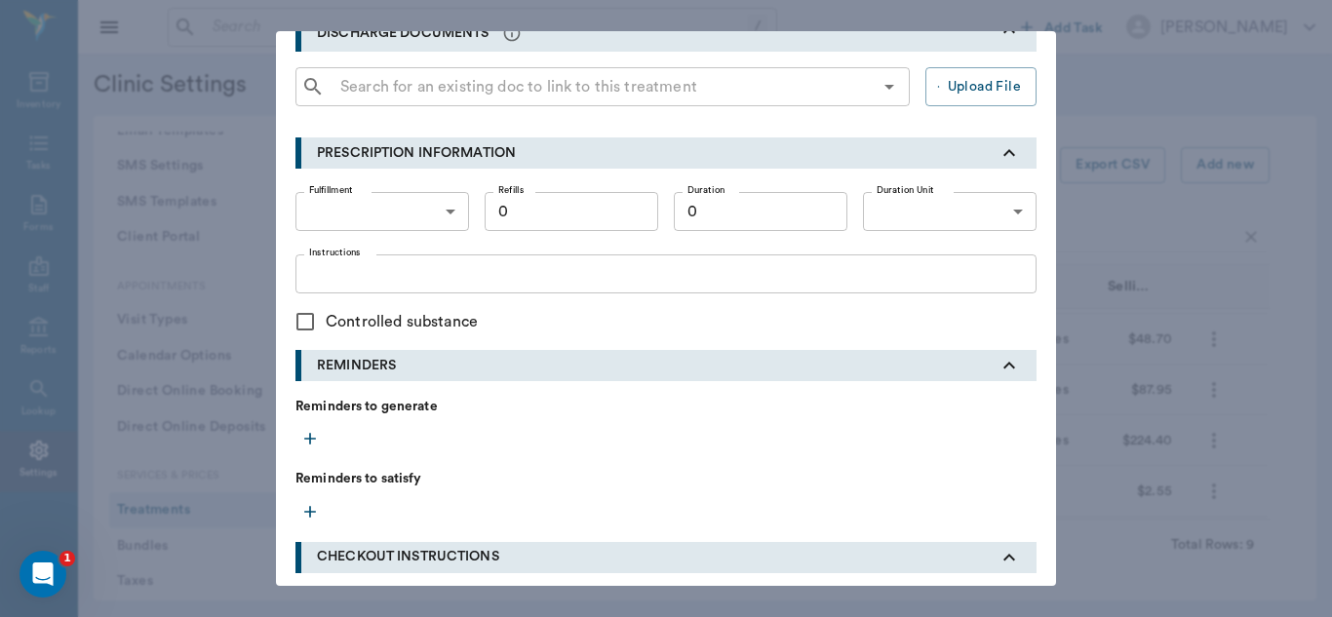
scroll to position [848, 0]
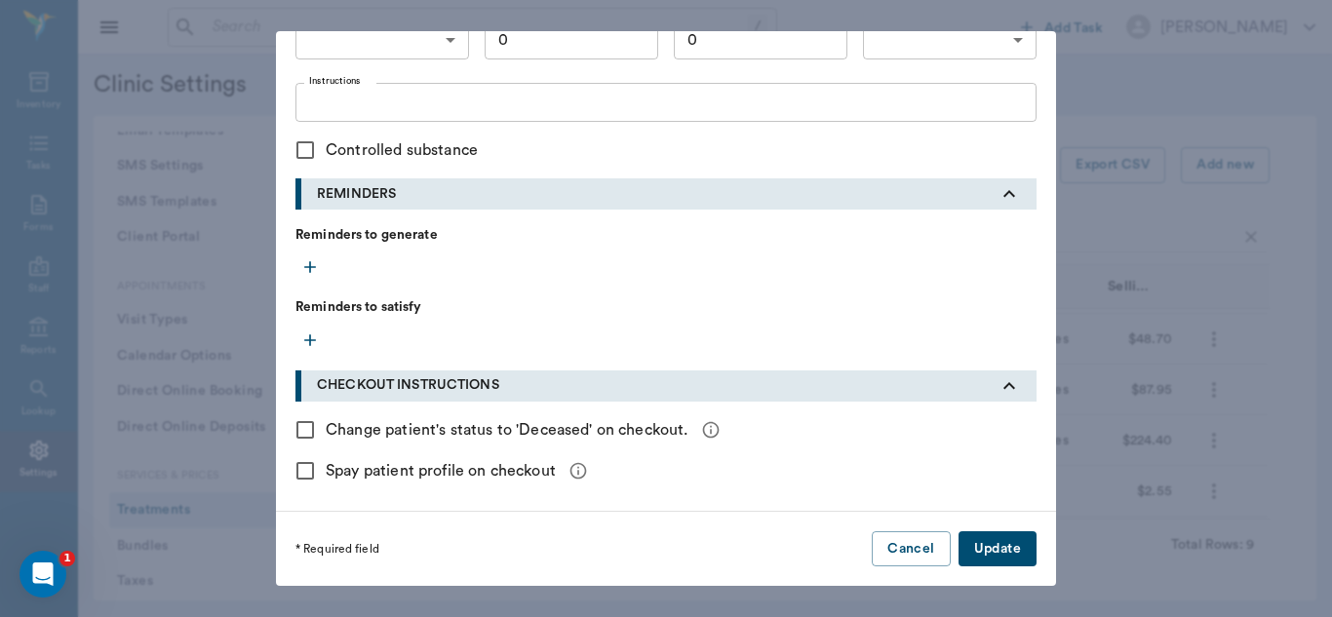
click at [1007, 547] on button "Update" at bounding box center [997, 549] width 78 height 36
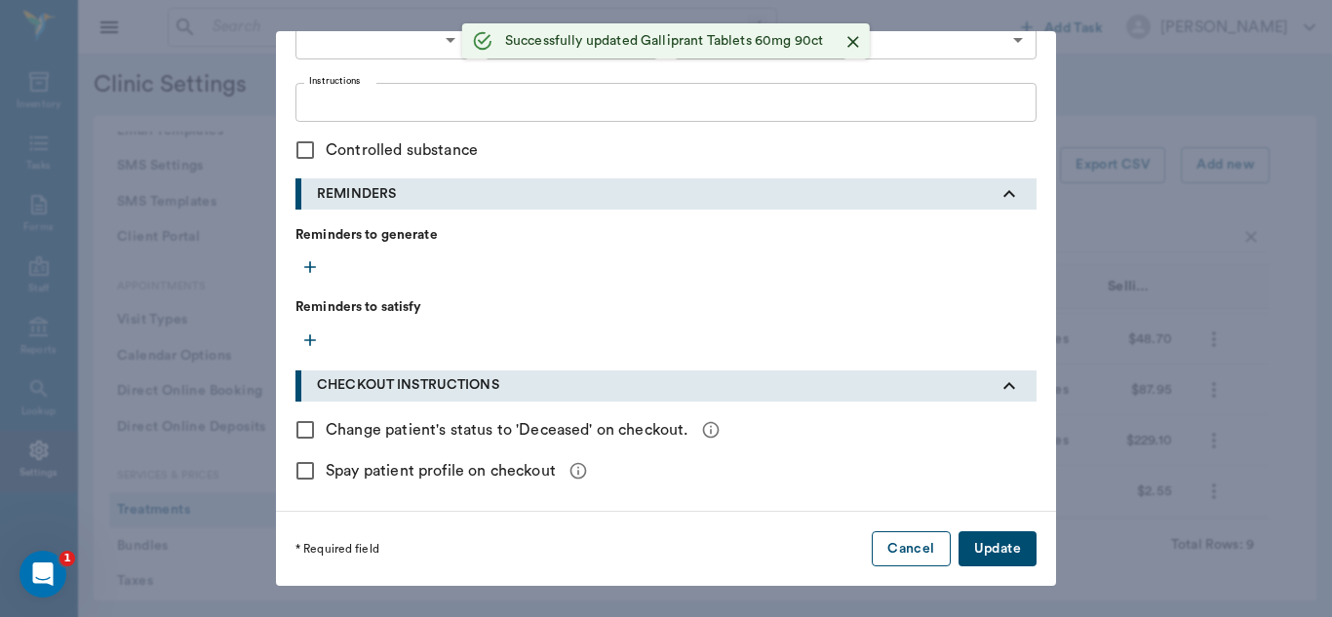
click at [914, 557] on button "Cancel" at bounding box center [911, 549] width 78 height 36
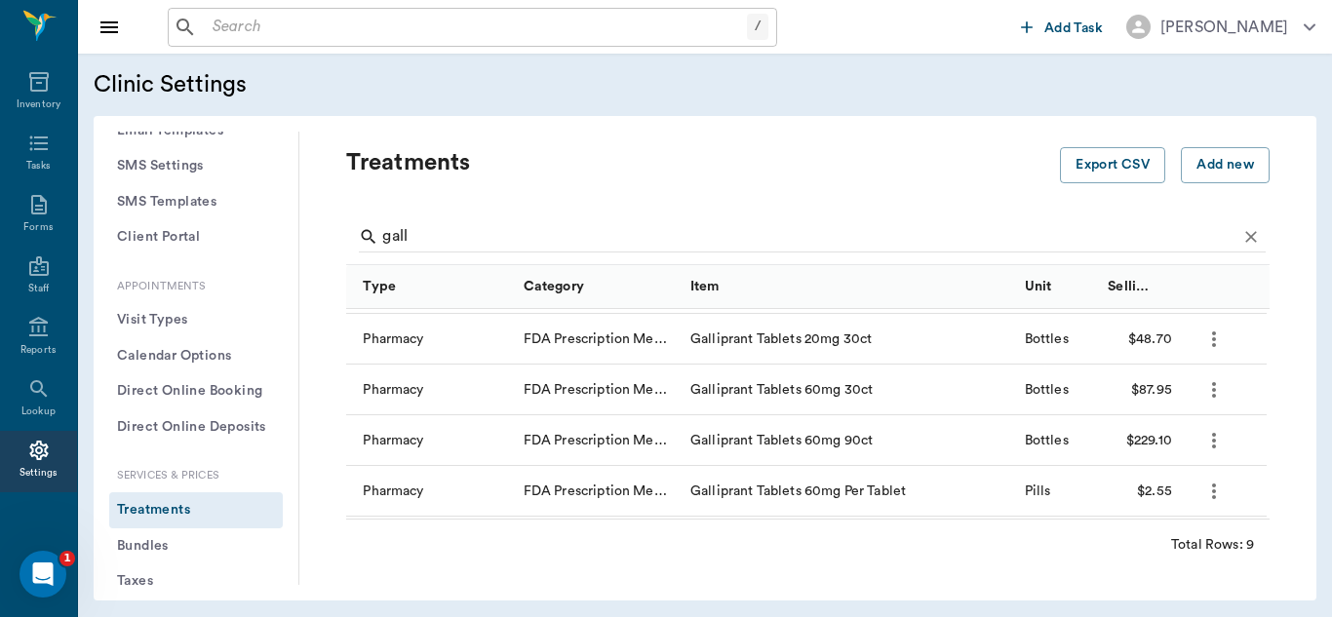
scroll to position [0, 0]
click at [1212, 392] on icon "more" at bounding box center [1213, 389] width 23 height 23
click at [1166, 440] on p "Edit Treatment" at bounding box center [1163, 442] width 106 height 23
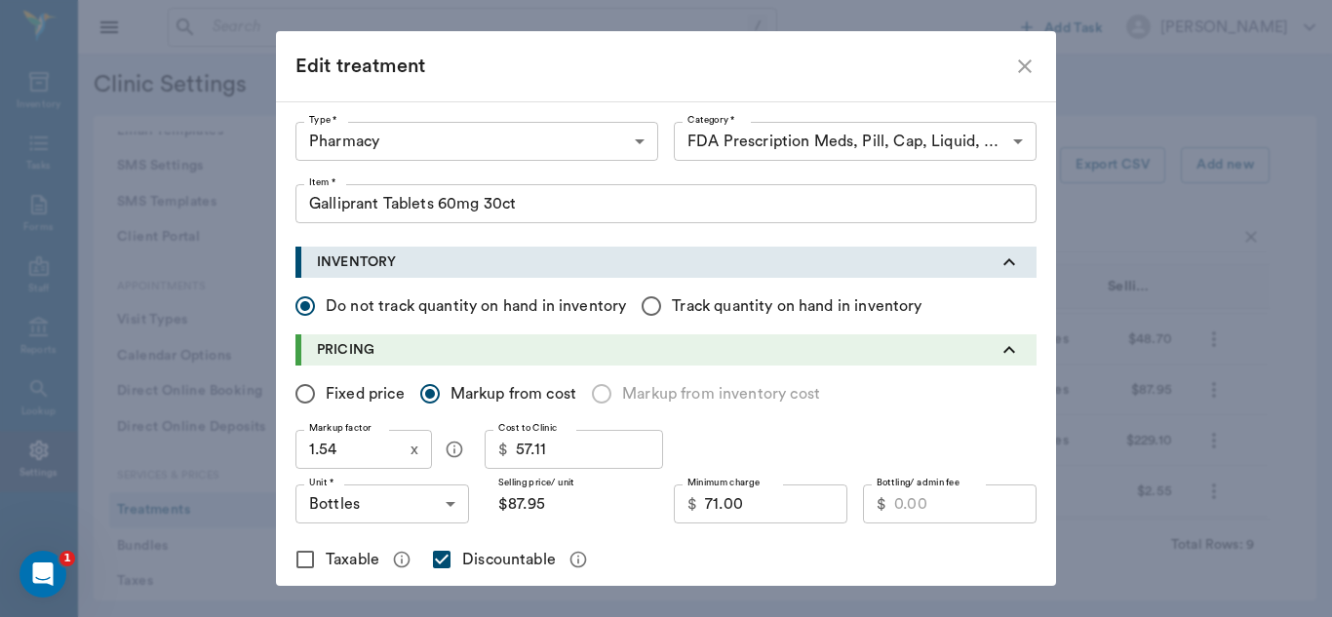
click at [1019, 68] on icon "close" at bounding box center [1025, 66] width 14 height 14
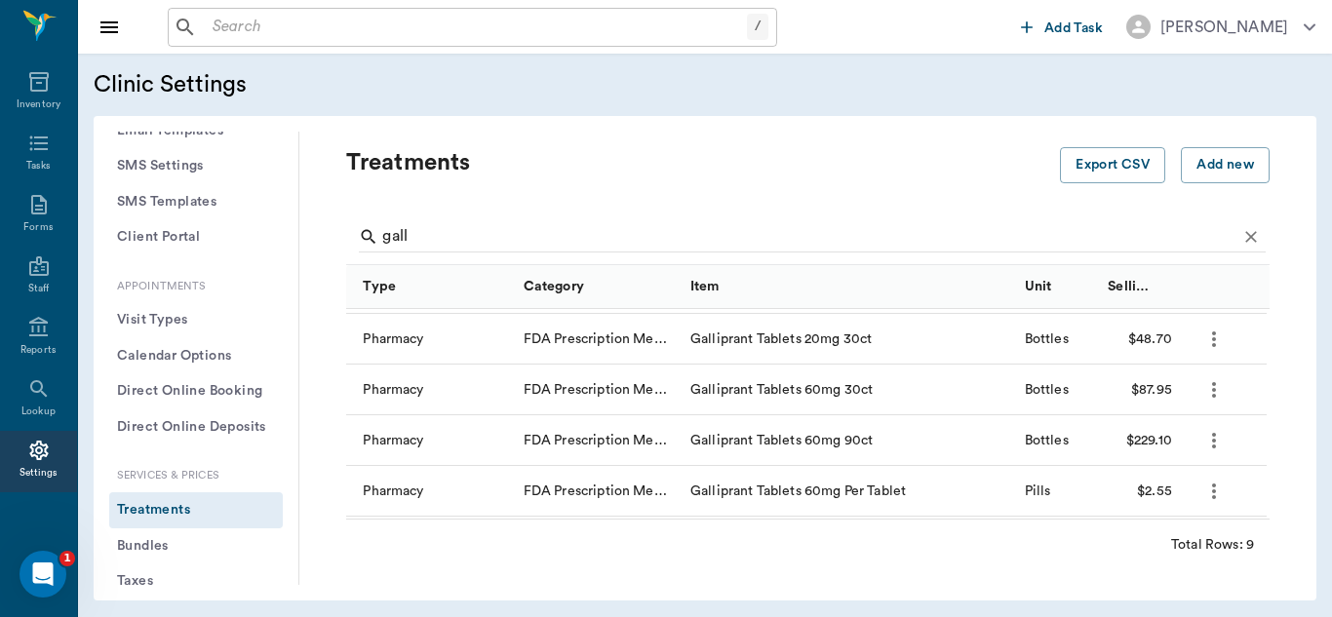
click at [1214, 494] on icon "more" at bounding box center [1213, 491] width 23 height 23
click at [1172, 544] on p "Edit Treatment" at bounding box center [1163, 543] width 106 height 23
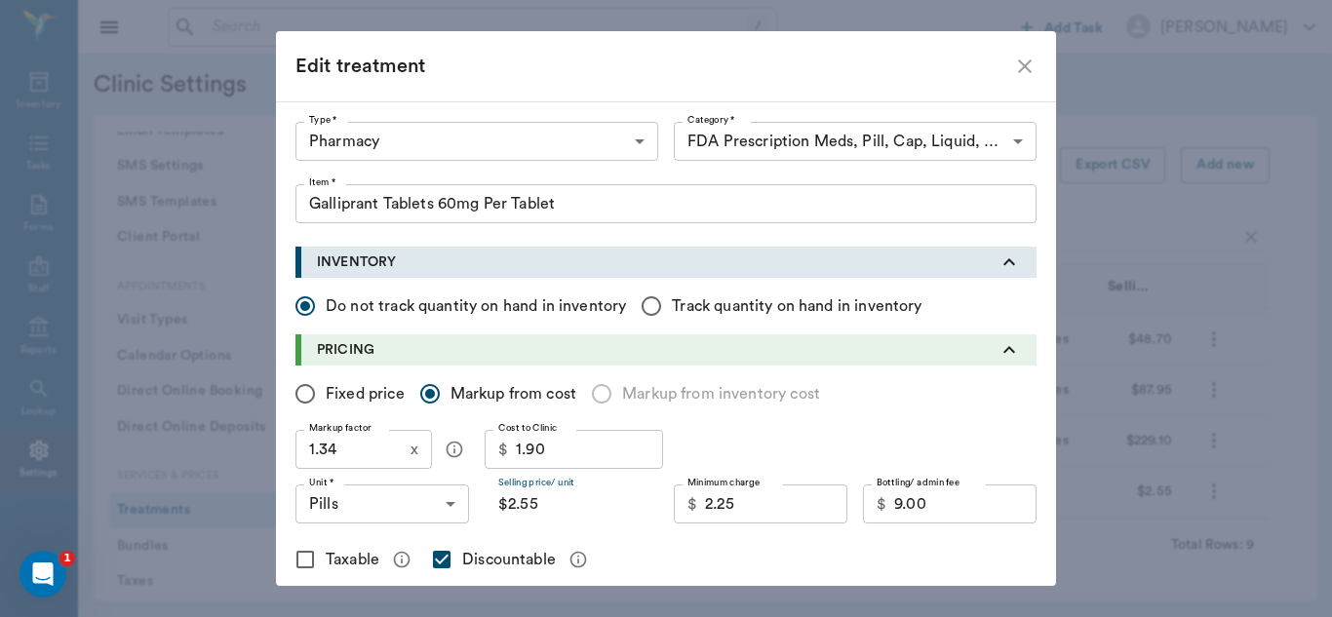
click at [556, 509] on input "$2.55" at bounding box center [572, 504] width 174 height 39
click at [348, 455] on input "1.34" at bounding box center [348, 449] width 107 height 39
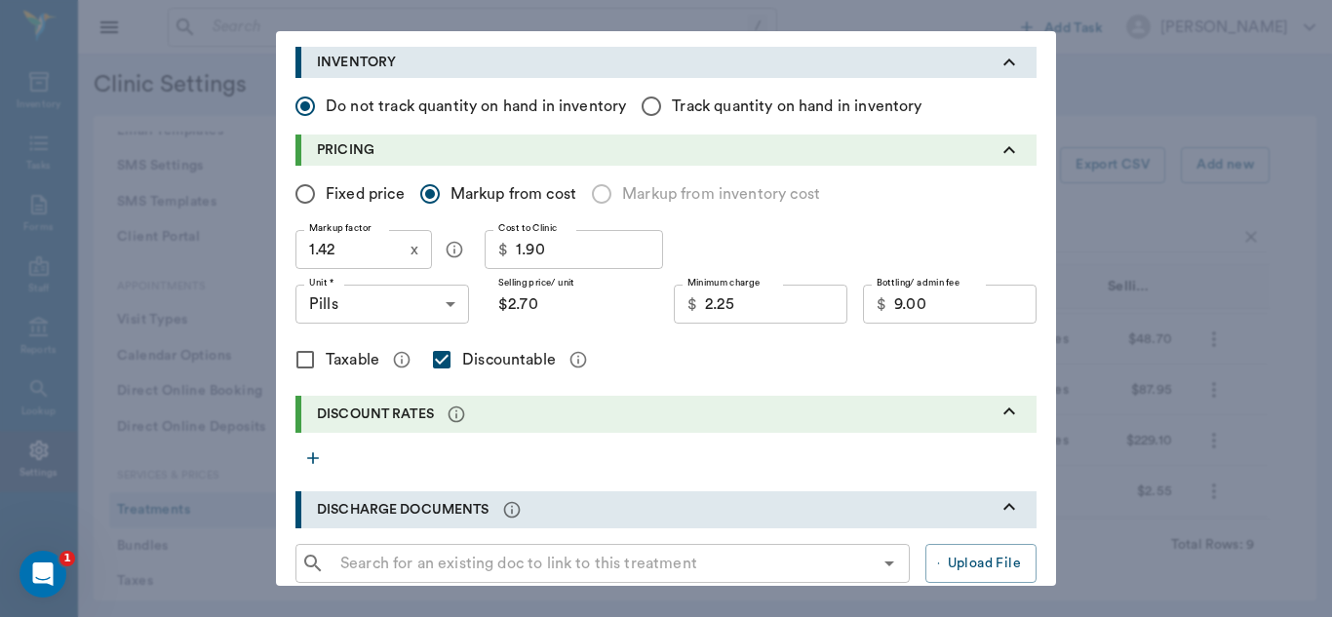
scroll to position [743, 0]
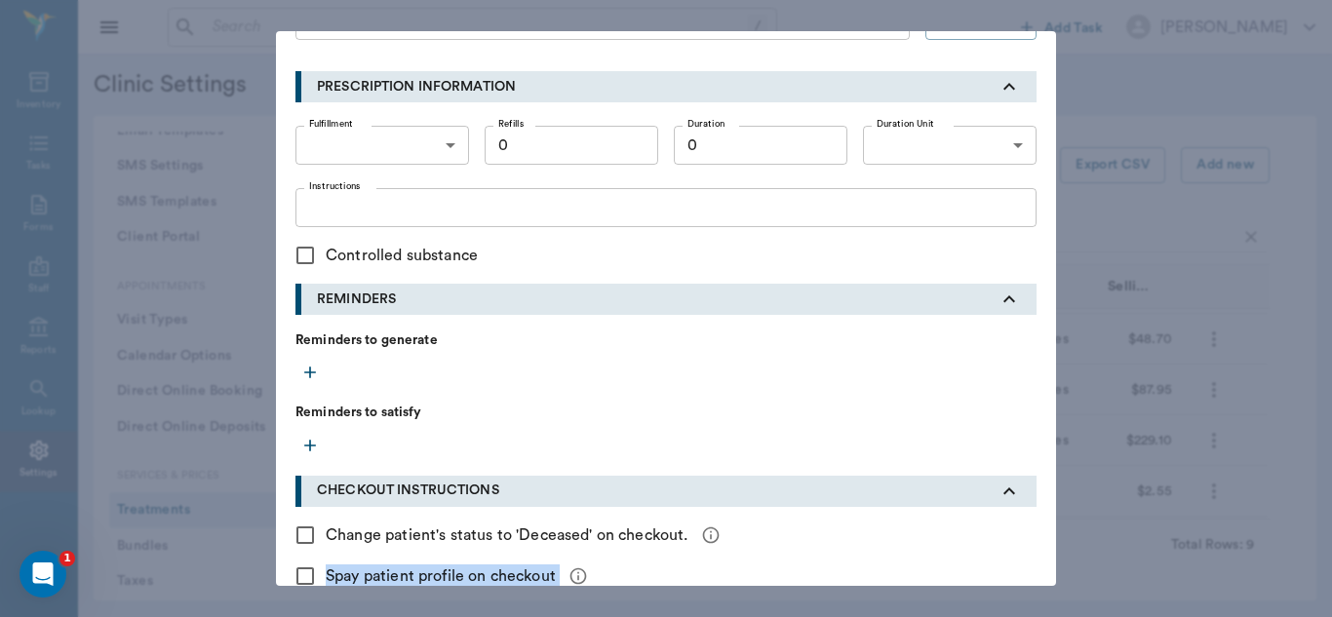
drag, startPoint x: 1045, startPoint y: 516, endPoint x: 1031, endPoint y: 563, distance: 49.0
click at [1051, 593] on div "Edit treatment Type * Pharmacy 5100 Type * Category * FDA Prescription Meds, Pi…" at bounding box center [666, 308] width 1332 height 617
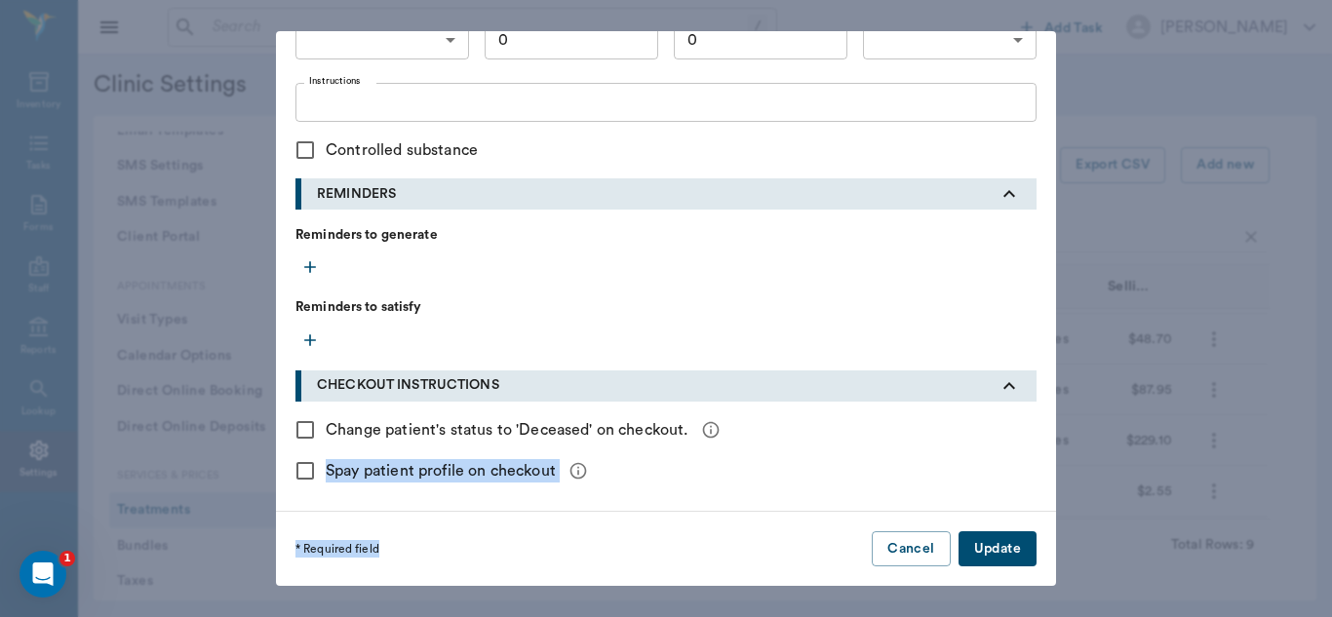
click at [1020, 552] on button "Update" at bounding box center [997, 549] width 78 height 36
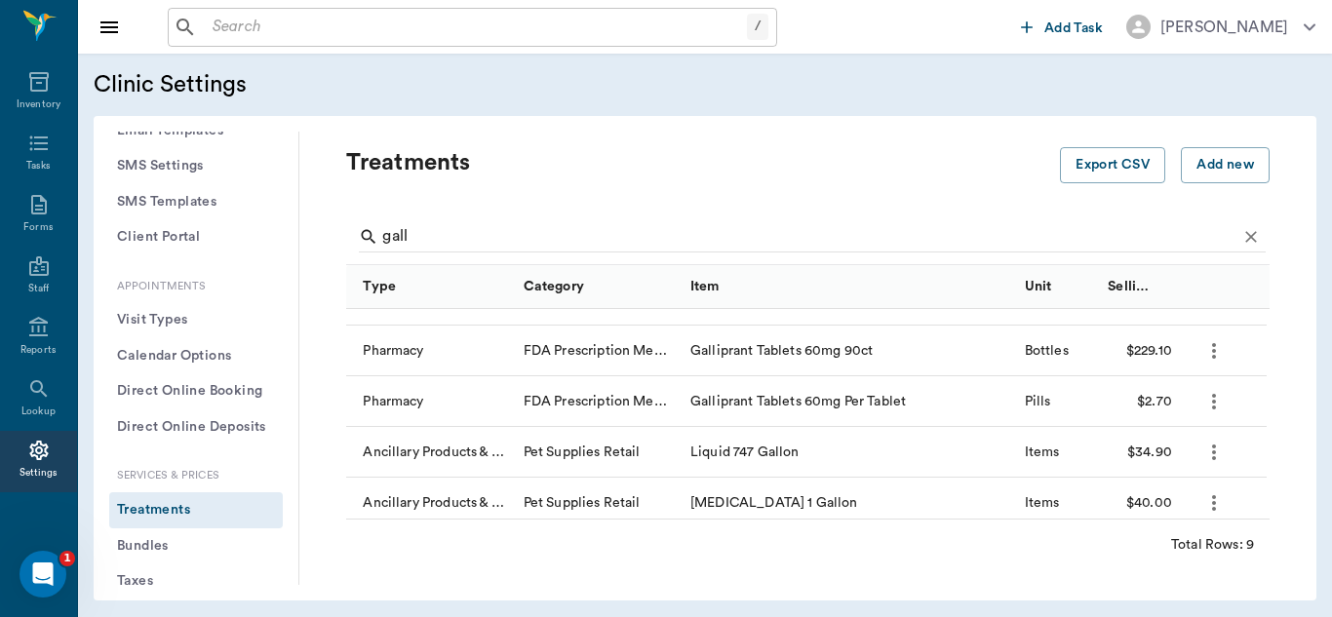
scroll to position [247, 0]
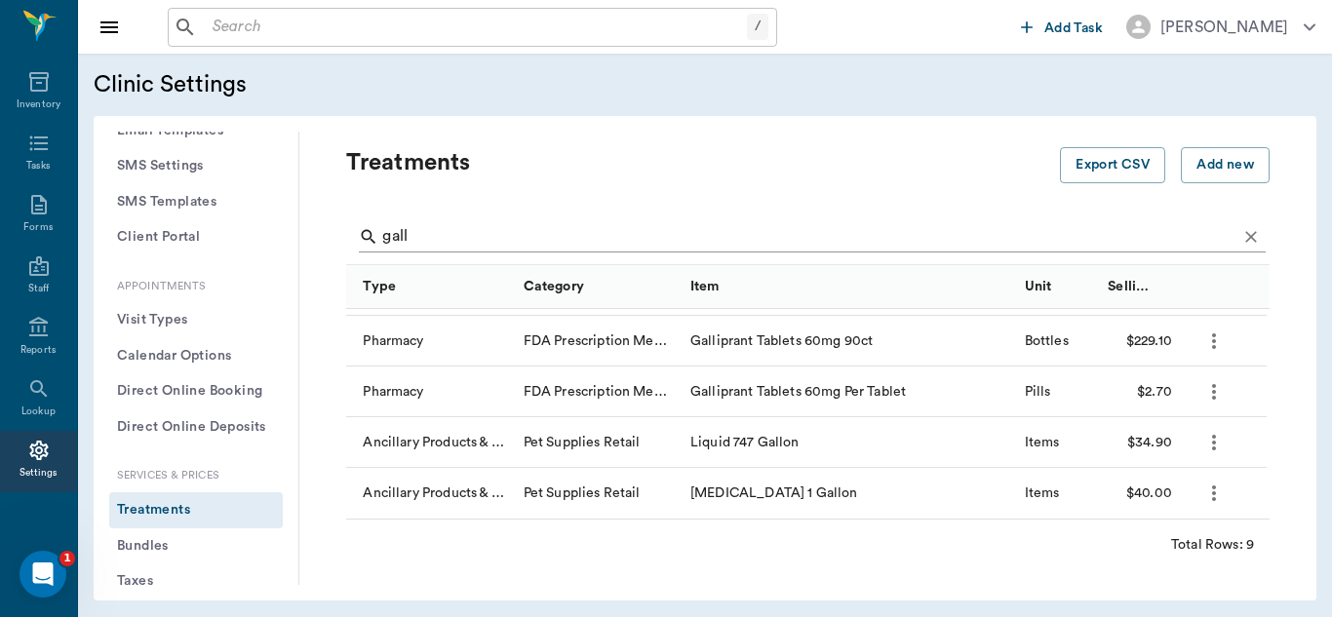
click at [543, 238] on input "gall" at bounding box center [809, 236] width 854 height 31
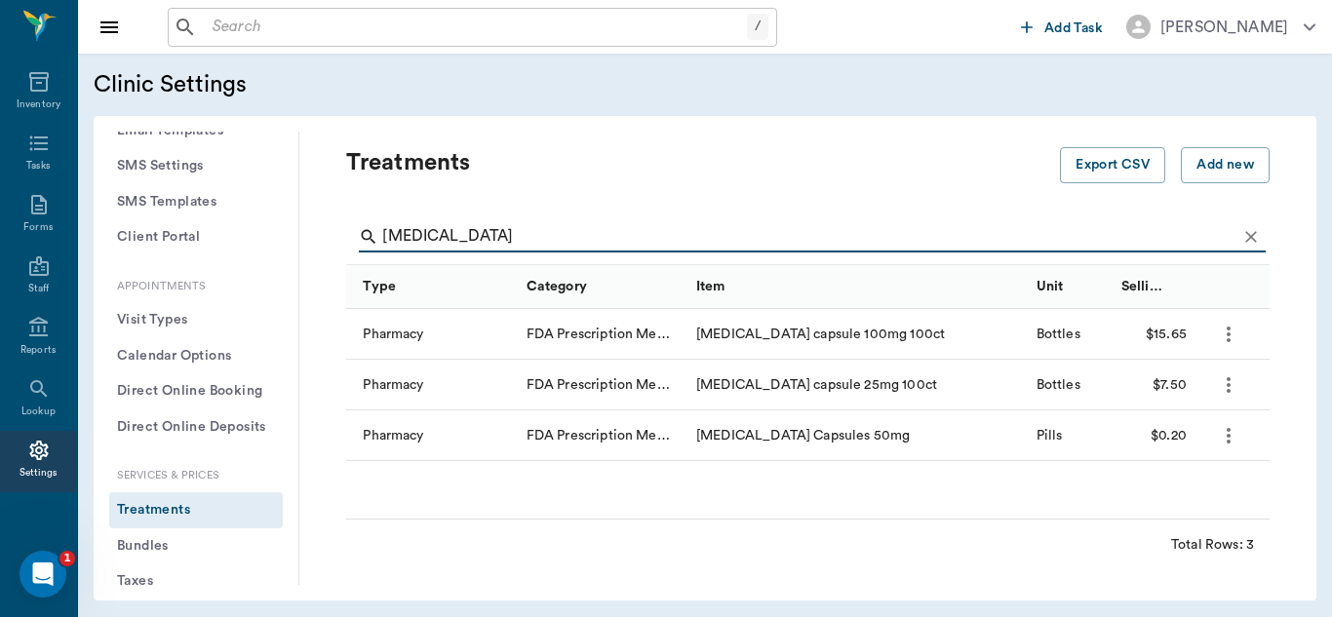
scroll to position [0, 0]
click at [1231, 332] on icon "more" at bounding box center [1228, 334] width 23 height 23
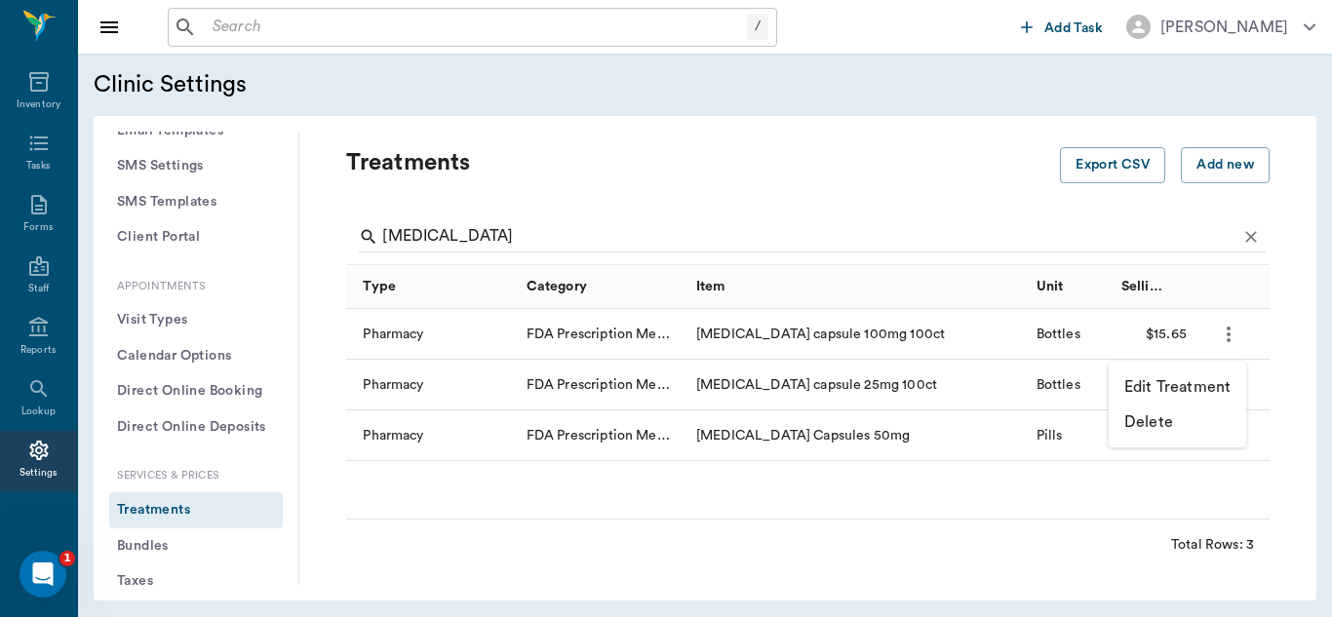
click at [1187, 379] on p "Edit Treatment" at bounding box center [1177, 386] width 106 height 23
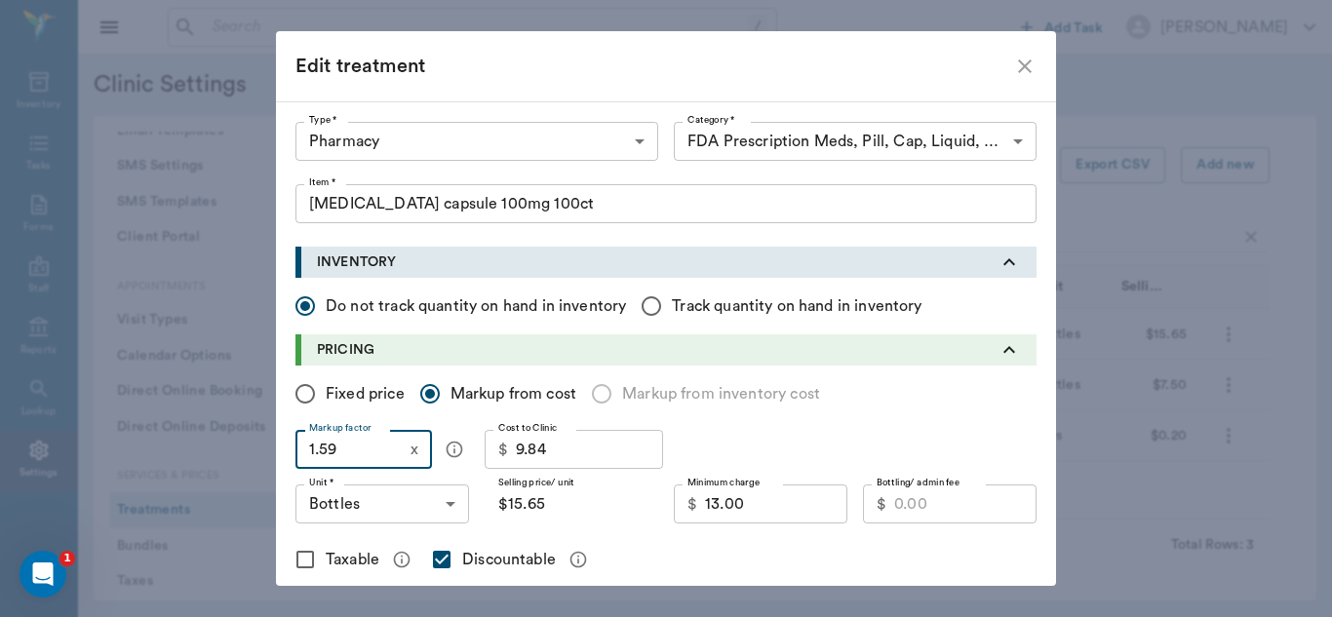
click at [350, 451] on input "1.59" at bounding box center [348, 449] width 107 height 39
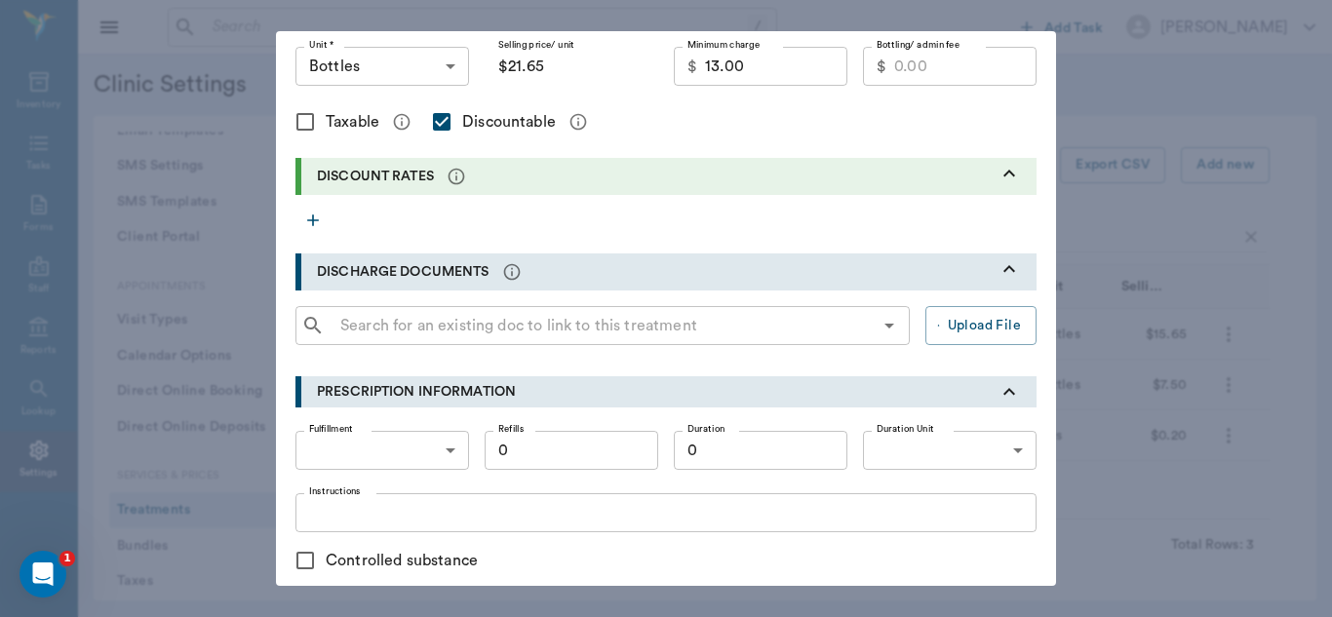
scroll to position [848, 0]
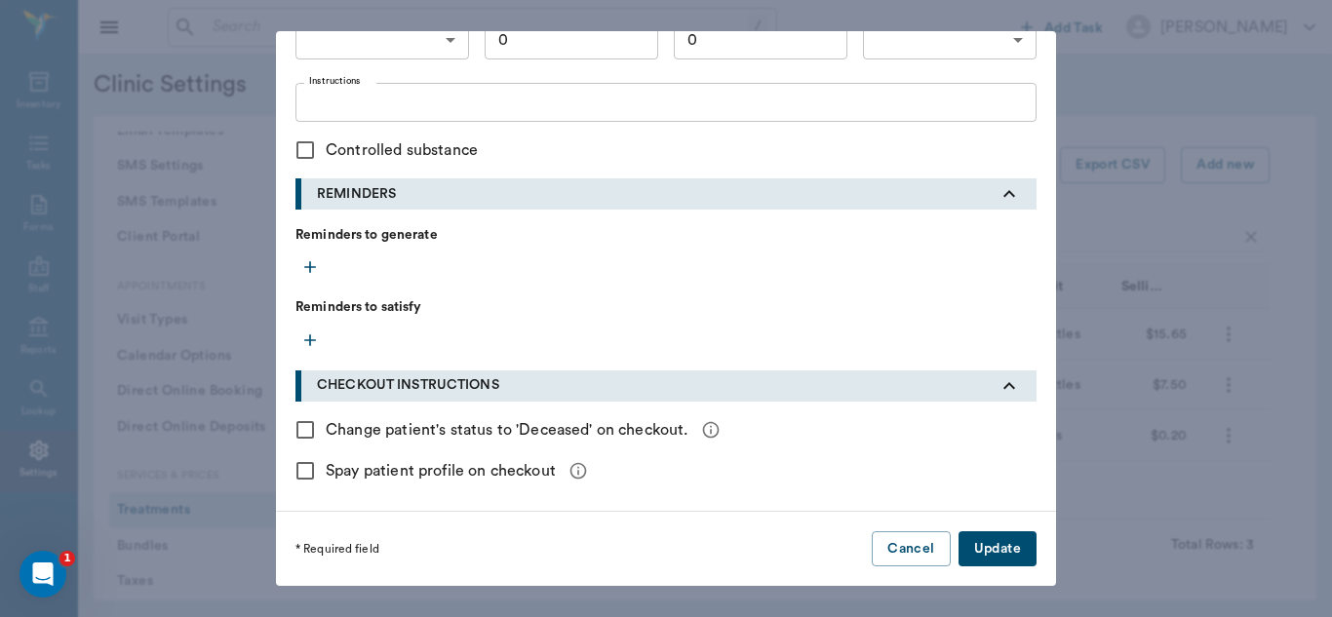
click at [1015, 545] on button "Update" at bounding box center [997, 549] width 78 height 36
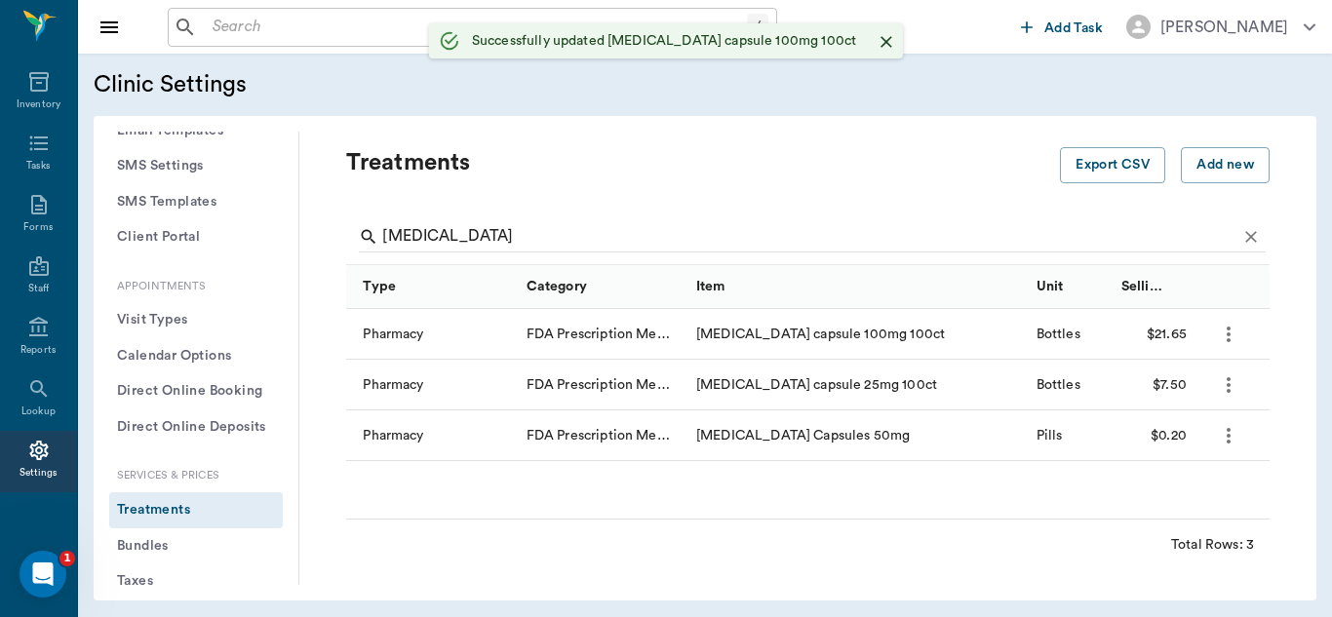
scroll to position [506, 0]
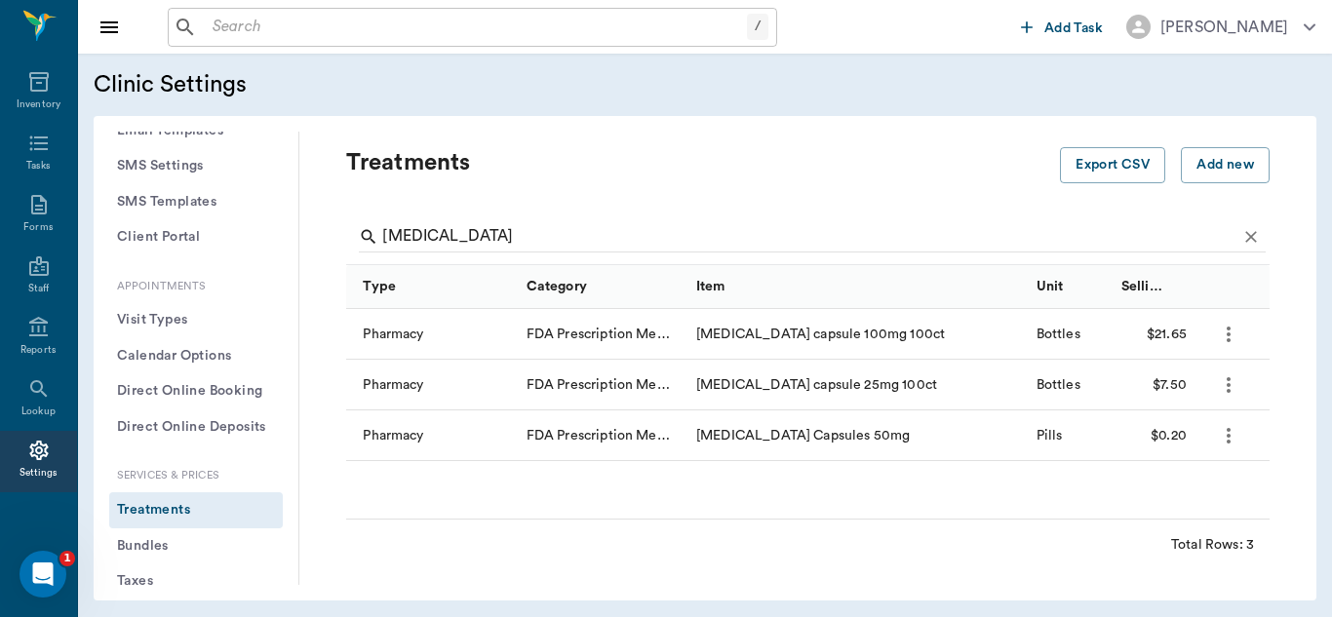
click at [1232, 395] on icon "more" at bounding box center [1228, 384] width 23 height 23
click at [1195, 445] on p "Edit Treatment" at bounding box center [1177, 437] width 106 height 23
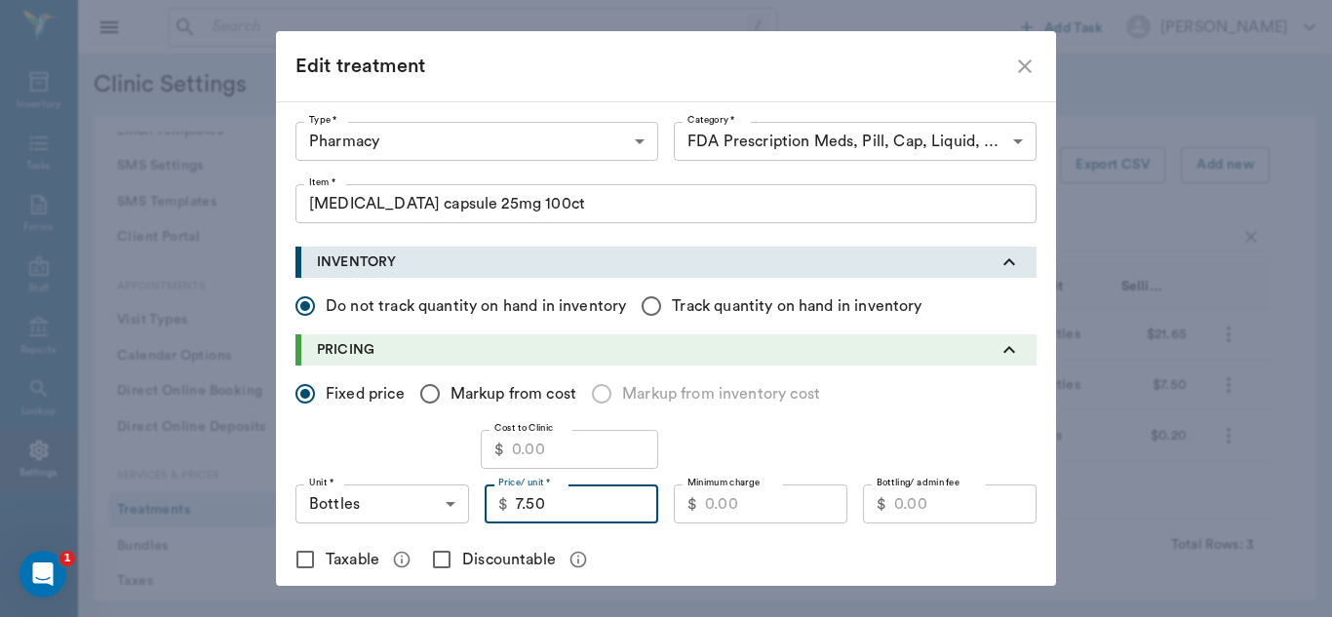
click at [564, 501] on input "7.50" at bounding box center [587, 504] width 142 height 39
click at [434, 560] on input "Discountable" at bounding box center [441, 559] width 41 height 41
click at [718, 506] on input "Minimum charge" at bounding box center [776, 504] width 142 height 39
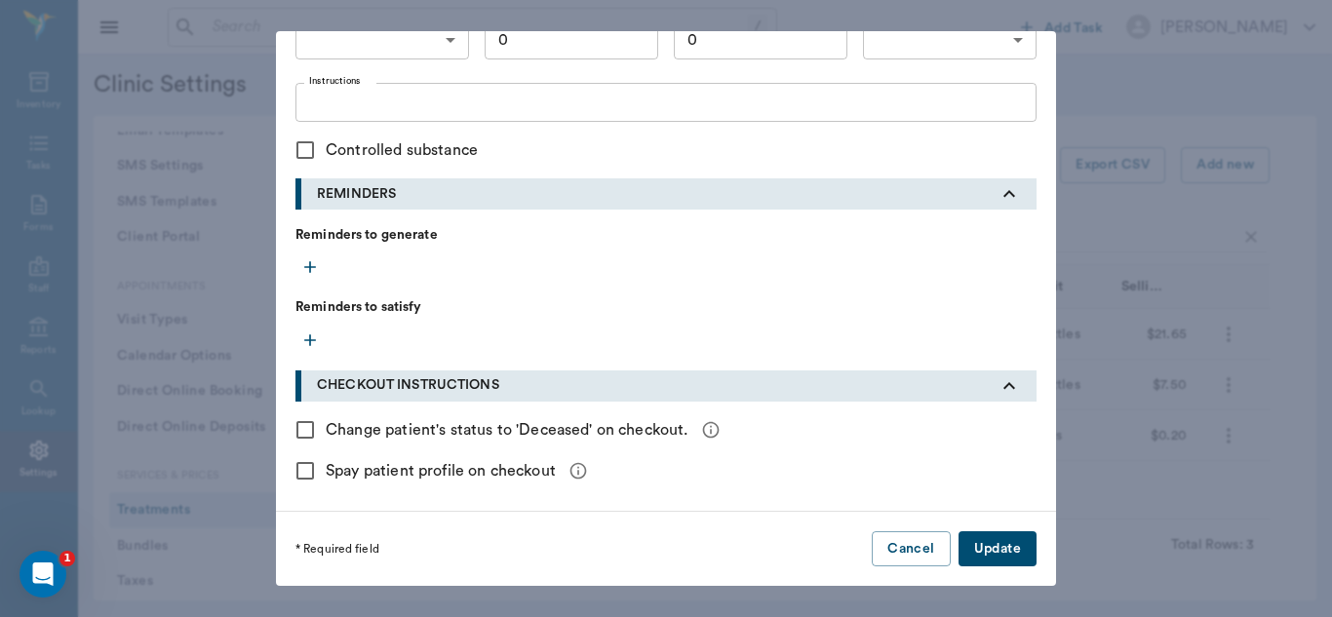
click at [1004, 542] on button "Update" at bounding box center [997, 549] width 78 height 36
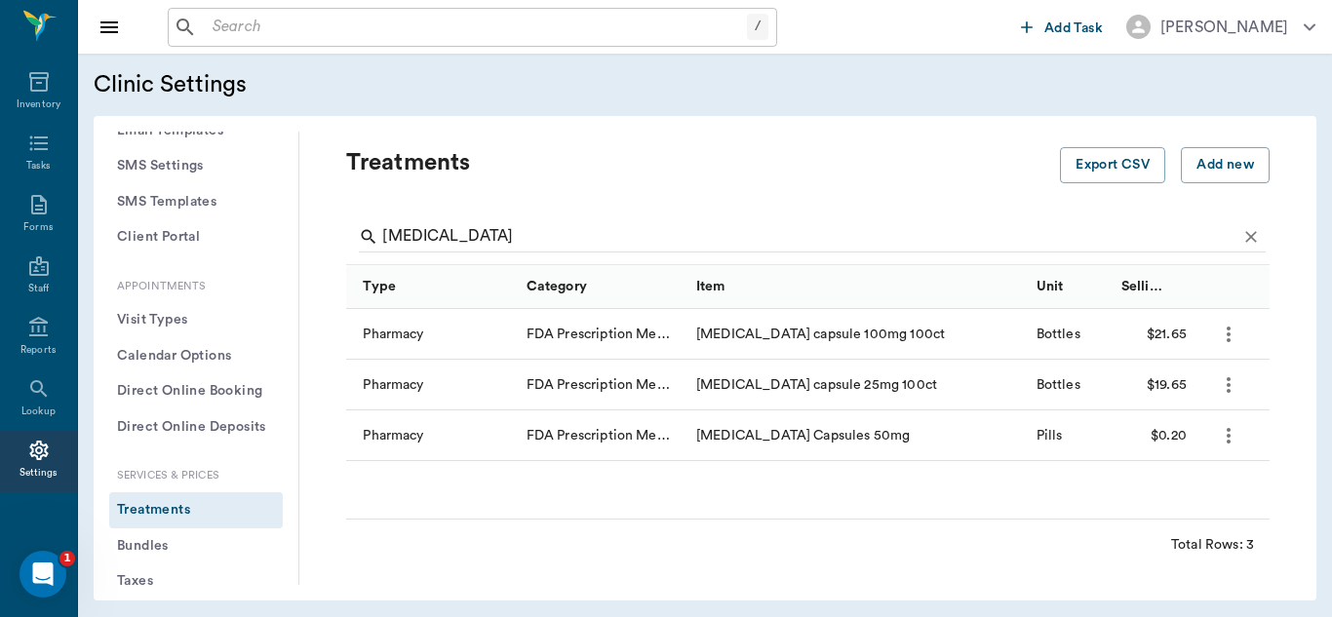
scroll to position [0, 0]
click at [1229, 440] on icon "more" at bounding box center [1229, 436] width 4 height 16
click at [1189, 490] on p "Edit Treatment" at bounding box center [1177, 488] width 106 height 23
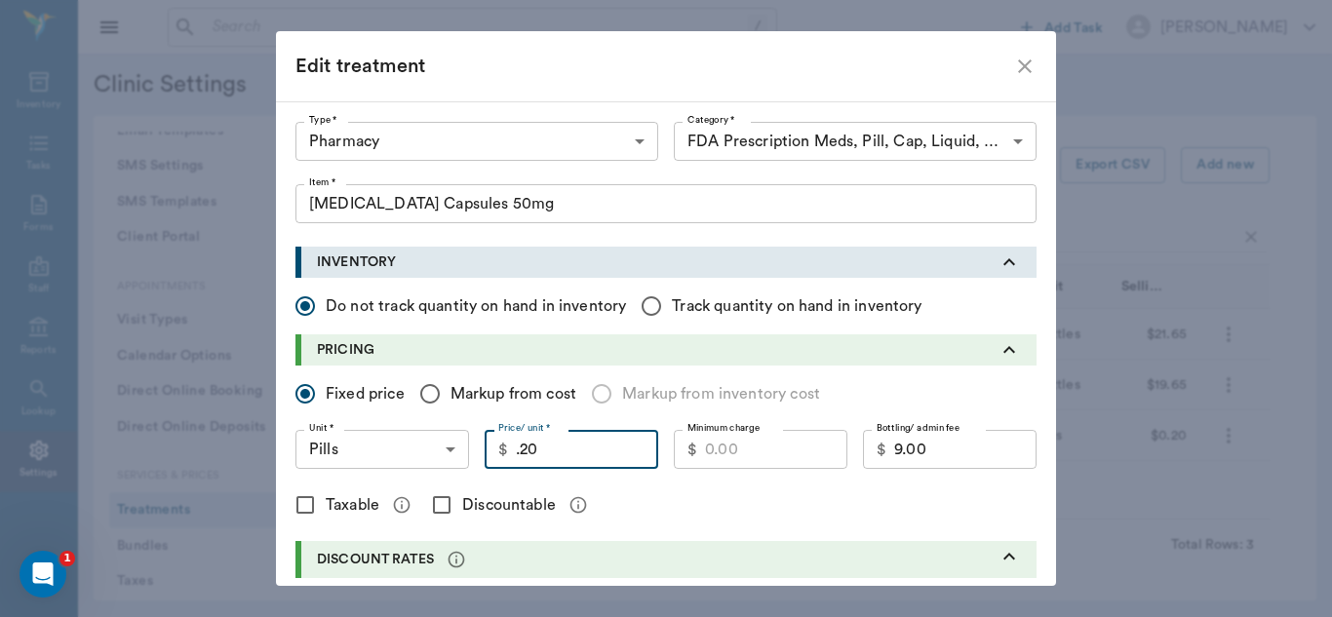
type input ".20"
click at [438, 501] on input "Discountable" at bounding box center [441, 505] width 41 height 41
checkbox input "true"
type input "0.20"
click at [737, 450] on input "Minimum charge" at bounding box center [776, 449] width 142 height 39
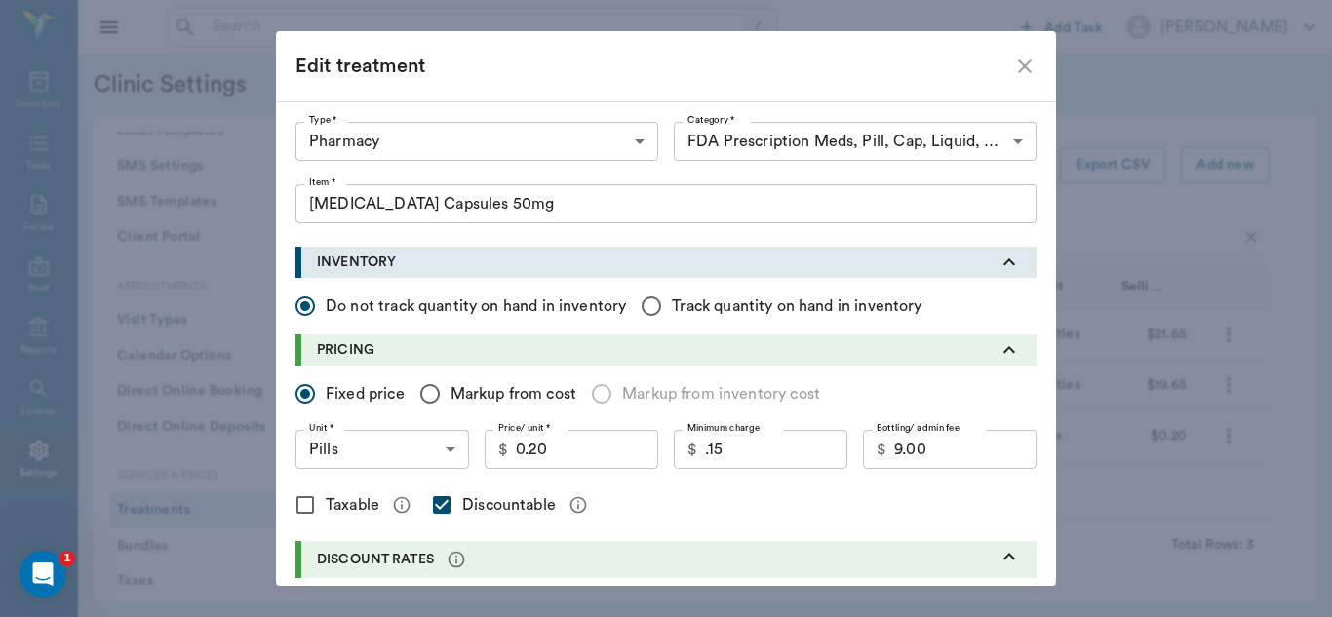
type input "0.15"
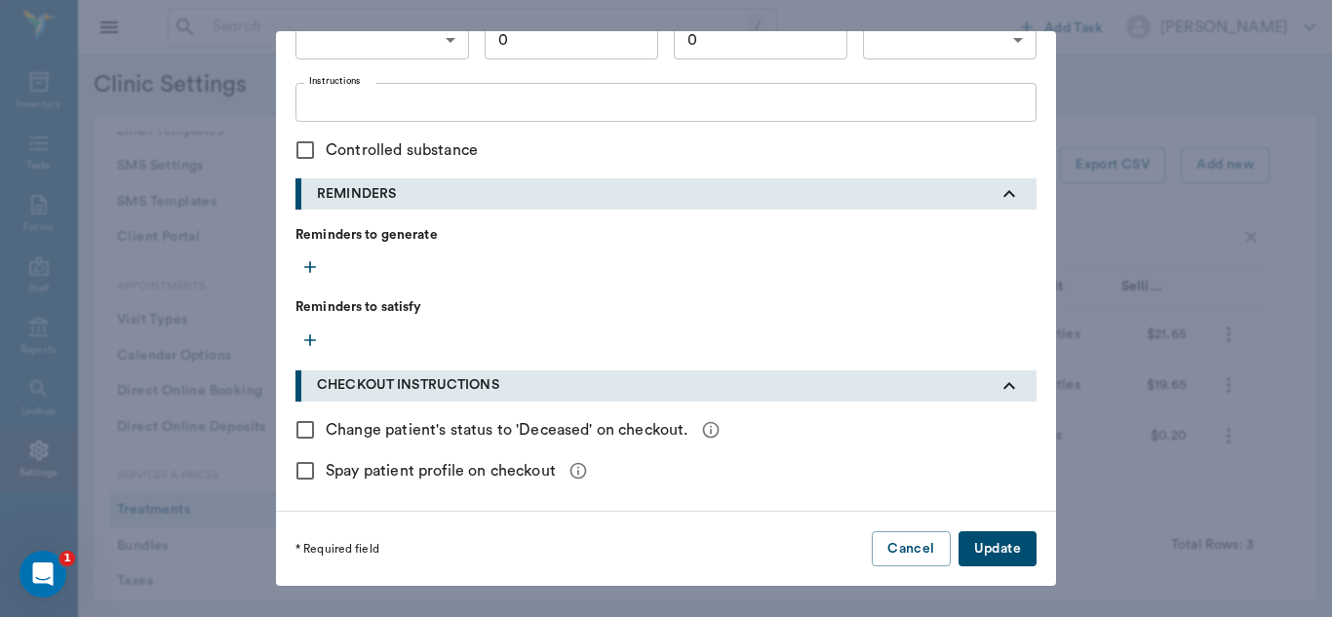
click at [1018, 551] on button "Update" at bounding box center [997, 549] width 78 height 36
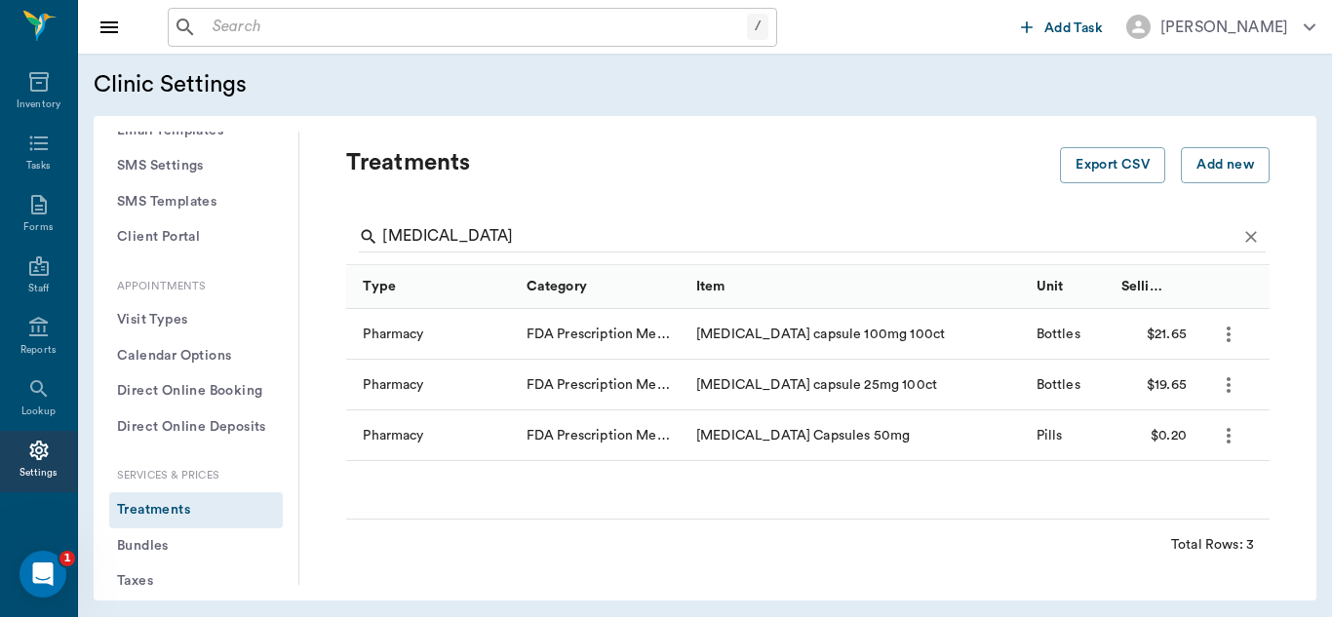
scroll to position [0, 0]
click at [1225, 172] on button "Add new" at bounding box center [1225, 165] width 89 height 36
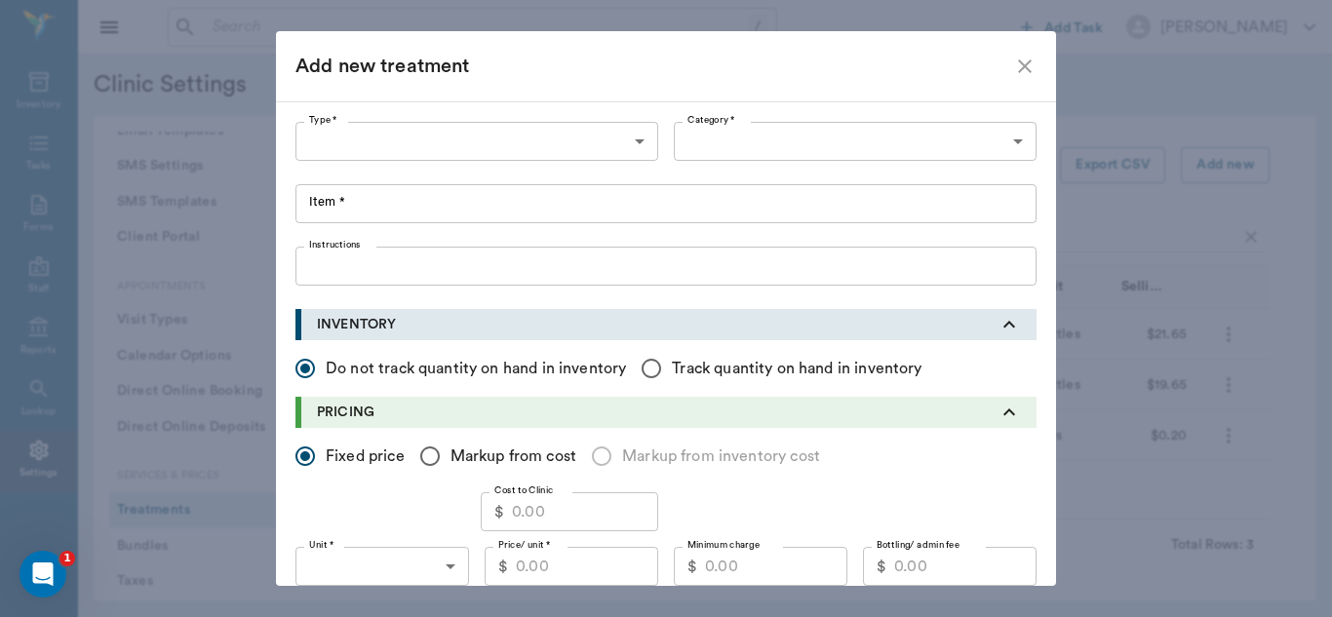
click at [634, 135] on body "/ ​ Add Task Dr. Bert Ellsworth Nectar Messages Appts Labs Imaging Inventory Ta…" at bounding box center [666, 308] width 1332 height 617
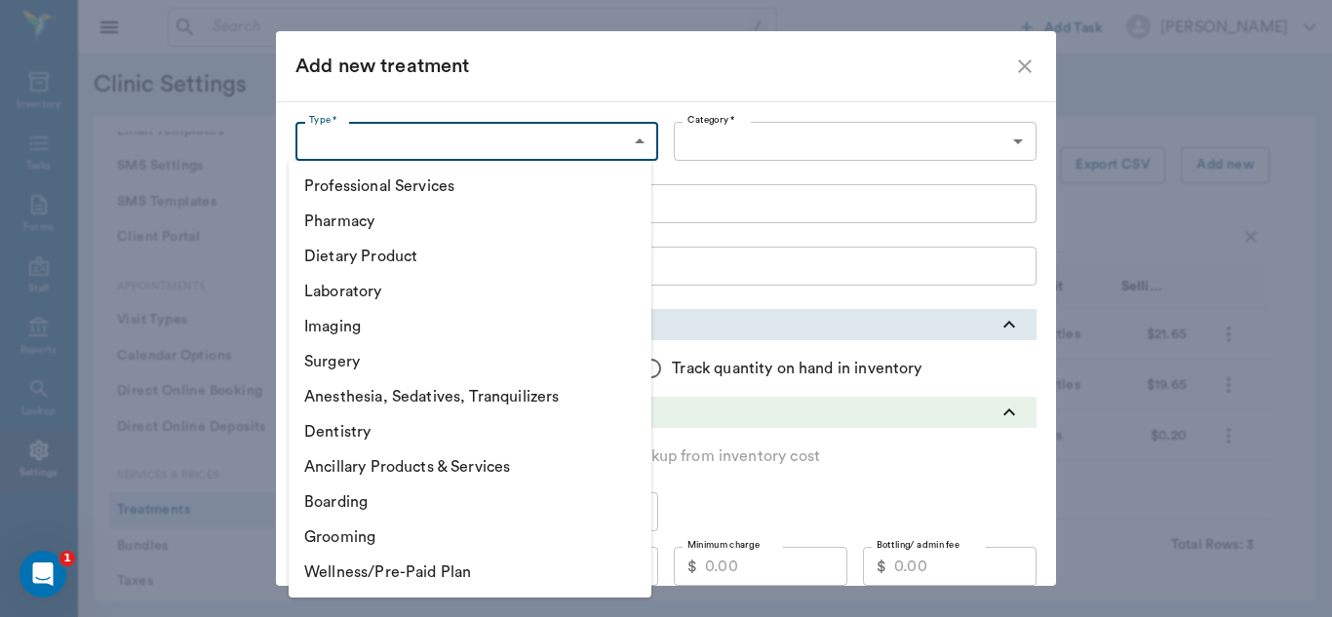
click at [409, 474] on li "Ancillary Products & Services" at bounding box center [470, 466] width 363 height 35
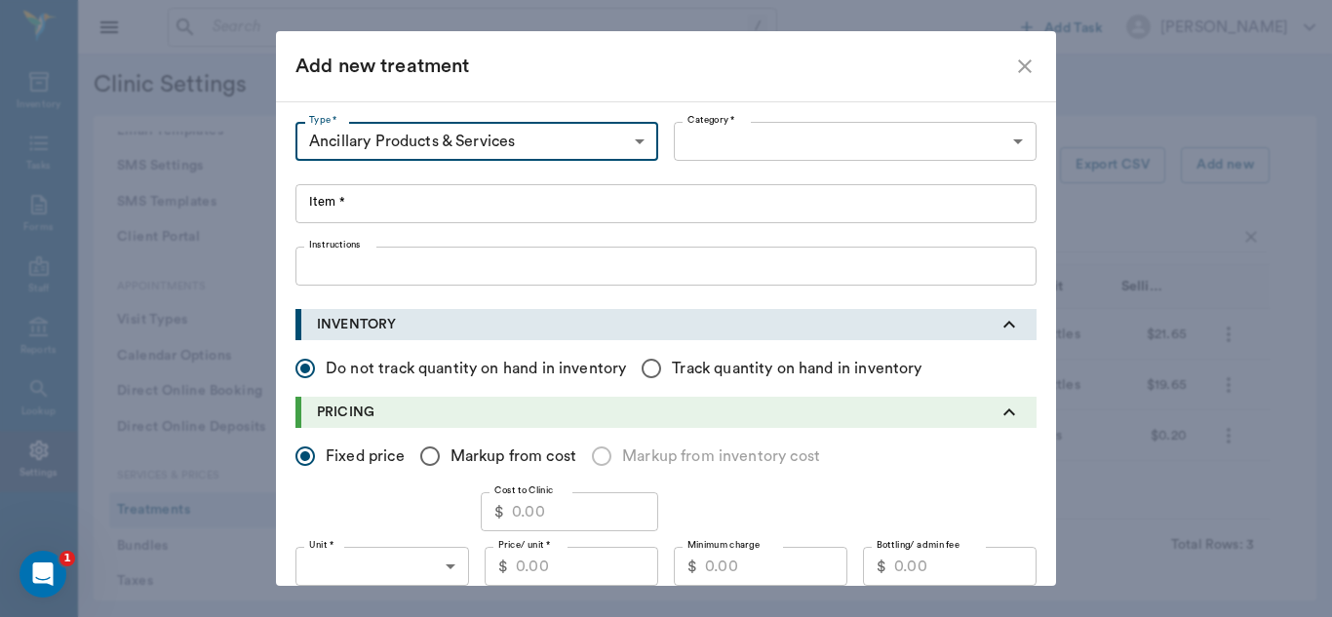
type input "5800"
click at [1005, 139] on body "/ ​ Add Task Dr. Bert Ellsworth Nectar Messages Appts Labs Imaging Inventory Ta…" at bounding box center [666, 308] width 1332 height 617
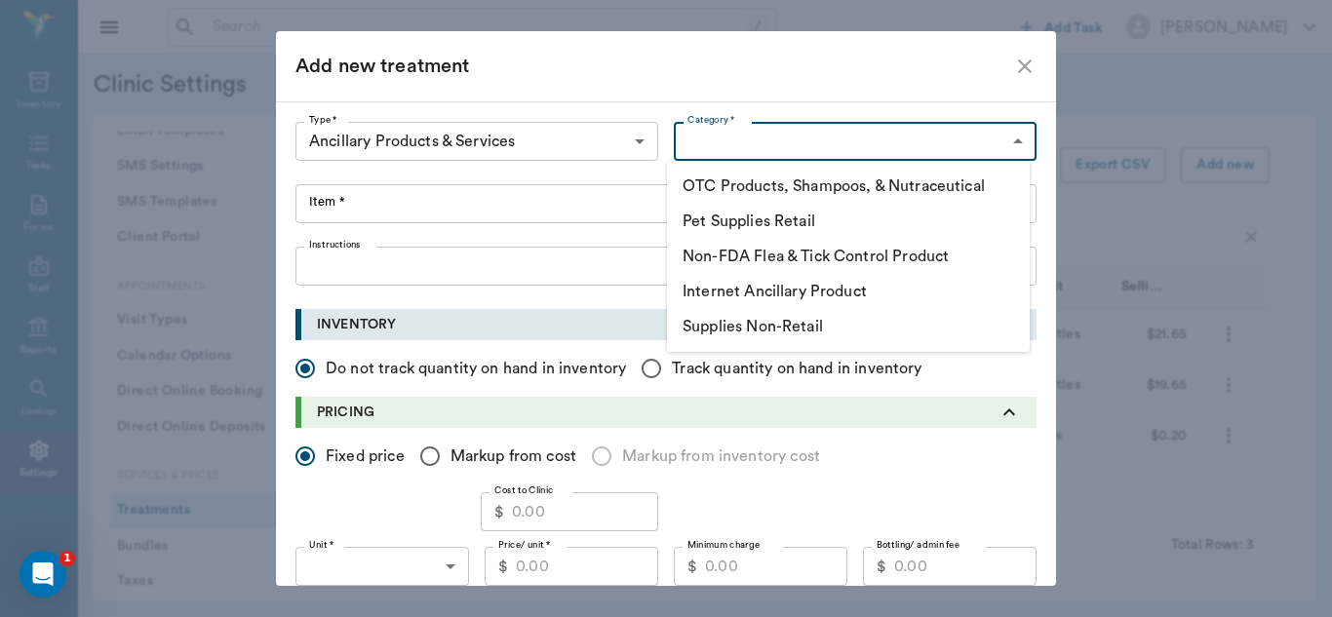
click at [835, 334] on li "Supplies Non-Retail" at bounding box center [848, 326] width 363 height 35
type input "5805"
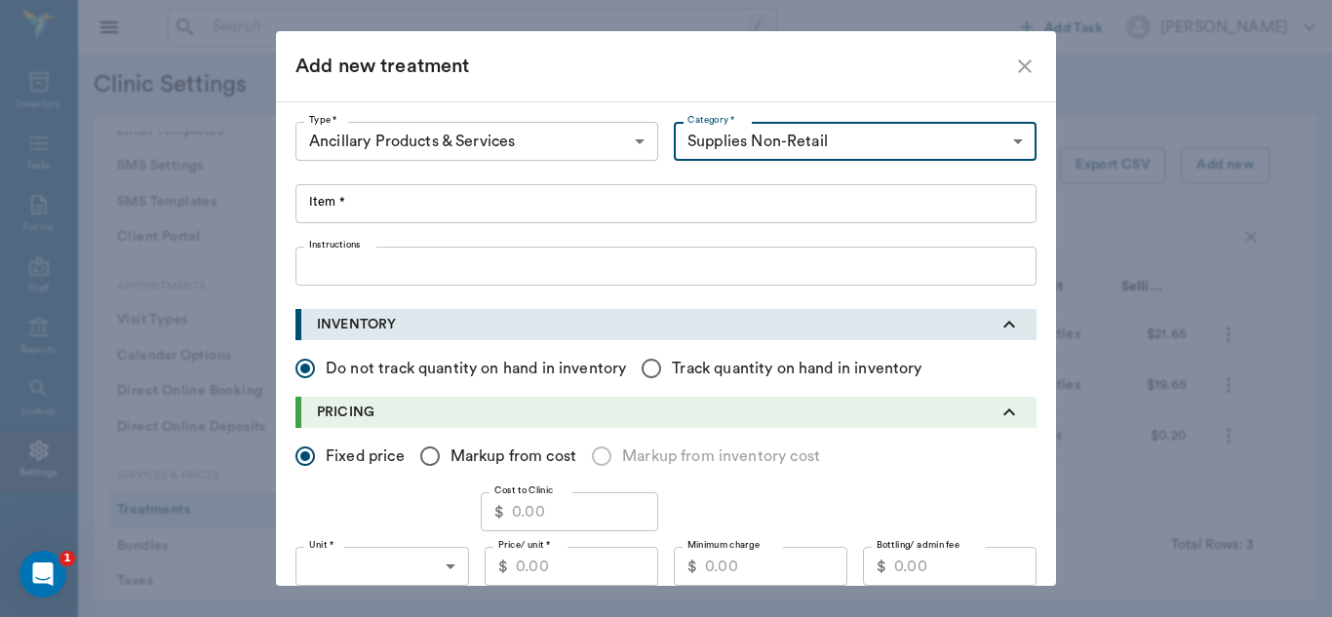
click at [369, 210] on div at bounding box center [666, 308] width 1332 height 617
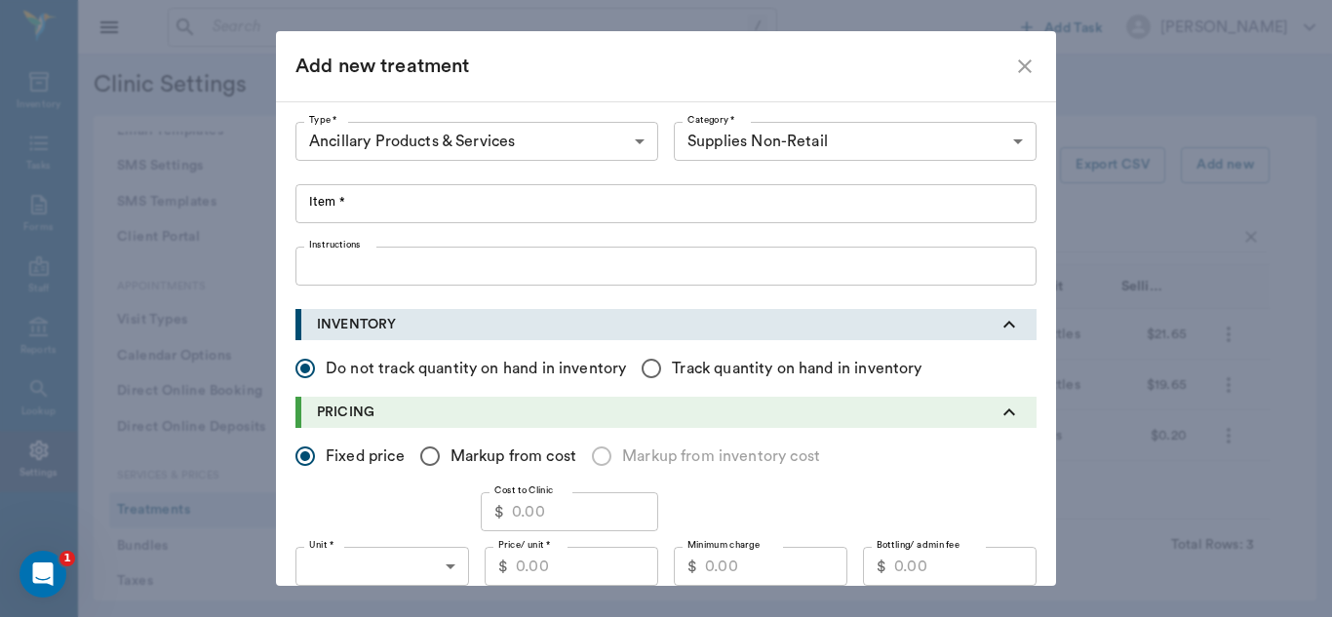
click at [320, 208] on input "Item *" at bounding box center [665, 203] width 741 height 39
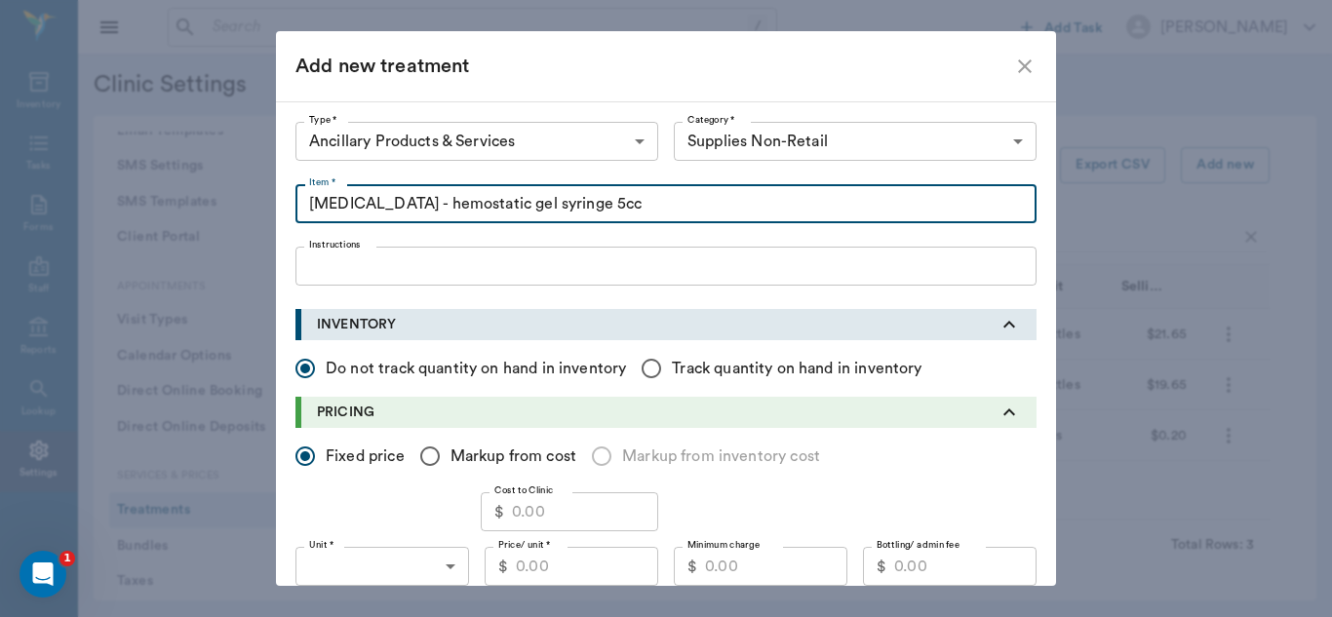
type input "Vetigel - hemostatic gel syringe 5cc"
click at [571, 510] on input "Cost to Clinic" at bounding box center [585, 511] width 146 height 39
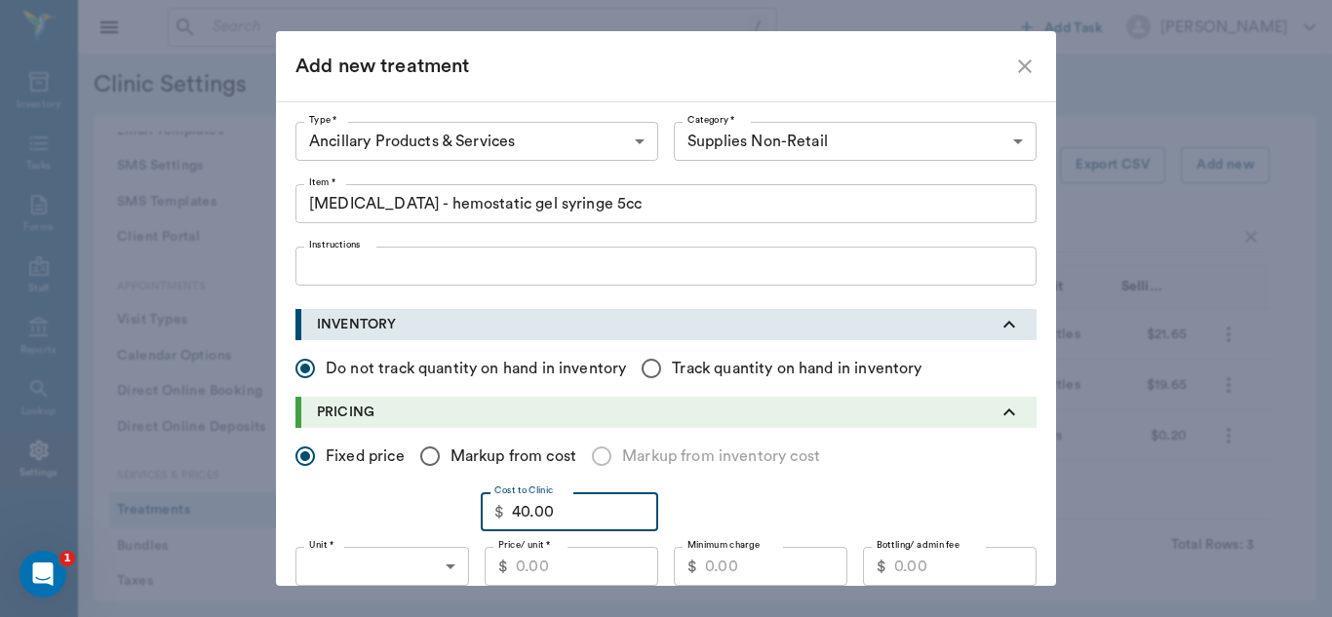
type input "40.00"
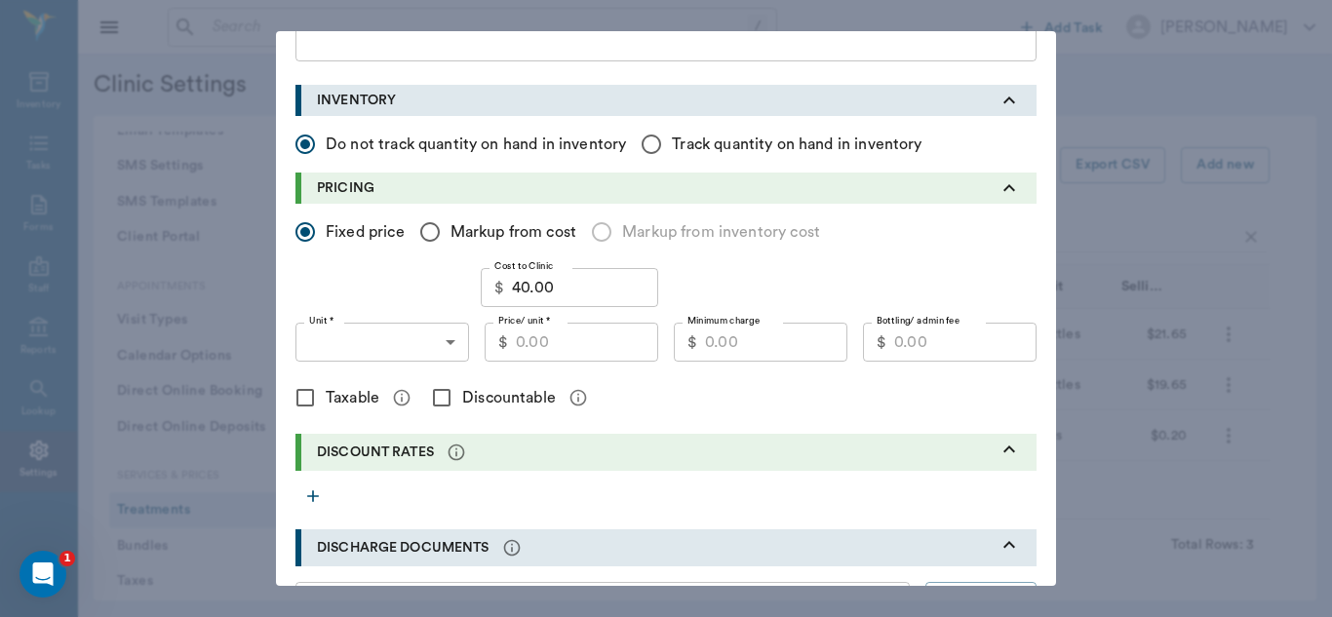
click at [532, 343] on input "Price/ unit *" at bounding box center [587, 342] width 142 height 39
type input "55.00"
click at [442, 338] on body "/ ​ Add Task Dr. Bert Ellsworth Nectar Messages Appts Labs Imaging Inventory Ta…" at bounding box center [666, 308] width 1332 height 617
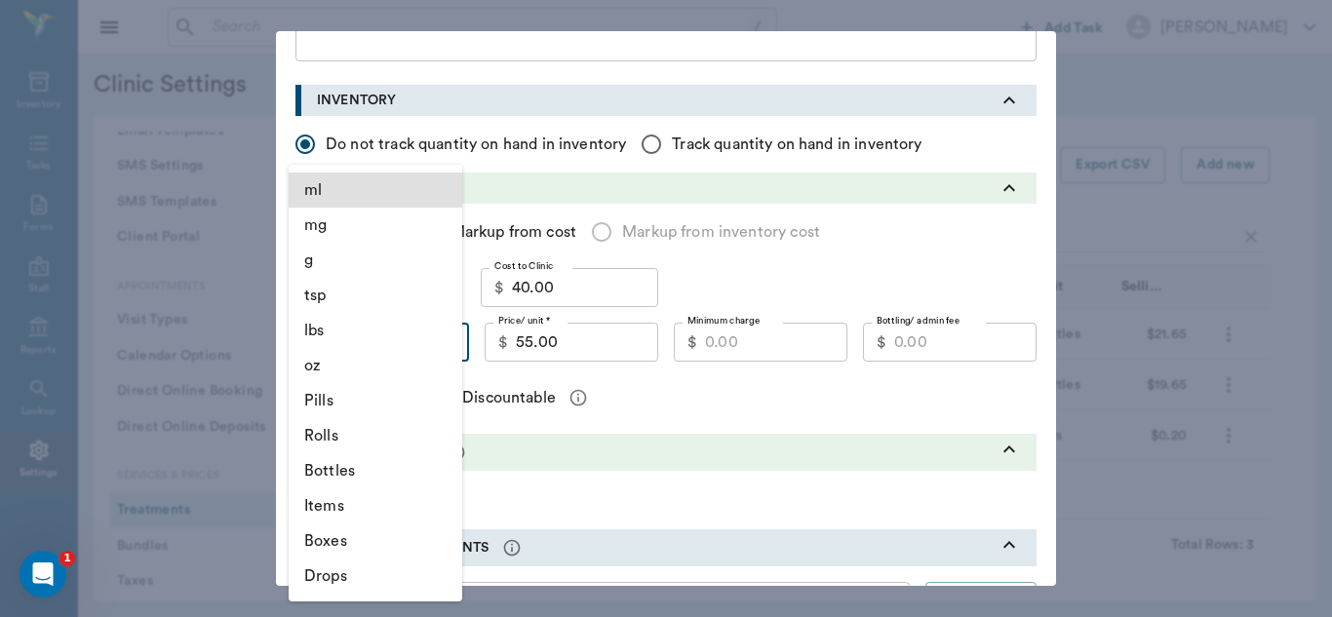
click at [326, 509] on li "Items" at bounding box center [376, 505] width 174 height 35
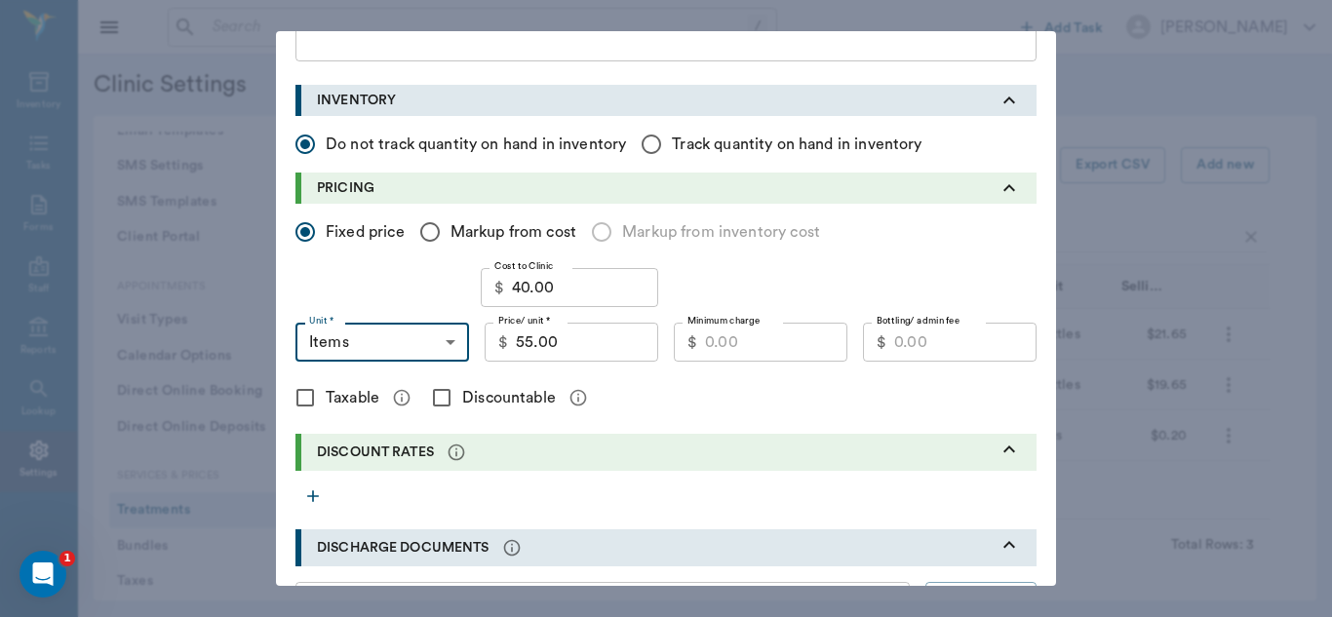
type input "ITEMS"
click at [753, 345] on div at bounding box center [666, 308] width 1332 height 617
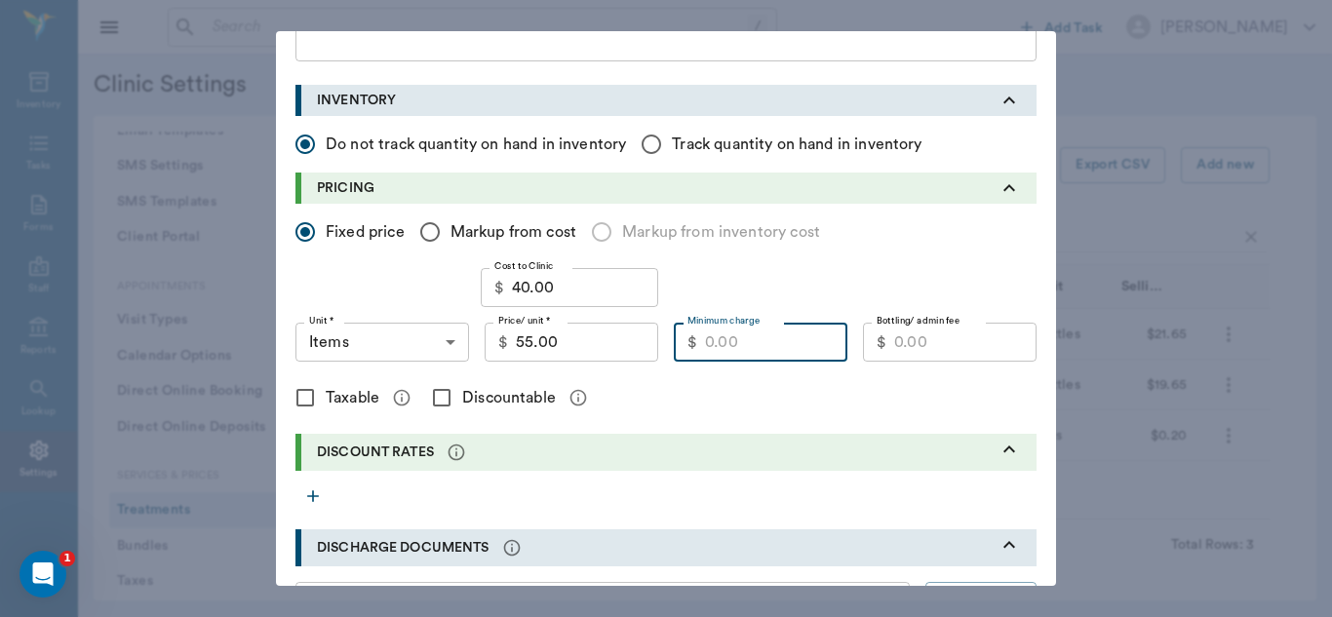
click at [719, 351] on input "Minimum charge" at bounding box center [776, 342] width 142 height 39
type input "50.00"
click at [431, 395] on input "Discountable" at bounding box center [441, 397] width 41 height 41
checkbox input "true"
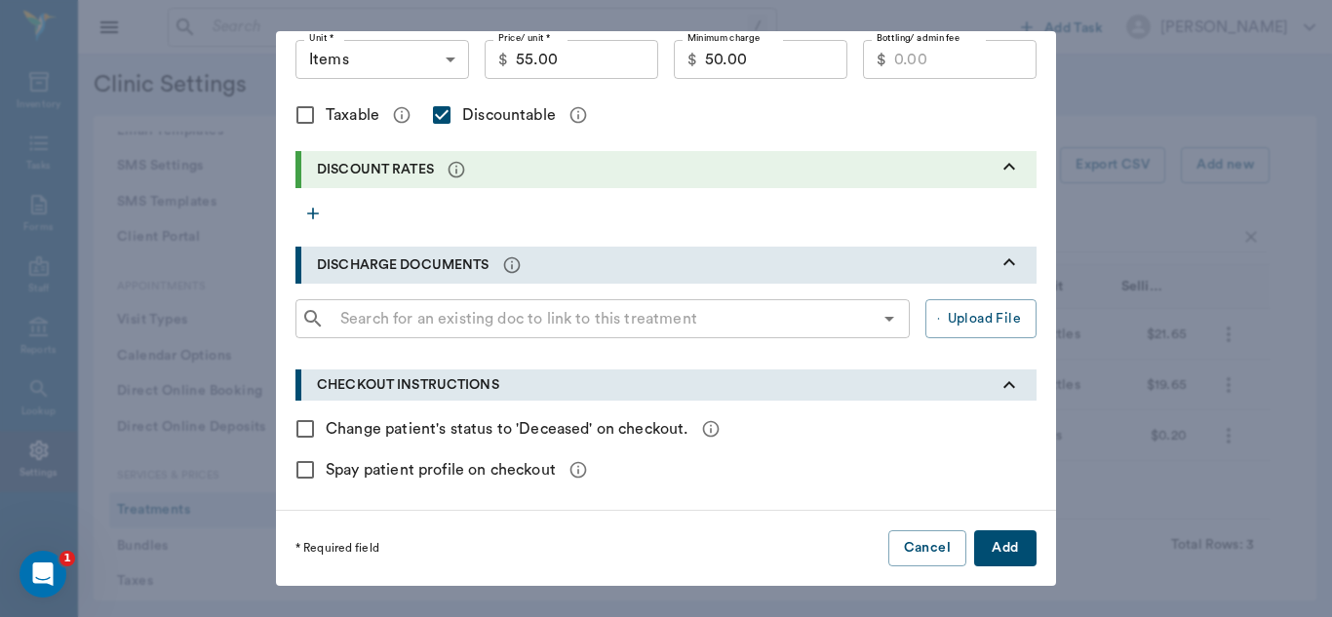
click at [1011, 548] on button "Add" at bounding box center [1005, 548] width 62 height 36
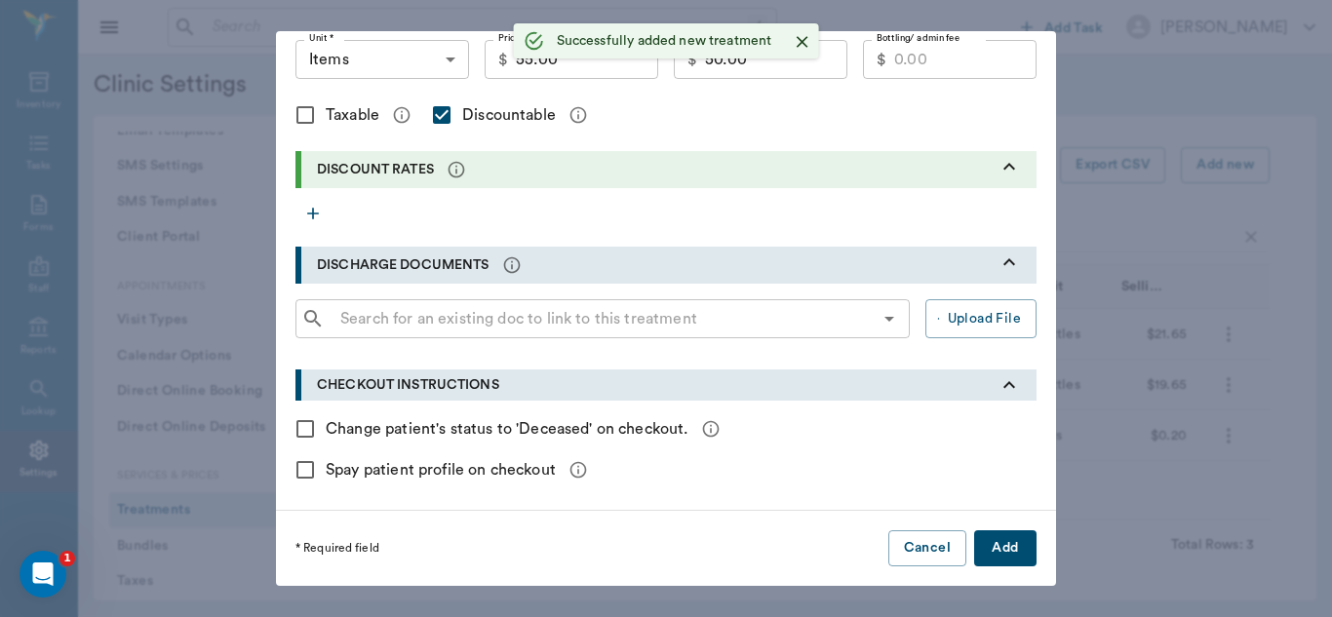
checkbox input "false"
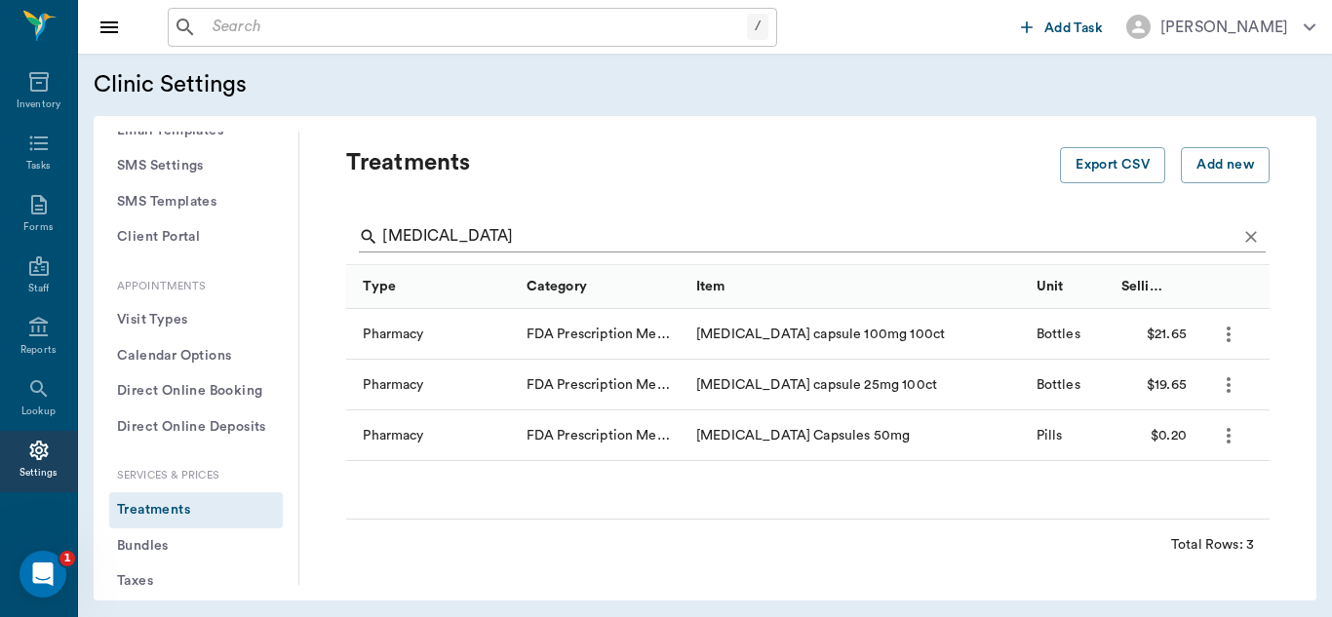
click at [491, 237] on input "[MEDICAL_DATA]" at bounding box center [809, 236] width 854 height 31
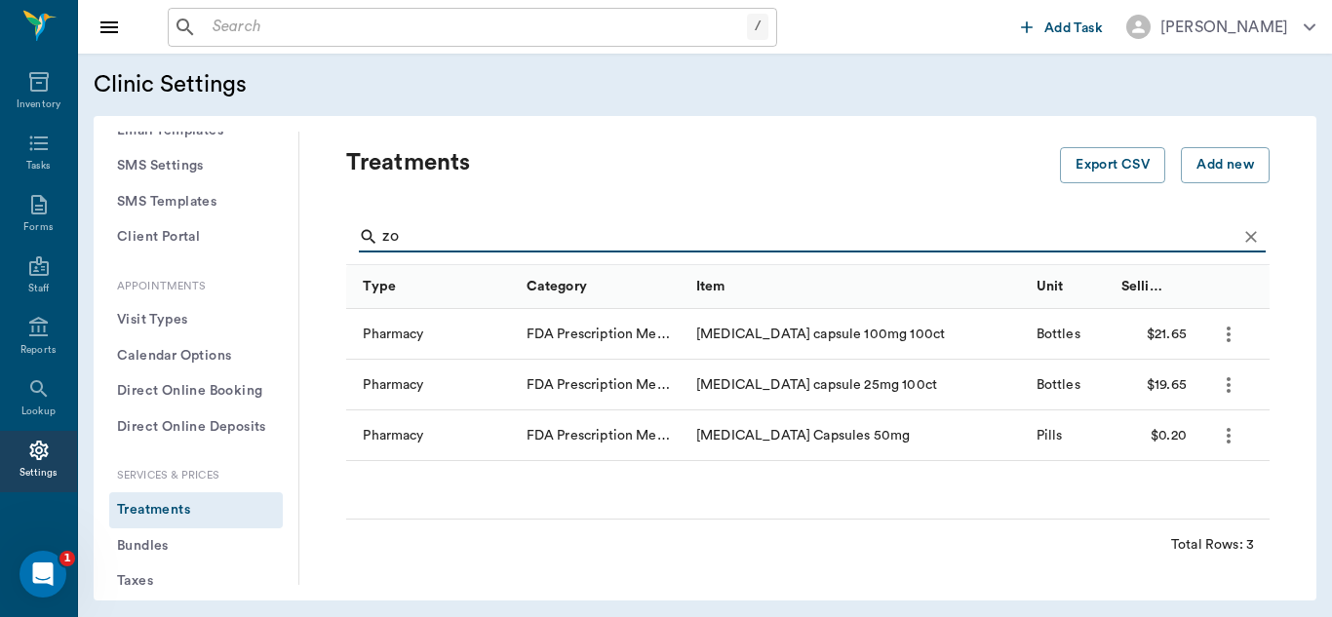
type input "z"
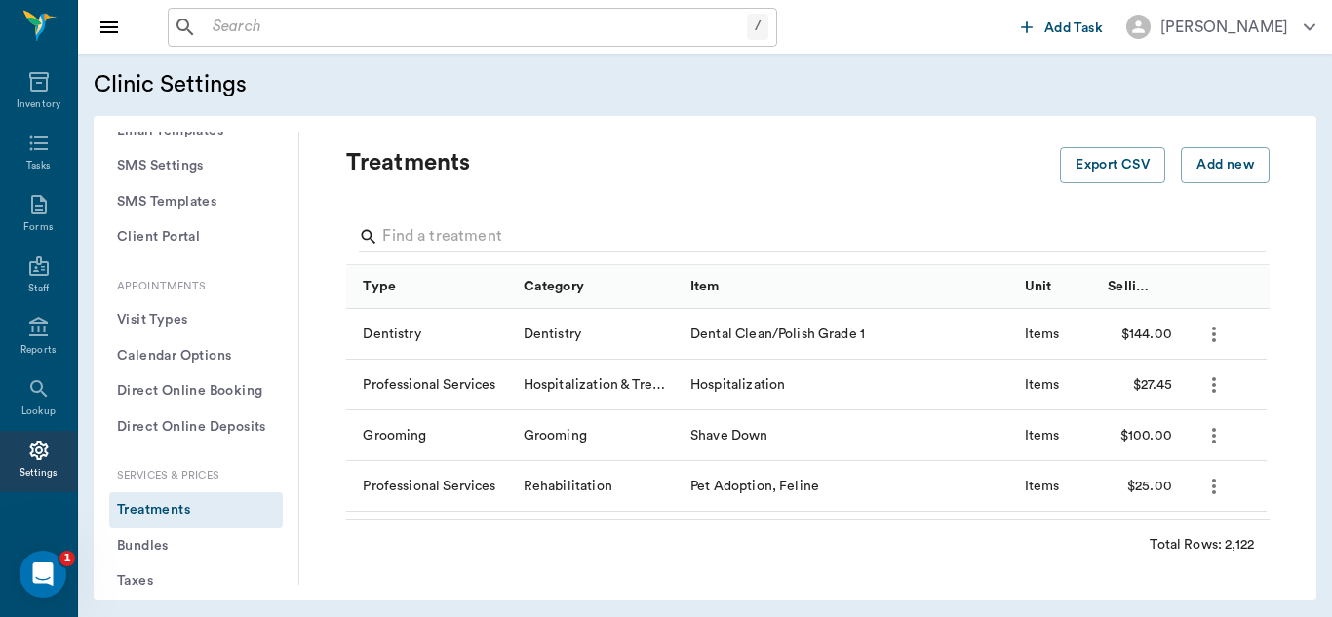
click at [501, 220] on div at bounding box center [812, 239] width 907 height 51
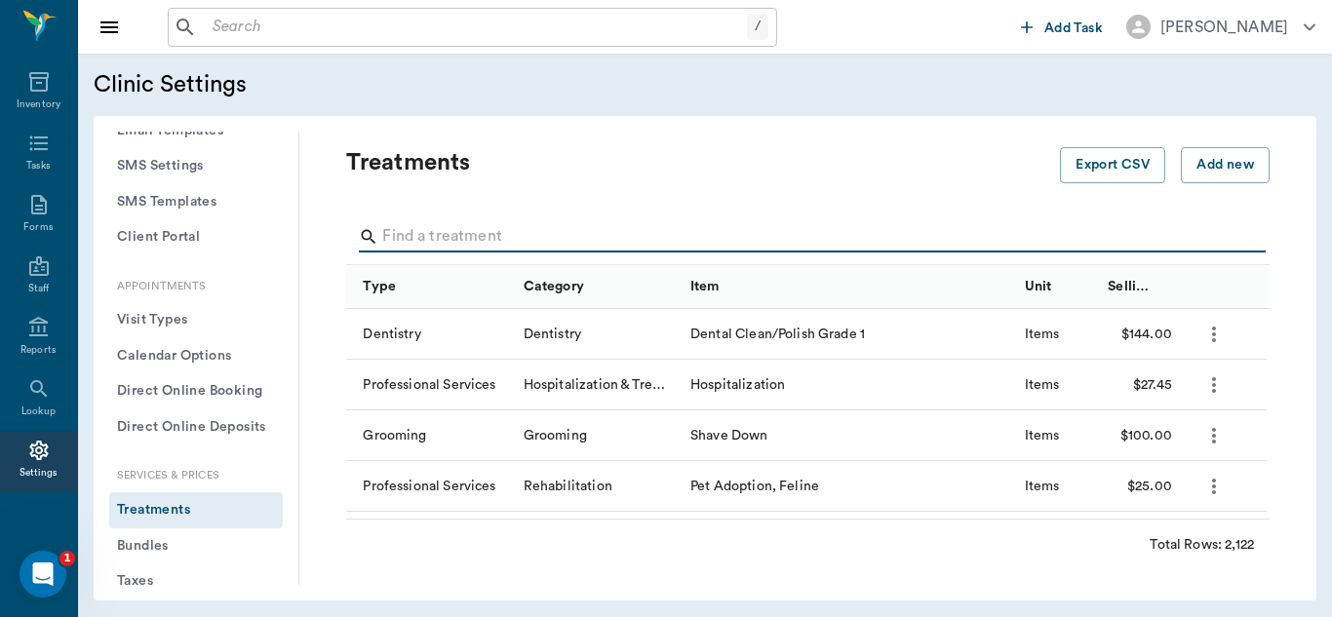
click at [468, 236] on input "Search" at bounding box center [809, 236] width 854 height 31
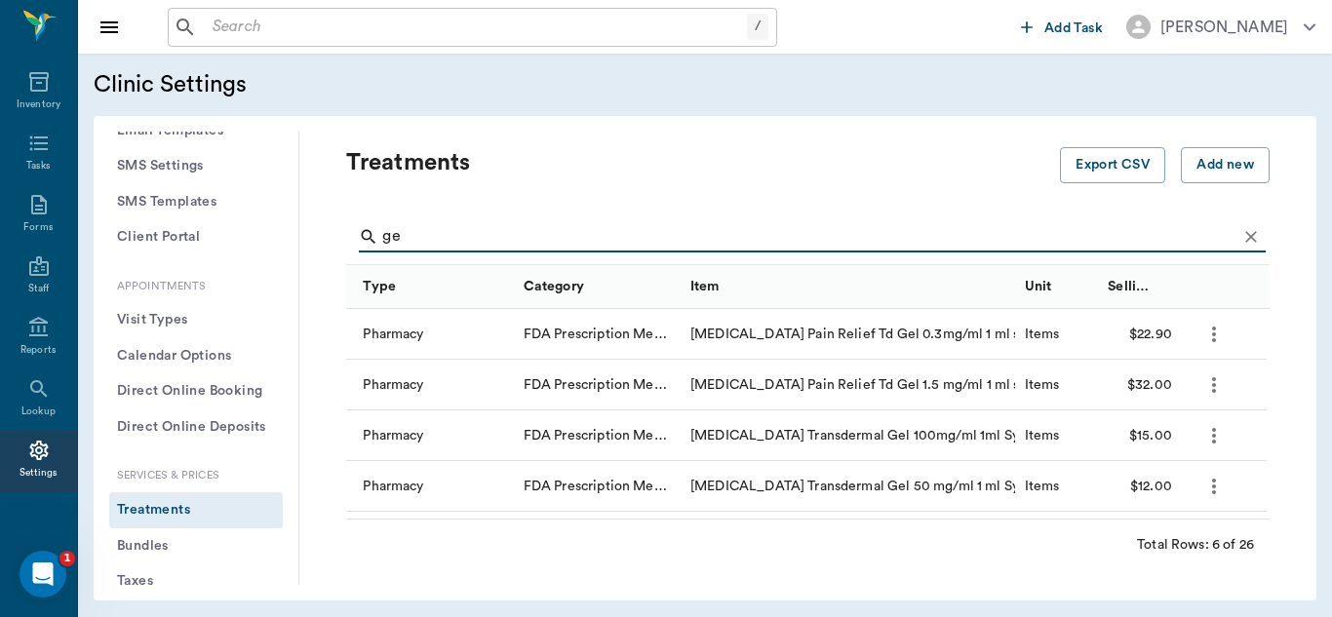
type input "g"
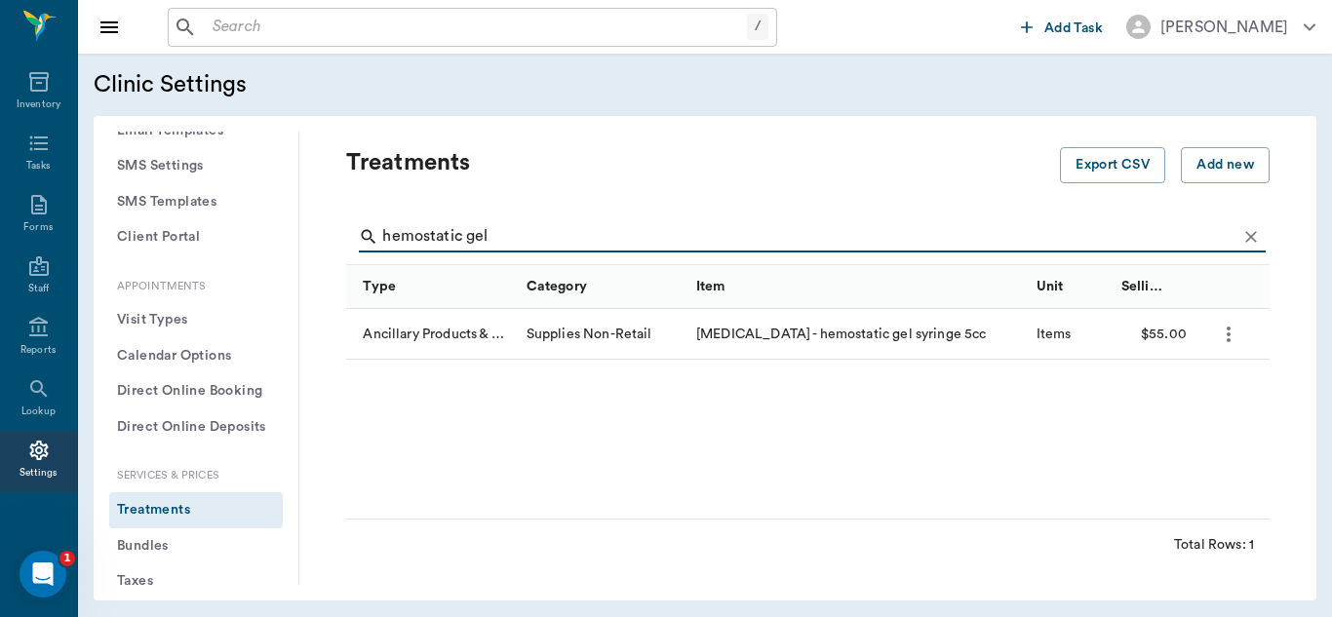
type input "hemostatic gel"
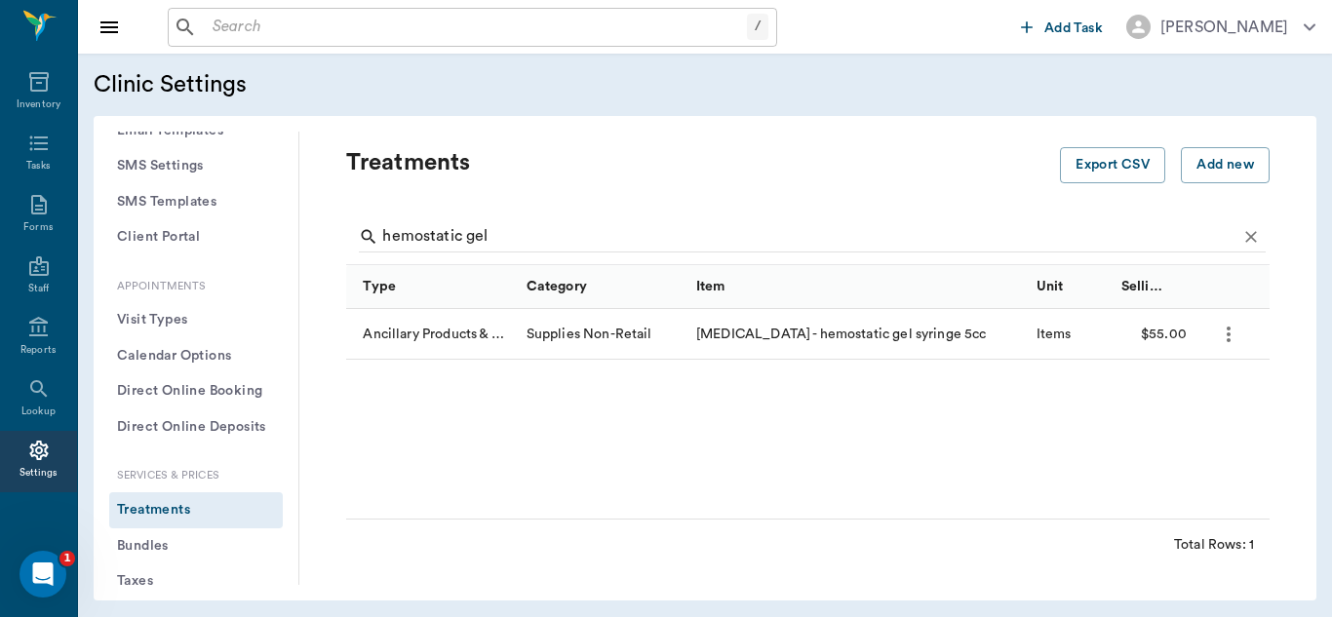
click at [1223, 334] on icon "more" at bounding box center [1228, 334] width 23 height 23
click at [1168, 387] on p "Edit Treatment" at bounding box center [1177, 386] width 106 height 23
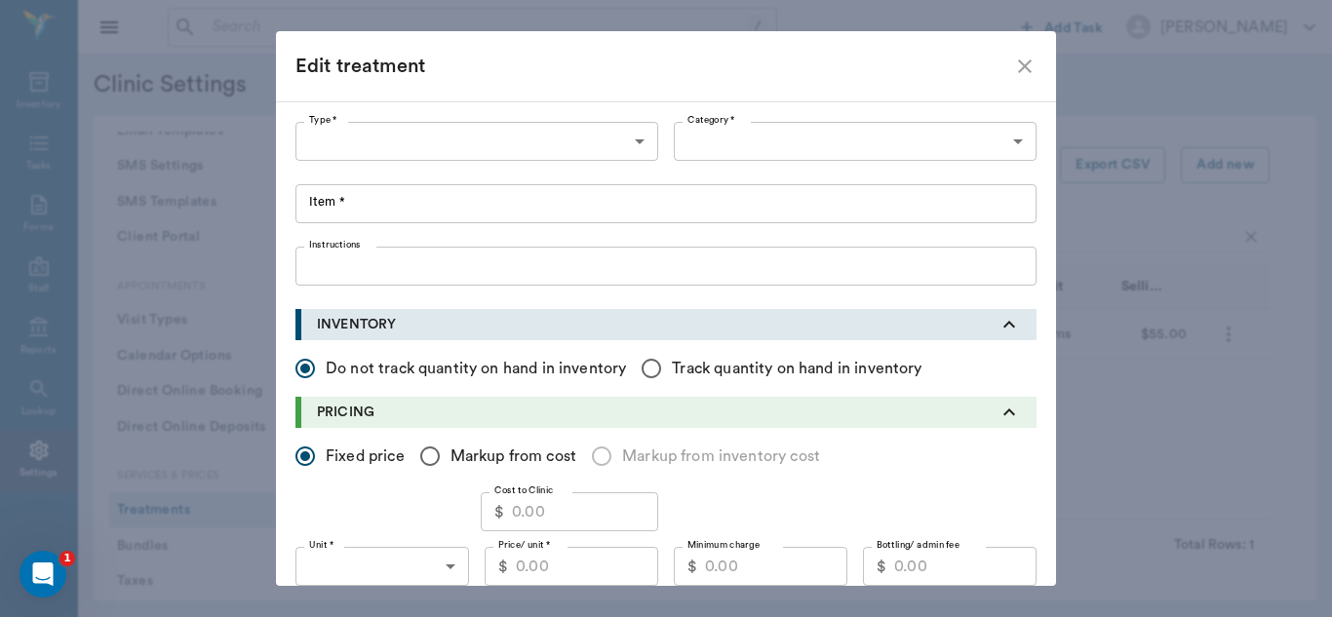
type input "5800"
type input "5805"
type input "Vetigel - hemostatic gel syringe 5cc"
type input "40.00"
type input "ITEMS"
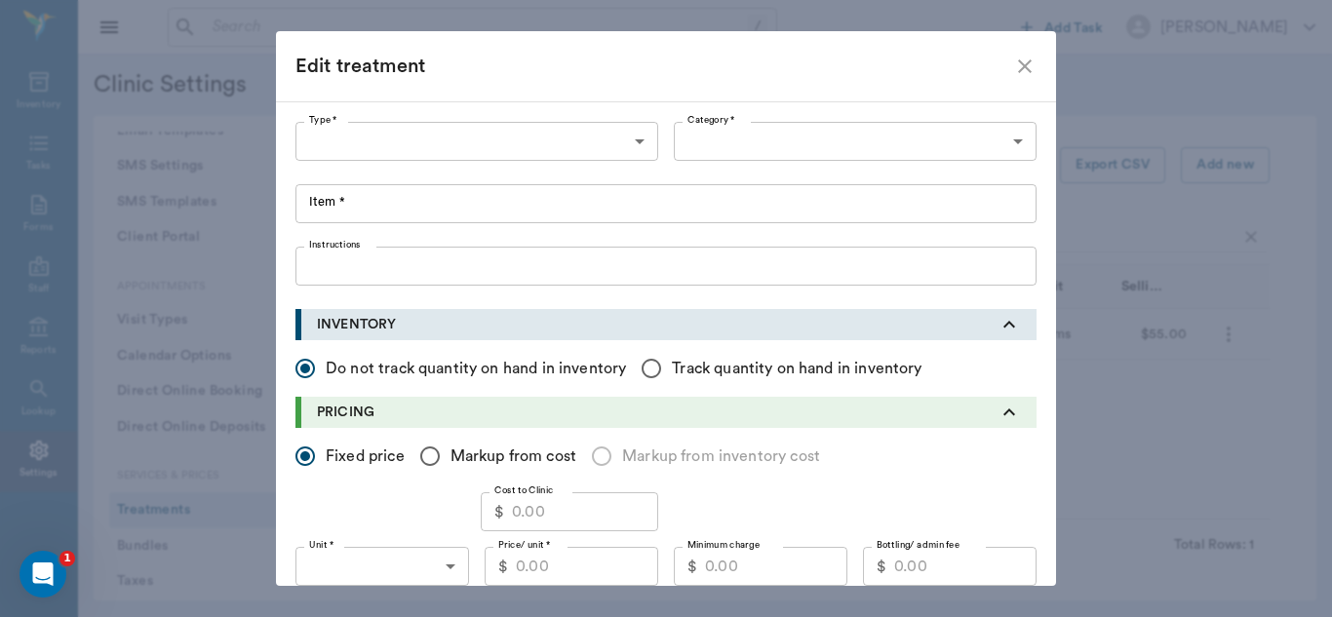
type input "55.00"
type input "50.00"
checkbox input "true"
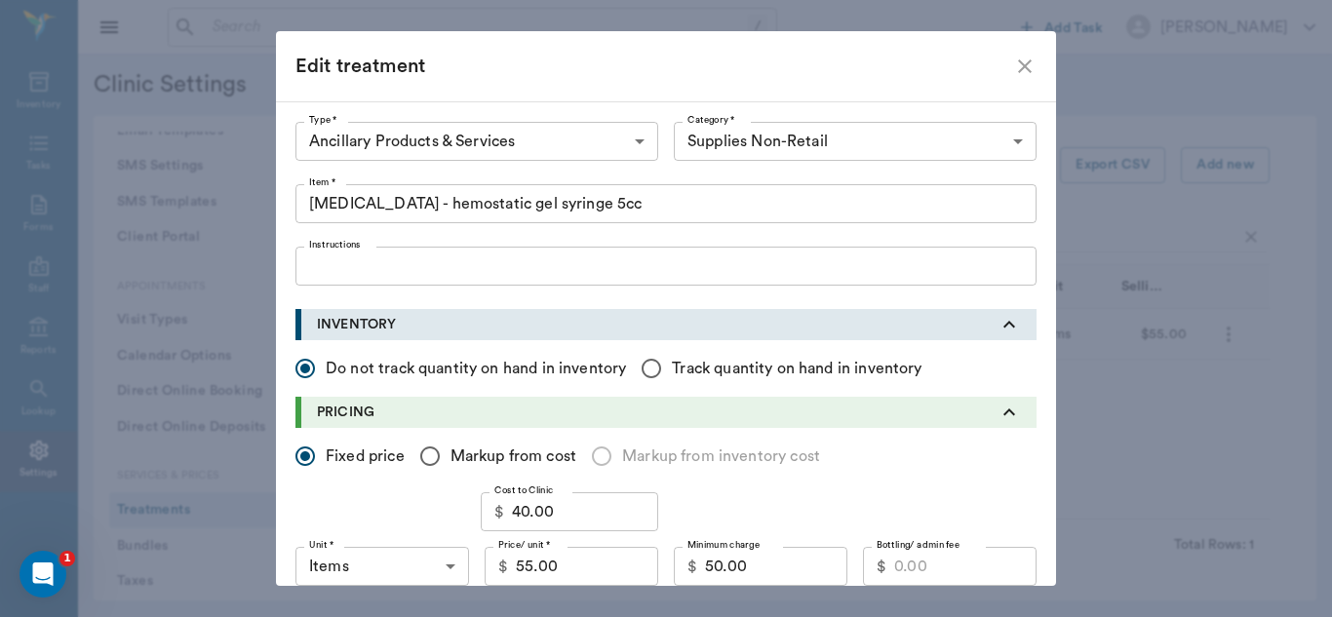
click at [423, 455] on input "Markup from cost" at bounding box center [430, 456] width 41 height 41
radio input "true"
click at [350, 522] on input "1.00" at bounding box center [348, 511] width 107 height 39
type input "1.5"
type input "$60.00"
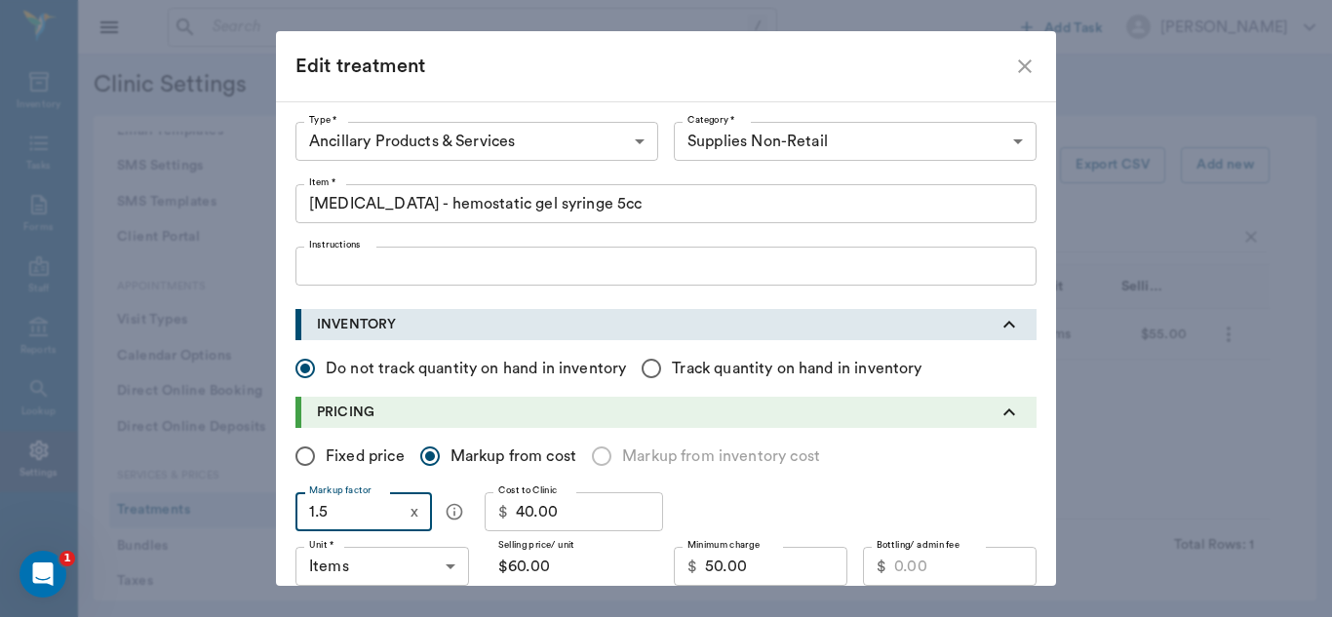
type input "1."
type input "$40.00"
type input "1.45"
type input "$58.00"
click at [754, 571] on input "50.00" at bounding box center [776, 566] width 142 height 39
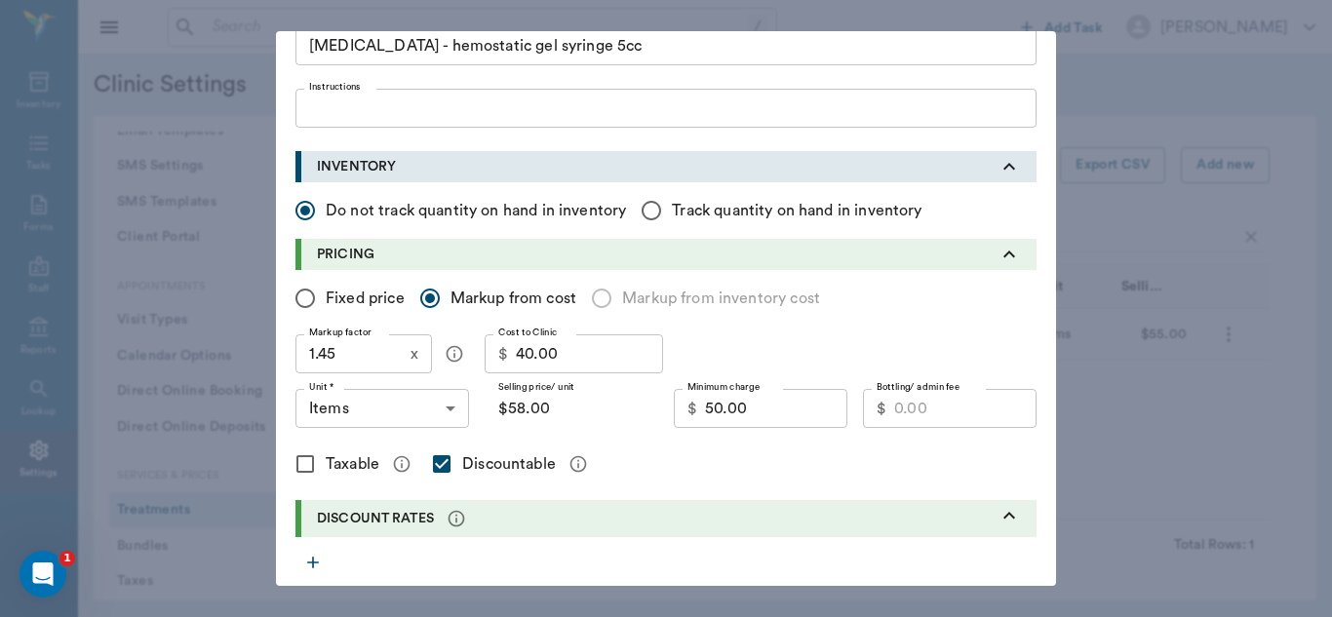
click at [345, 357] on input "1.45" at bounding box center [348, 353] width 107 height 39
type input "1"
type input "$40.00"
type input "1.5"
type input "$60.00"
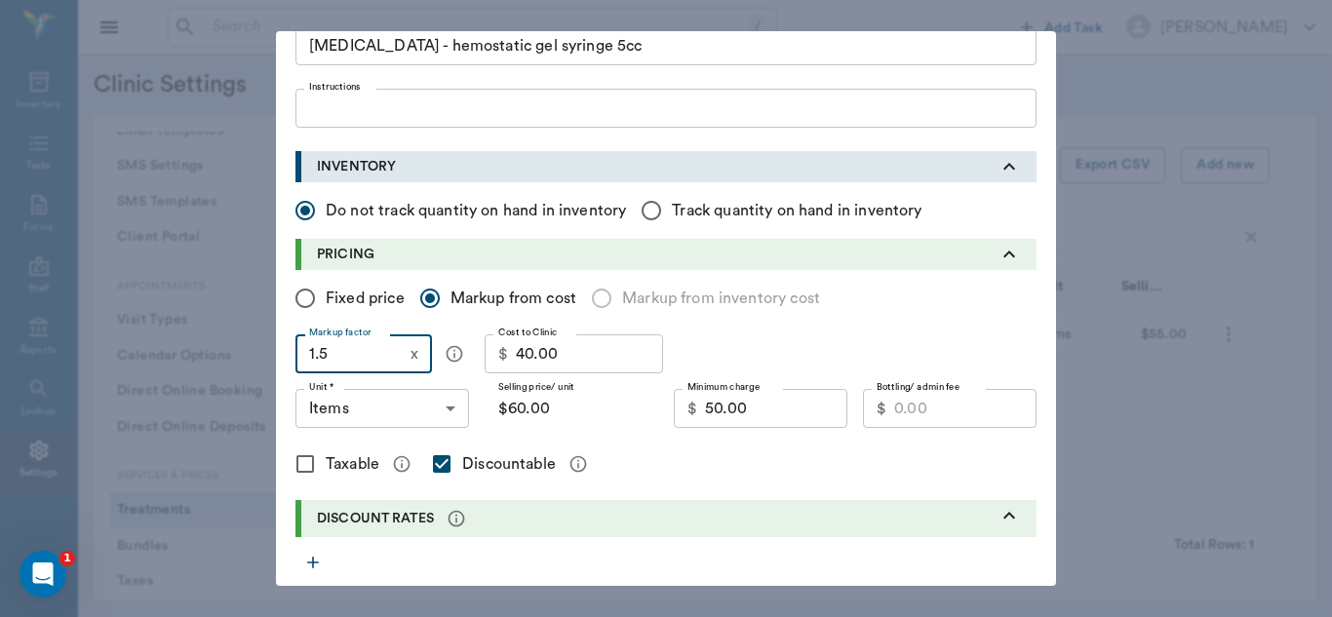
type input "1.5"
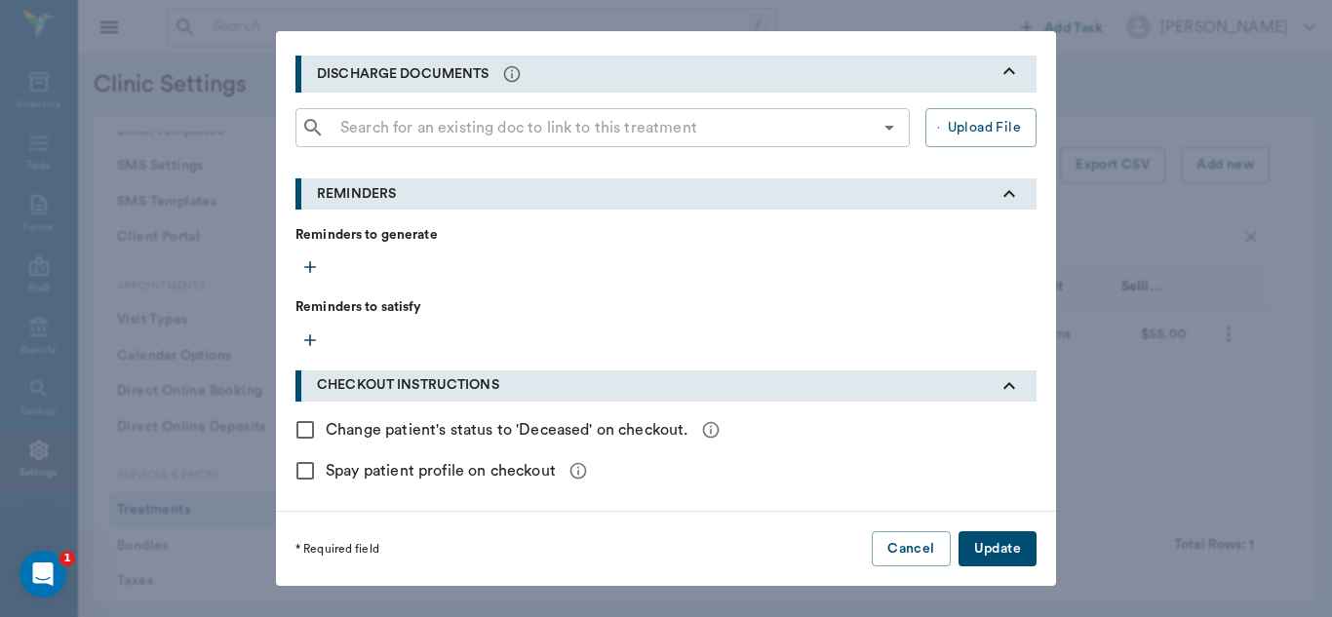
click at [1005, 547] on button "Update" at bounding box center [997, 549] width 78 height 36
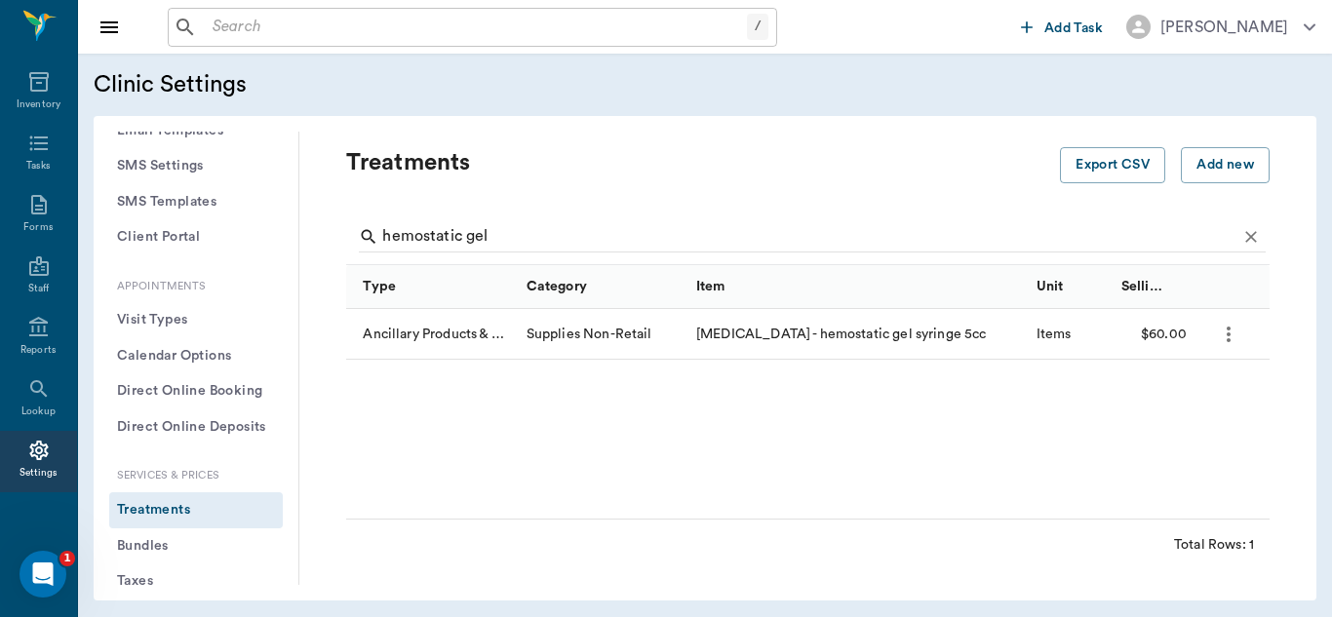
scroll to position [0, 0]
click at [644, 239] on input "hemostatic gel" at bounding box center [809, 236] width 854 height 31
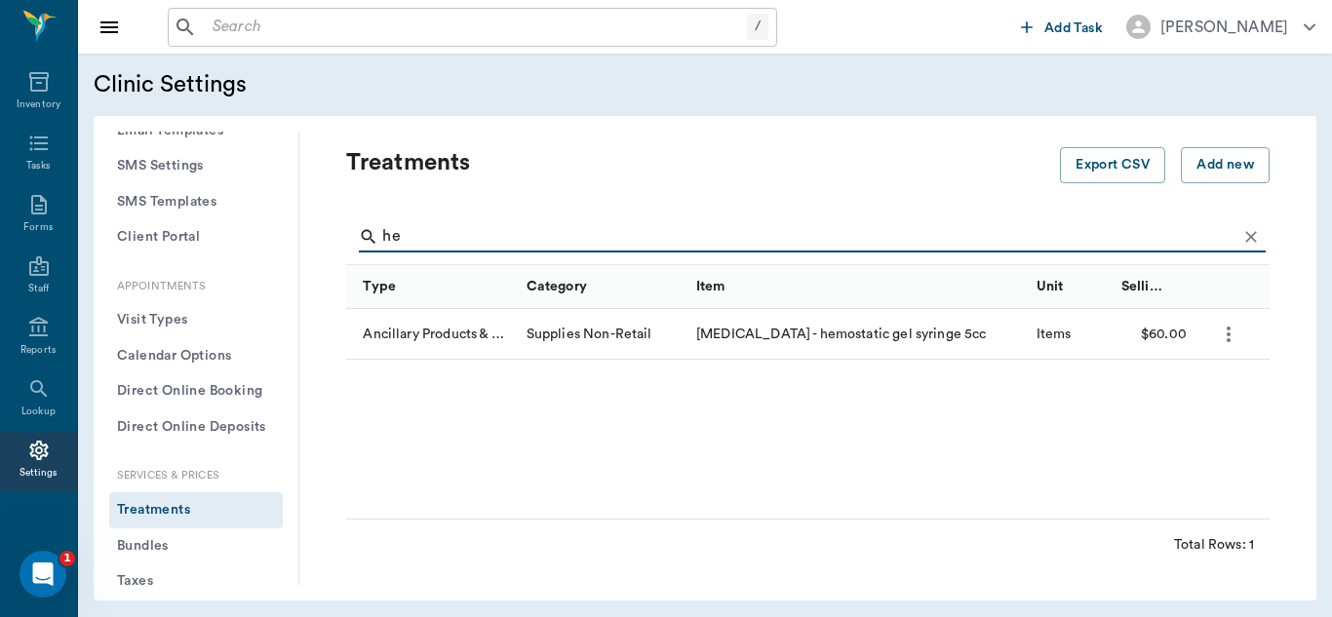
type input "h"
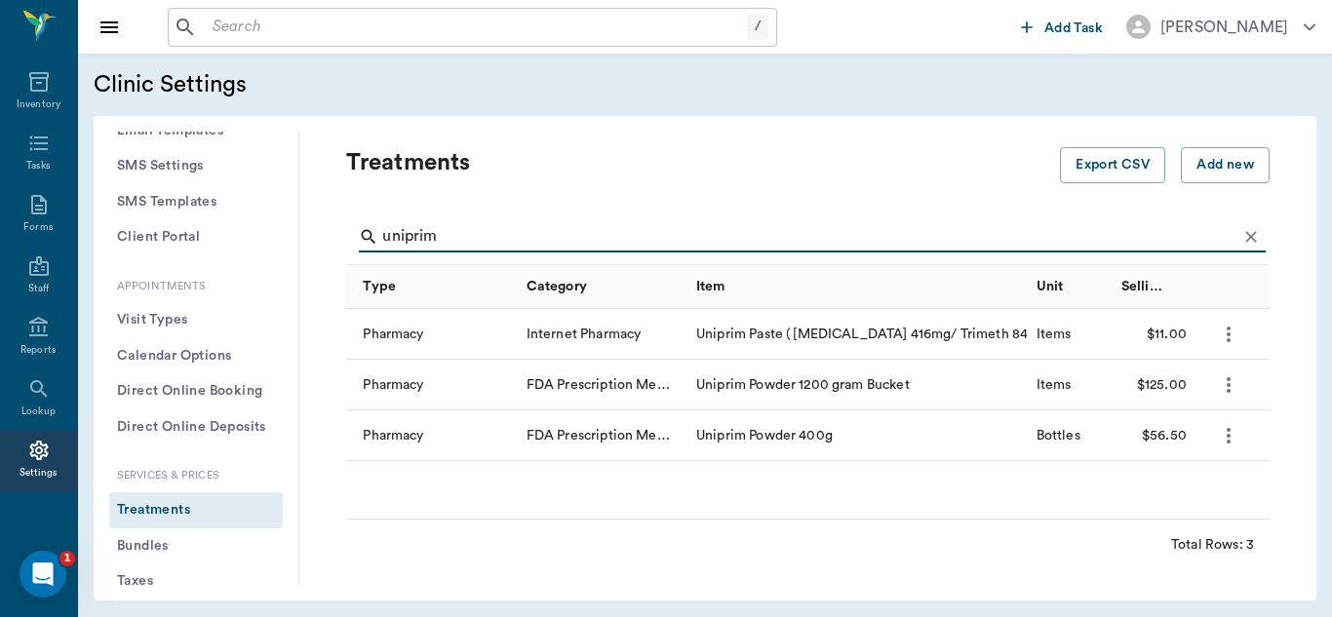
type input "uniprim"
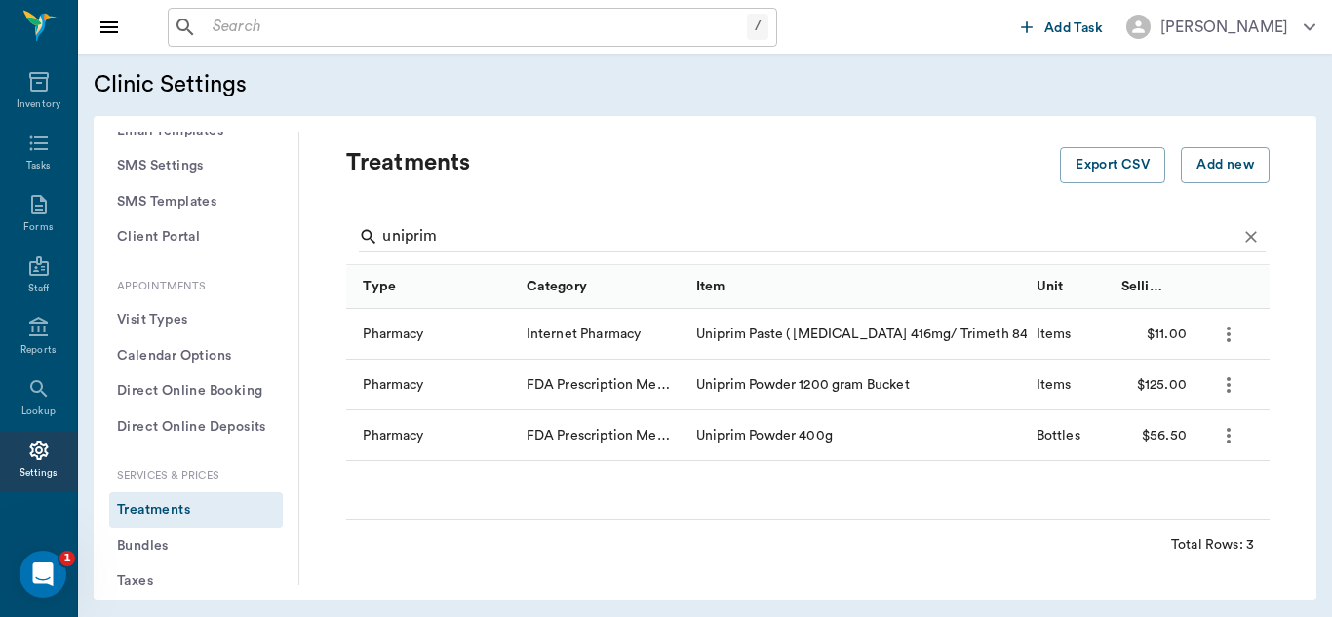
click at [1239, 389] on icon "more" at bounding box center [1228, 384] width 23 height 23
click at [1165, 436] on p "Edit Treatment" at bounding box center [1177, 437] width 106 height 23
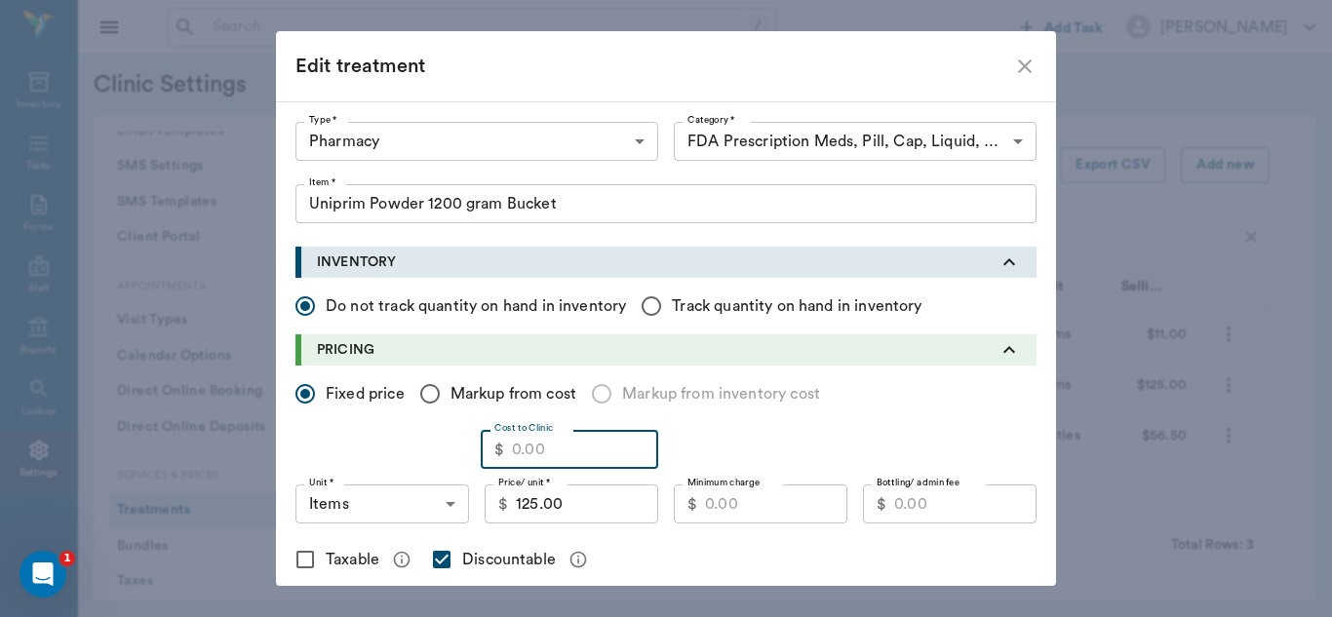
click at [552, 449] on input "Cost to Clinic" at bounding box center [585, 449] width 146 height 39
type input "106.48"
click at [572, 505] on input "125.00" at bounding box center [587, 504] width 142 height 39
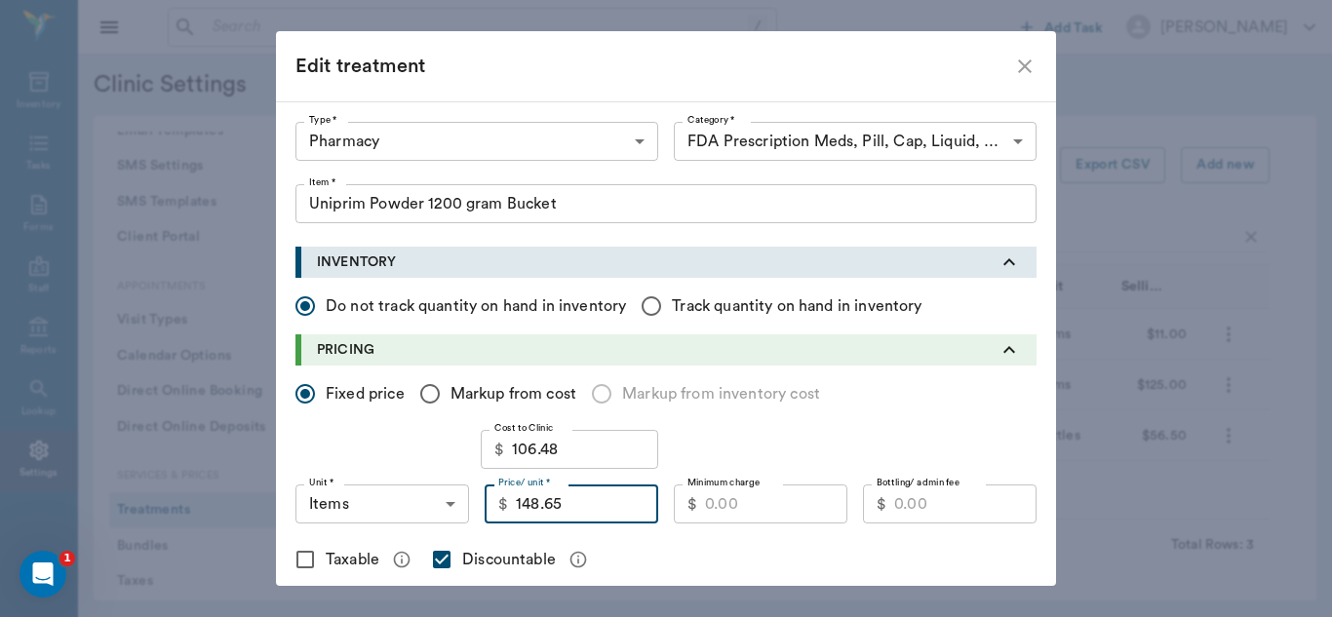
type input "148.65"
click at [740, 507] on input "Minimum charge" at bounding box center [776, 504] width 142 height 39
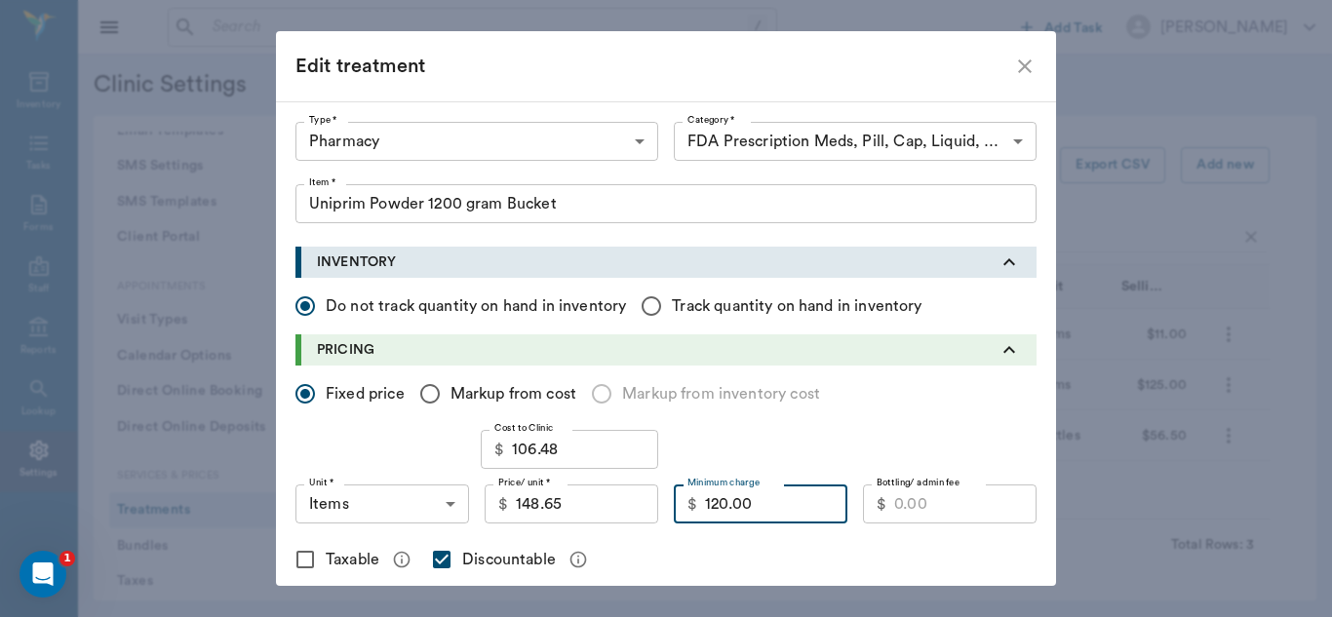
type input "120.00"
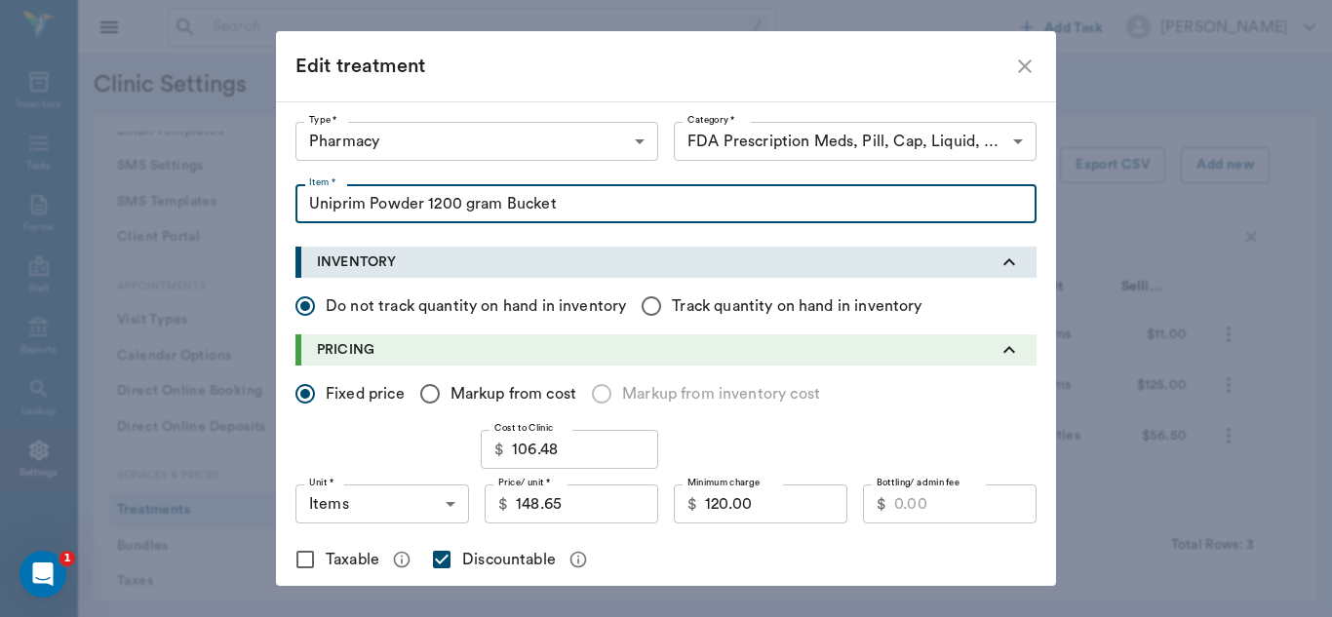
click at [501, 202] on input "Uniprim Powder 1200 gram Bucket" at bounding box center [665, 203] width 741 height 39
click at [418, 203] on input "Uniprim Powder 1200 gram Bucket" at bounding box center [665, 203] width 741 height 39
type input "Uniprim Powder Apple Flavor 1200 gram Bucket"
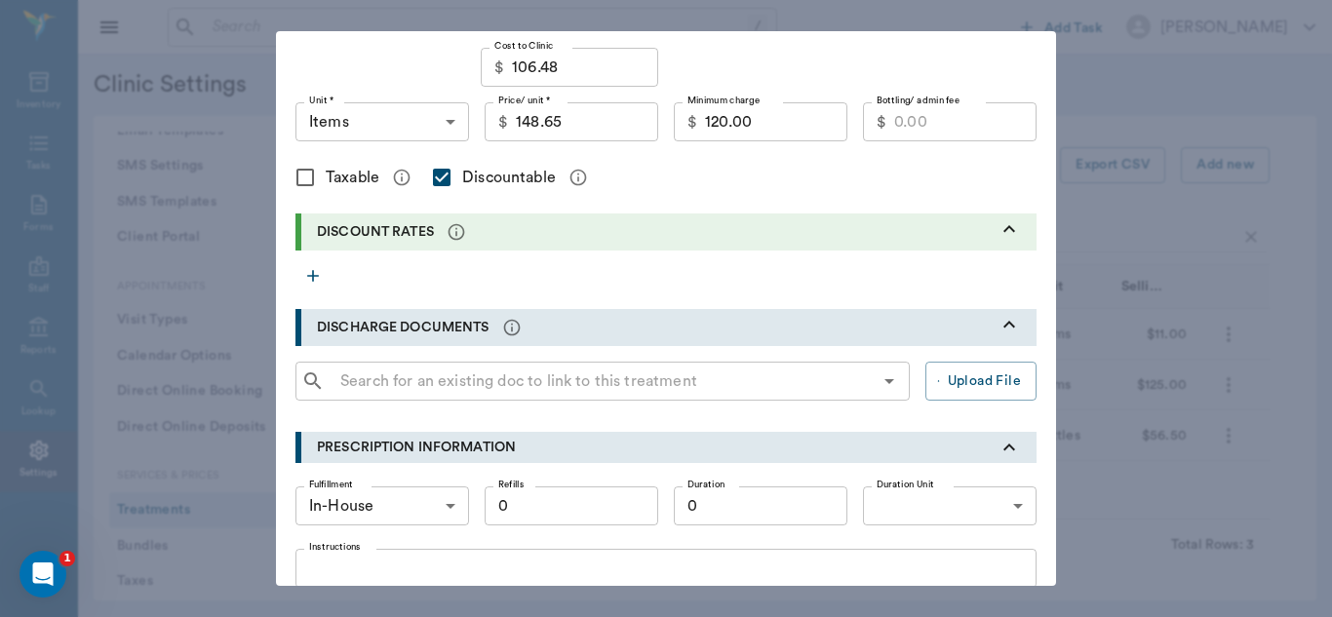
scroll to position [419, 0]
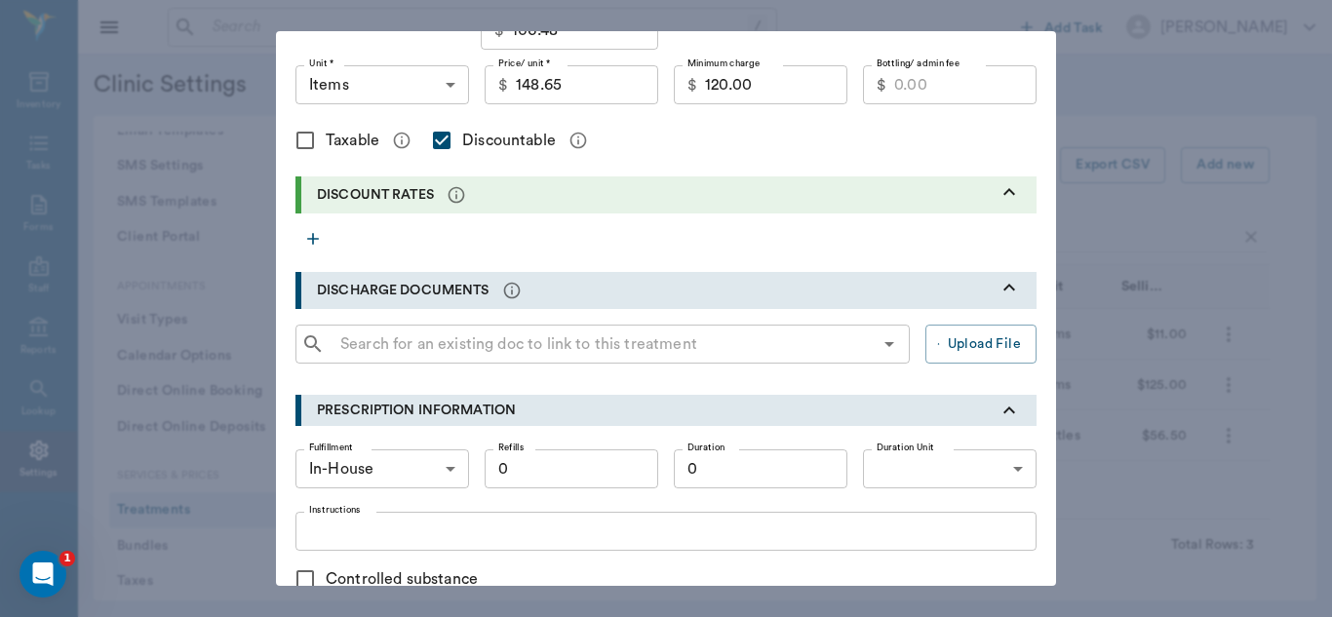
click at [719, 79] on input "120.00" at bounding box center [776, 84] width 142 height 39
type input "125.00"
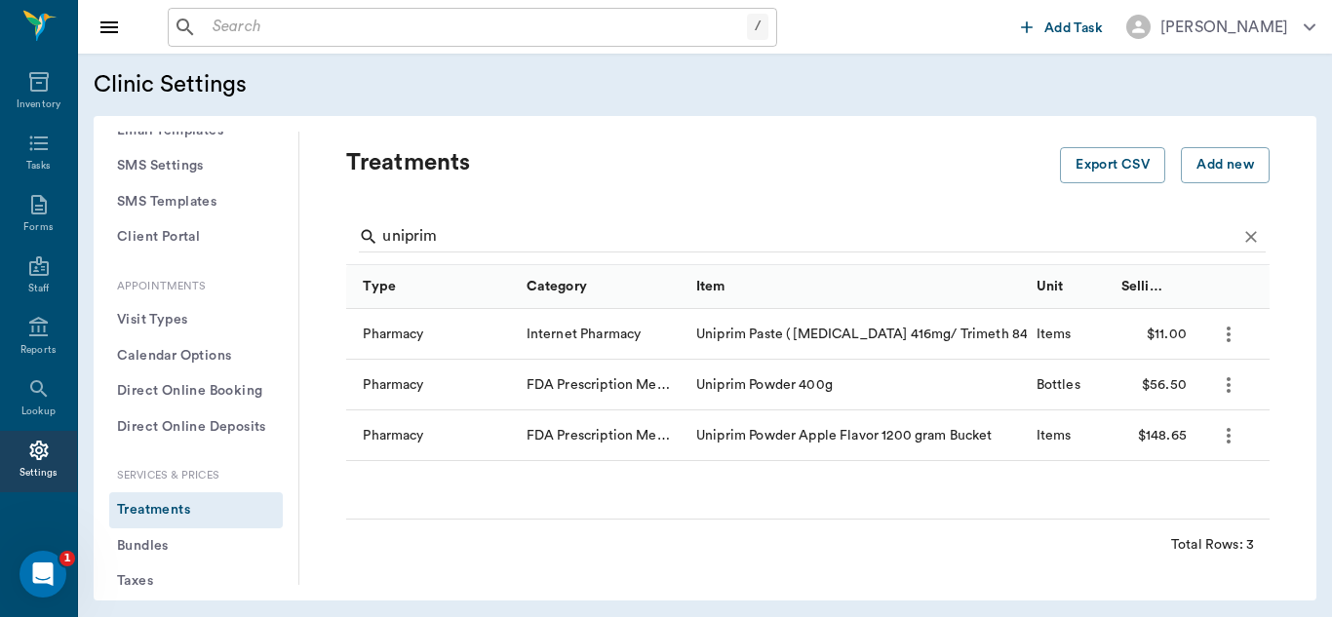
scroll to position [0, 0]
click at [1231, 390] on icon "more" at bounding box center [1228, 384] width 23 height 23
click at [1173, 440] on p "Edit Treatment" at bounding box center [1177, 437] width 106 height 23
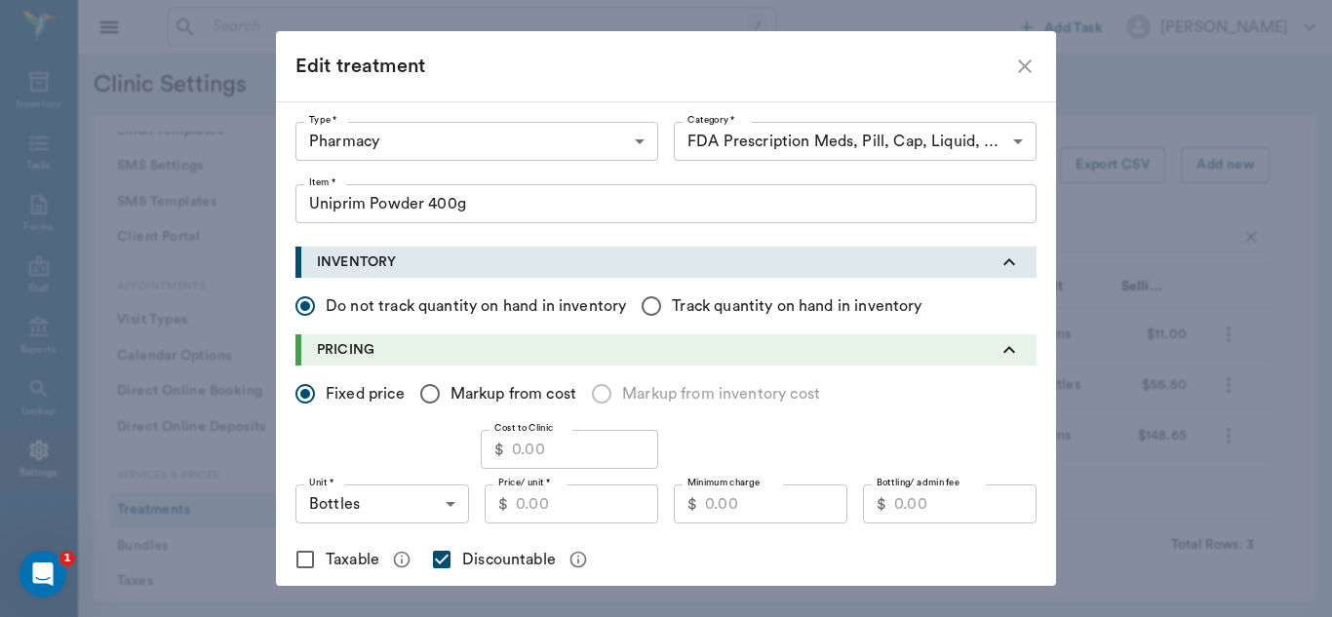
type input "5100"
type input "5105"
type input "Uniprim Powder 400g"
type input "41.01"
type input "BOTTLES"
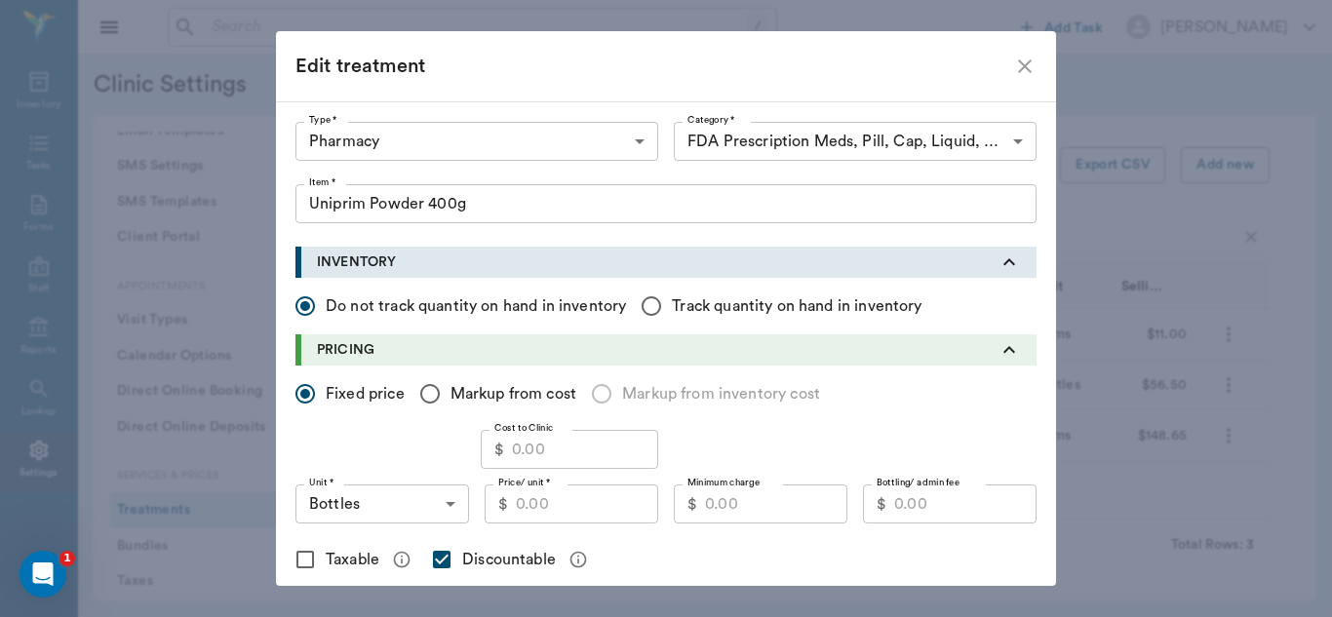
type input "56.50"
type input "46.00"
checkbox input "true"
click at [566, 513] on input "56.50" at bounding box center [587, 504] width 142 height 39
type input "58.45"
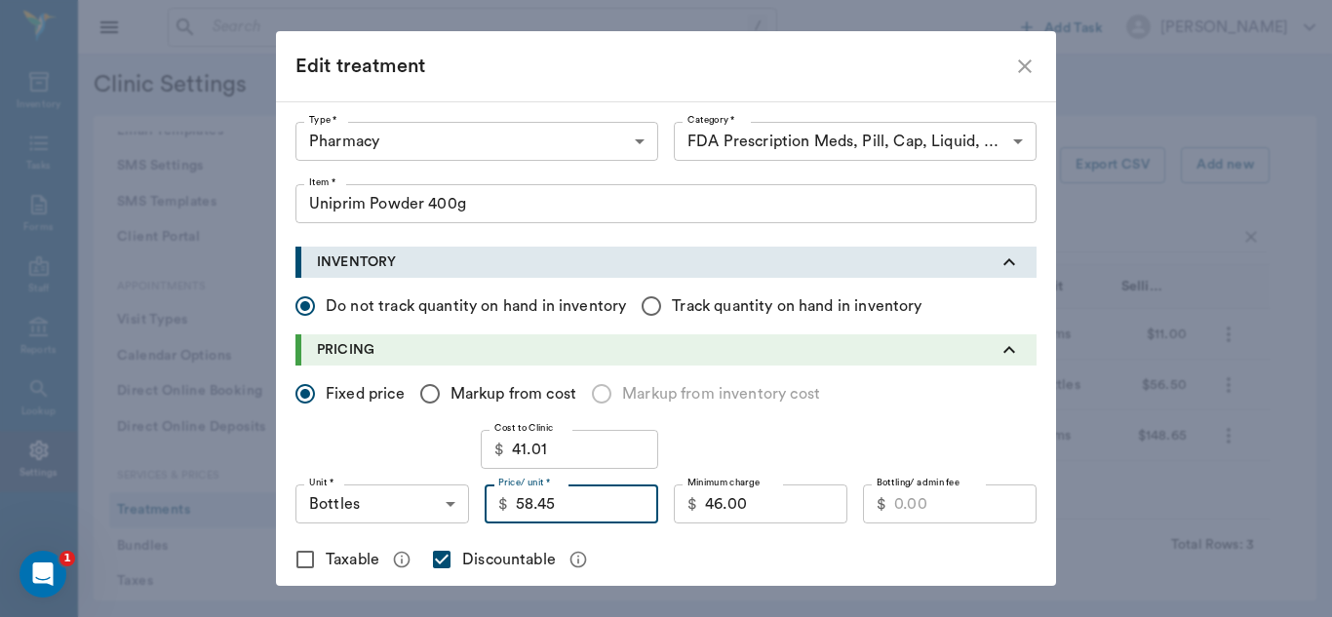
click at [747, 506] on input "46.00" at bounding box center [776, 504] width 142 height 39
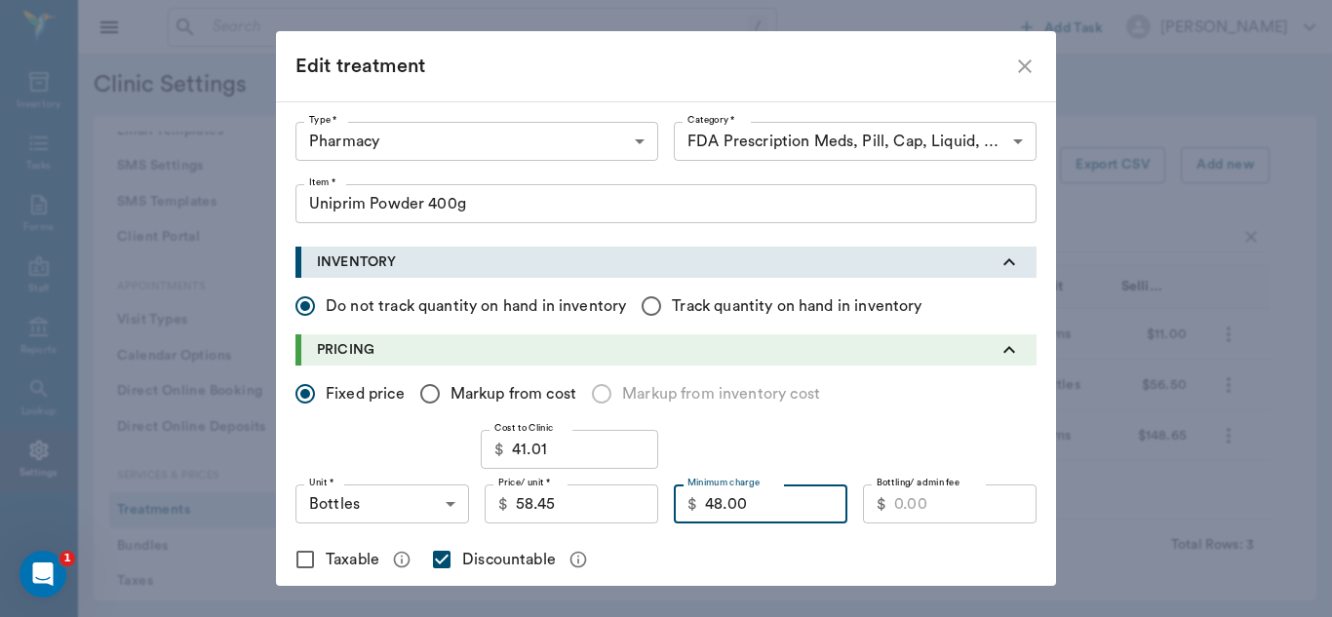
type input "48.00"
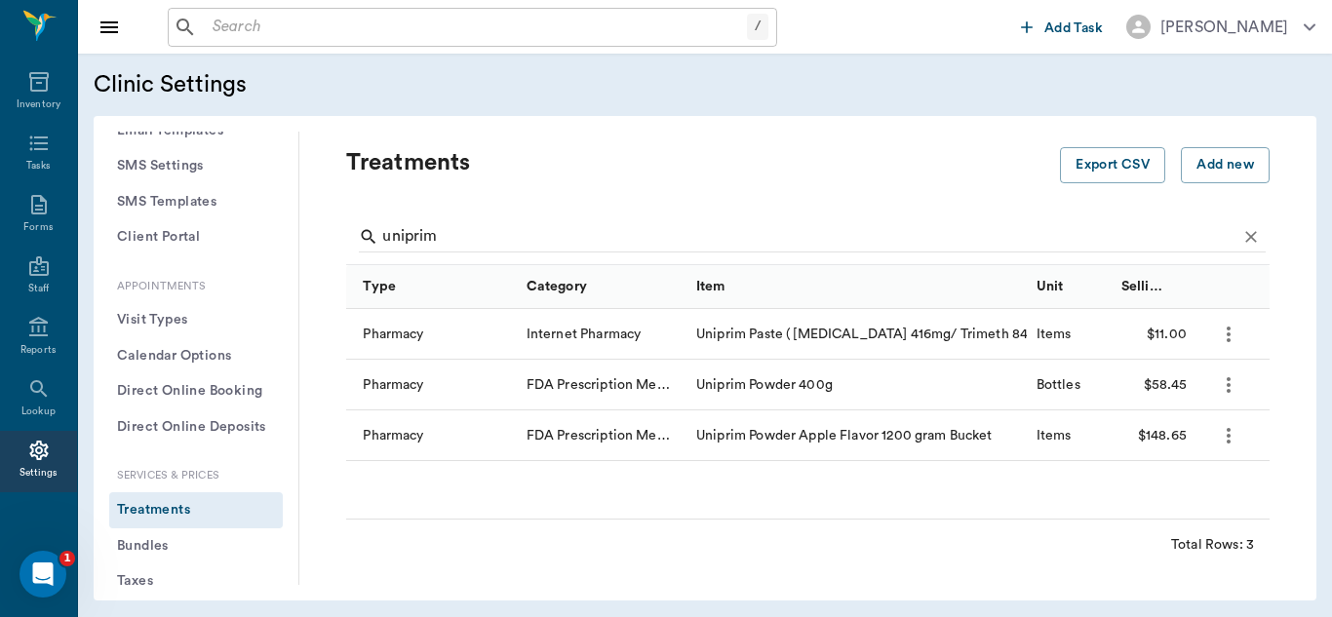
click at [1226, 382] on icon "more" at bounding box center [1228, 384] width 23 height 23
click at [1166, 439] on p "Edit Treatment" at bounding box center [1177, 437] width 106 height 23
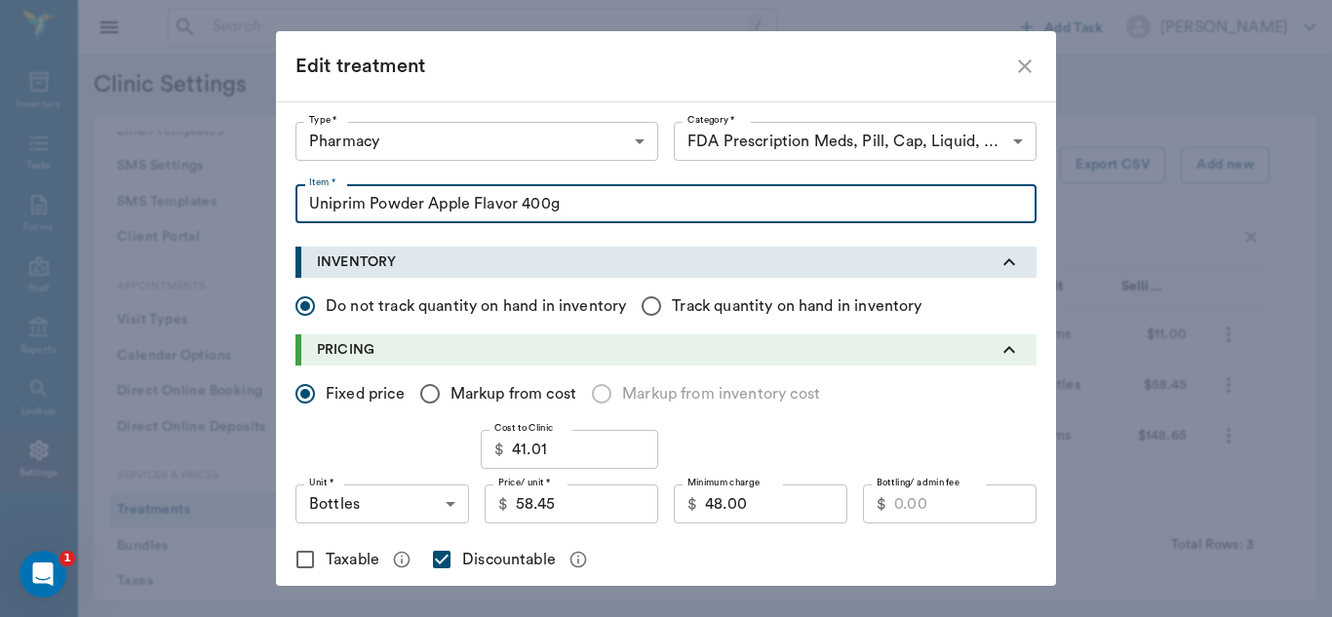
type input "Uniprim Powder Apple Flavor 400g"
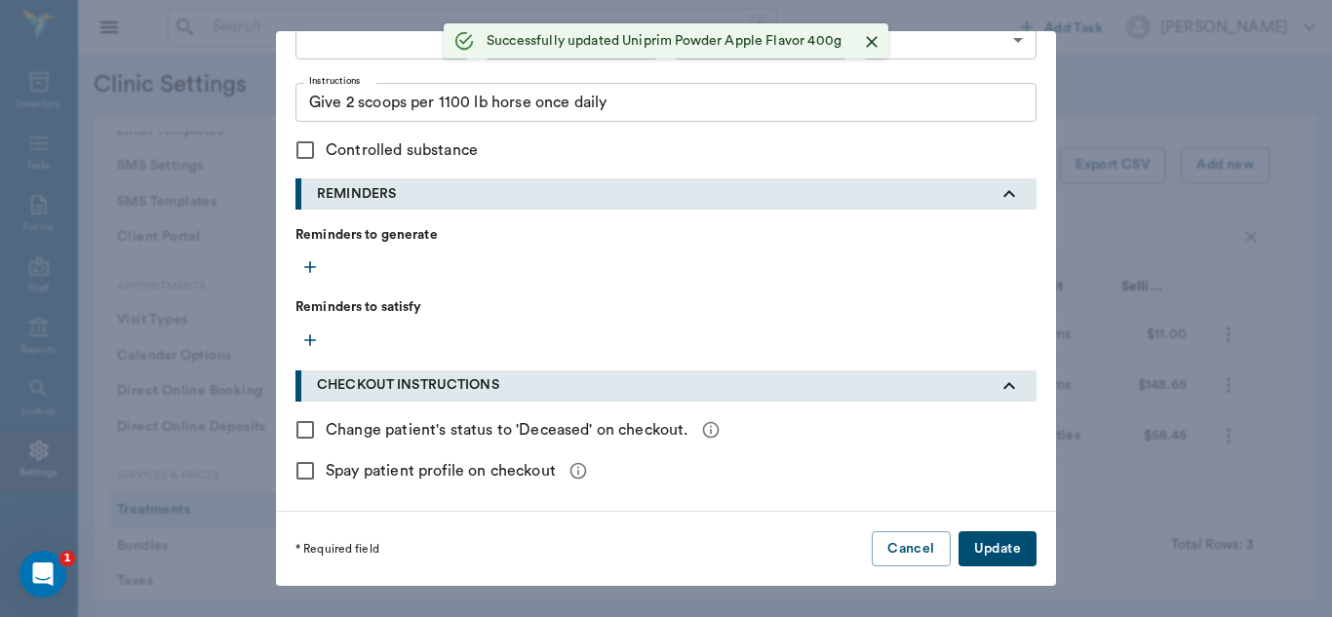
click at [1155, 132] on div "Edit treatment Type * Pharmacy 5100 Type * Category * FDA Prescription Meds, Pi…" at bounding box center [666, 308] width 1332 height 617
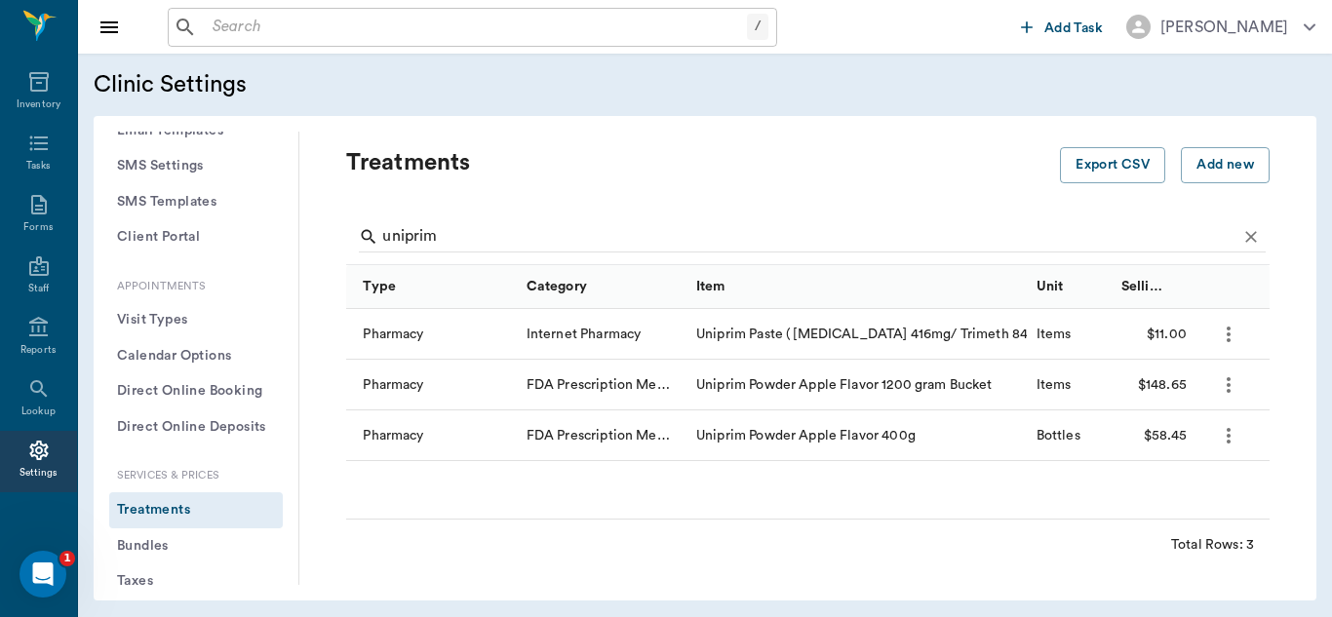
checkbox input "false"
drag, startPoint x: 1155, startPoint y: 132, endPoint x: 1173, endPoint y: 217, distance: 87.6
click at [1173, 217] on div "Add new treatment Type * ​ Type * Category * ​ Category * Item * Item * Instruc…" at bounding box center [666, 308] width 1332 height 617
click at [469, 238] on input "uniprim" at bounding box center [809, 236] width 854 height 31
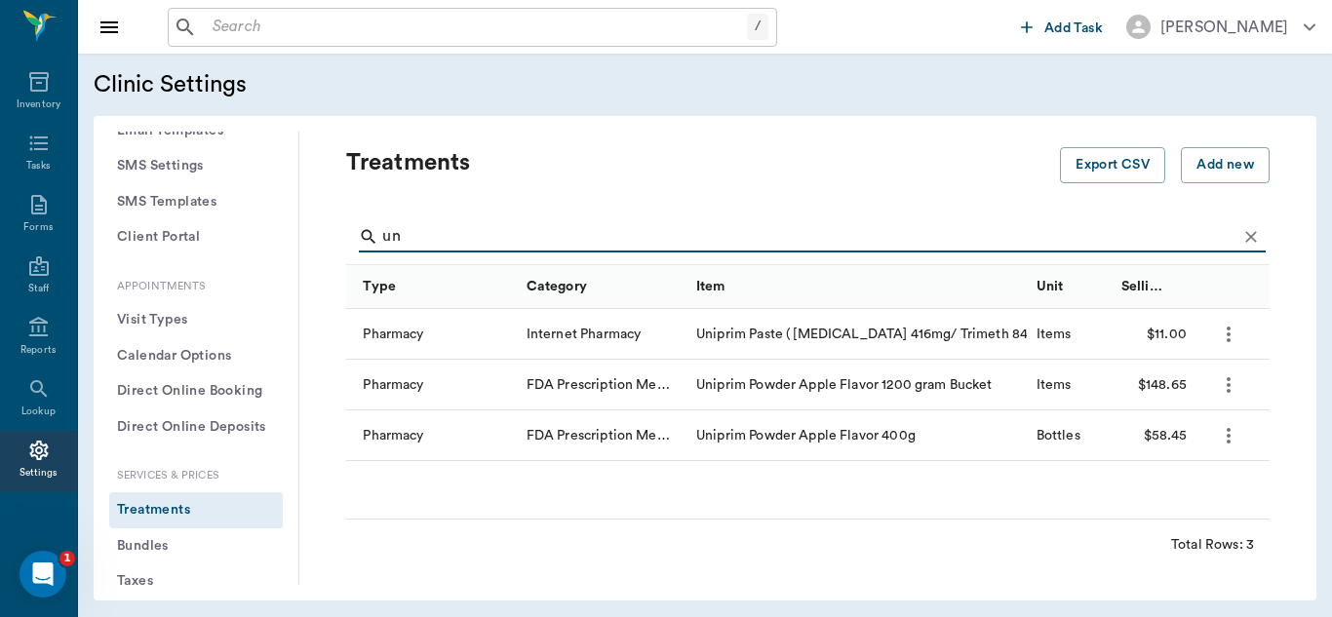
type input "u"
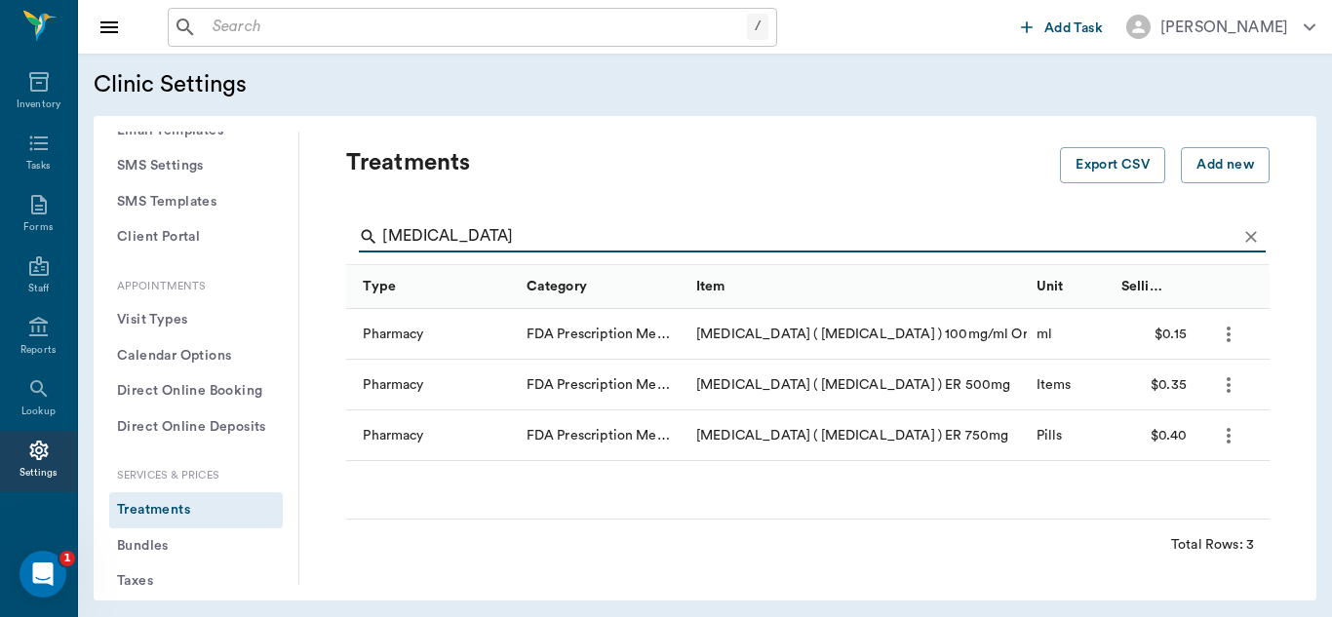
type input "levetiracetam"
click at [1230, 389] on icon "more" at bounding box center [1229, 385] width 4 height 16
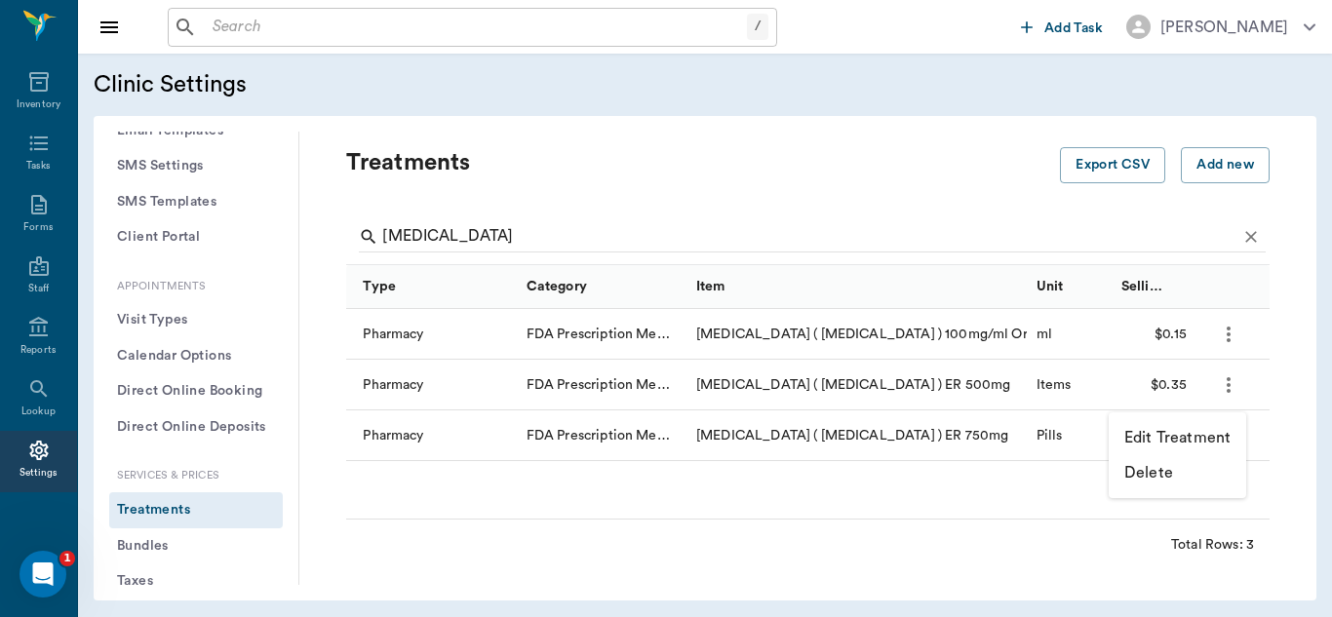
click at [1182, 433] on p "Edit Treatment" at bounding box center [1177, 437] width 106 height 23
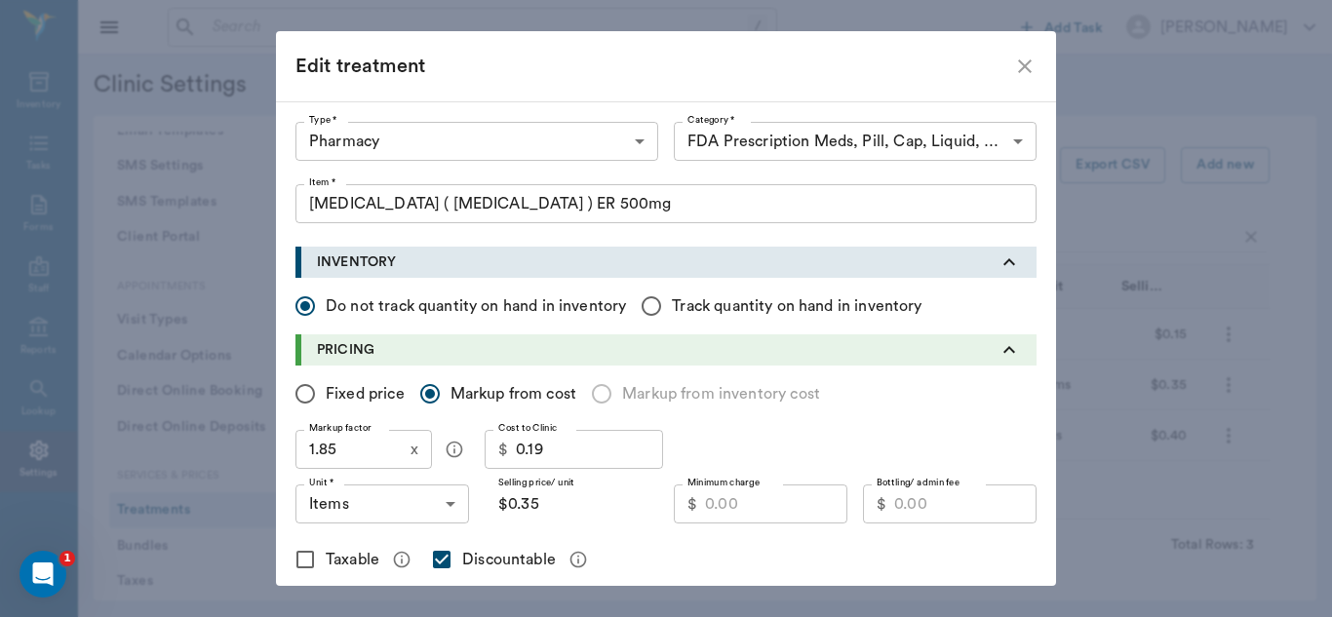
type input "5100"
type input "5105"
type input "Levetiracetam ( Keppra ) ER 500mg"
radio input "false"
radio input "true"
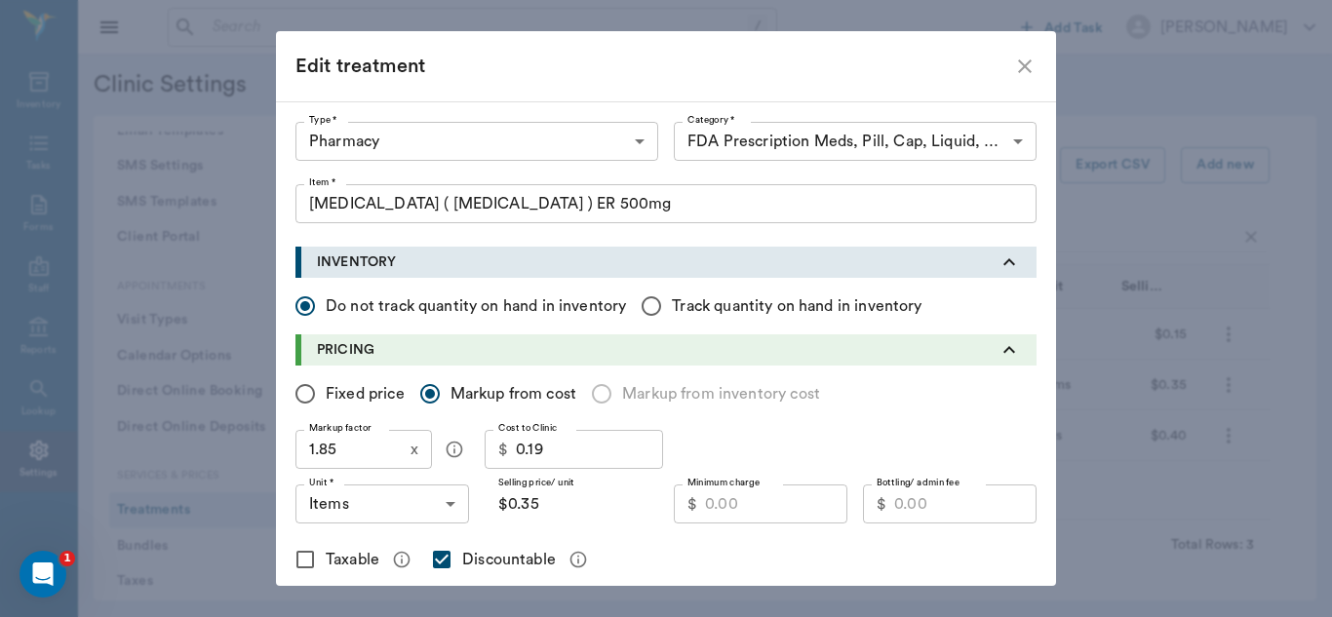
type input "ITEMS"
type input "0.26"
type input "9.00"
checkbox input "true"
click at [548, 502] on input "$0.35" at bounding box center [572, 504] width 174 height 39
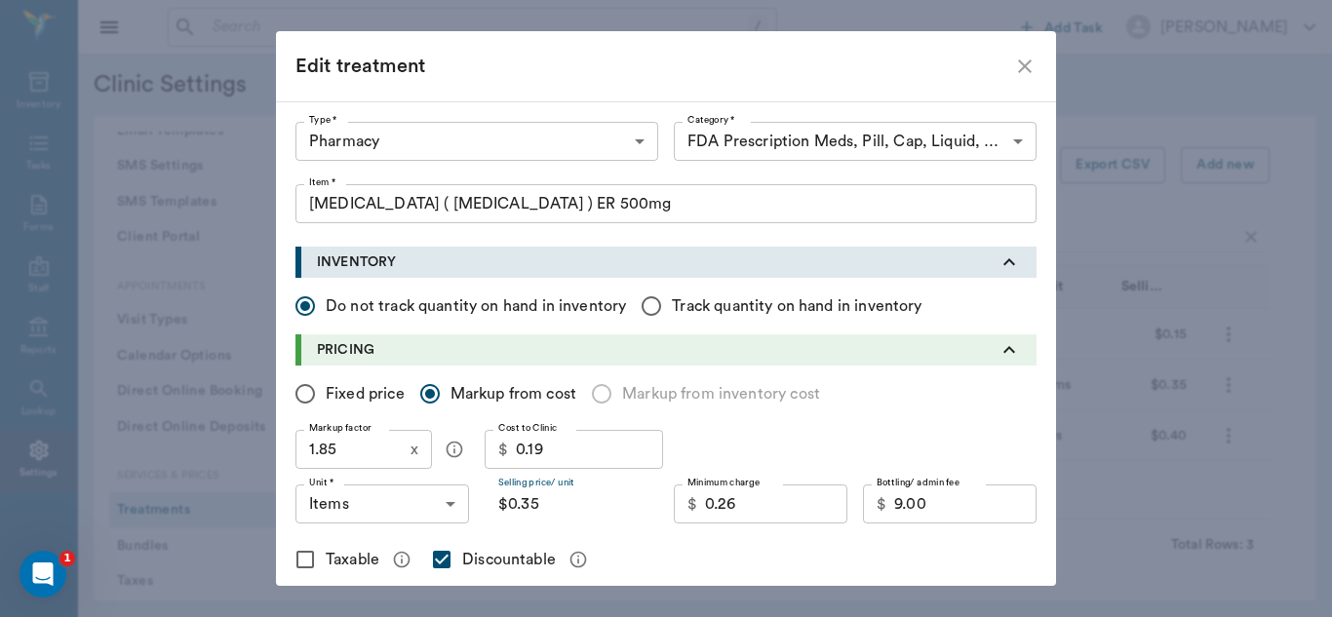
click at [574, 509] on input "$0.35" at bounding box center [572, 504] width 174 height 39
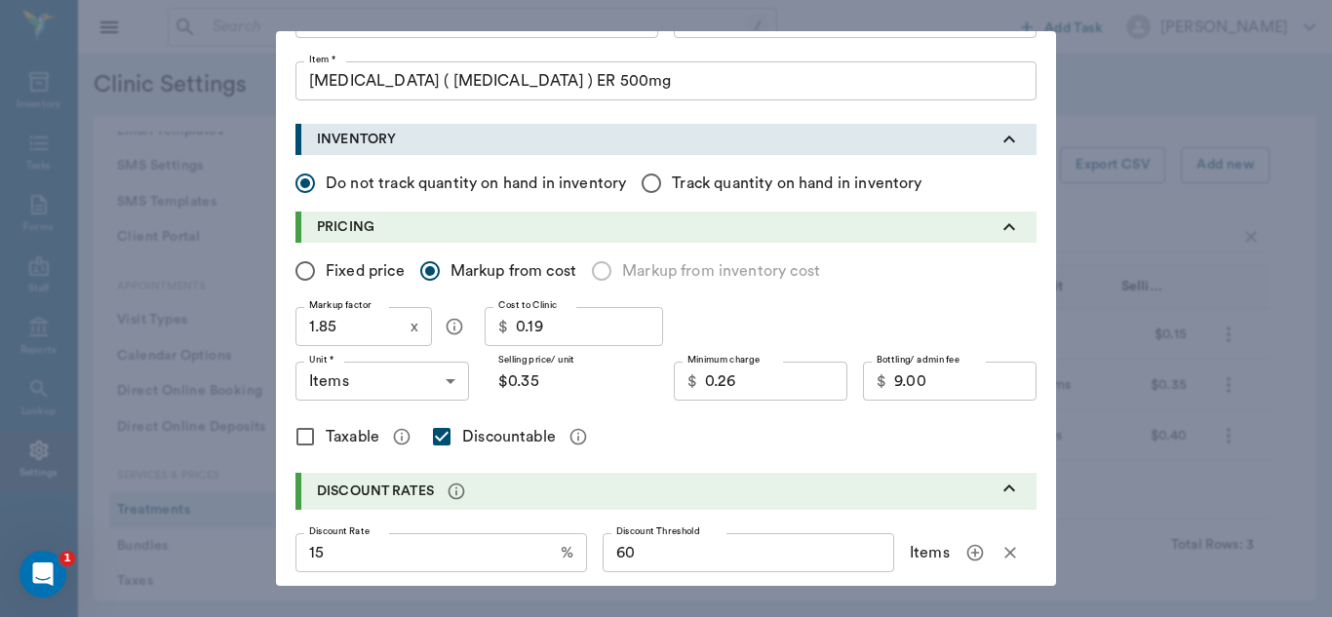
click at [298, 276] on input "Fixed price" at bounding box center [305, 271] width 41 height 41
radio input "true"
click at [568, 387] on input "0.35" at bounding box center [587, 381] width 142 height 39
type input "0.40"
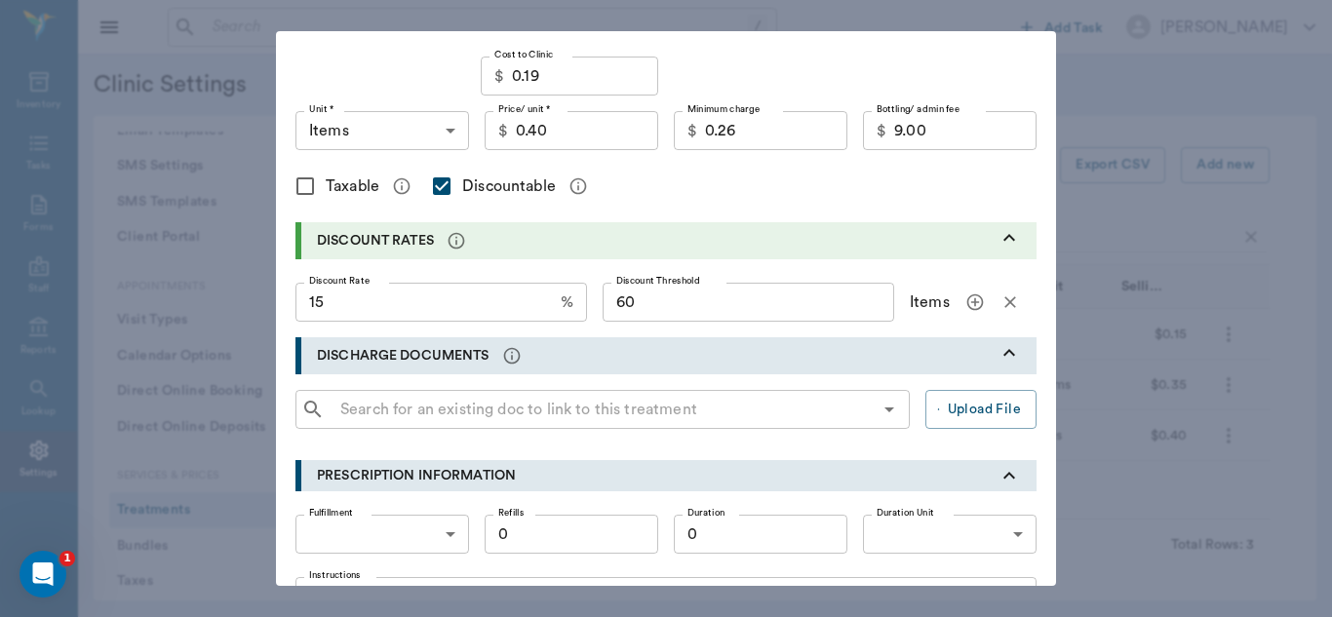
scroll to position [868, 0]
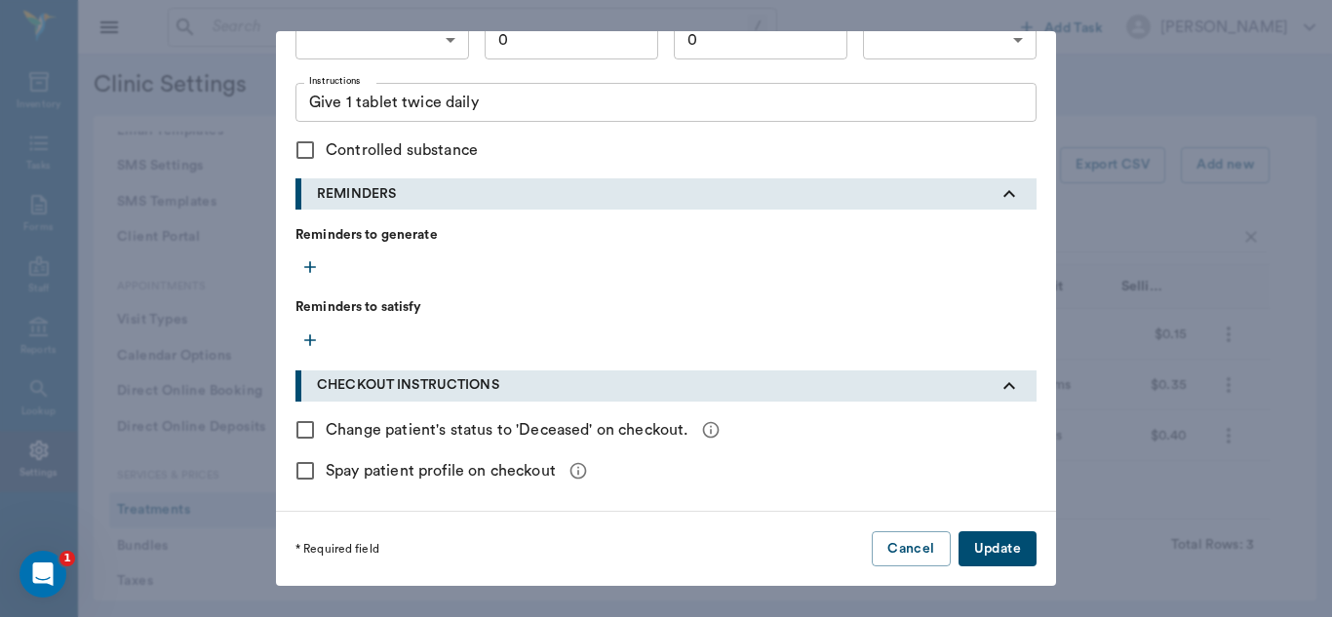
click at [978, 556] on button "Update" at bounding box center [997, 549] width 78 height 36
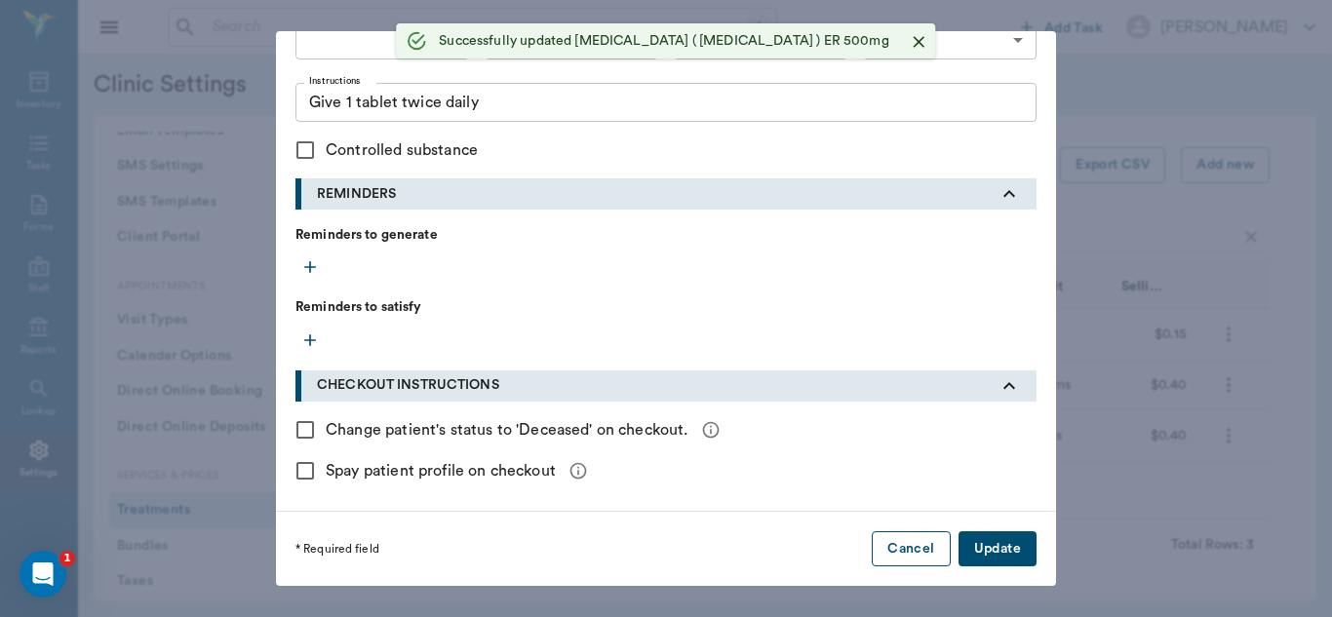
click at [902, 551] on button "Cancel" at bounding box center [911, 549] width 78 height 36
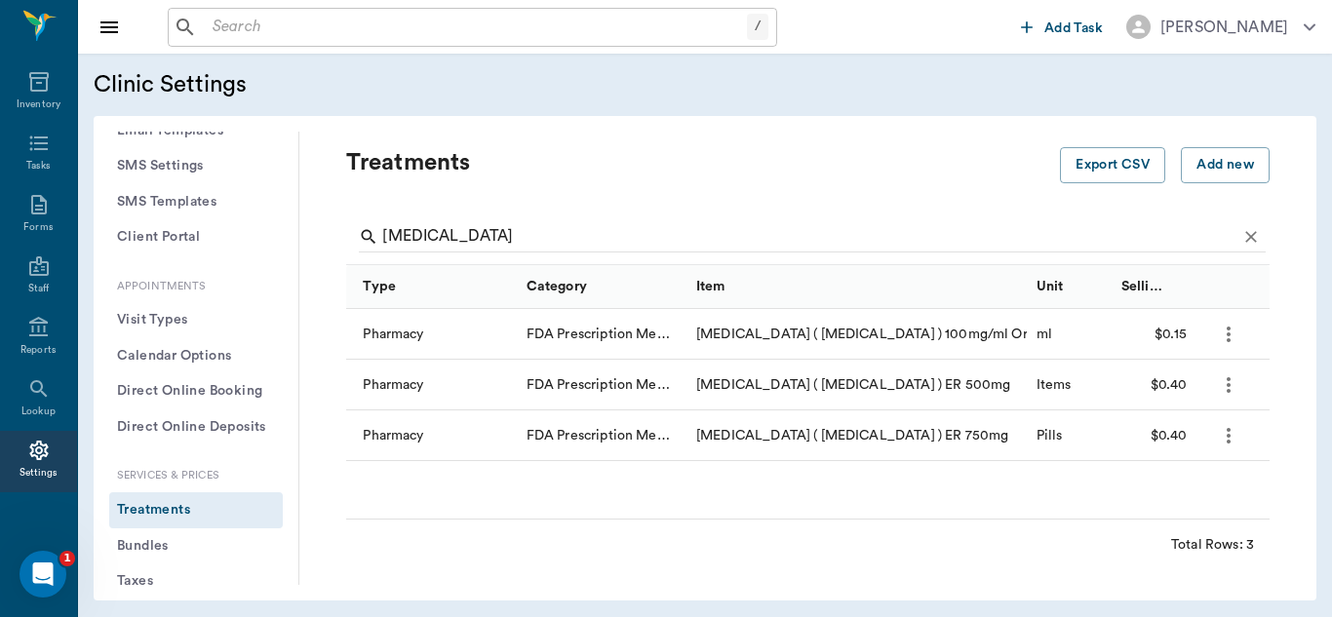
checkbox input "false"
click at [1228, 439] on icon "more" at bounding box center [1228, 435] width 23 height 23
click at [1175, 491] on p "Edit Treatment" at bounding box center [1177, 488] width 106 height 23
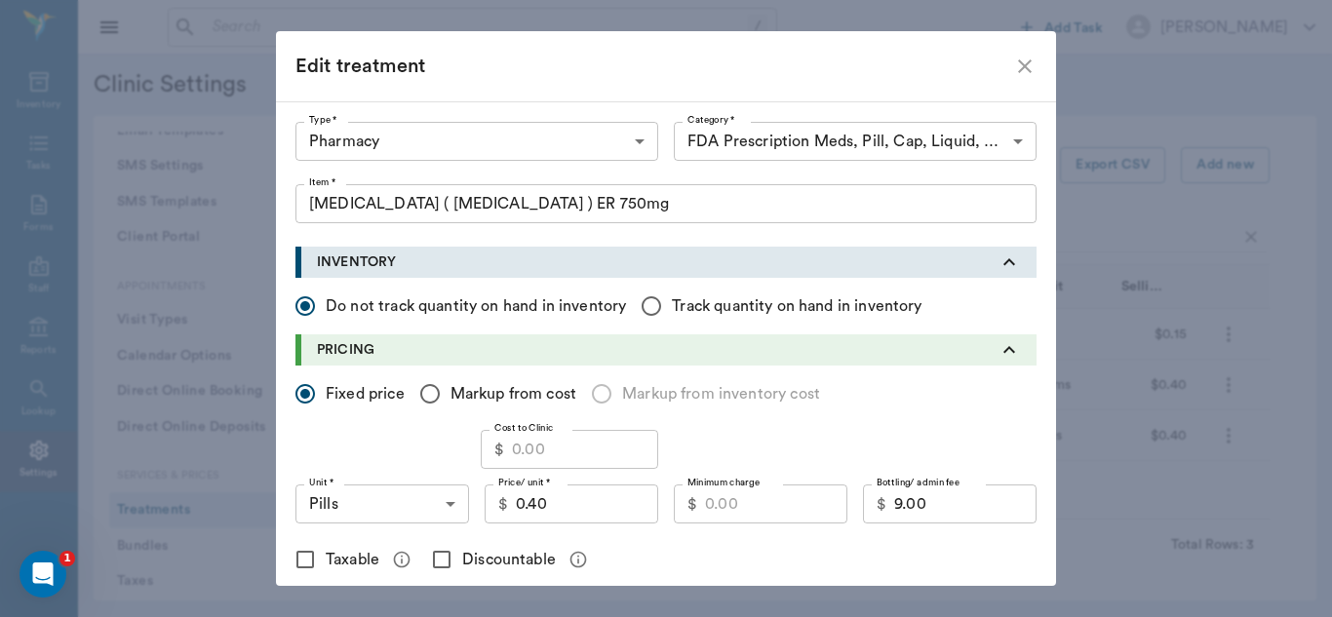
click at [578, 506] on input "0.40" at bounding box center [587, 504] width 142 height 39
type input ".50"
click at [438, 556] on input "Discountable" at bounding box center [441, 559] width 41 height 41
checkbox input "true"
type input "0.50"
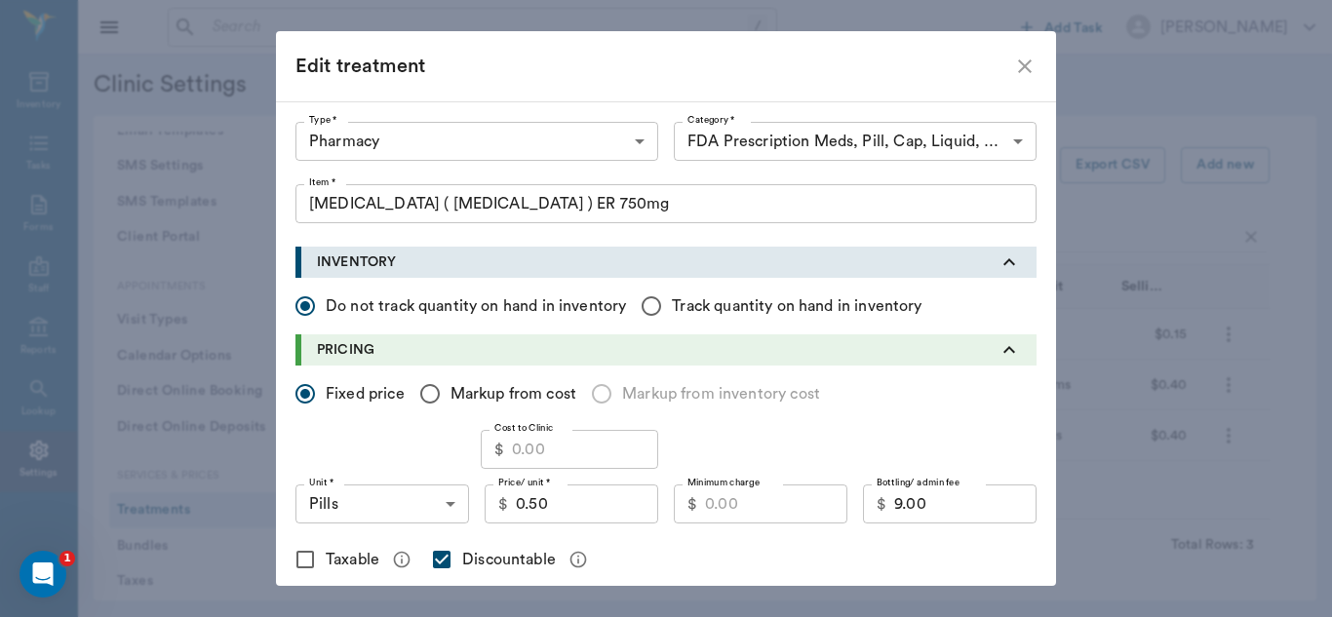
click at [731, 514] on input "Minimum charge" at bounding box center [776, 504] width 142 height 39
type input "0.35"
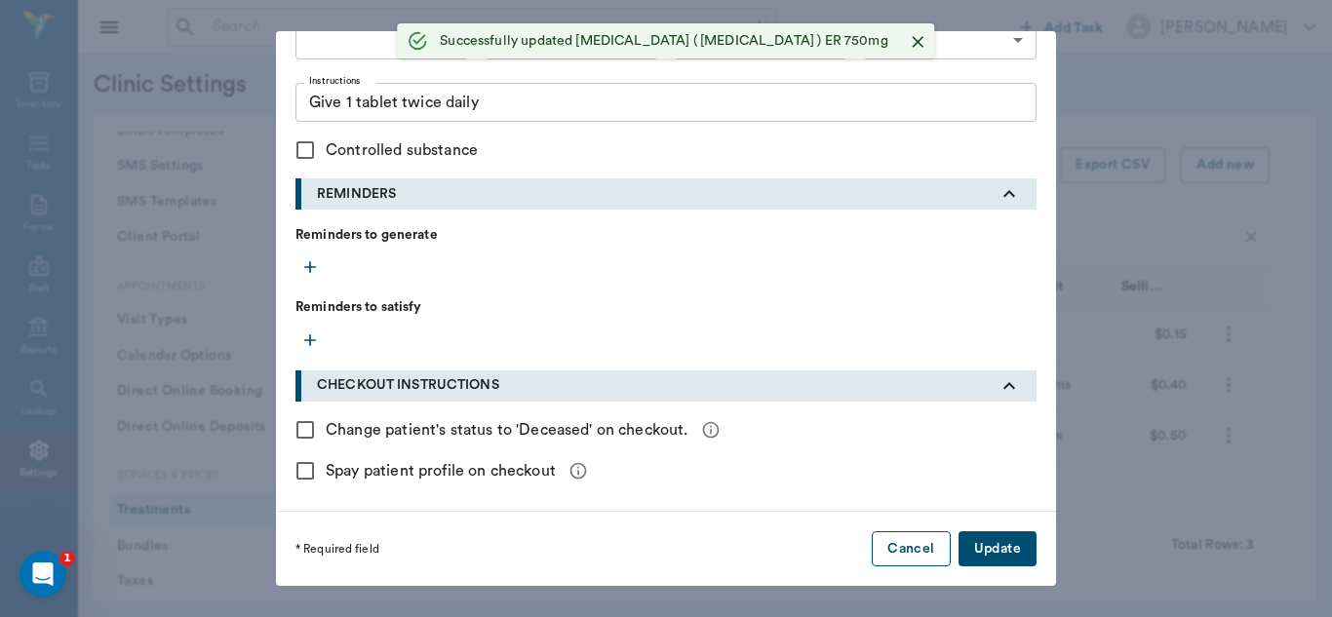
click at [918, 562] on button "Cancel" at bounding box center [911, 549] width 78 height 36
checkbox input "false"
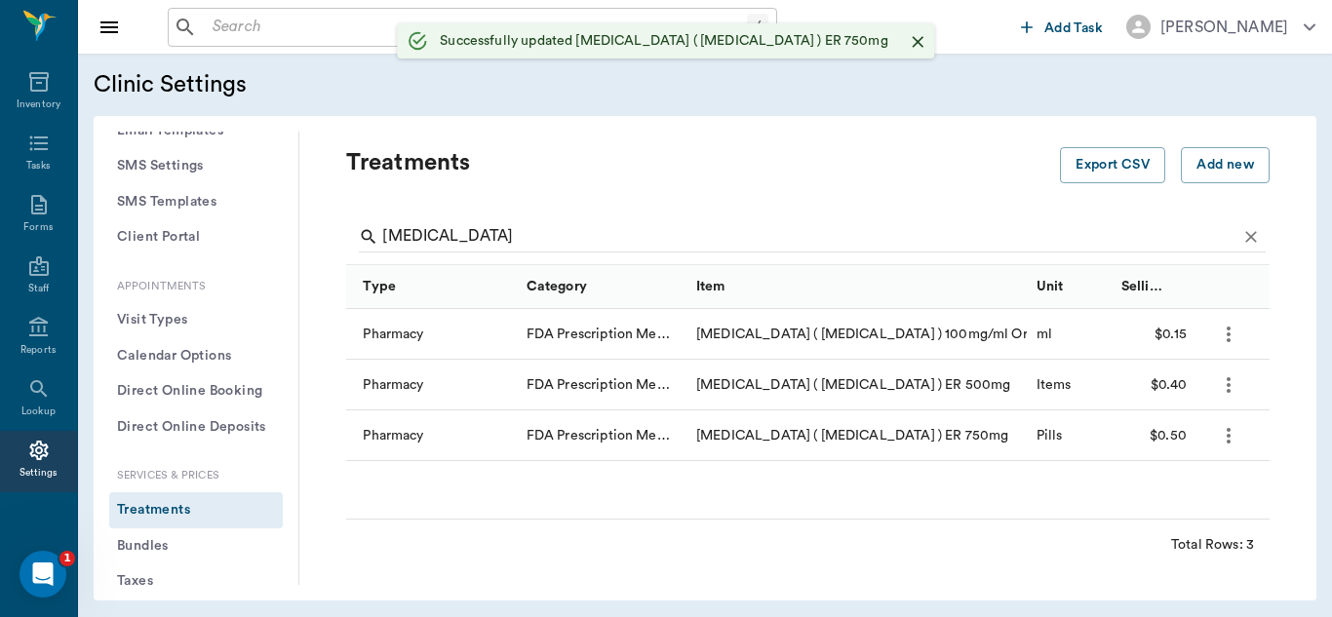
scroll to position [506, 0]
click at [1233, 382] on div "Add new treatment Type * ​ Type * Category * ​ Category * Item * Item * Instruc…" at bounding box center [666, 308] width 1332 height 617
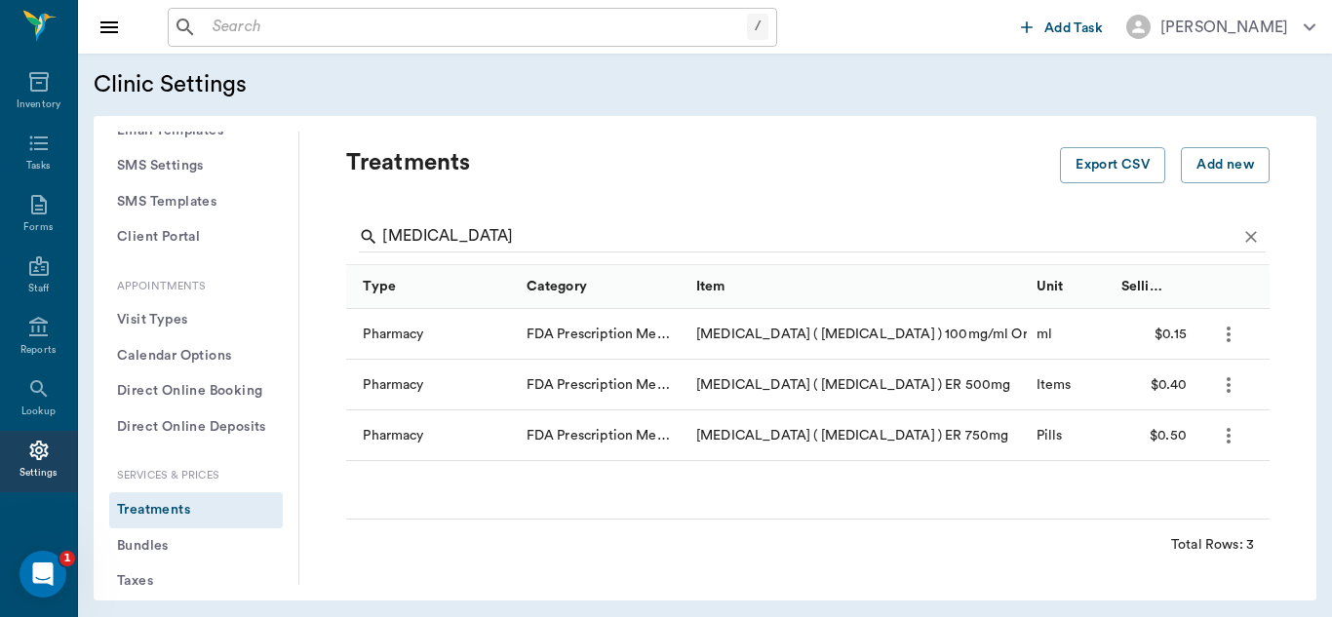
click at [1232, 386] on div "Add new treatment Type * ​ Type * Category * ​ Category * Item * Item * Instruc…" at bounding box center [666, 308] width 1332 height 617
click at [1227, 383] on icon "more" at bounding box center [1228, 384] width 23 height 23
click at [1172, 445] on p "Edit Treatment" at bounding box center [1177, 437] width 106 height 23
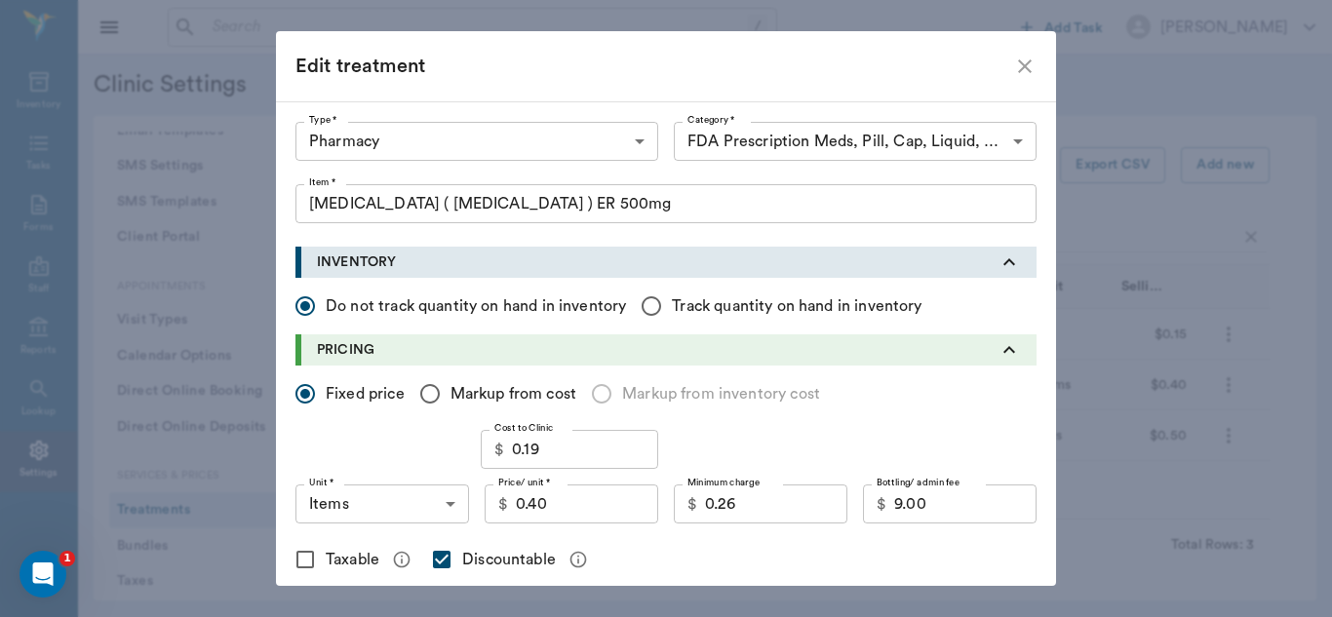
click at [752, 507] on input "0.26" at bounding box center [776, 504] width 142 height 39
click at [1017, 64] on icon "close" at bounding box center [1024, 66] width 23 height 23
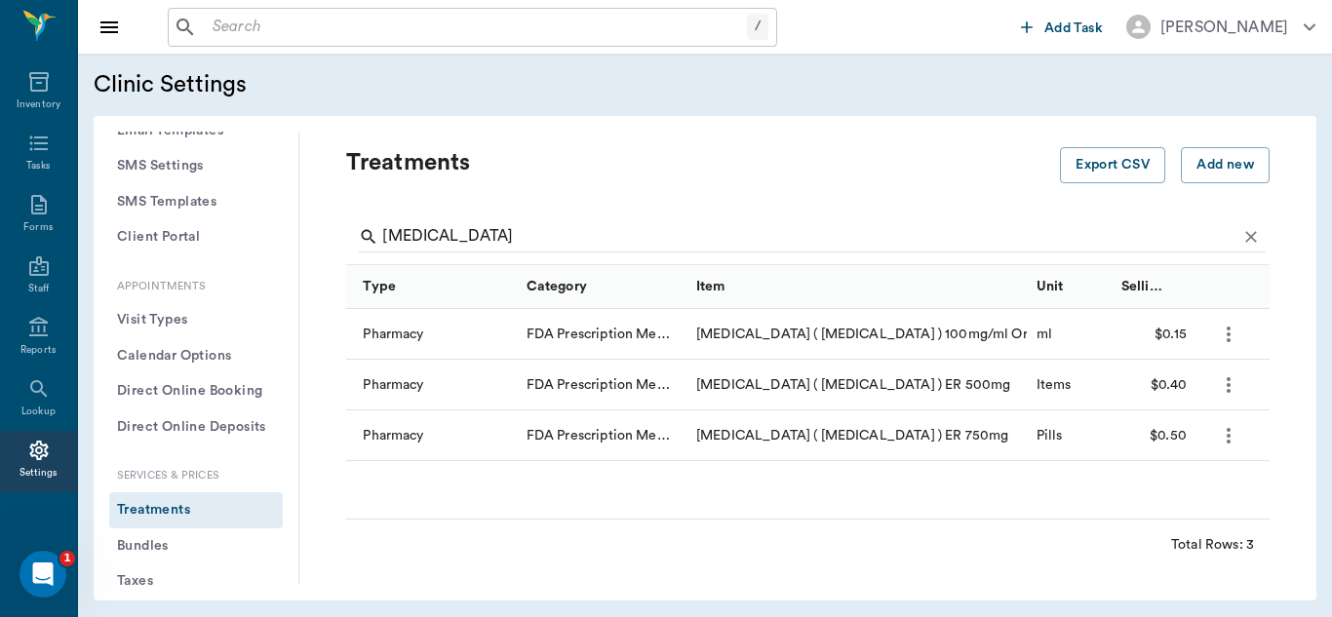
checkbox input "false"
click at [1278, 138] on div "Treatments Export CSV Add new levetiracetam Type Category Item Unit Selling Pri…" at bounding box center [807, 358] width 1017 height 453
click at [1227, 335] on icon "more" at bounding box center [1228, 334] width 23 height 23
click at [1186, 386] on p "Edit Treatment" at bounding box center [1177, 386] width 106 height 23
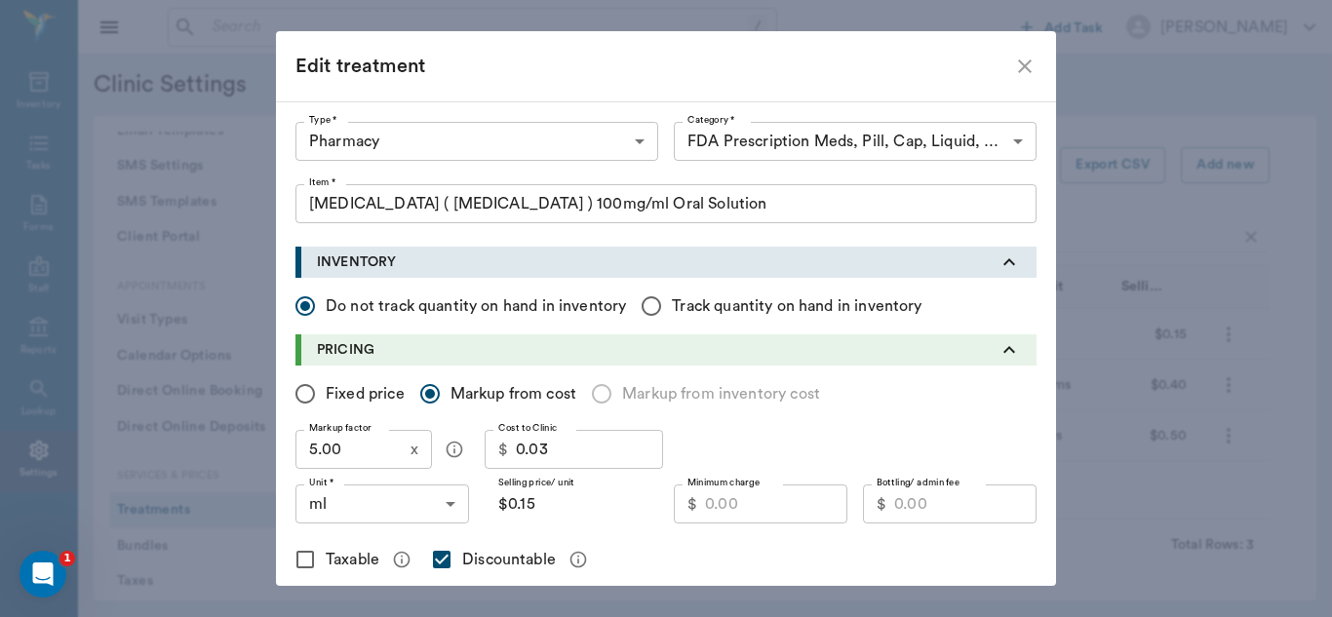
type input "5100"
type input "5105"
type input "Levetiracetam ( Keppra ) 100mg/ml Oral Solution"
radio input "false"
radio input "true"
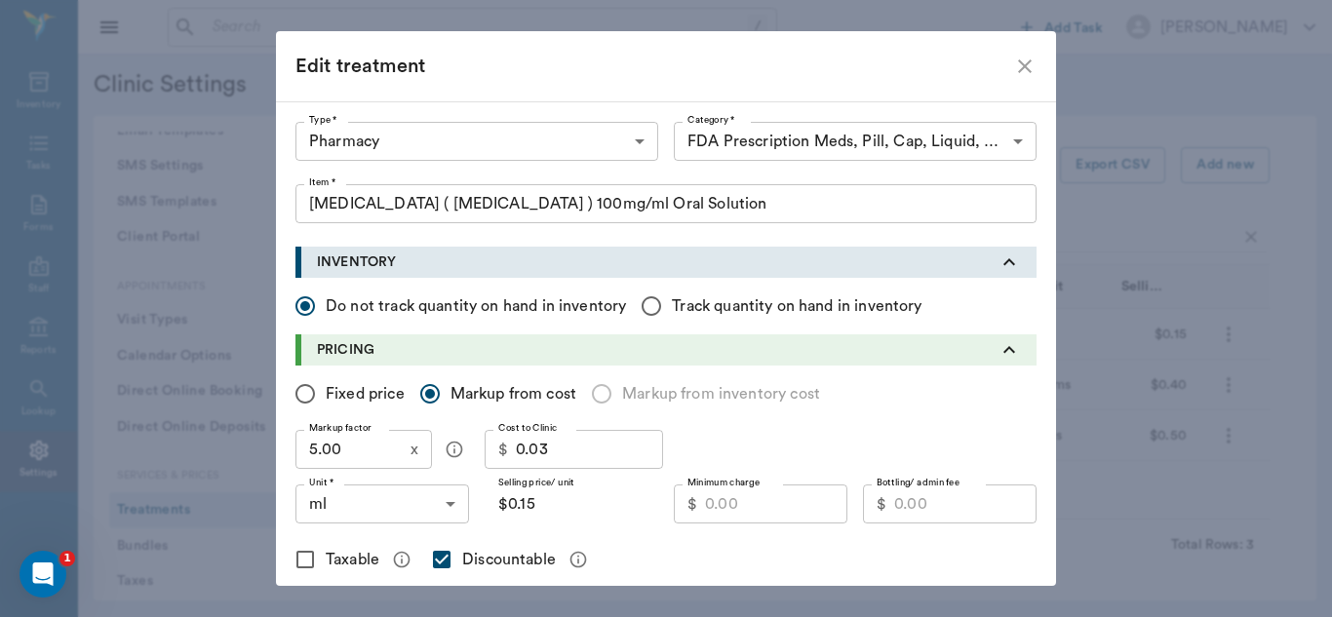
type input "ML"
type input "0.09"
type input "9.00"
checkbox input "true"
click at [1018, 67] on icon "close" at bounding box center [1025, 66] width 14 height 14
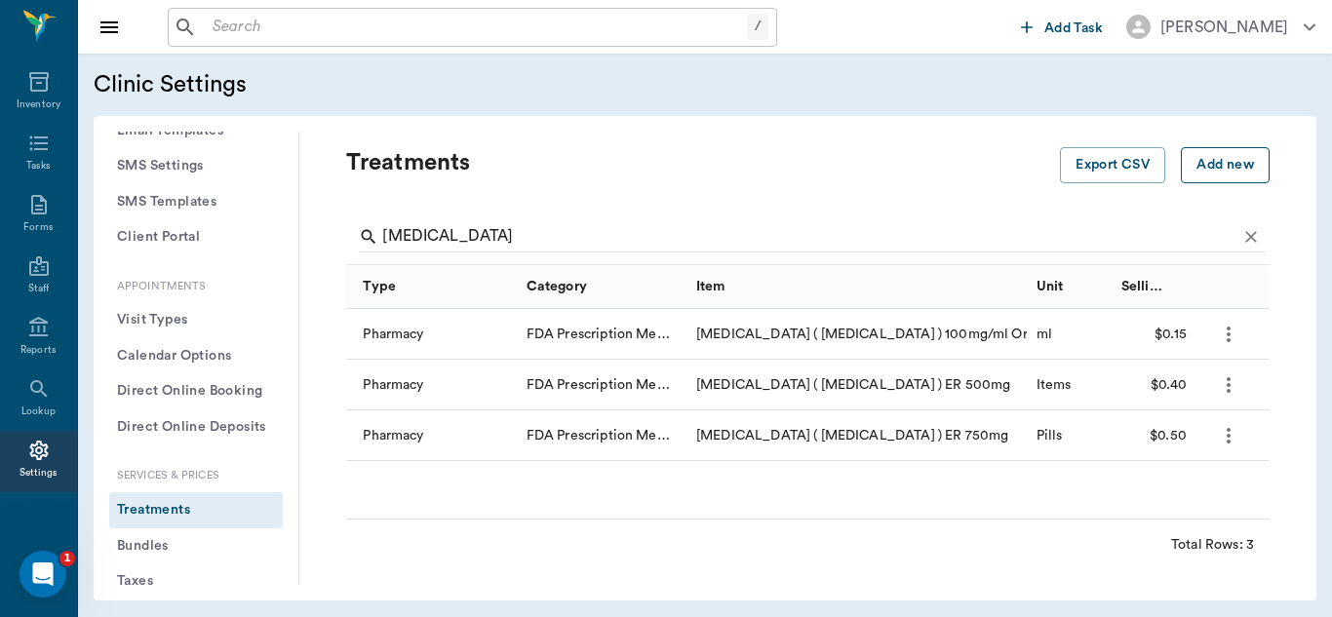
click at [1217, 164] on button "Add new" at bounding box center [1225, 165] width 89 height 36
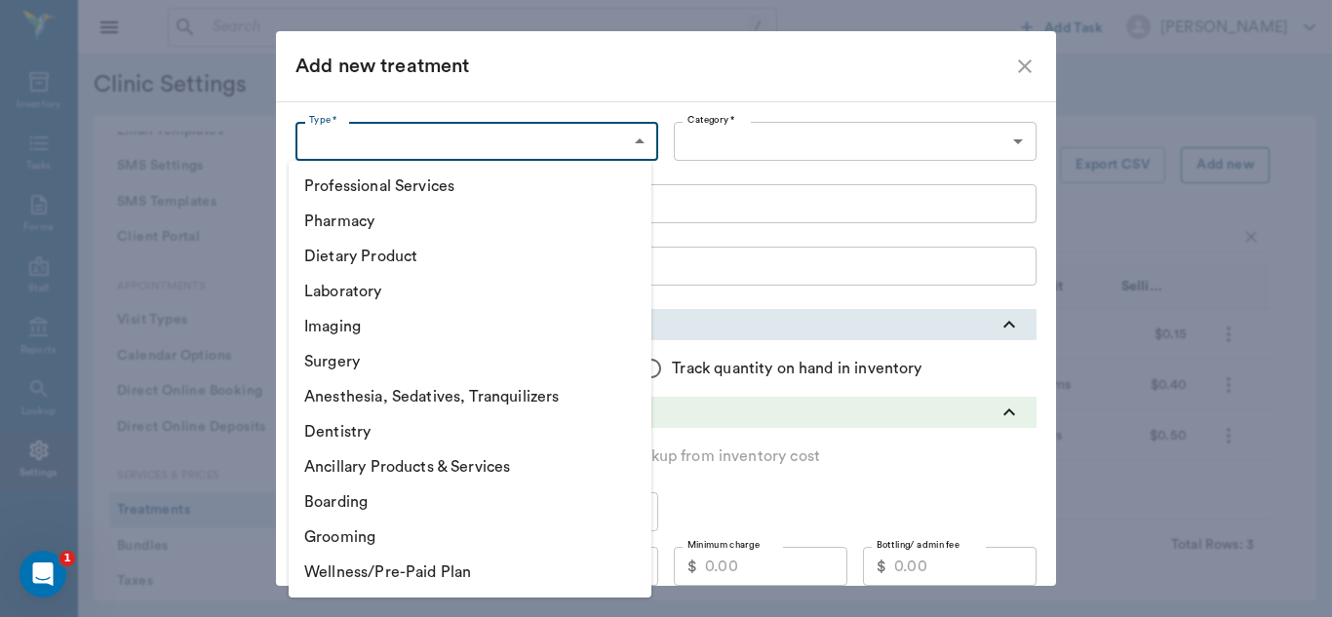
click at [641, 135] on body "/ ​ Add Task Dr. Bert Ellsworth Nectar Messages Appts Labs Imaging Inventory Ta…" at bounding box center [666, 308] width 1332 height 617
click at [370, 465] on li "Ancillary Products & Services" at bounding box center [470, 466] width 363 height 35
type input "5800"
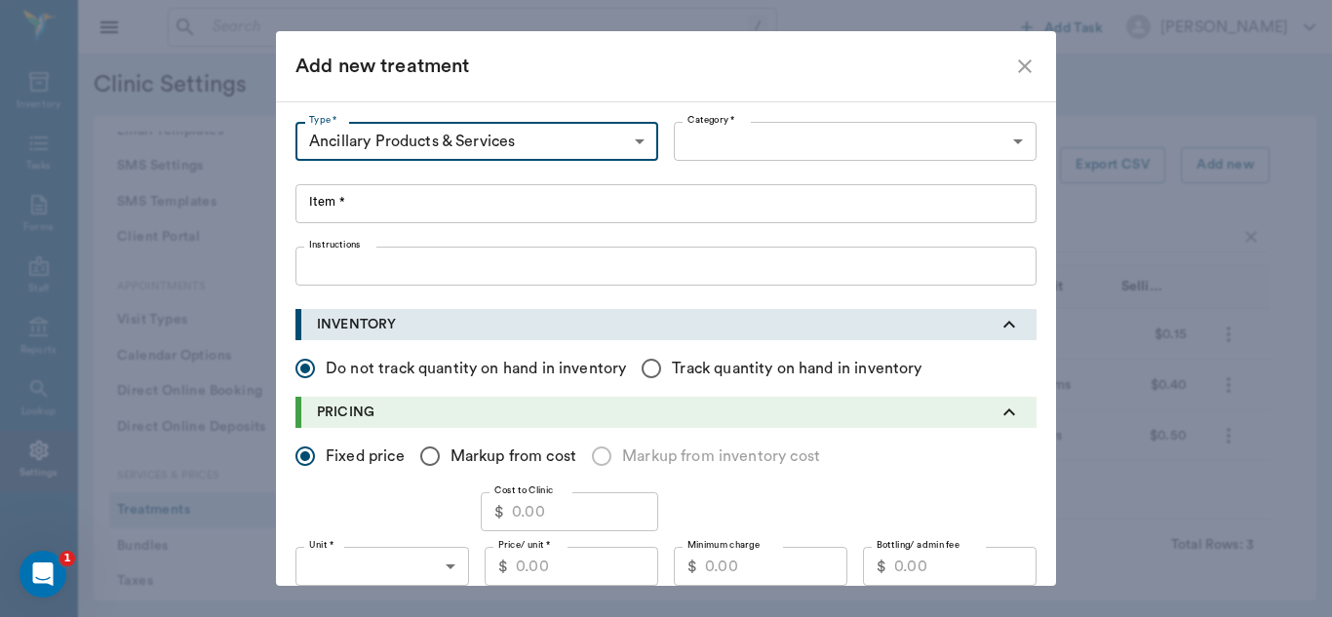
click at [1005, 141] on div at bounding box center [666, 308] width 1332 height 617
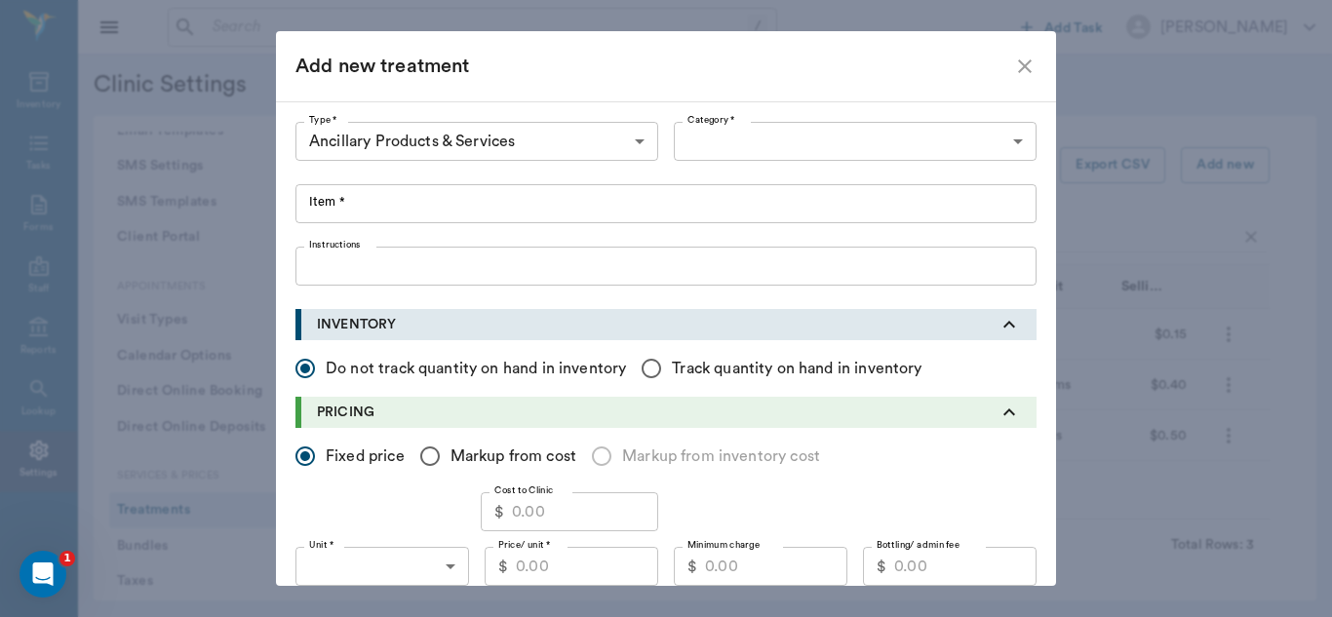
click at [1010, 141] on div at bounding box center [666, 308] width 1332 height 617
click at [1009, 136] on body "/ ​ Add Task Dr. Bert Ellsworth Nectar Messages Appts Labs Imaging Inventory Ta…" at bounding box center [666, 308] width 1332 height 617
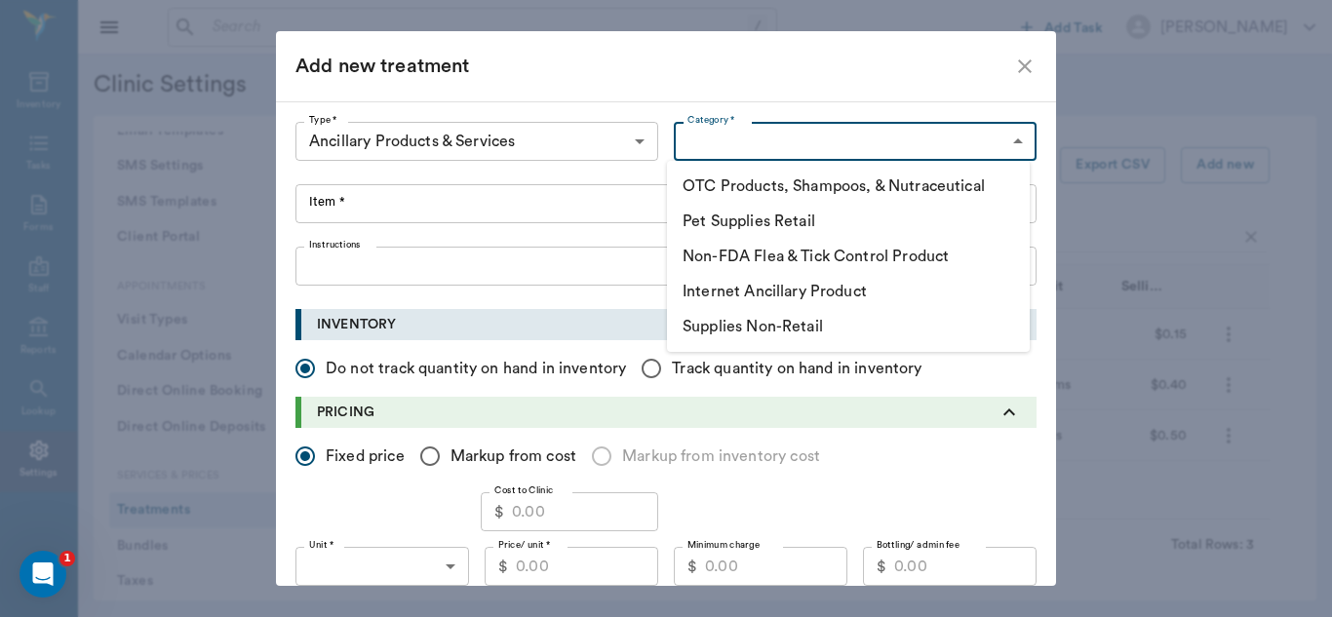
click at [797, 335] on li "Supplies Non-Retail" at bounding box center [848, 326] width 363 height 35
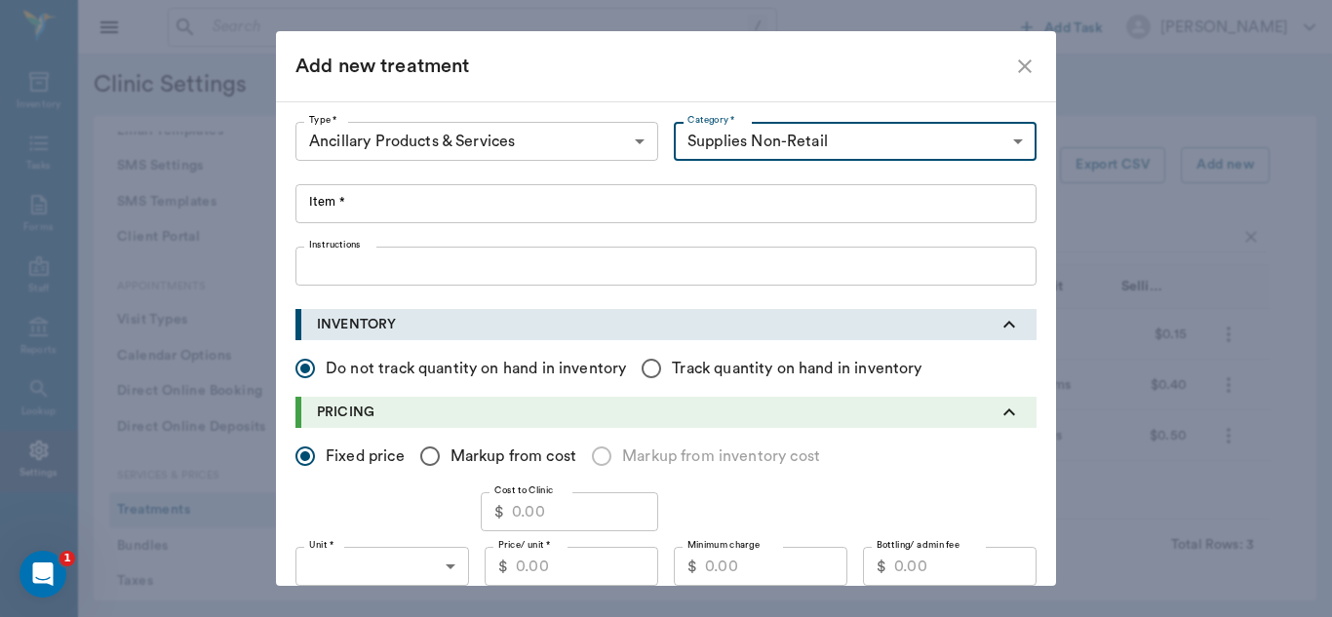
type input "5805"
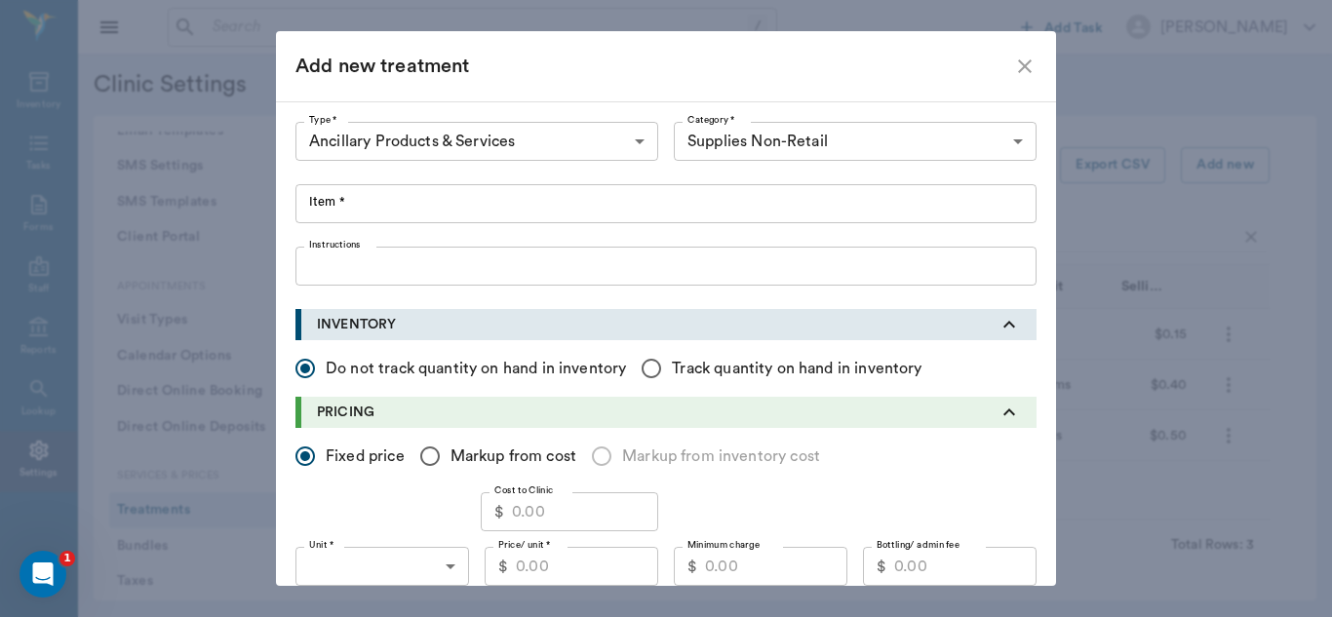
click at [312, 198] on div at bounding box center [666, 308] width 1332 height 617
click at [636, 139] on body "/ ​ Add Task Dr. Bert Ellsworth Nectar Messages Appts Labs Imaging Inventory Ta…" at bounding box center [666, 308] width 1332 height 617
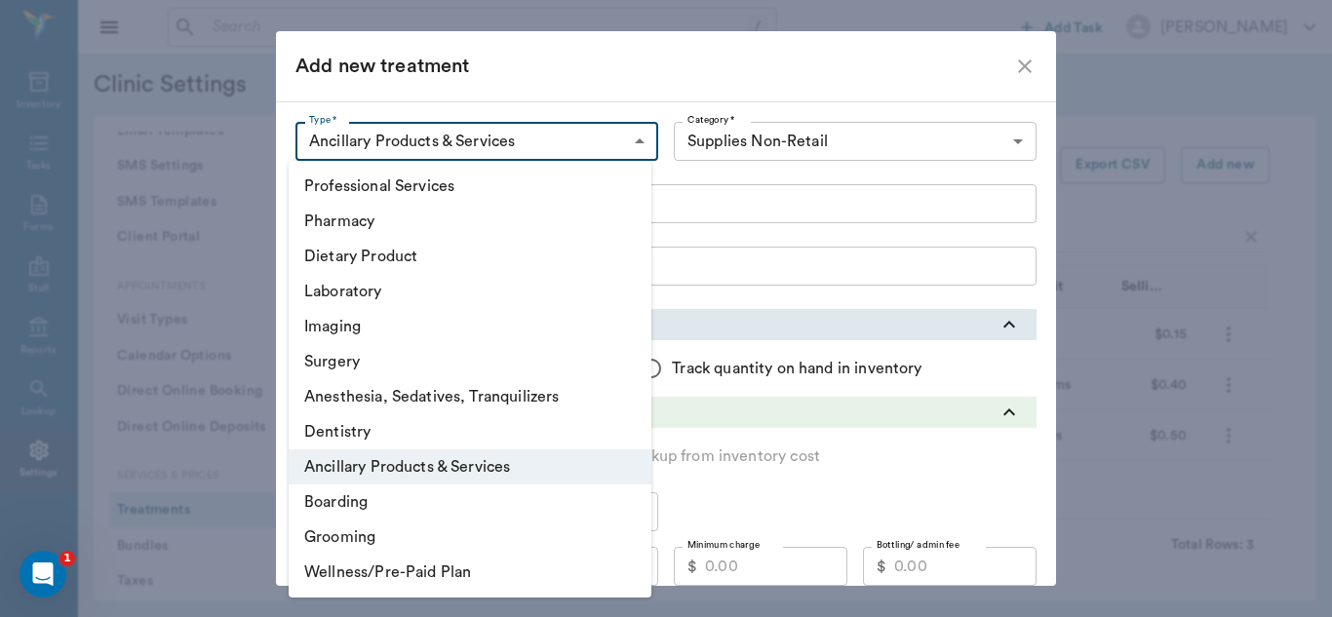
click at [472, 187] on li "Professional Services" at bounding box center [470, 186] width 363 height 35
type input "5000"
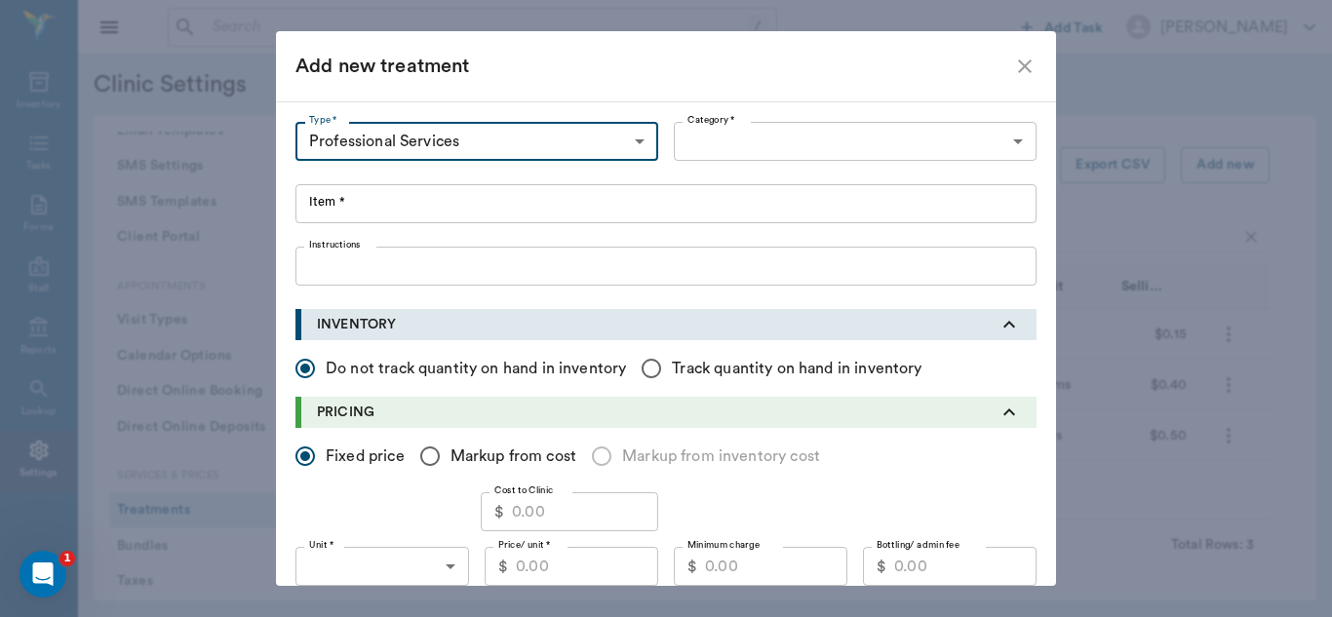
click at [637, 132] on div at bounding box center [666, 308] width 1332 height 617
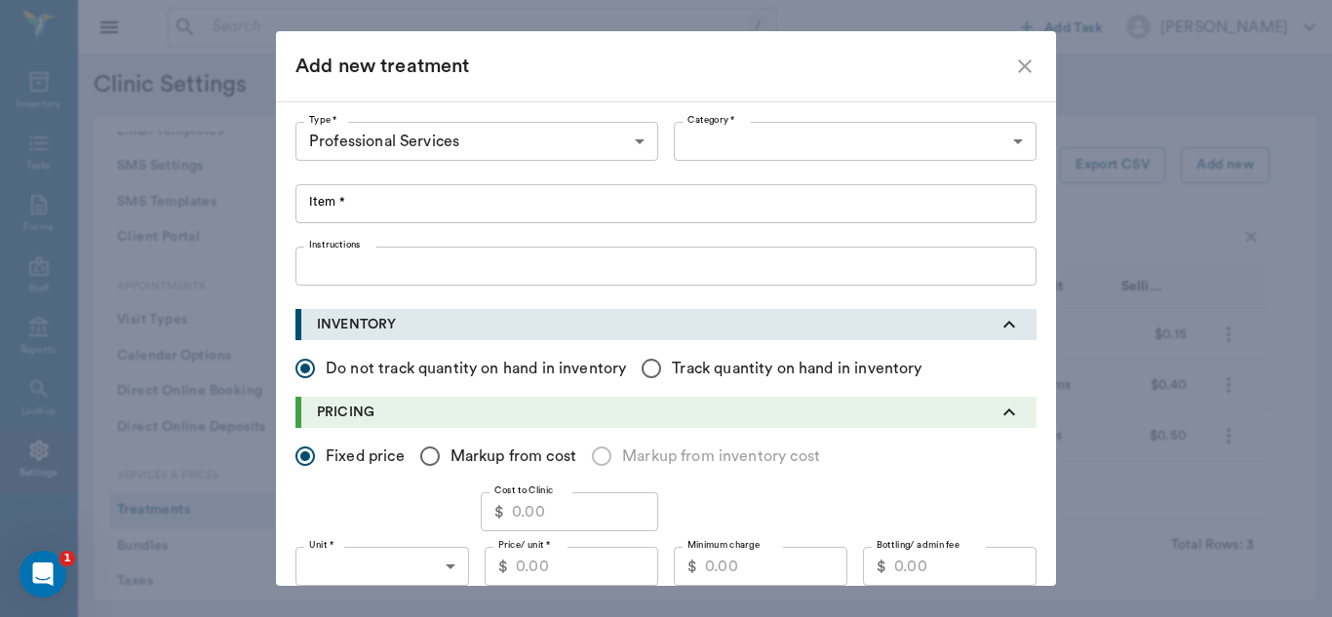
click at [631, 145] on div at bounding box center [666, 308] width 1332 height 617
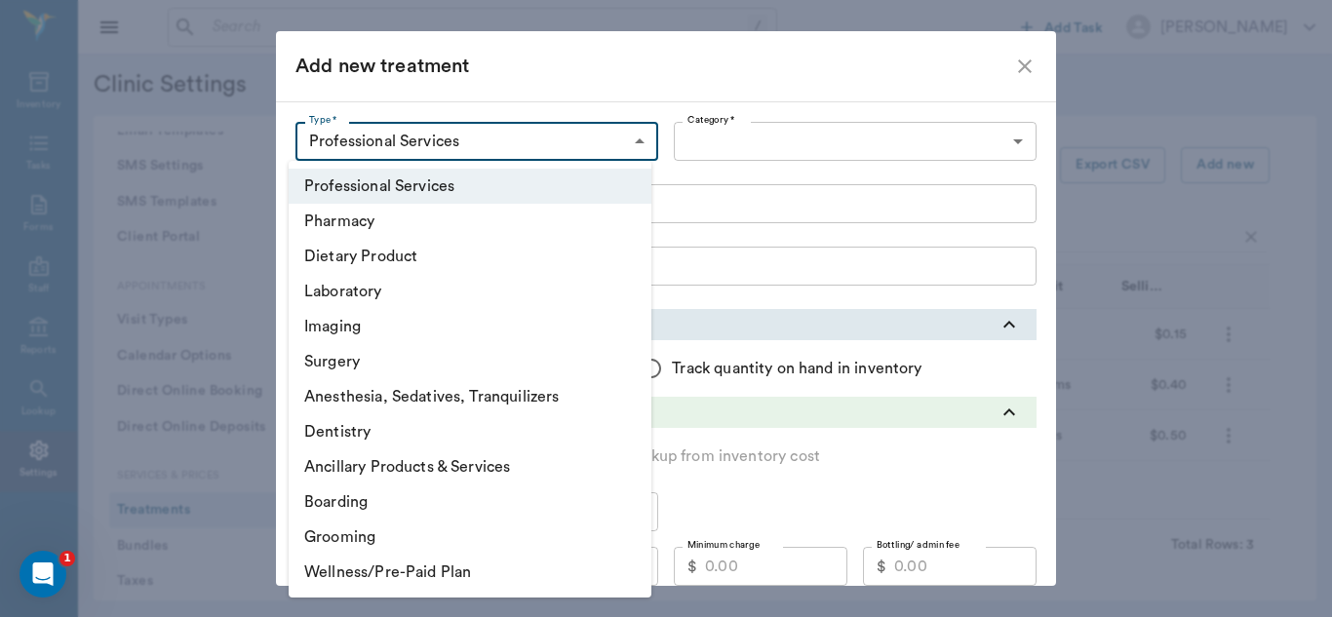
click at [634, 140] on body "/ ​ Add Task Dr. Bert Ellsworth Nectar Messages Appts Labs Imaging Inventory Ta…" at bounding box center [666, 308] width 1332 height 617
click at [411, 228] on li "Pharmacy" at bounding box center [470, 221] width 363 height 35
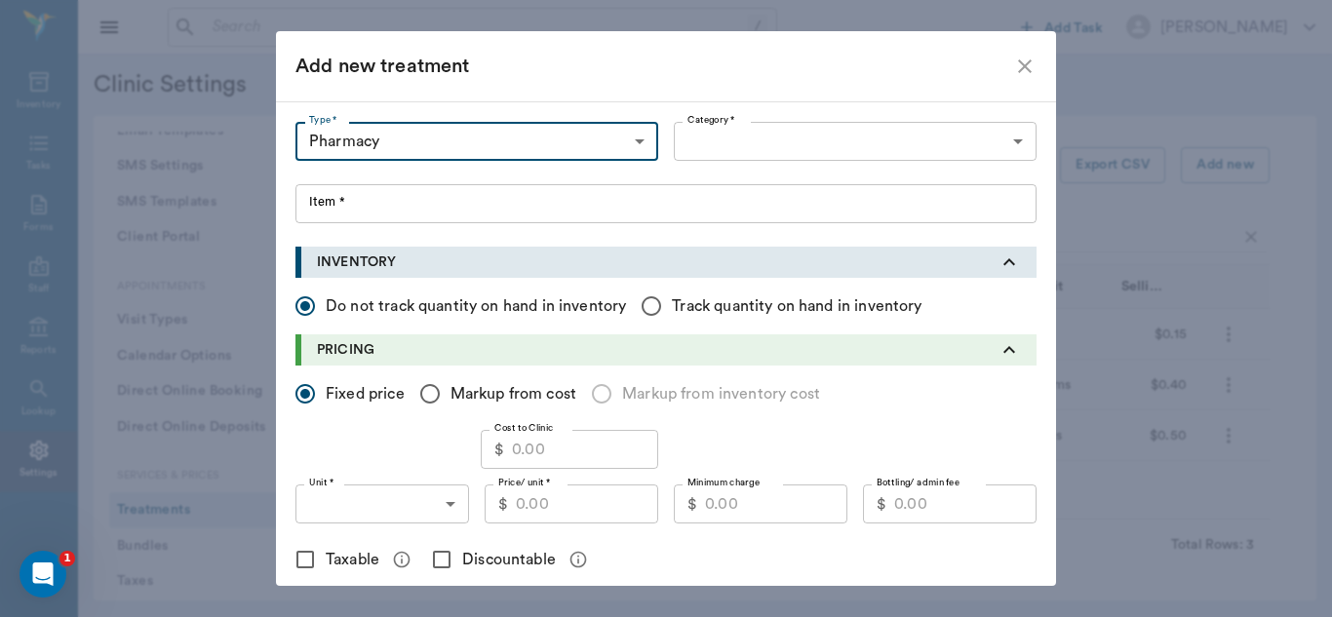
type input "5100"
click at [1016, 142] on div at bounding box center [666, 308] width 1332 height 617
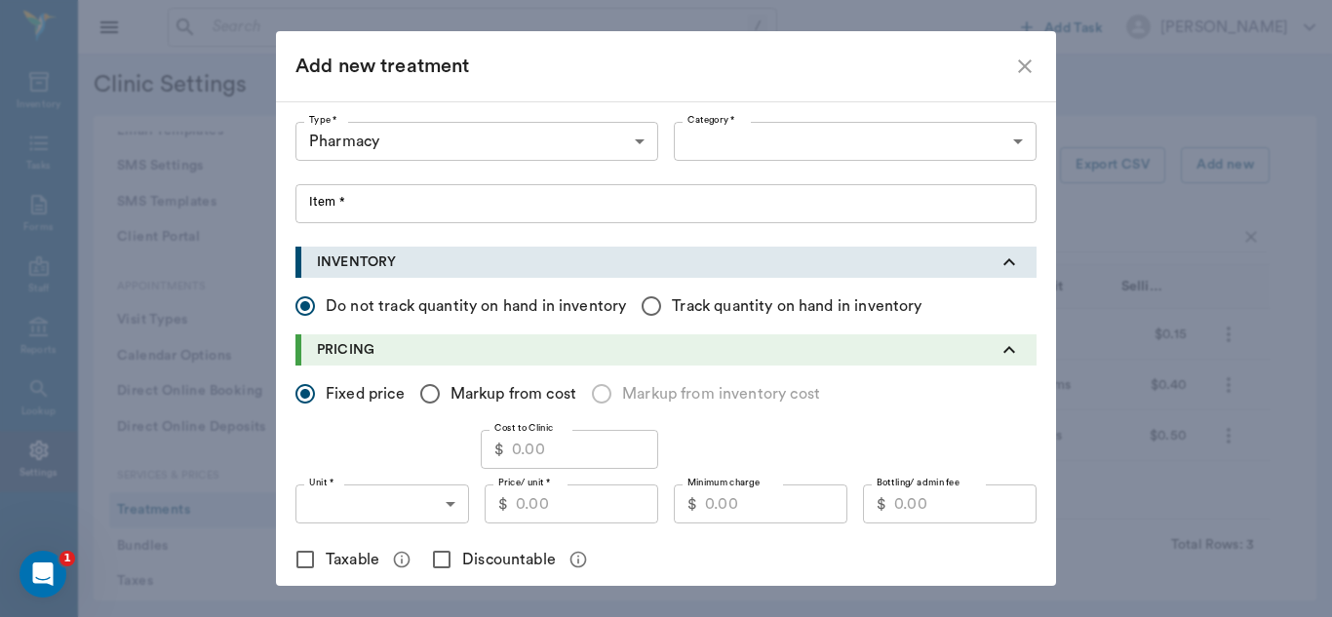
click at [1008, 141] on div at bounding box center [666, 308] width 1332 height 617
click at [1010, 143] on body "/ ​ Add Task Dr. Bert Ellsworth Nectar Messages Appts Labs Imaging Inventory Ta…" at bounding box center [666, 308] width 1332 height 617
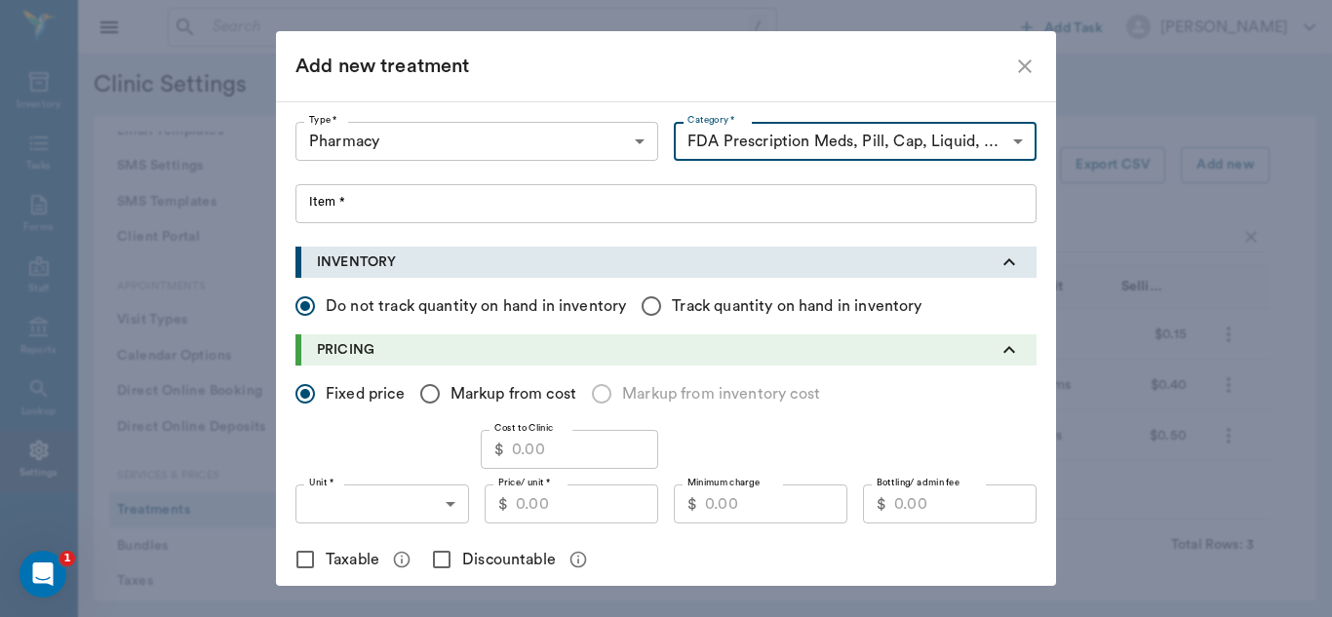
type input "5105"
click at [319, 216] on div at bounding box center [666, 308] width 1332 height 617
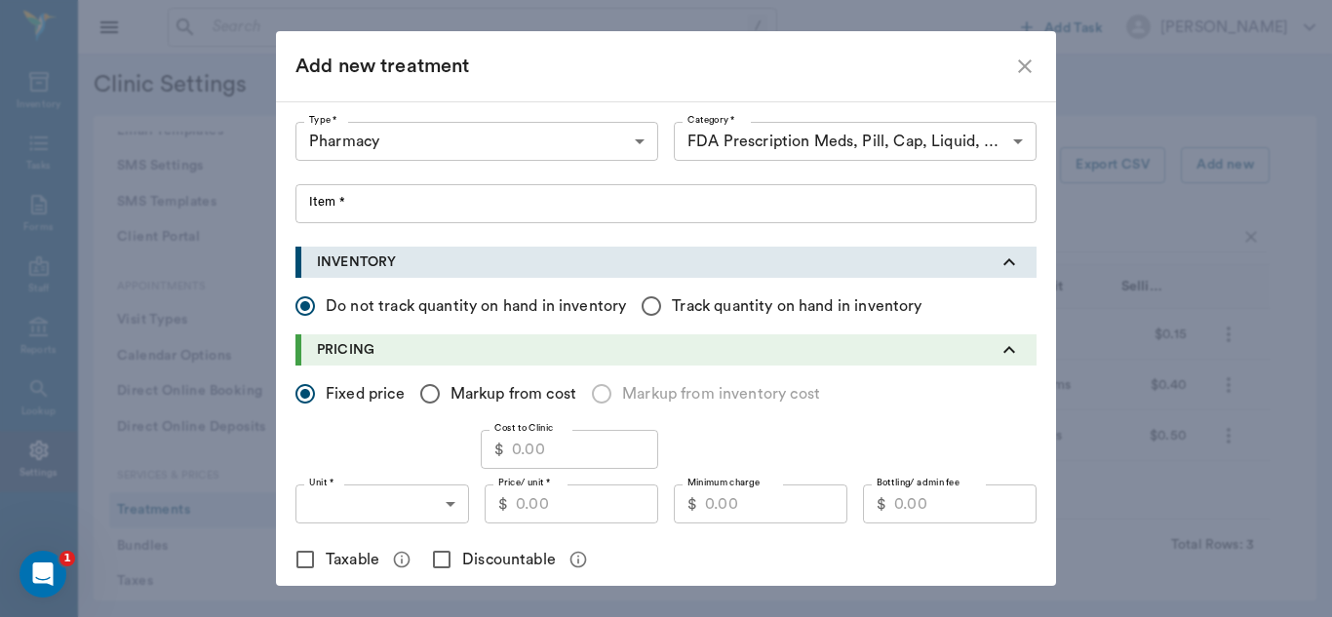
click at [298, 205] on div at bounding box center [666, 308] width 1332 height 617
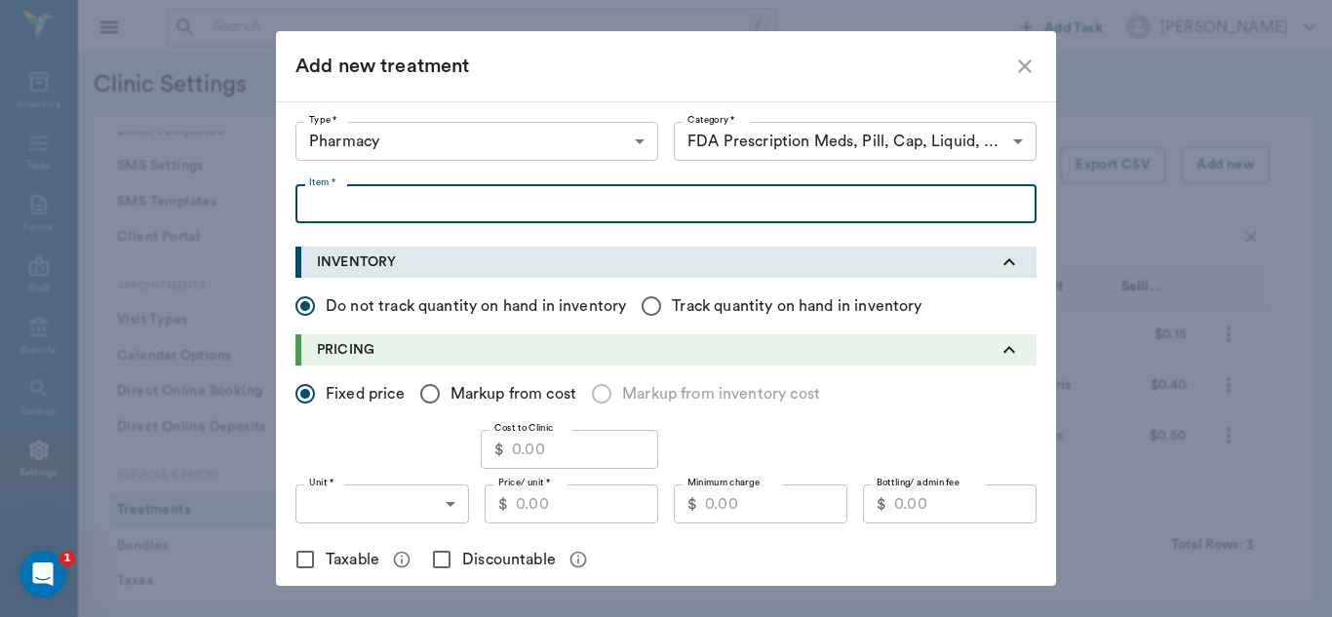
click at [304, 199] on input "Item *" at bounding box center [665, 203] width 741 height 39
click at [628, 145] on body "/ ​ Add Task Dr. Bert Ellsworth Nectar Messages Appts Labs Imaging Inventory Ta…" at bounding box center [666, 308] width 1332 height 617
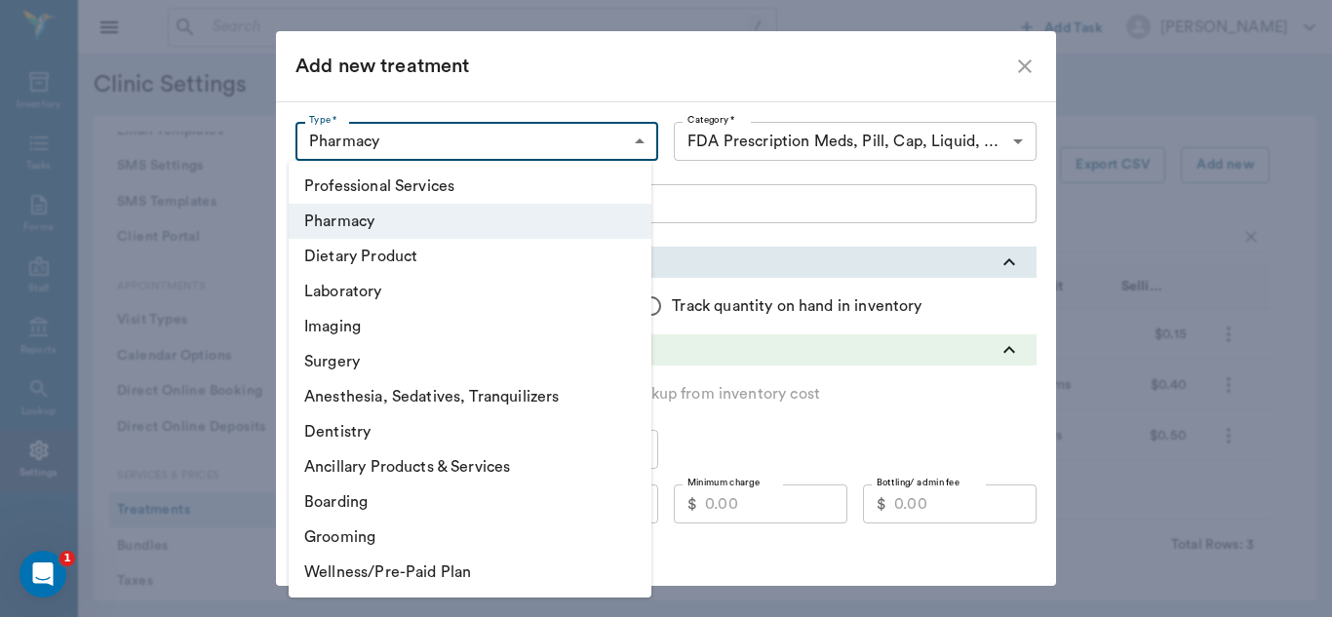
click at [367, 468] on li "Ancillary Products & Services" at bounding box center [470, 466] width 363 height 35
type input "5800"
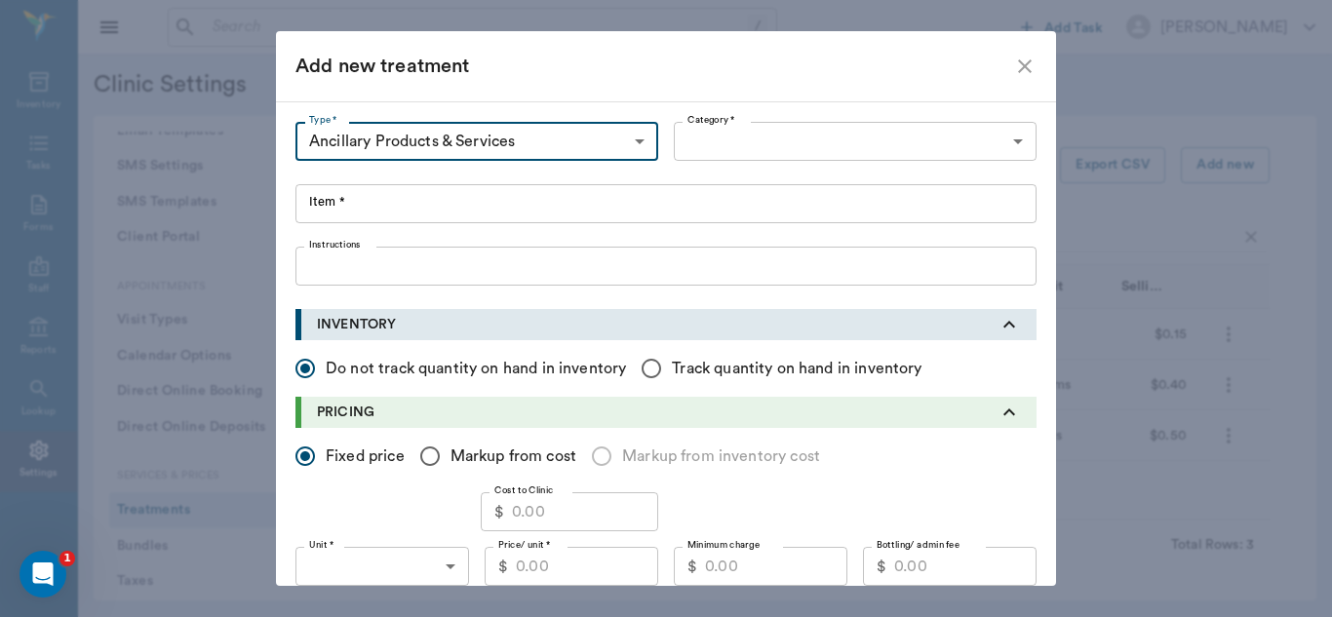
click at [1005, 141] on div at bounding box center [666, 308] width 1332 height 617
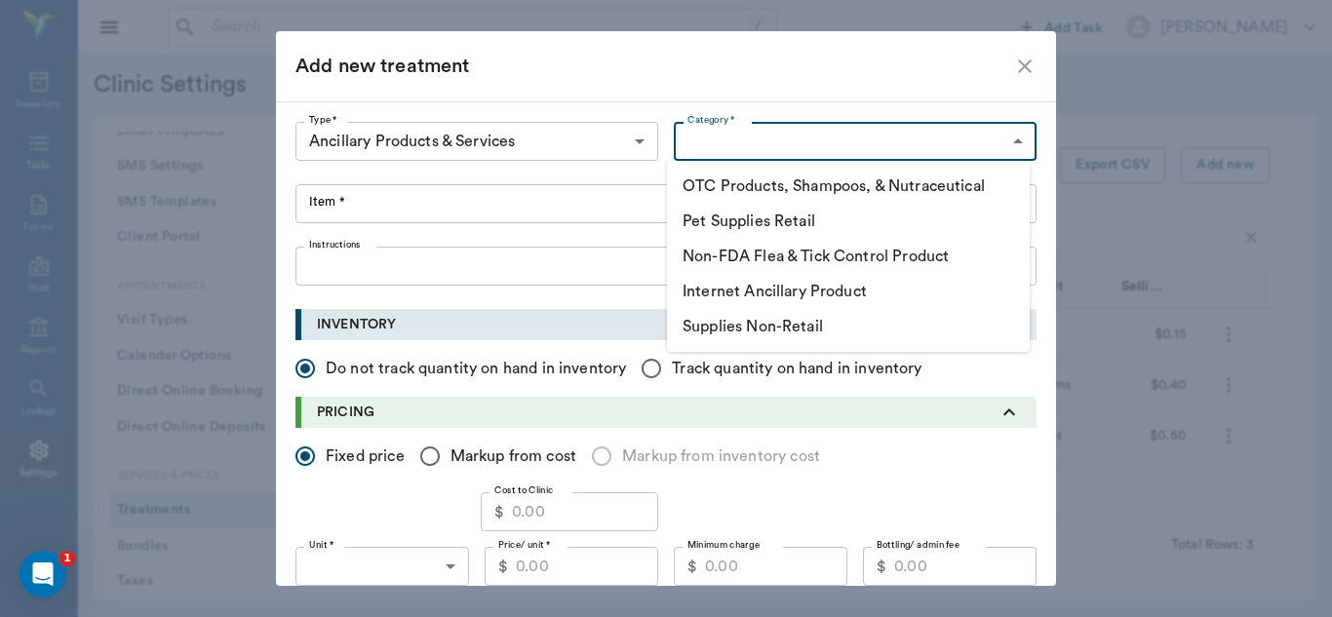
click at [1011, 142] on body "/ ​ Add Task Dr. Bert Ellsworth Nectar Messages Appts Labs Imaging Inventory Ta…" at bounding box center [666, 308] width 1332 height 617
click at [811, 320] on li "Supplies Non-Retail" at bounding box center [848, 326] width 363 height 35
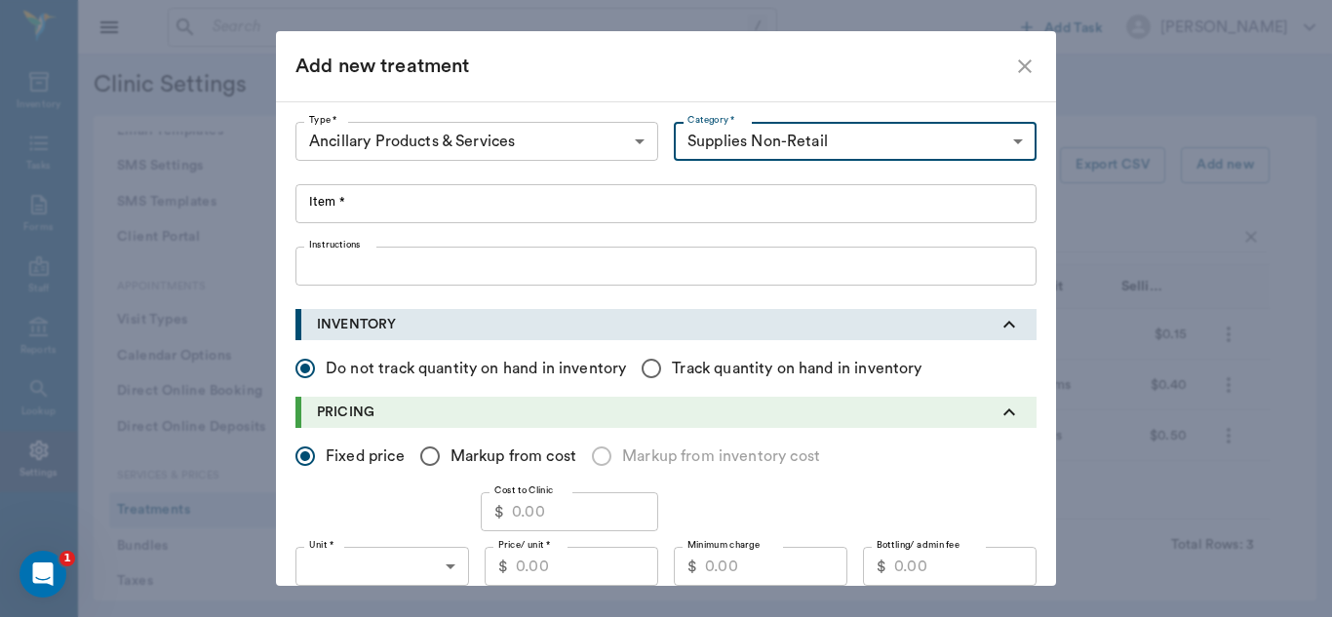
type input "5805"
click at [316, 205] on div at bounding box center [666, 308] width 1332 height 617
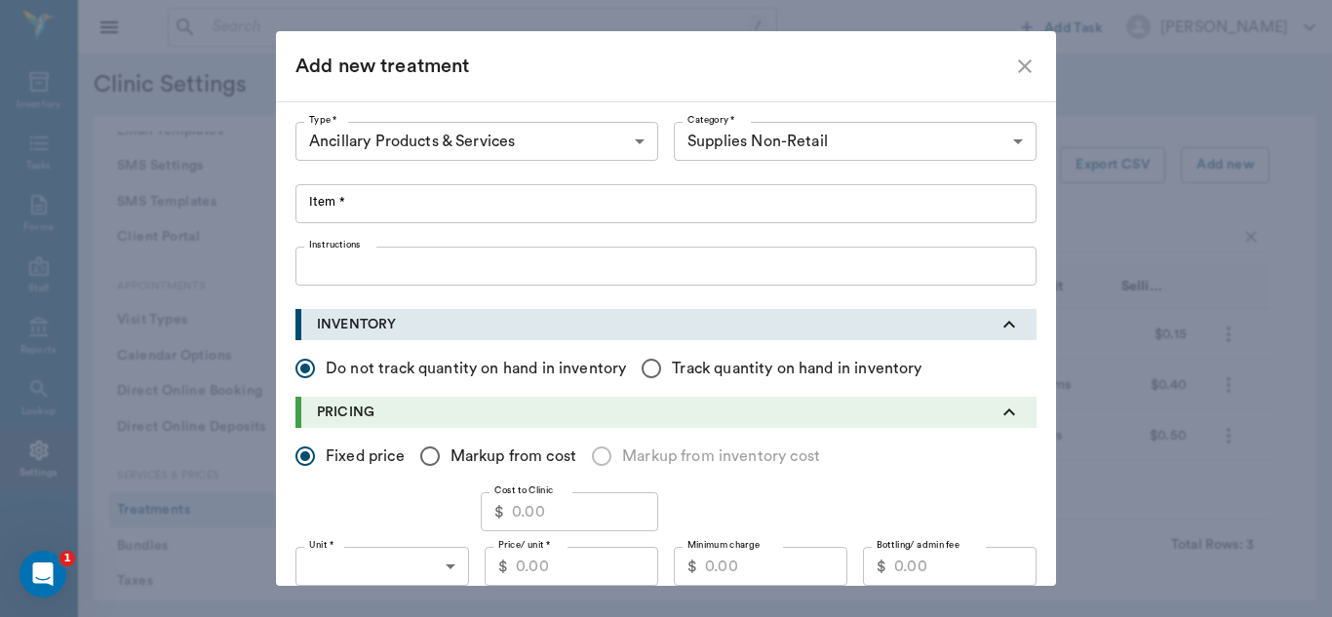
click at [344, 200] on div at bounding box center [666, 308] width 1332 height 617
click at [341, 198] on input "Item *" at bounding box center [665, 203] width 741 height 39
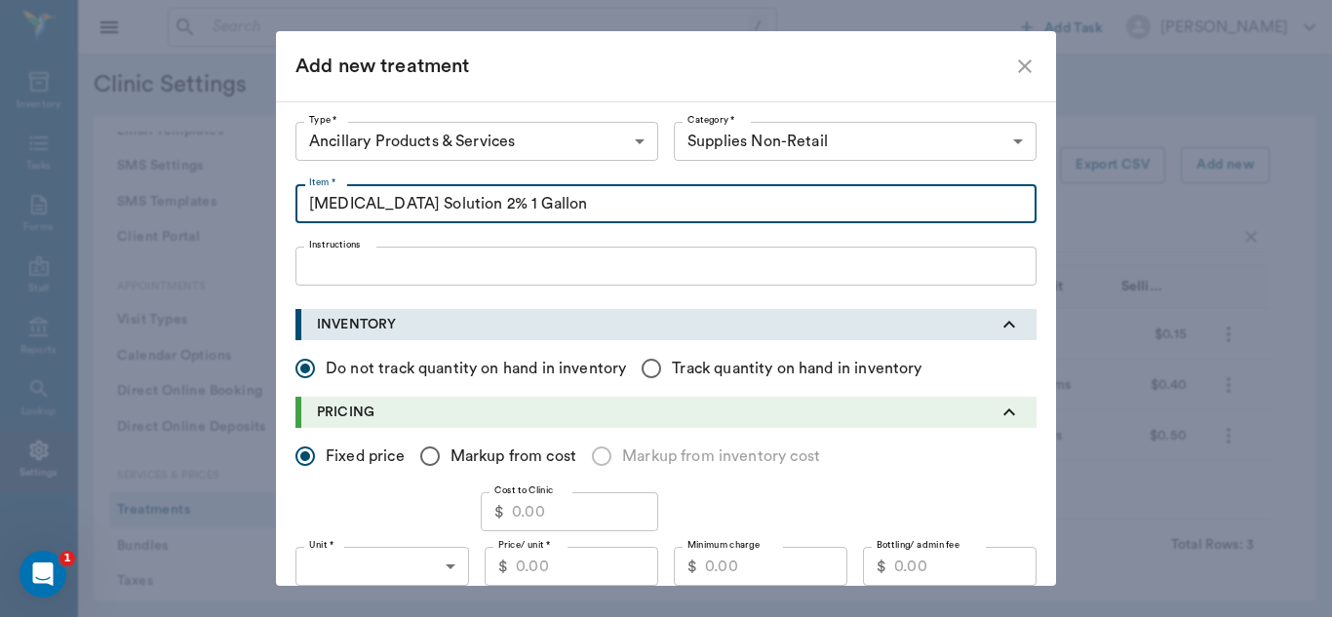
type input "Chlorhexidine Solution 2% 1 Gallon"
click at [586, 510] on input "Cost to Clinic" at bounding box center [585, 511] width 146 height 39
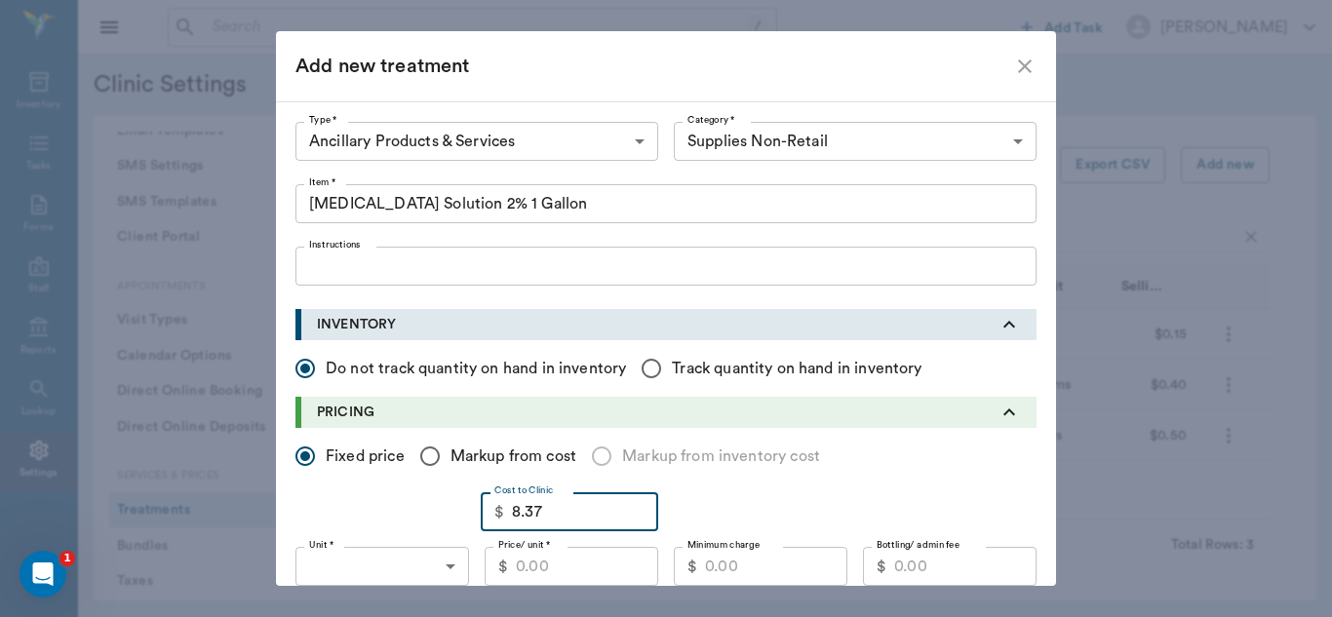
type input "8.37"
click at [451, 566] on body "/ ​ Add Task Dr. Bert Ellsworth Nectar Messages Appts Labs Imaging Inventory Ta…" at bounding box center [666, 308] width 1332 height 617
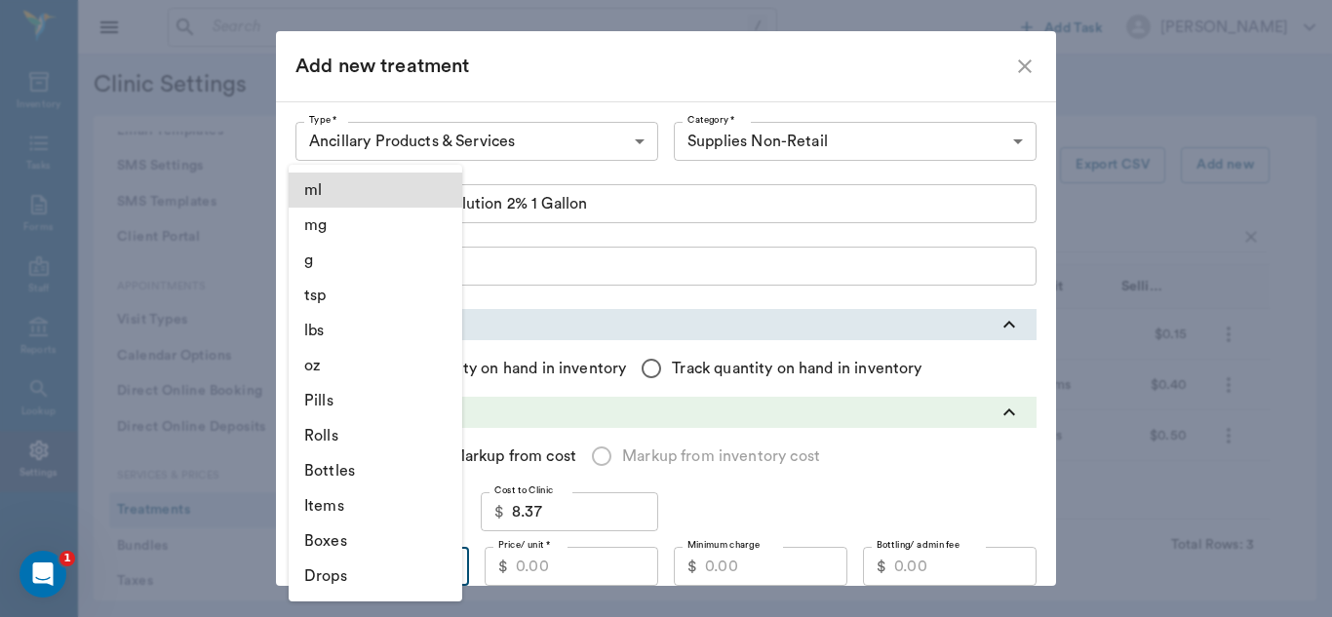
click at [361, 468] on li "Bottles" at bounding box center [376, 470] width 174 height 35
type input "BOTTLES"
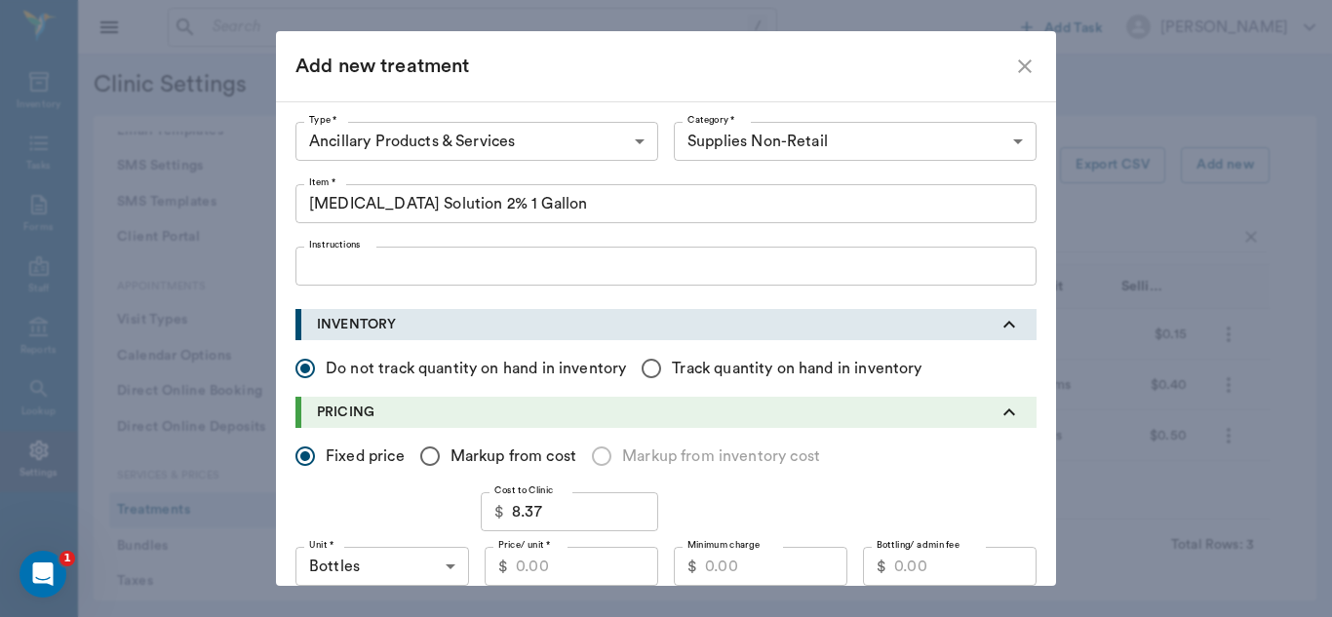
scroll to position [171, 0]
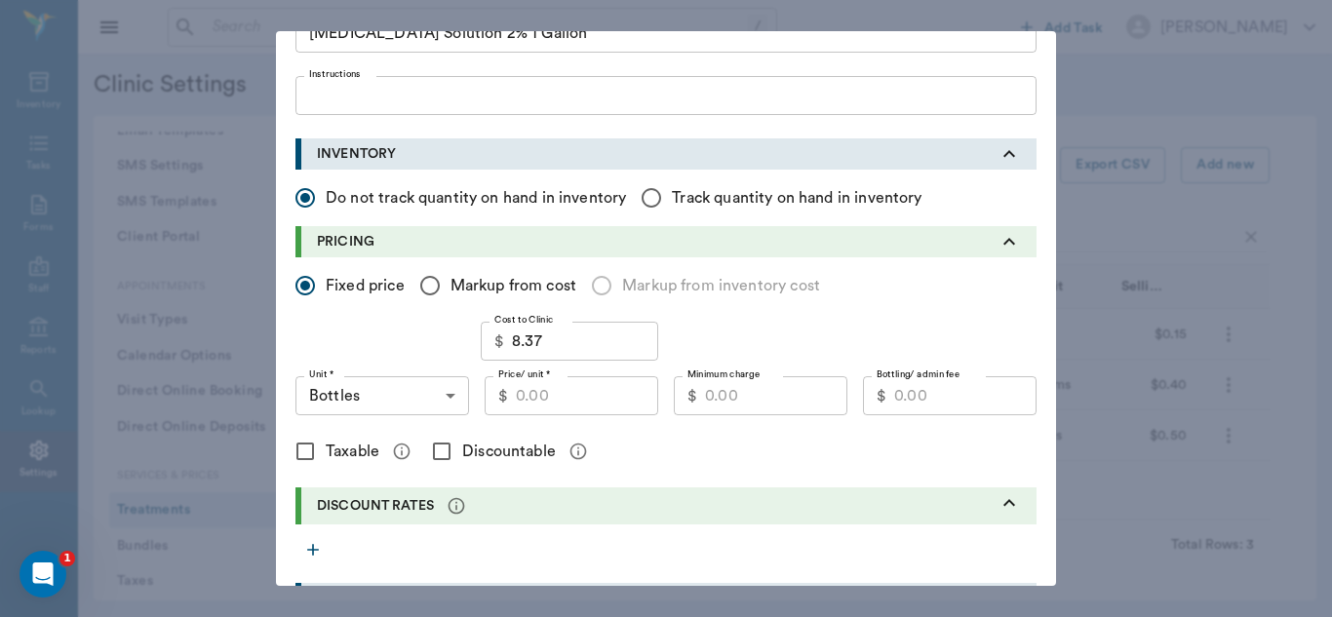
click at [539, 404] on input "Price/ unit *" at bounding box center [587, 395] width 142 height 39
type input "13.00"
click at [776, 398] on input "Minimum charge" at bounding box center [776, 395] width 142 height 39
click at [423, 289] on input "Markup from cost" at bounding box center [430, 285] width 41 height 41
radio input "true"
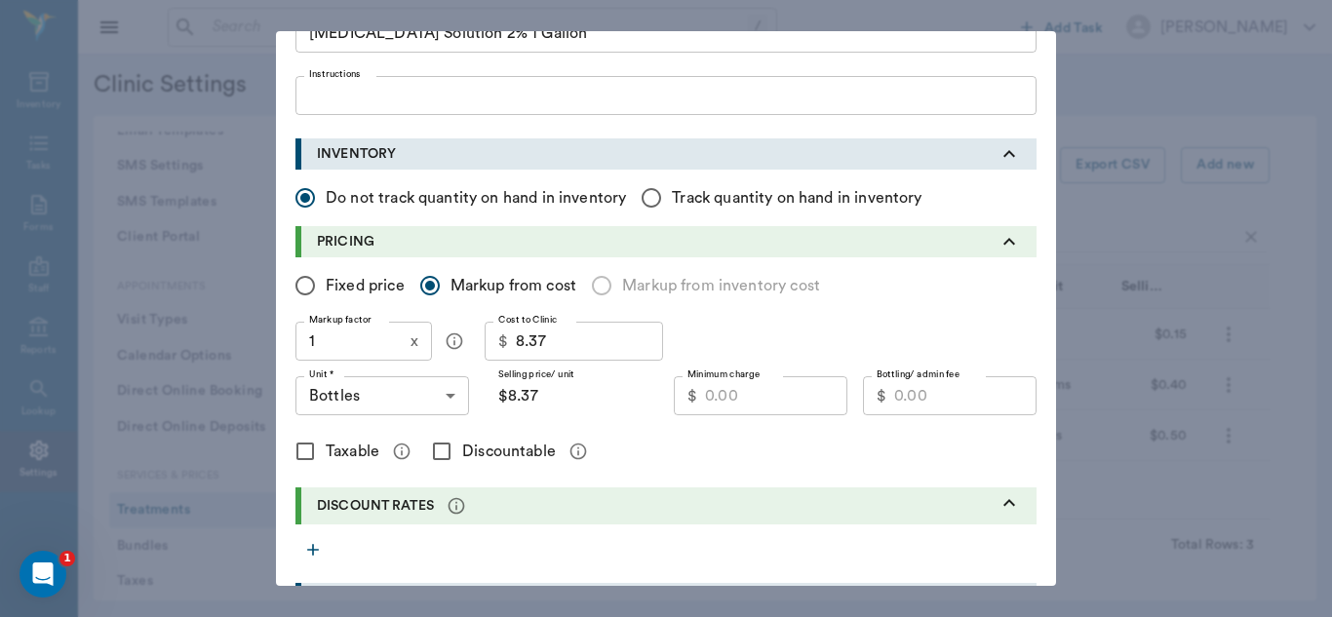
click at [371, 338] on input "1" at bounding box center [348, 341] width 107 height 39
type input "1.4"
type input "$11.72"
type input "1.5"
type input "$12.56"
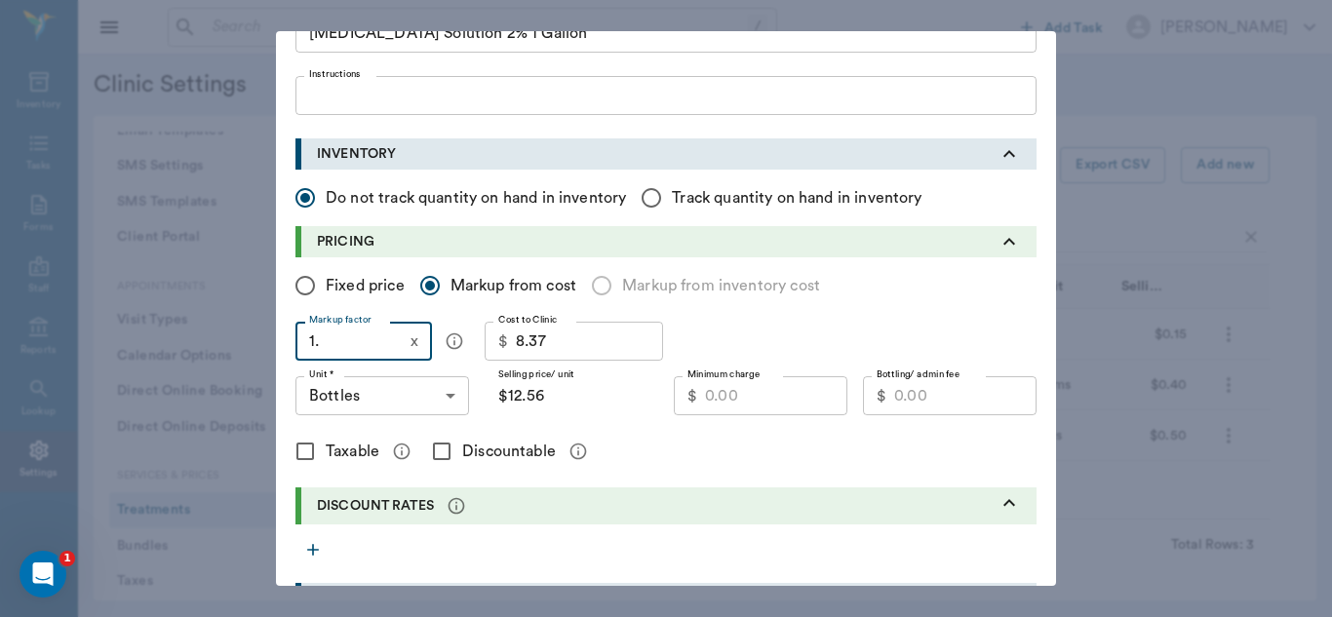
type input "1.6"
type input "$13.39"
type input "1.6"
click at [420, 279] on input "Markup from cost" at bounding box center [430, 285] width 41 height 41
click at [307, 290] on input "Fixed price" at bounding box center [305, 285] width 41 height 41
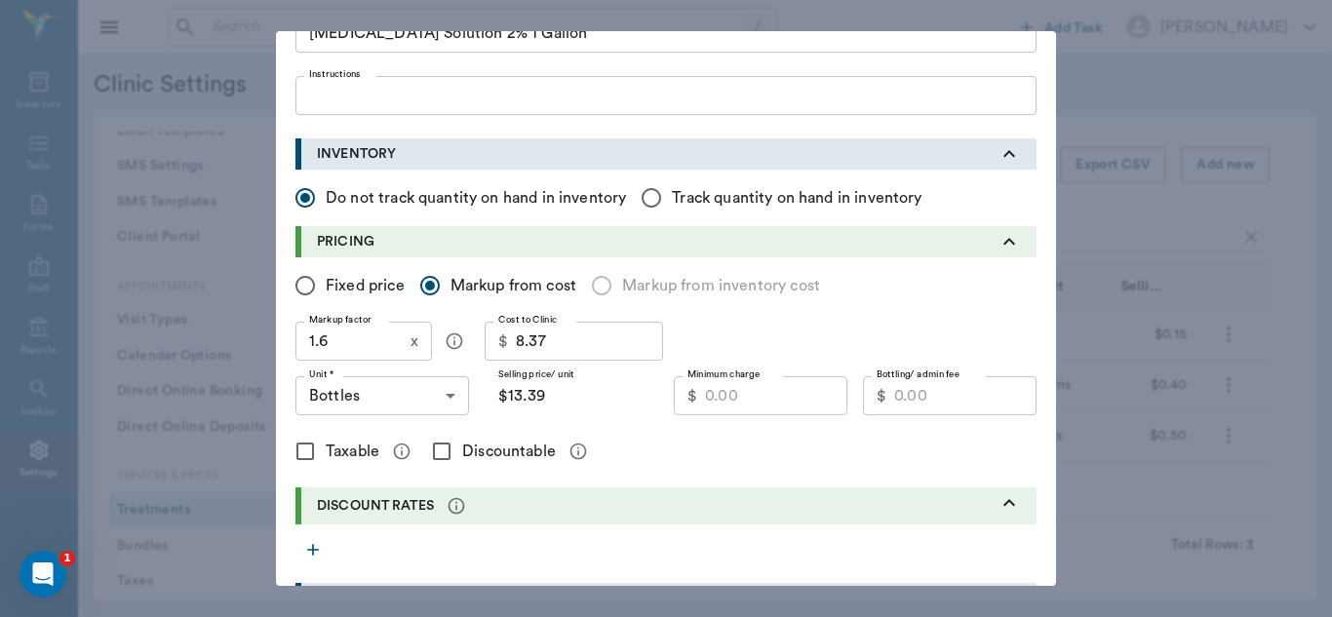
radio input "true"
click at [754, 403] on input "Minimum charge" at bounding box center [776, 395] width 142 height 39
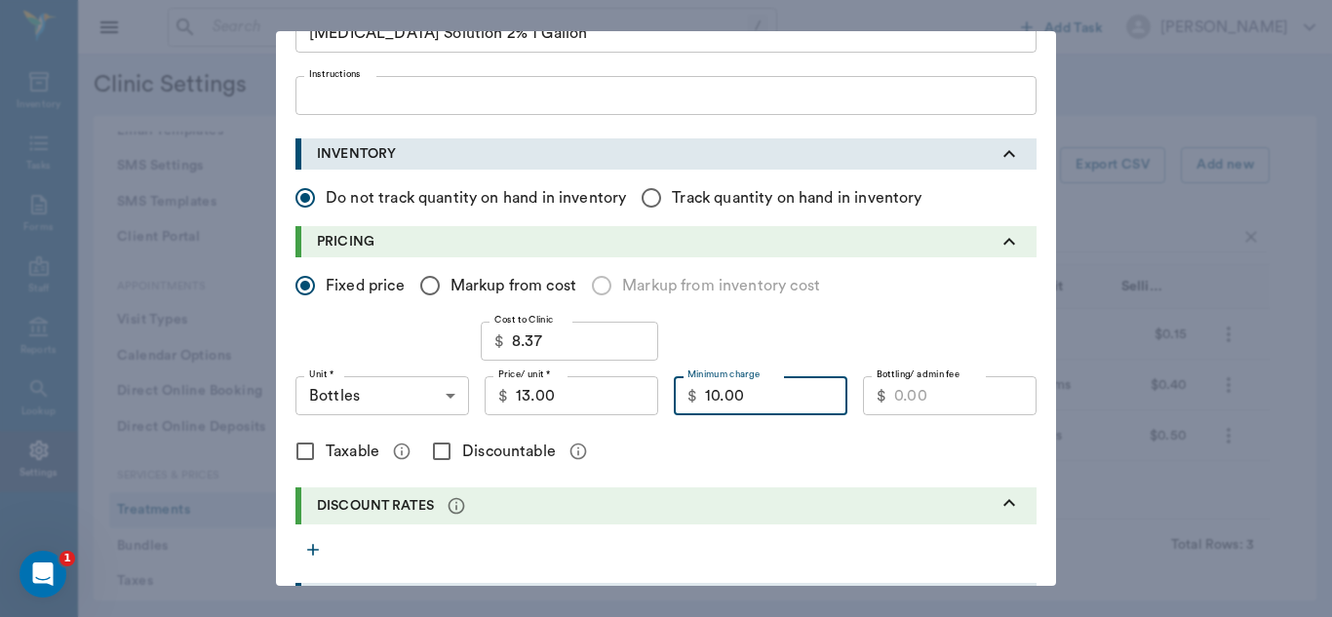
type input "10.00"
click at [436, 458] on input "Discountable" at bounding box center [441, 451] width 41 height 41
checkbox input "true"
click at [736, 376] on input "10.00" at bounding box center [776, 395] width 142 height 39
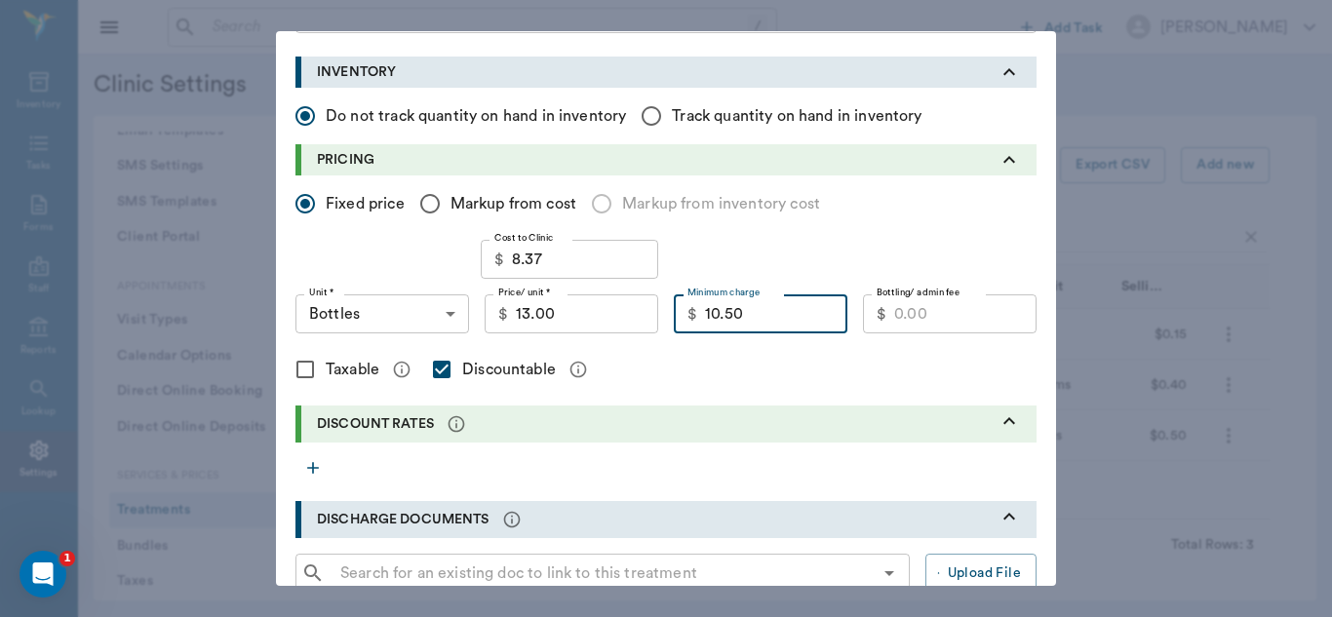
type input "10.50"
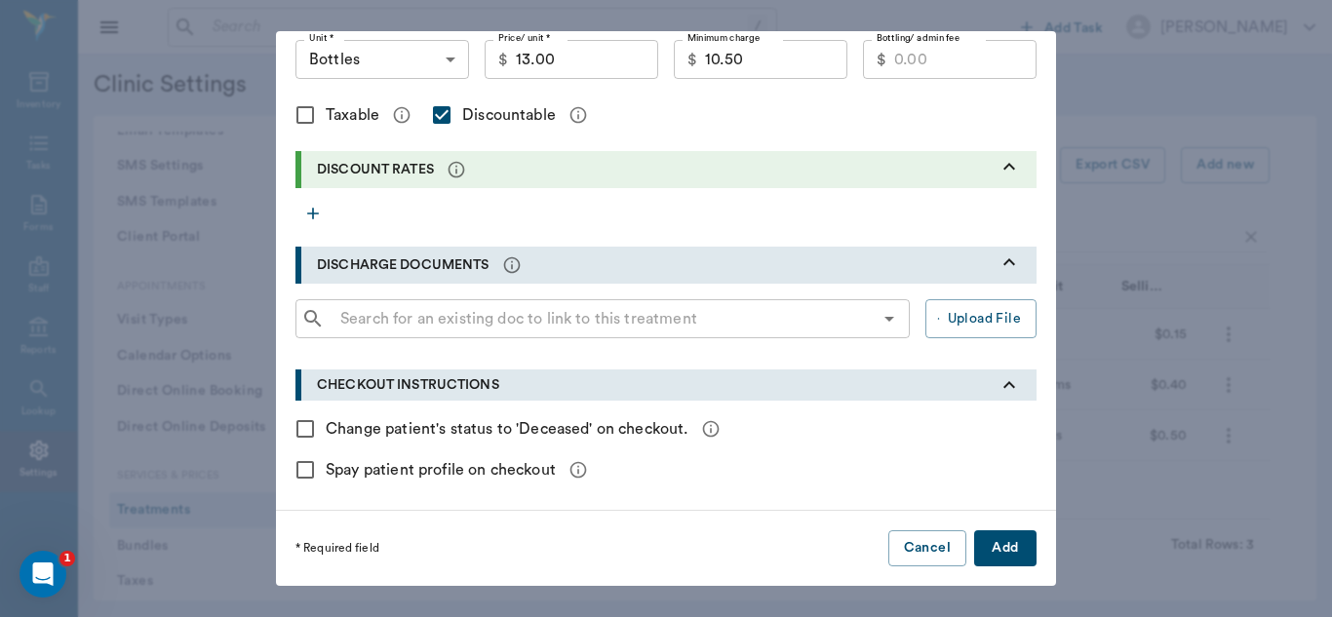
click at [1009, 546] on button "Add" at bounding box center [1005, 548] width 62 height 36
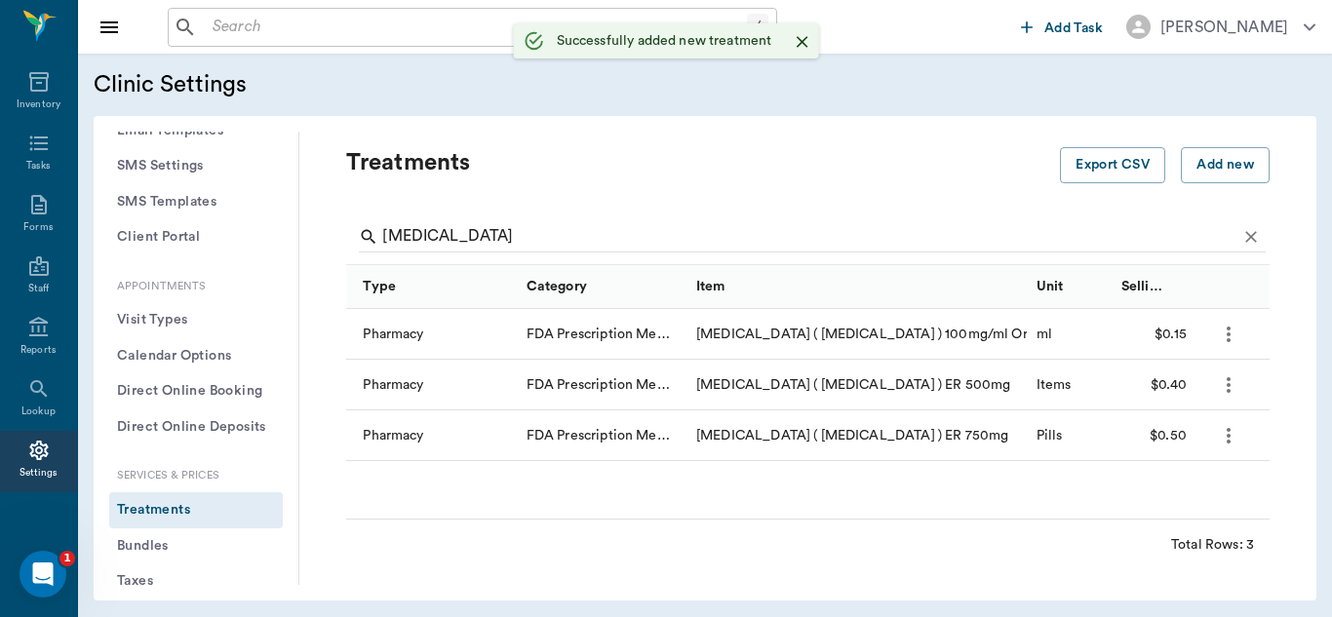
checkbox input "false"
click at [1206, 160] on div "Add new treatment Type * ​ Type * Category * ​ Category * Item * Item * Instruc…" at bounding box center [666, 308] width 1332 height 617
click at [511, 237] on input "levetiracetam" at bounding box center [809, 236] width 854 height 31
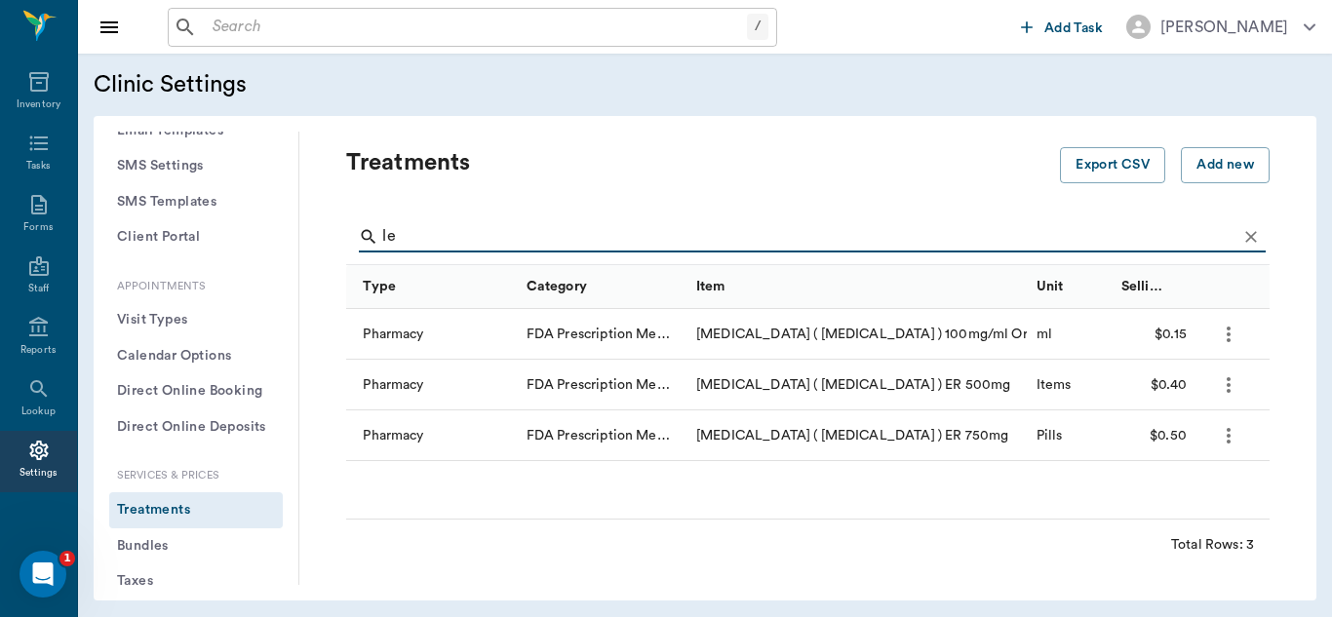
type input "l"
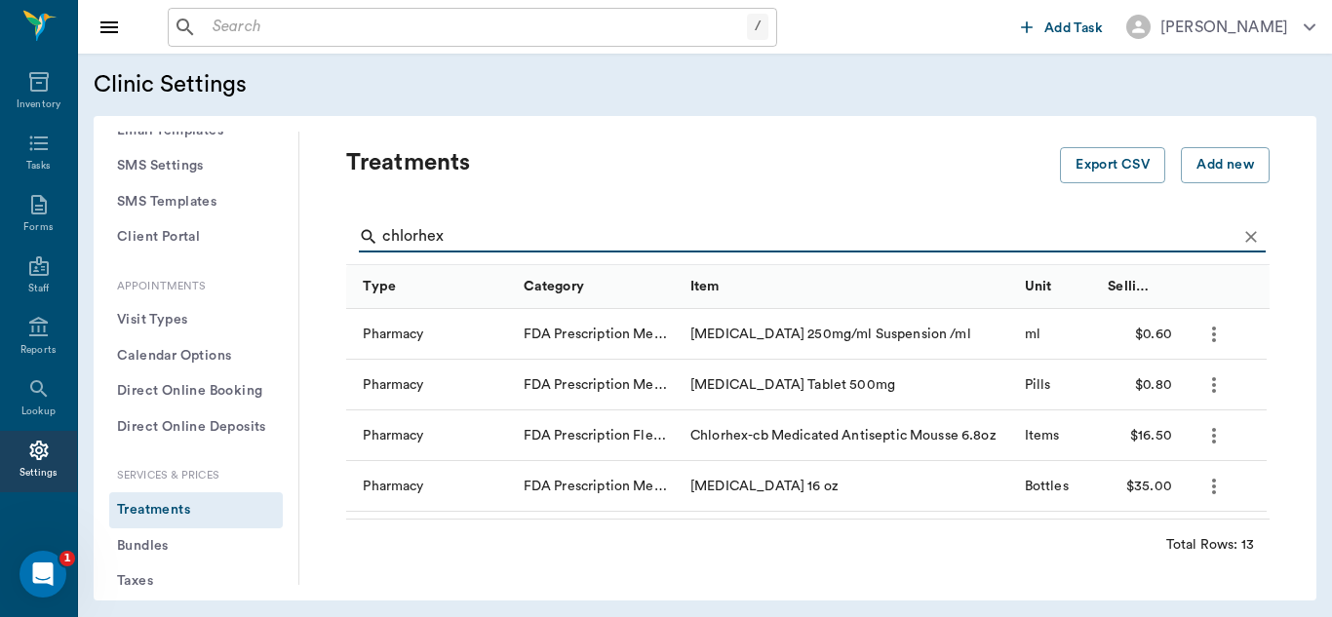
click at [509, 235] on input "chlorhex" at bounding box center [809, 236] width 854 height 31
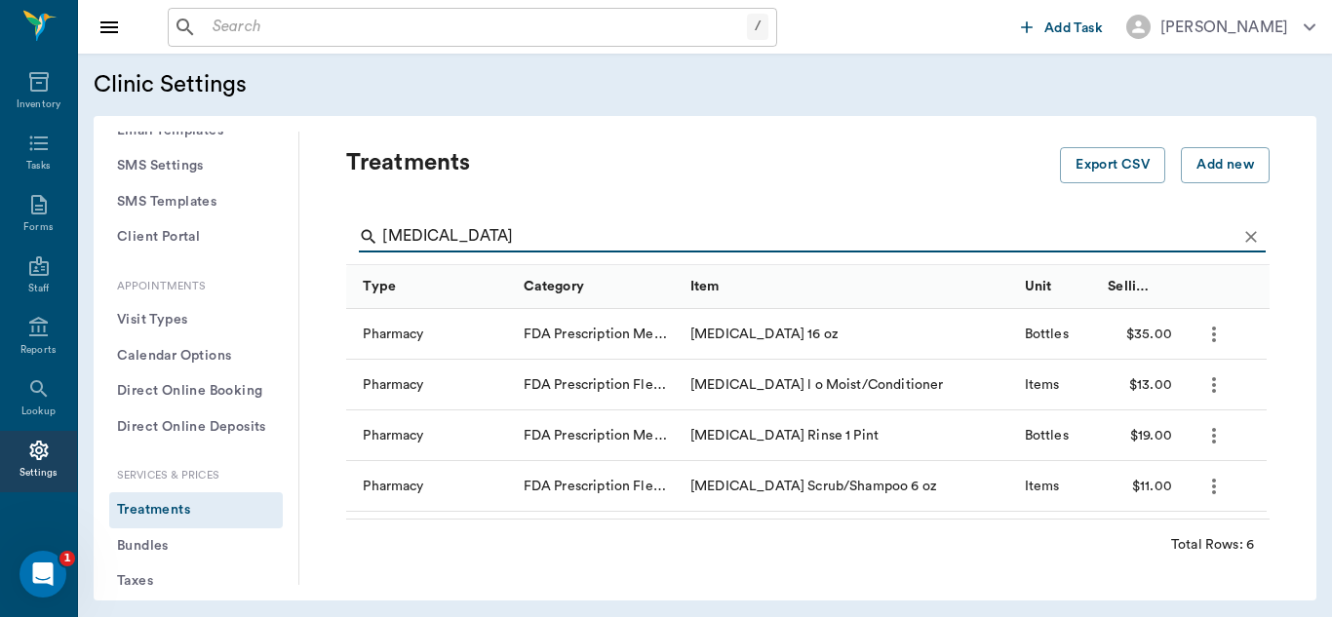
scroll to position [95, 0]
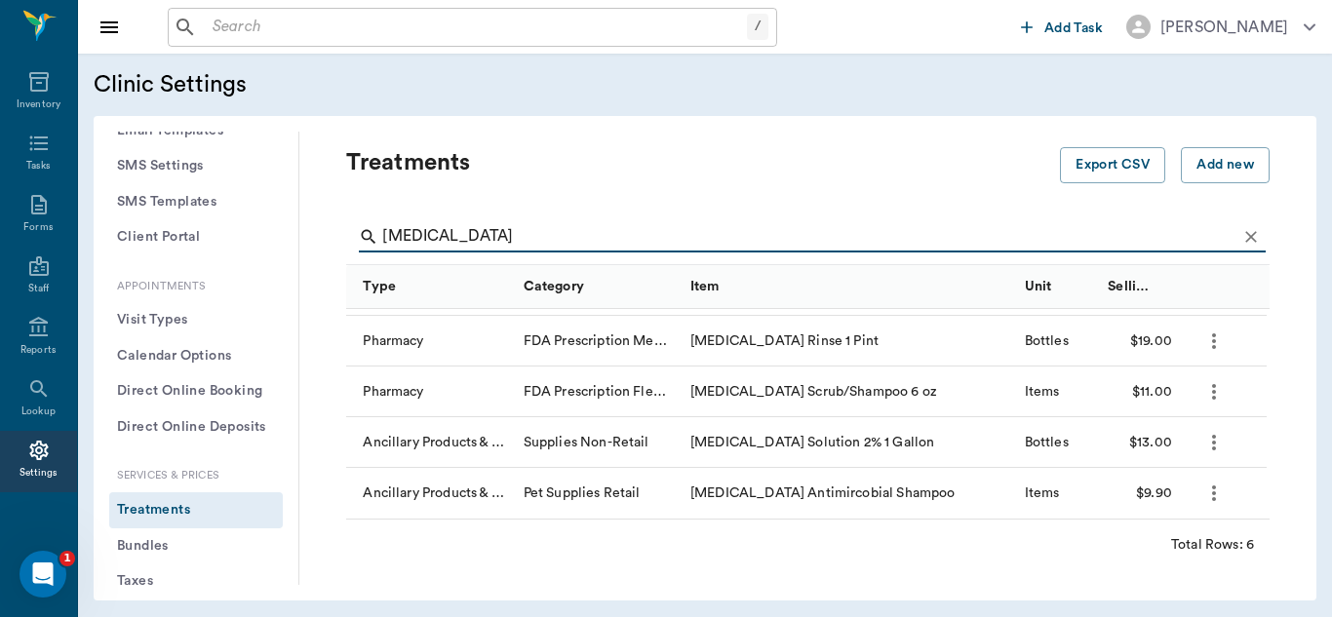
type input "chlorhexidine"
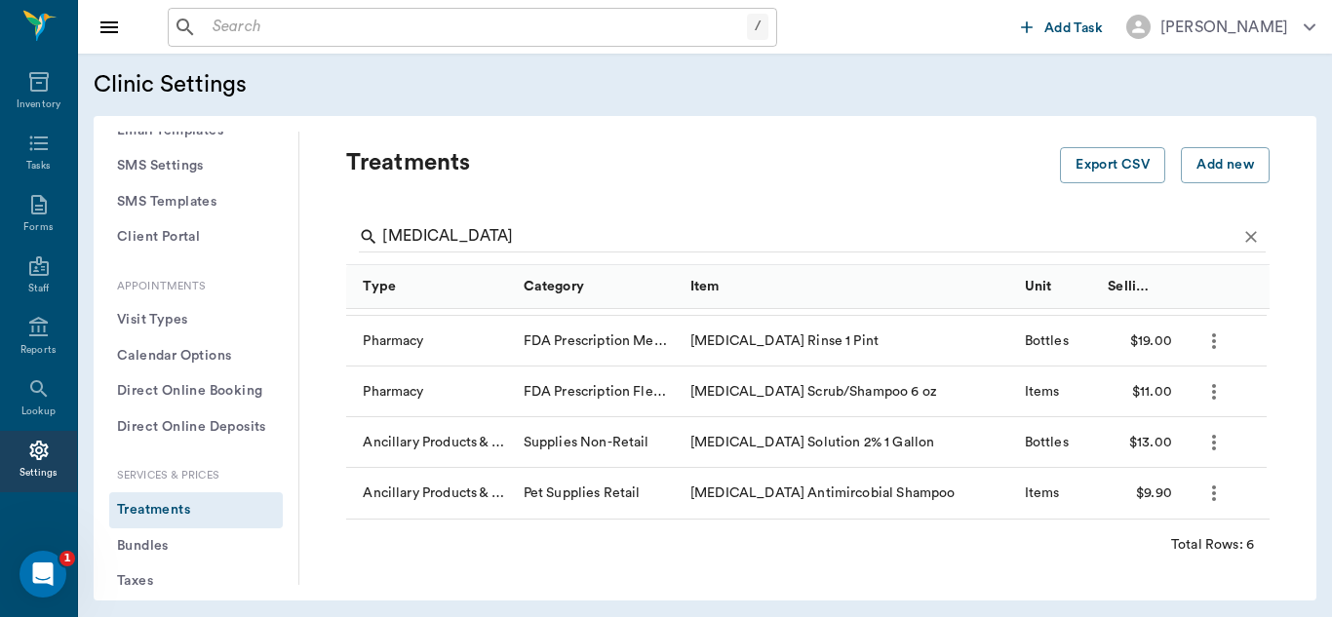
click at [1205, 450] on icon "more" at bounding box center [1213, 442] width 23 height 23
click at [1161, 493] on p "Edit Treatment" at bounding box center [1163, 495] width 106 height 23
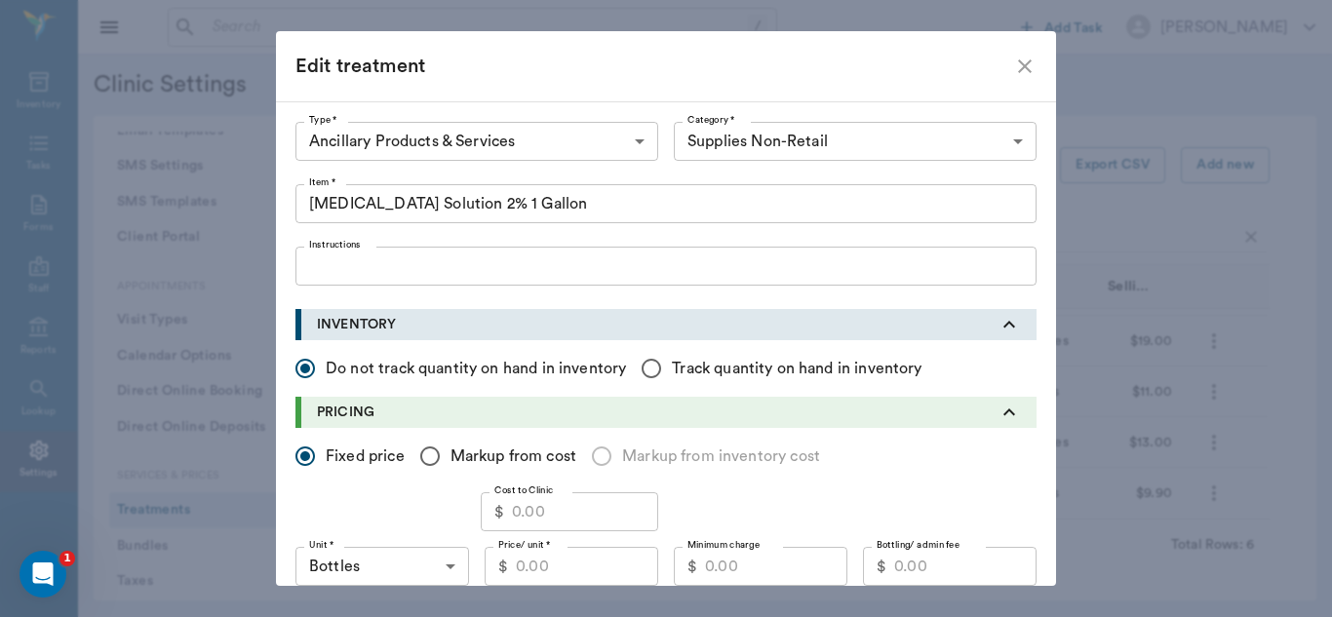
type input "5800"
type input "5805"
type input "Chlorhexidine Solution 2% 1 Gallon"
type input "8.37"
type input "BOTTLES"
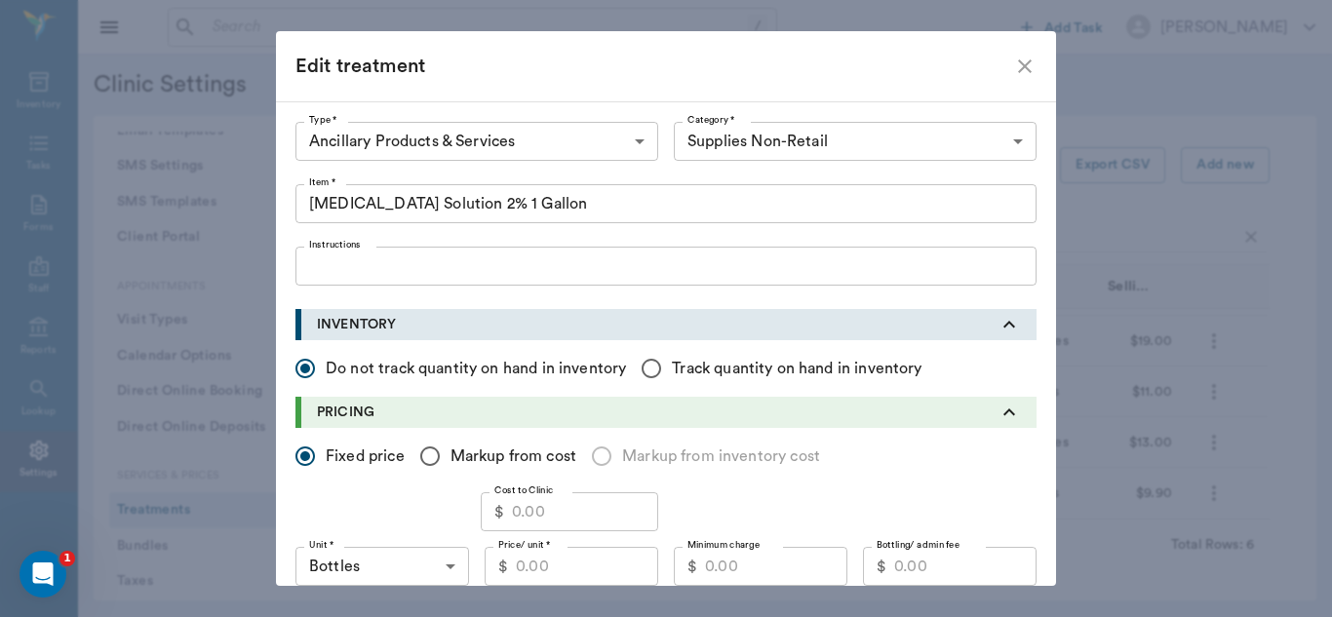
type input "13.00"
type input "10.50"
checkbox input "true"
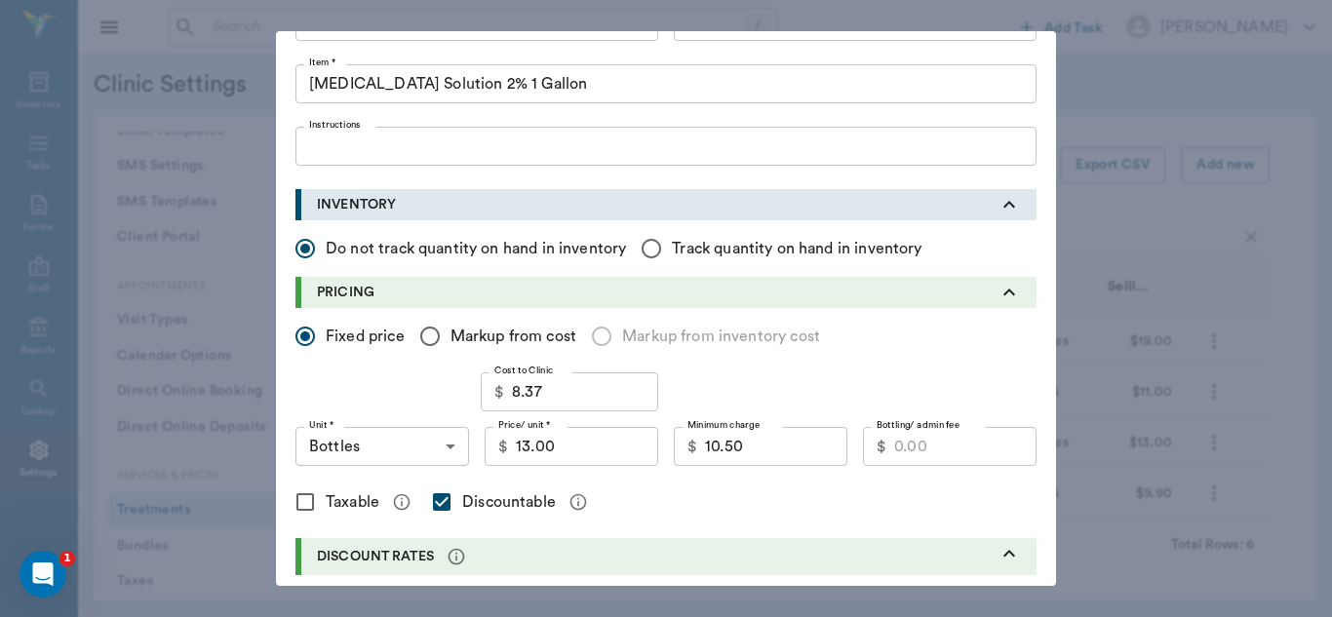
click at [566, 451] on input "13.00" at bounding box center [587, 446] width 142 height 39
type input "15.00"
click at [758, 453] on input "10.50" at bounding box center [776, 446] width 142 height 39
type input "11.00"
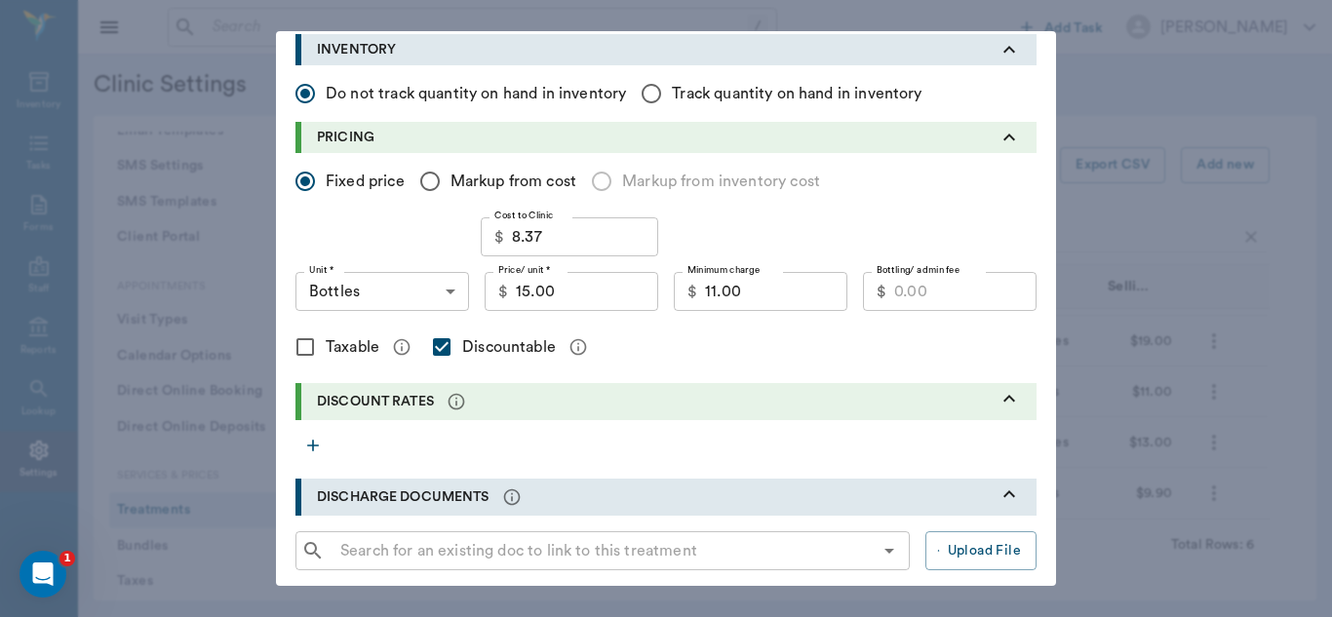
scroll to position [38, 0]
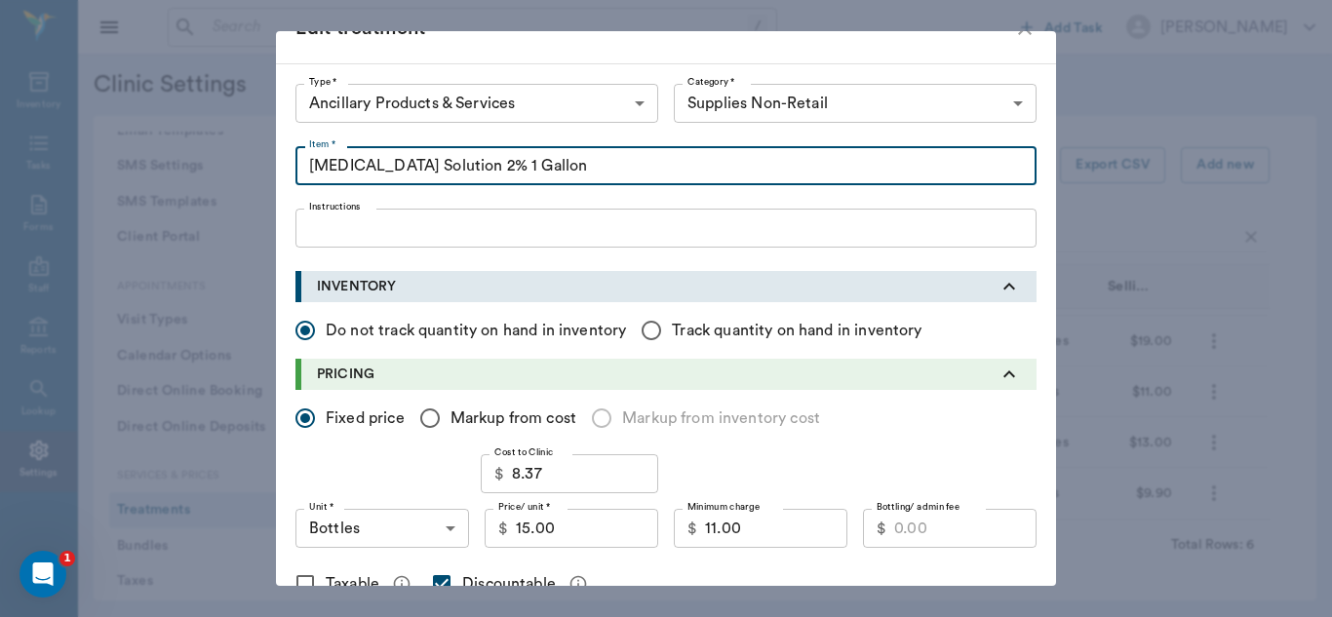
drag, startPoint x: 487, startPoint y: 167, endPoint x: 305, endPoint y: 151, distance: 182.0
click at [305, 151] on input "Chlorhexidine Solution 2% 1 Gallon" at bounding box center [665, 165] width 741 height 39
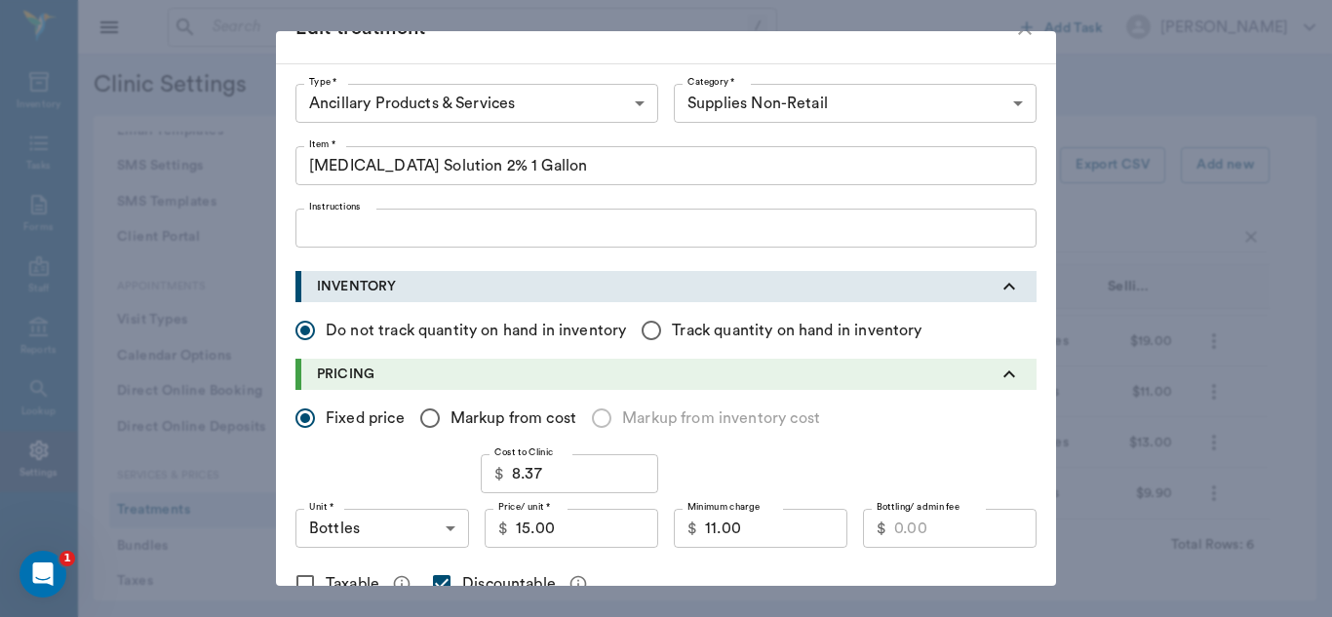
click at [1038, 274] on div "Type * Ancillary Products & Services 5800 Type * Category * Supplies Non-Retail…" at bounding box center [666, 617] width 780 height 1109
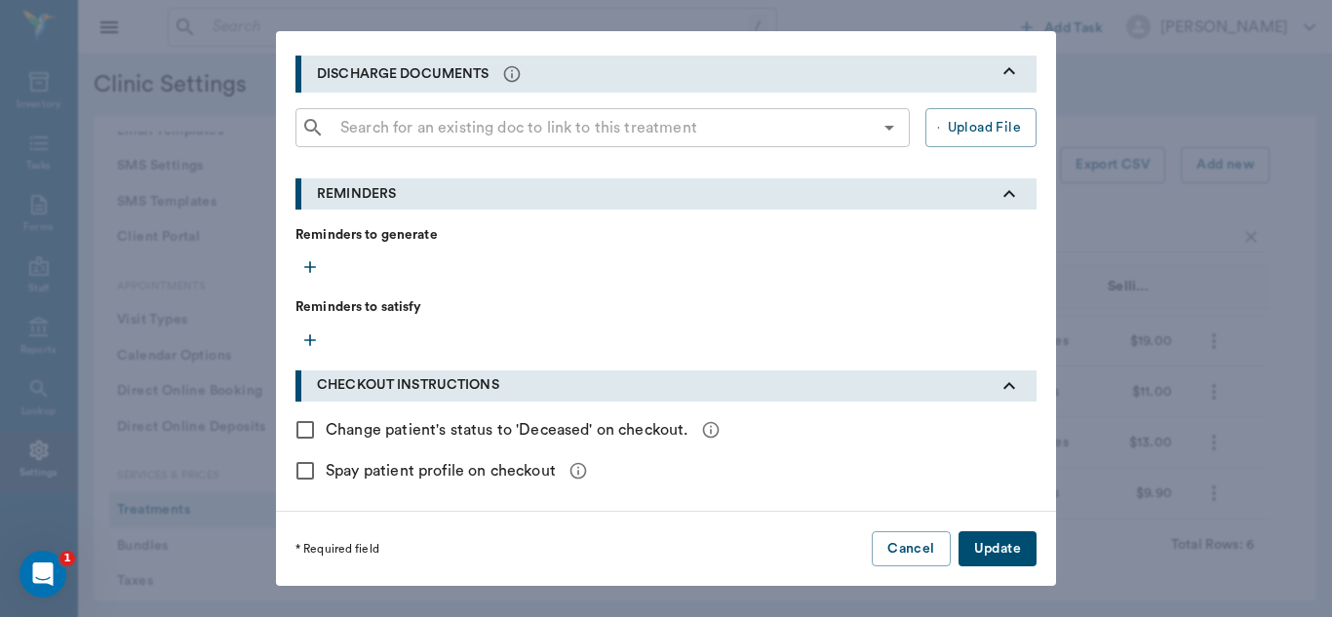
click at [996, 536] on button "Update" at bounding box center [997, 549] width 78 height 36
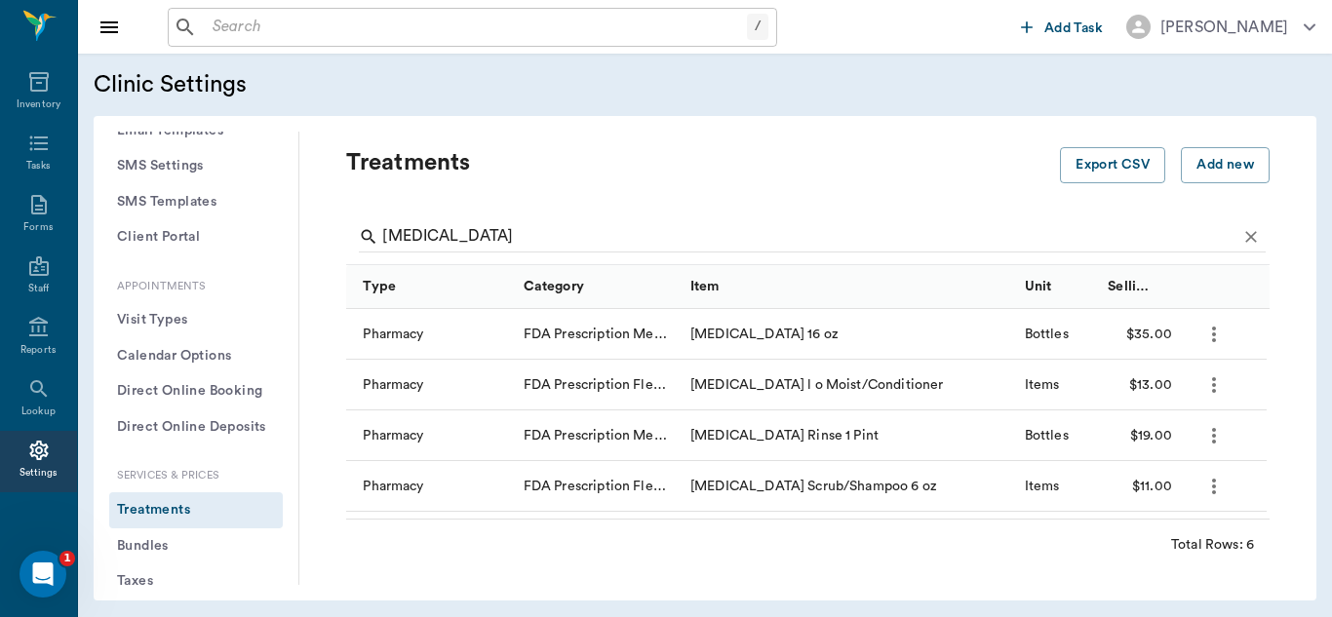
scroll to position [95, 0]
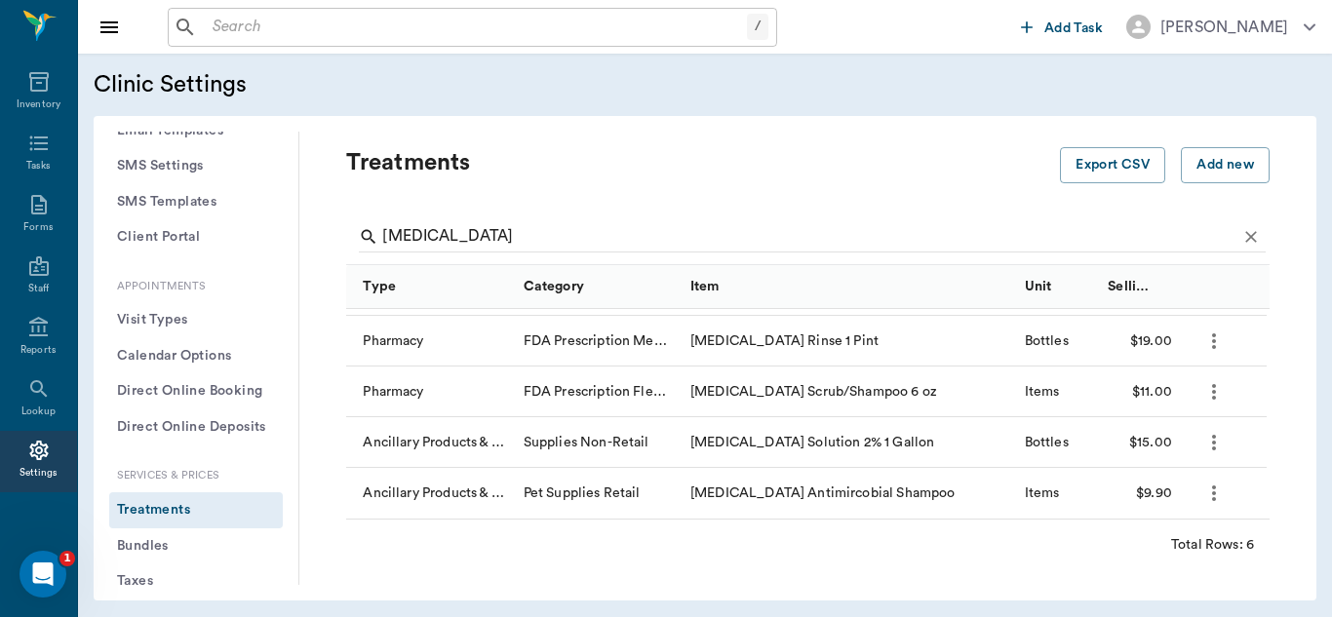
click at [1258, 446] on div "Treatments Export CSV Add new chlorhexidine Type Category Item Unit Selling Pri…" at bounding box center [807, 358] width 1017 height 453
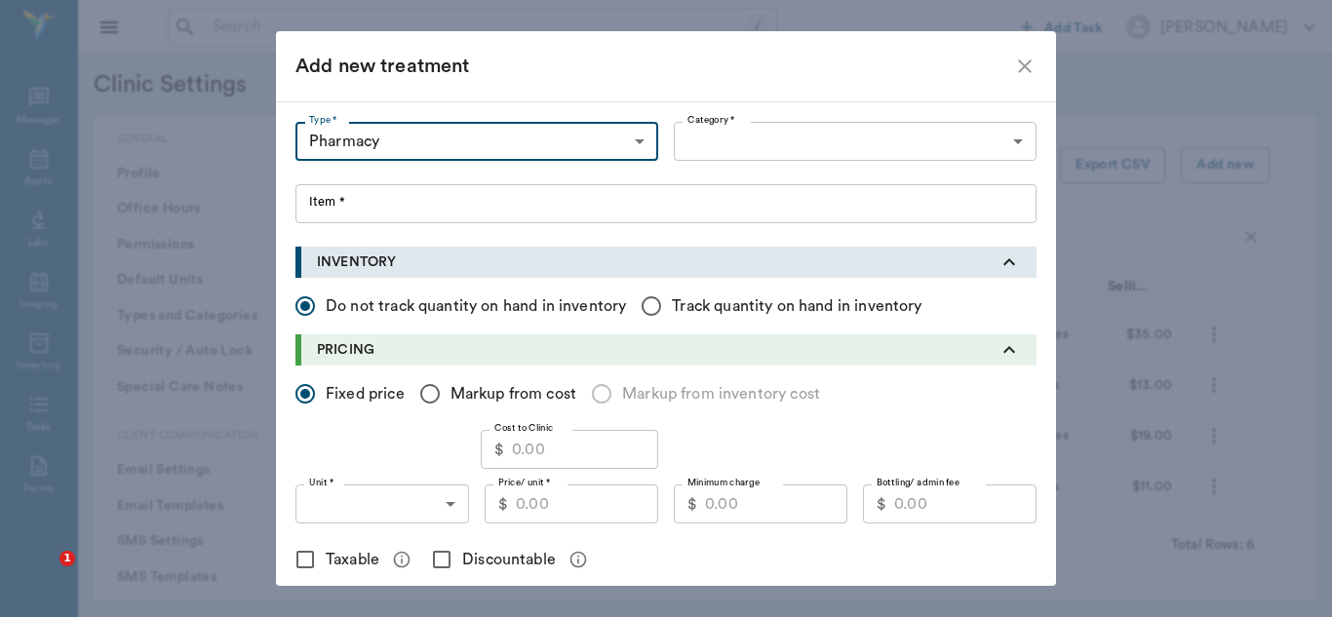
click at [1008, 141] on div at bounding box center [666, 308] width 1332 height 617
click at [1010, 145] on div at bounding box center [666, 308] width 1332 height 617
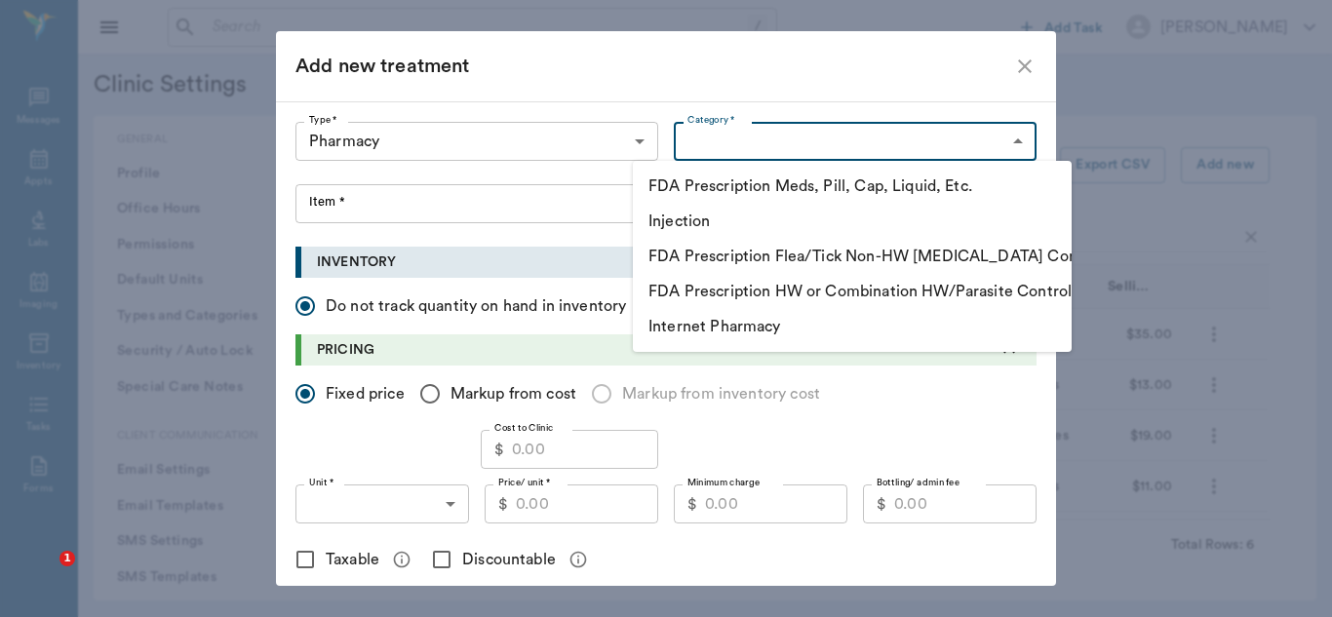
click at [1008, 138] on body "/ ​ Add Task Dr. Bert Ellsworth Nectar Messages Appts Labs Imaging Inventory Ta…" at bounding box center [666, 308] width 1332 height 617
click at [867, 183] on li "FDA Prescription Meds, Pill, Cap, Liquid, Etc." at bounding box center [852, 186] width 439 height 35
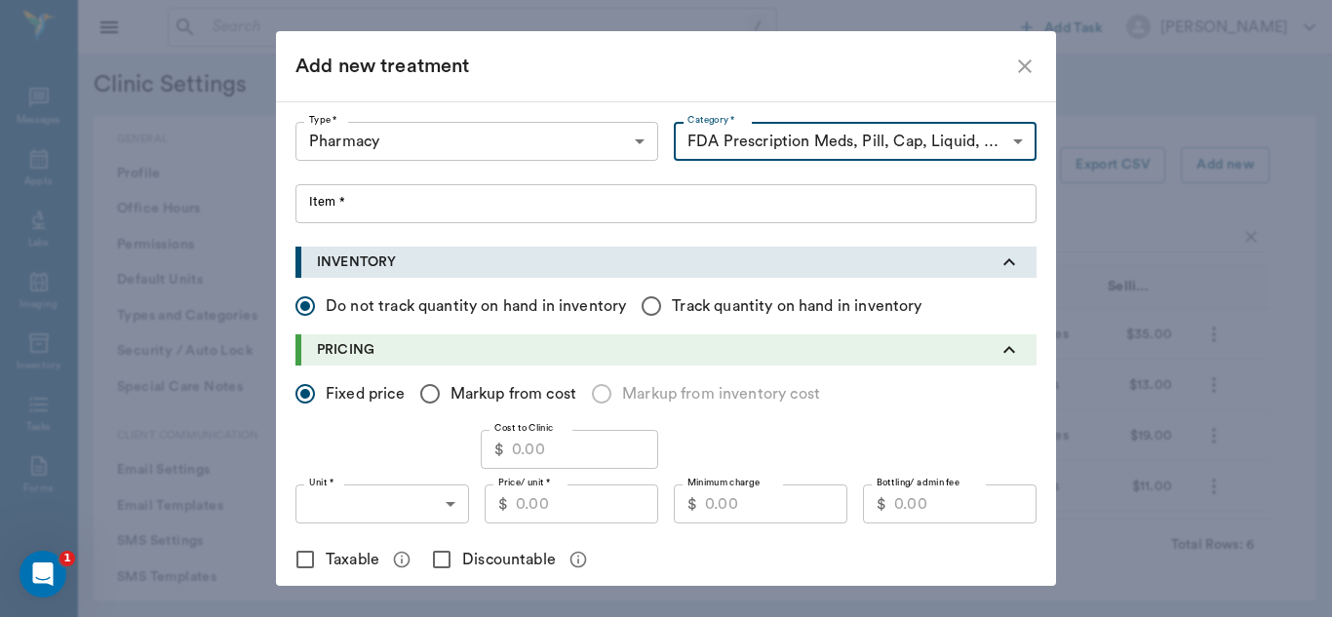
type input "5105"
click at [309, 201] on div at bounding box center [666, 308] width 1332 height 617
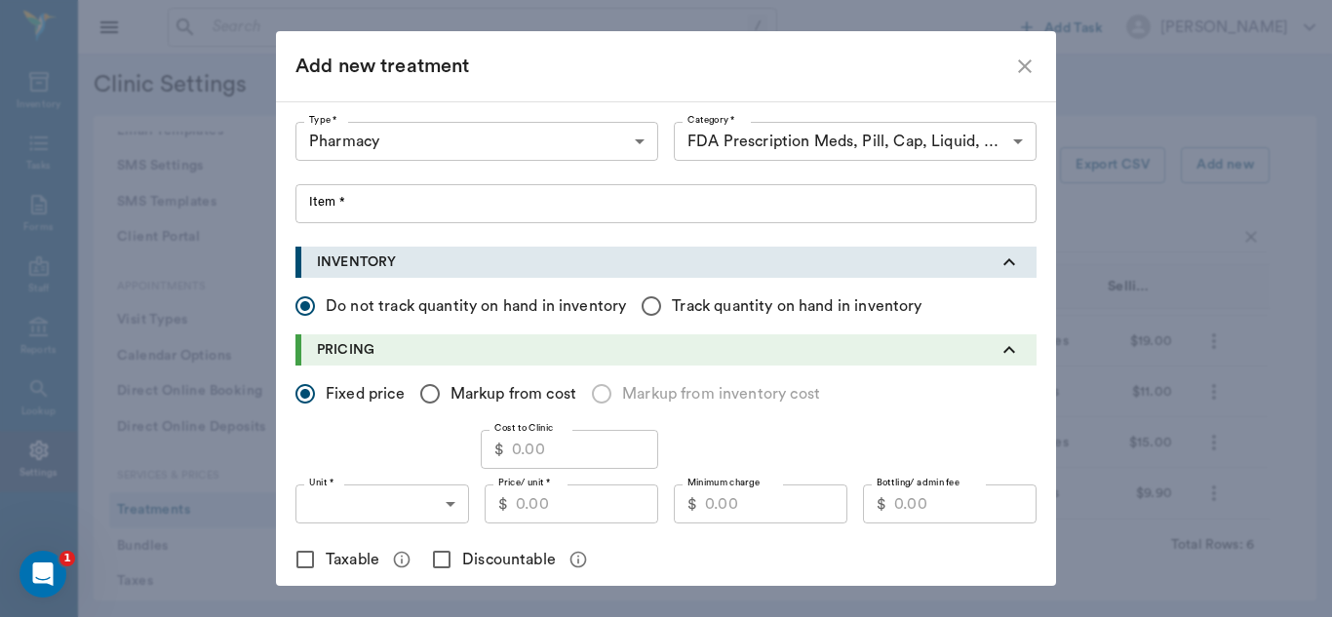
click at [334, 208] on div at bounding box center [666, 308] width 1332 height 617
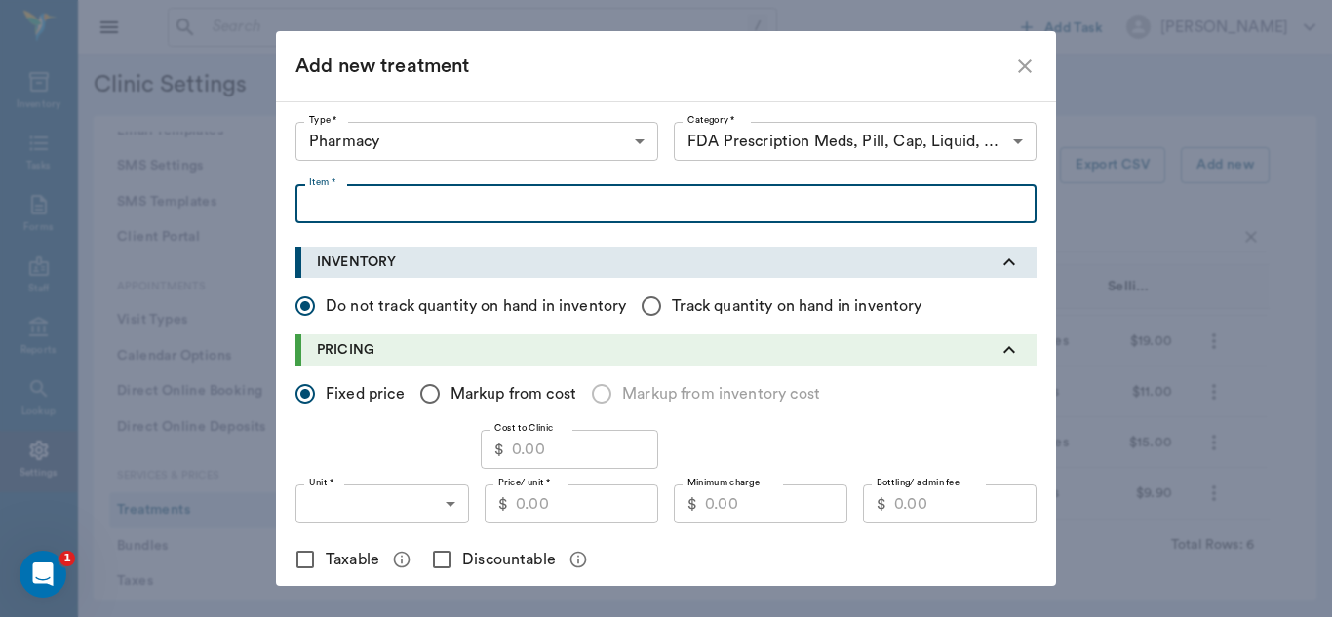
click at [342, 199] on input "Item *" at bounding box center [665, 203] width 741 height 39
paste input "Chlorhexidine Solution 2%"
type input "Chlorhexidine Solution 2% 1oz"
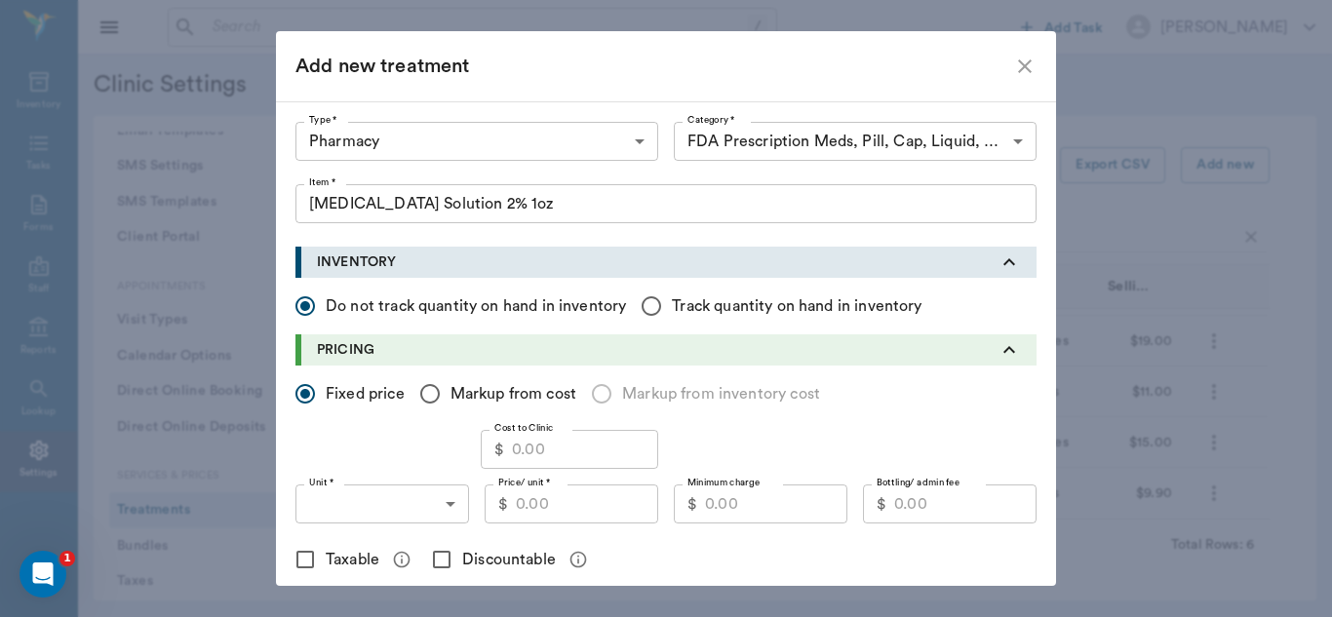
scroll to position [116, 0]
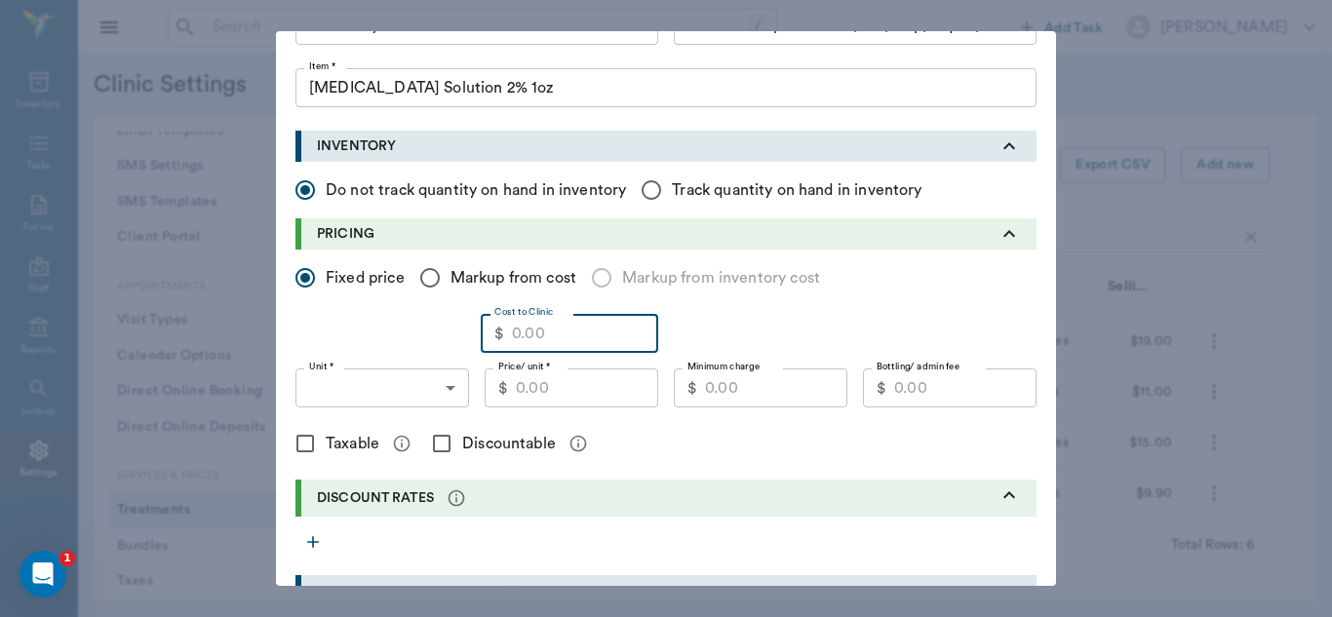
click at [566, 332] on input "Cost to Clinic" at bounding box center [585, 333] width 146 height 39
click at [561, 337] on input "Cost to Clinic" at bounding box center [585, 333] width 146 height 39
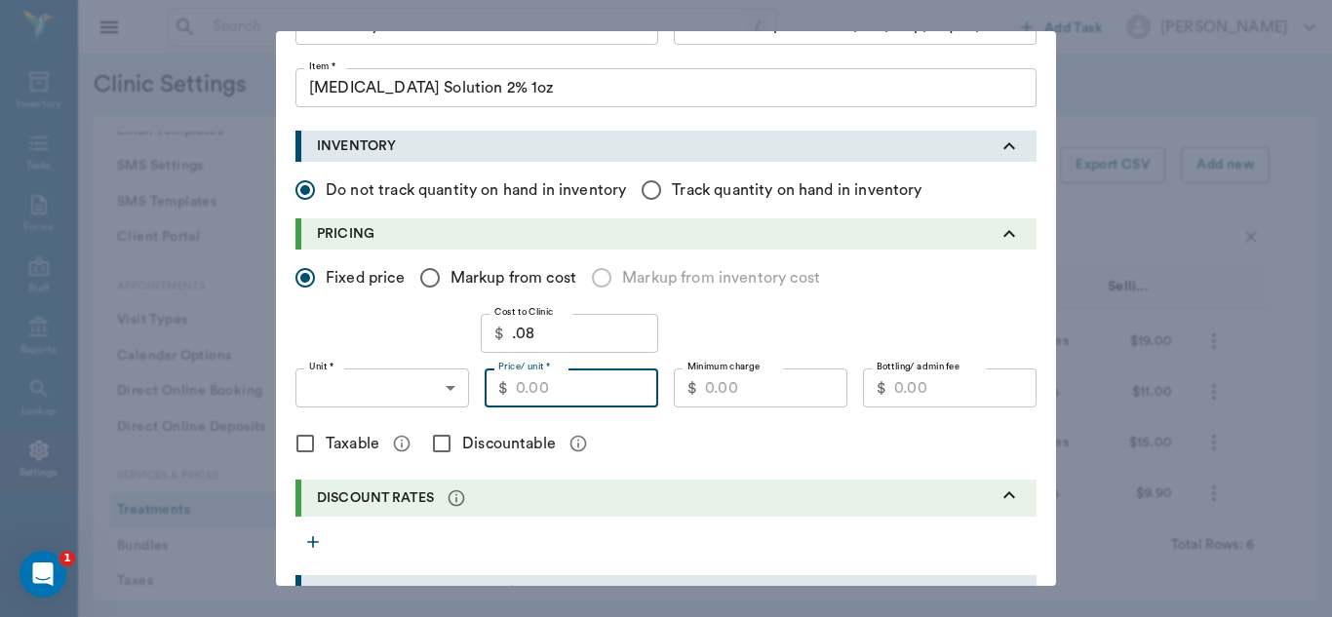
click at [544, 396] on input "Price/ unit *" at bounding box center [587, 388] width 142 height 39
type input "0.08"
click at [448, 389] on body "/ ​ Add Task Dr. Bert Ellsworth Nectar Messages Appts Labs Imaging Inventory Ta…" at bounding box center [666, 308] width 1332 height 617
type input "0.30"
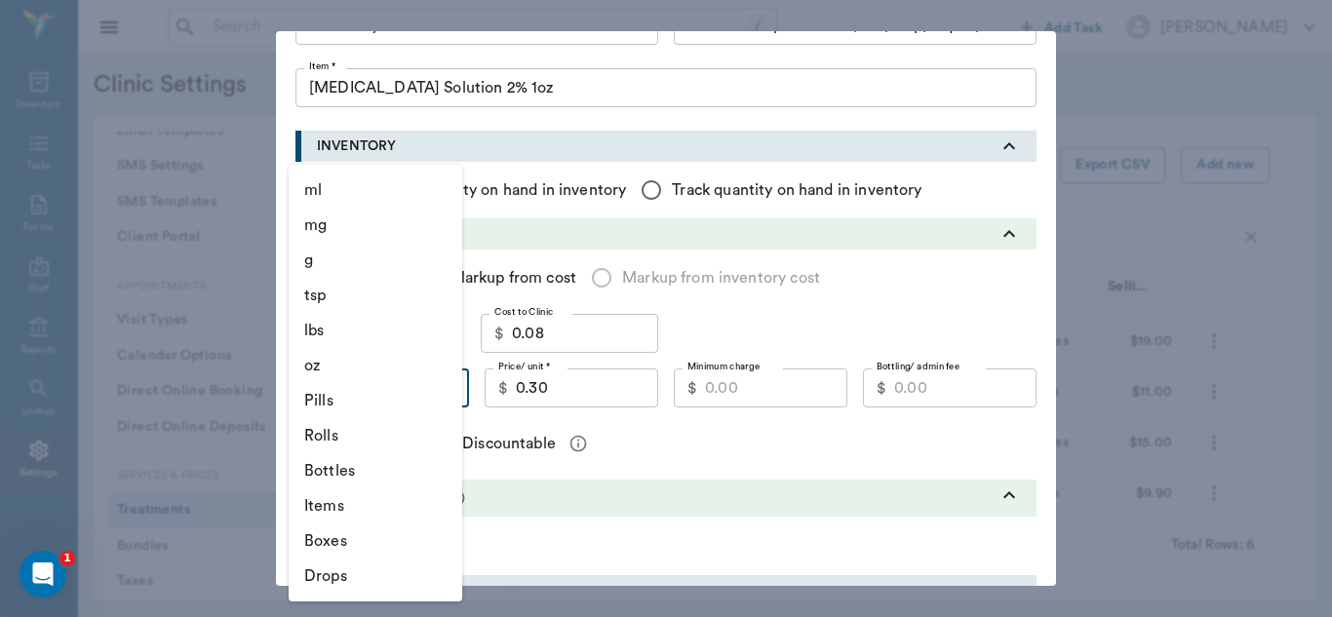
click at [376, 366] on li "oz" at bounding box center [376, 365] width 174 height 35
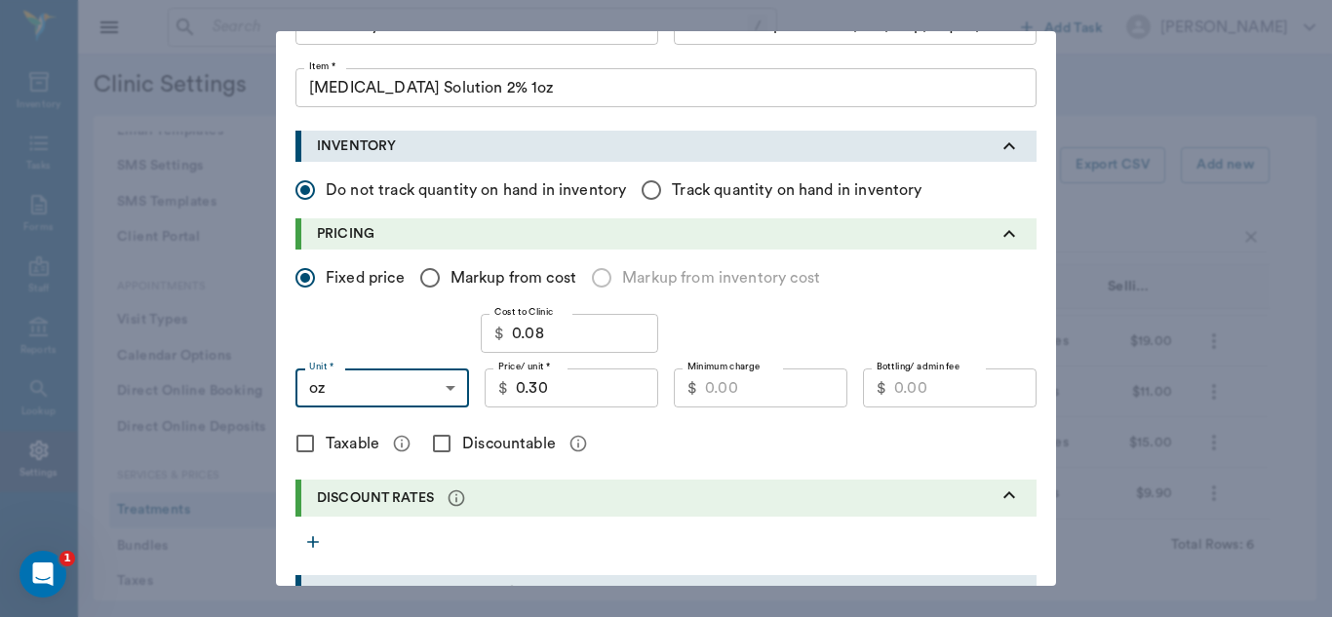
type input "OZ"
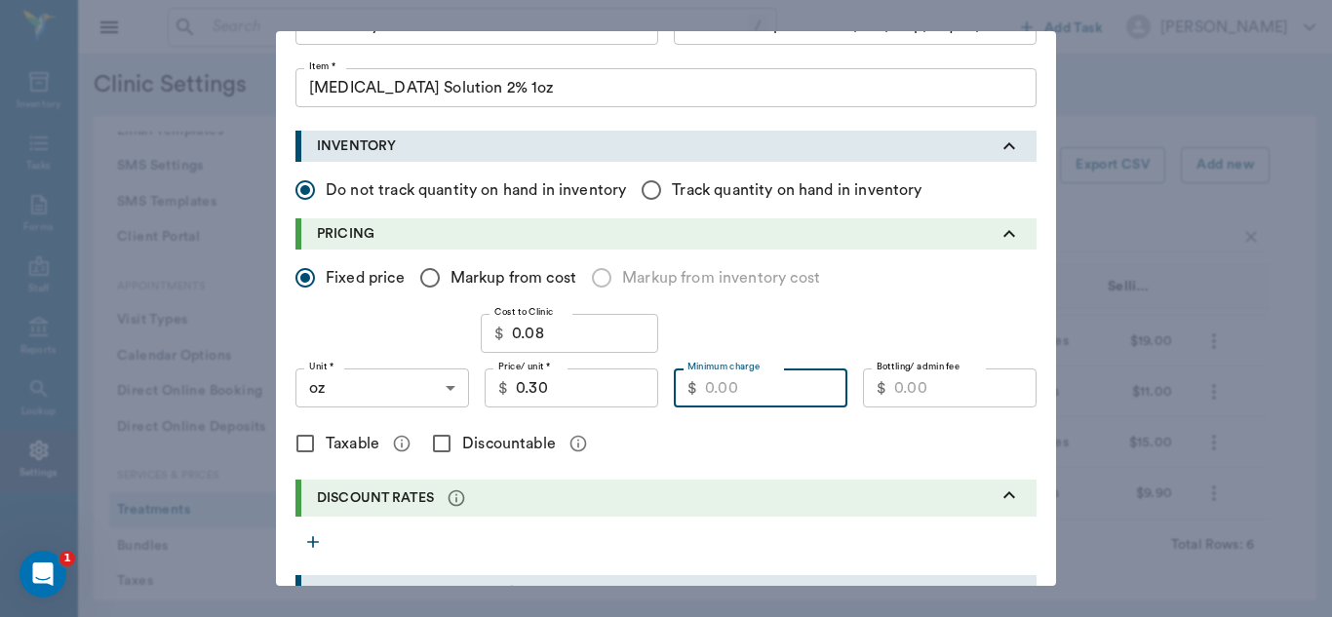
click at [759, 385] on input "Minimum charge" at bounding box center [776, 388] width 142 height 39
click at [894, 393] on input "Bottling/ admin fee" at bounding box center [965, 388] width 142 height 39
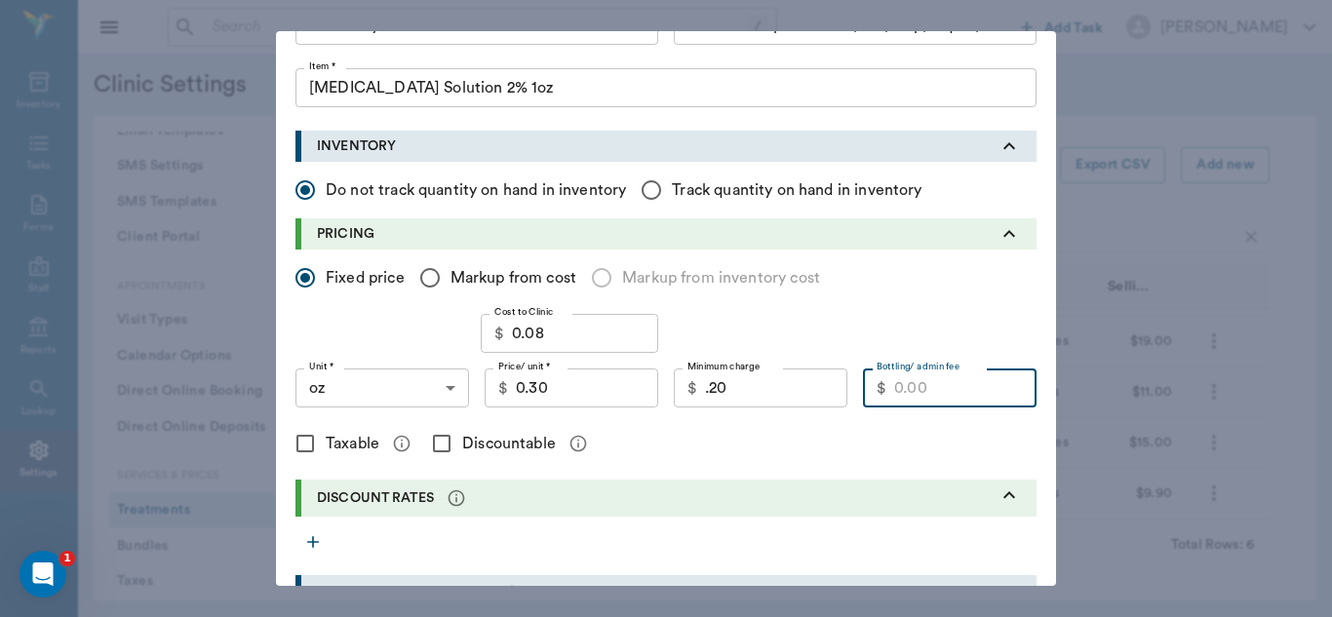
type input "0.20"
type input "7"
type input "9"
type input "7.00"
click at [434, 447] on input "Discountable" at bounding box center [441, 443] width 41 height 41
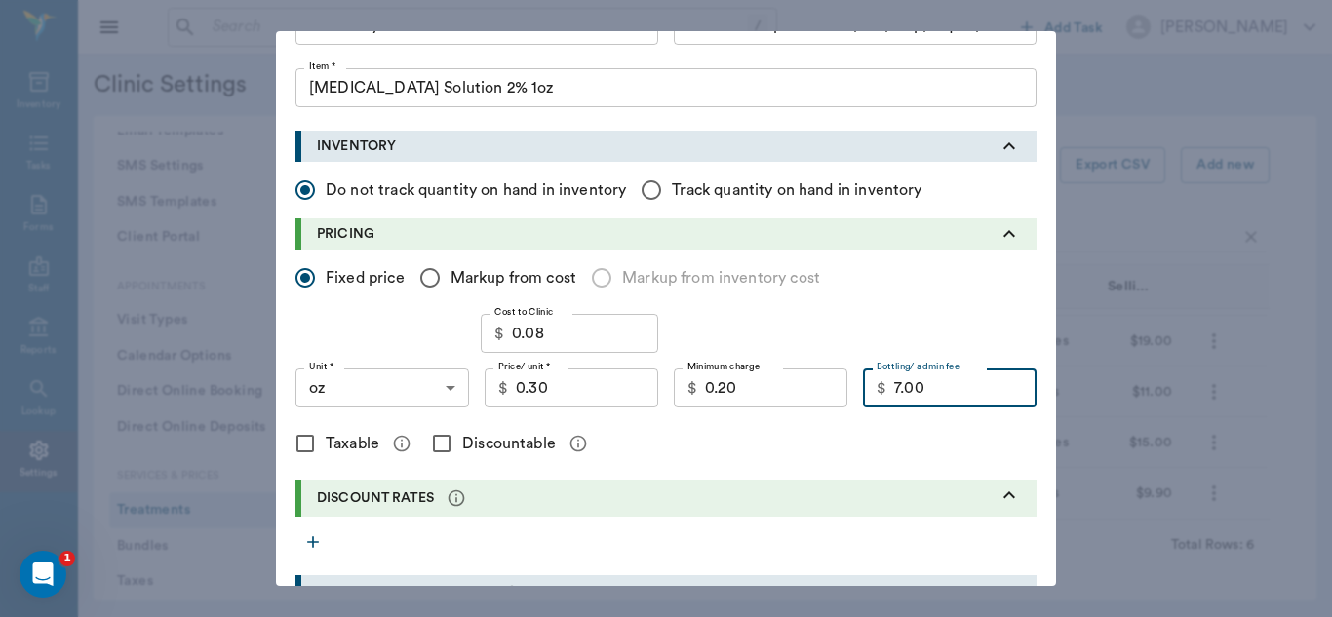
checkbox input "true"
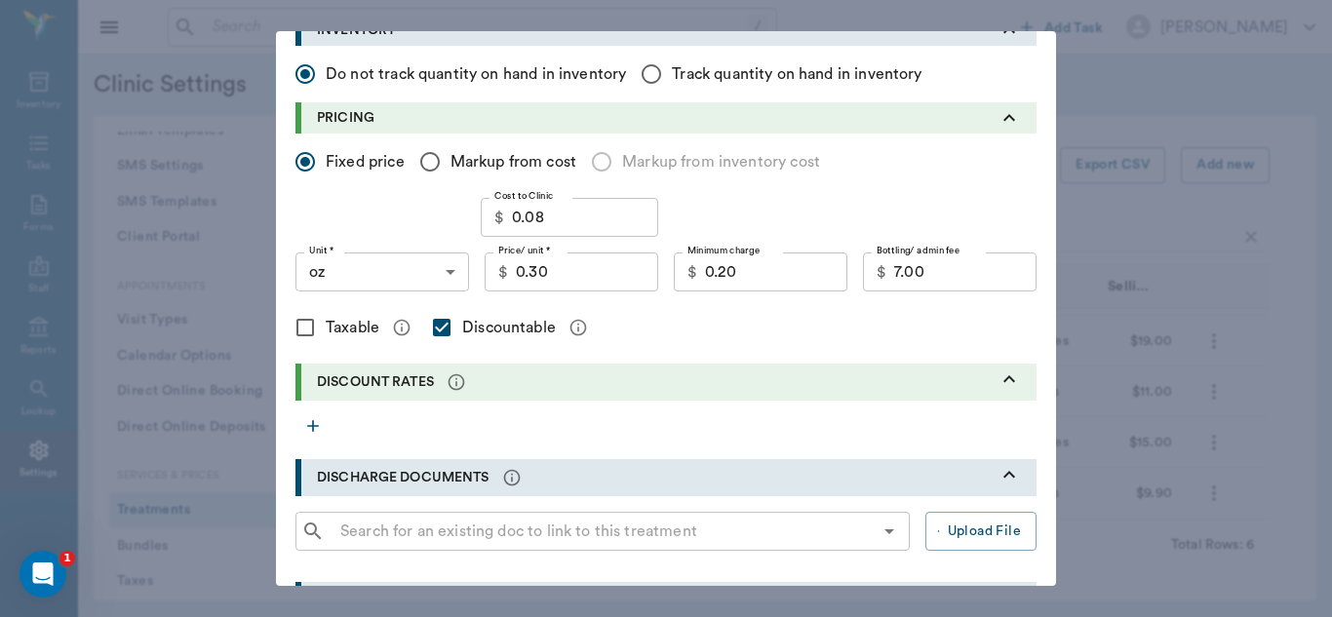
scroll to position [657, 0]
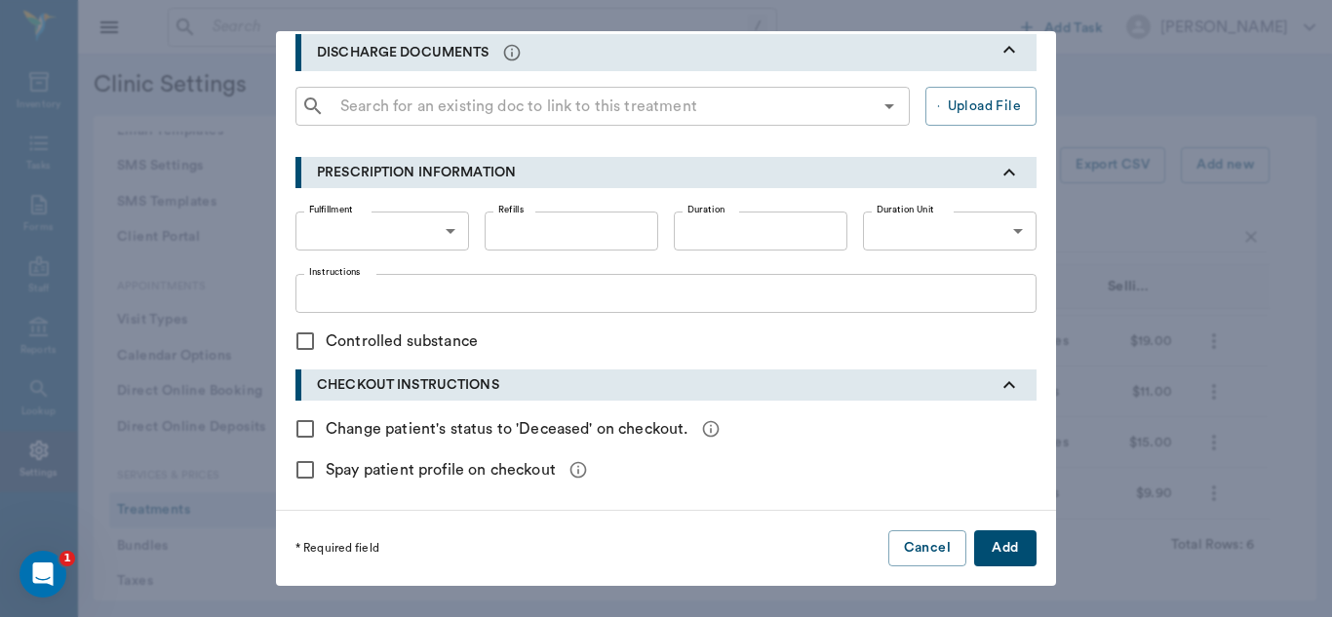
click at [997, 543] on button "Add" at bounding box center [1005, 548] width 62 height 36
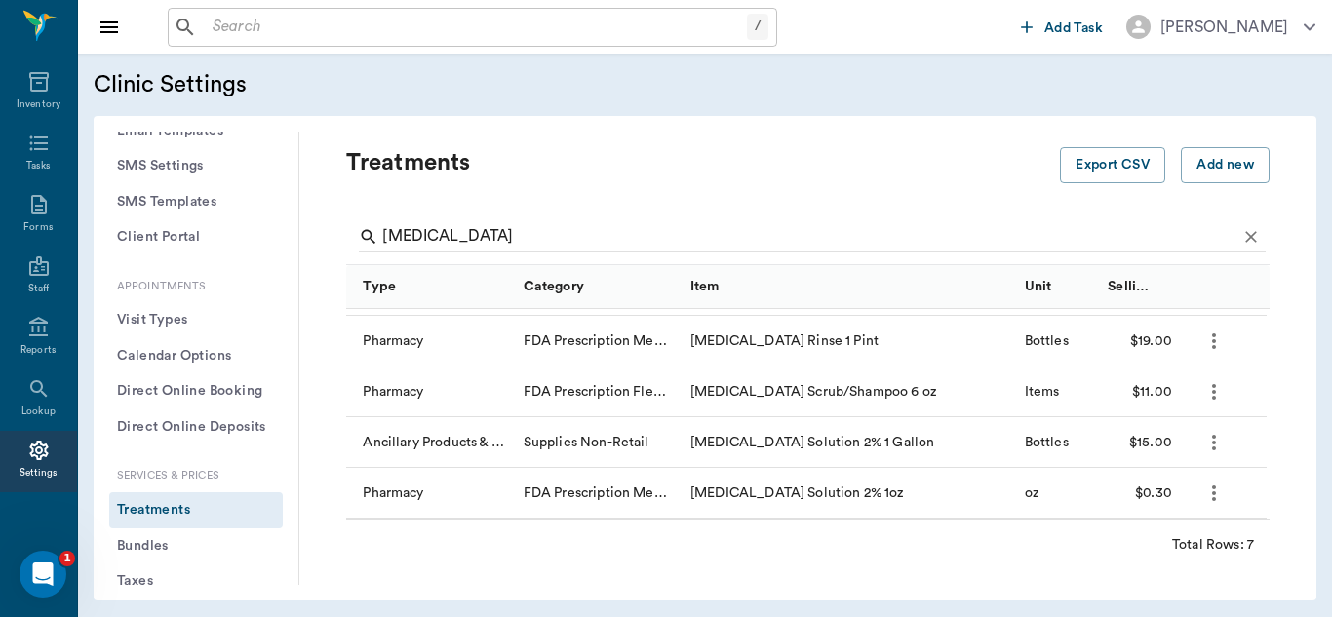
checkbox input "false"
